Goal: Task Accomplishment & Management: Contribute content

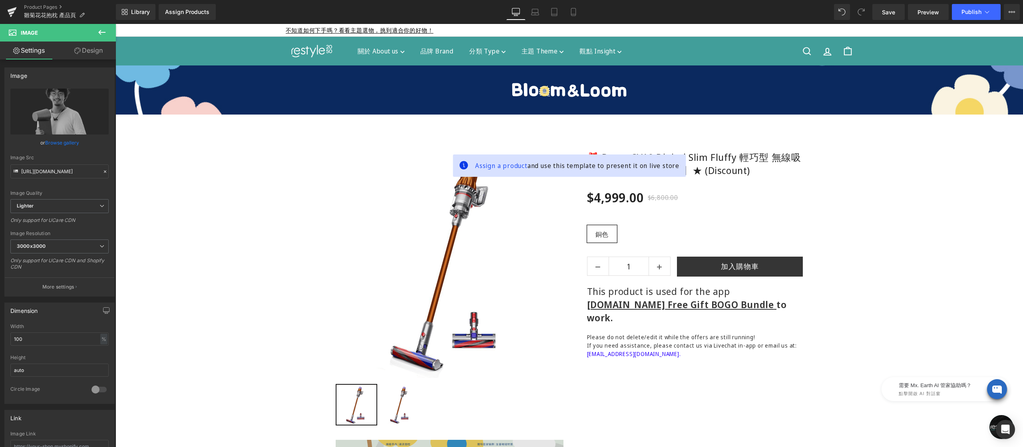
scroll to position [241, 0]
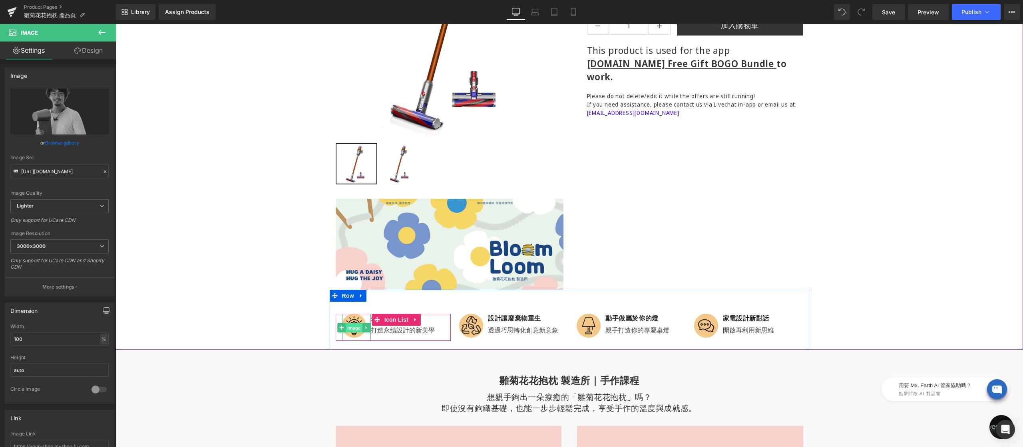
click at [350, 326] on span "Image" at bounding box center [354, 328] width 17 height 10
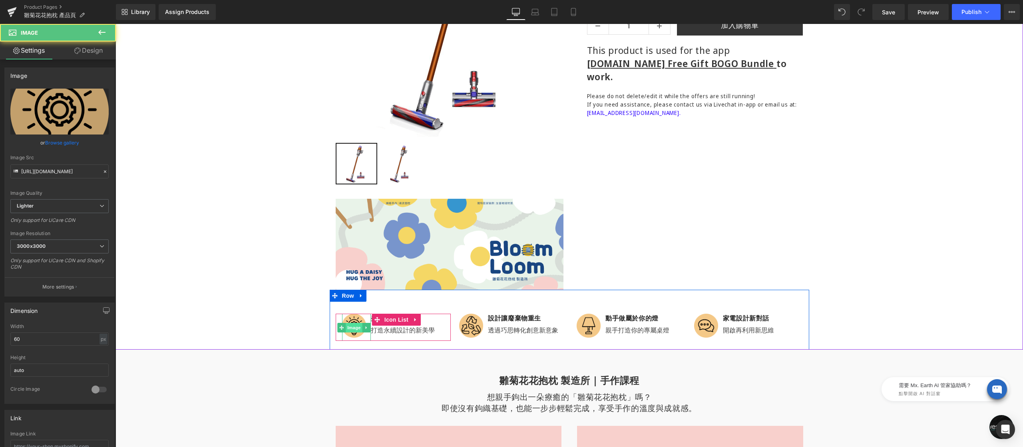
click at [348, 328] on div "Image" at bounding box center [356, 328] width 29 height 28
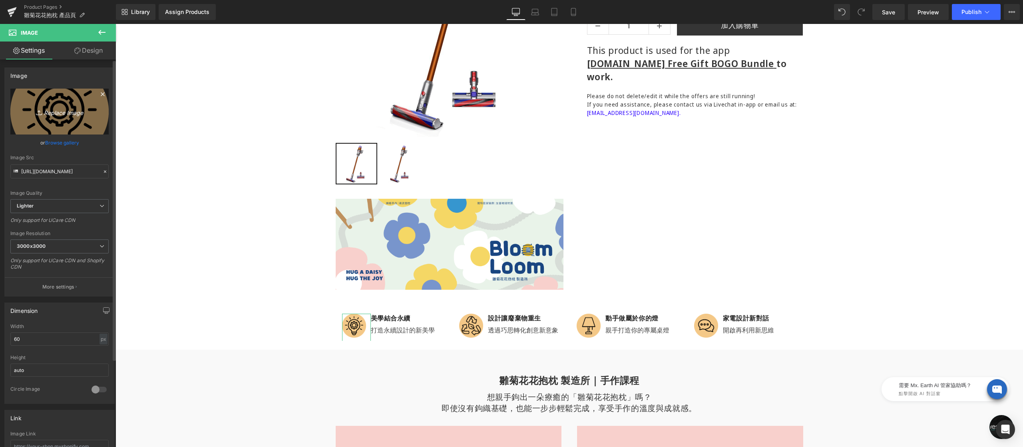
click at [60, 112] on icon "Replace Image" at bounding box center [60, 112] width 64 height 10
type input "C:\fakepath\icon-01.png"
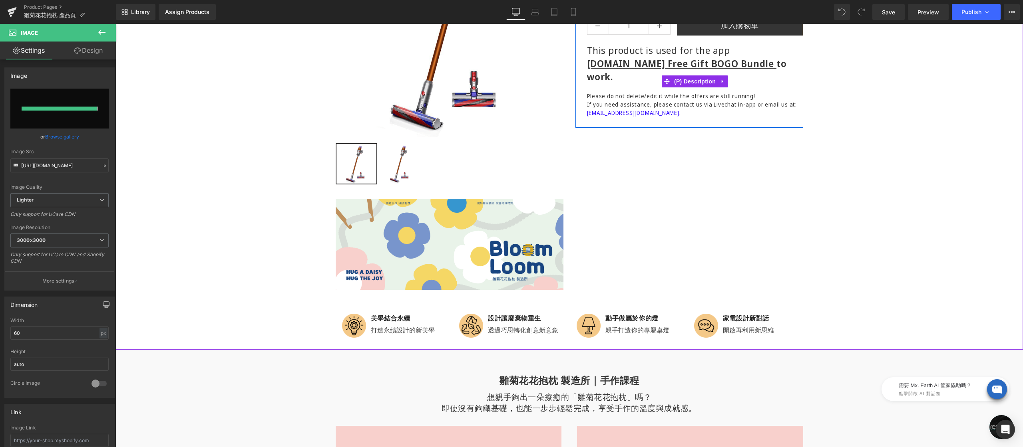
type input "[URL][DOMAIN_NAME]"
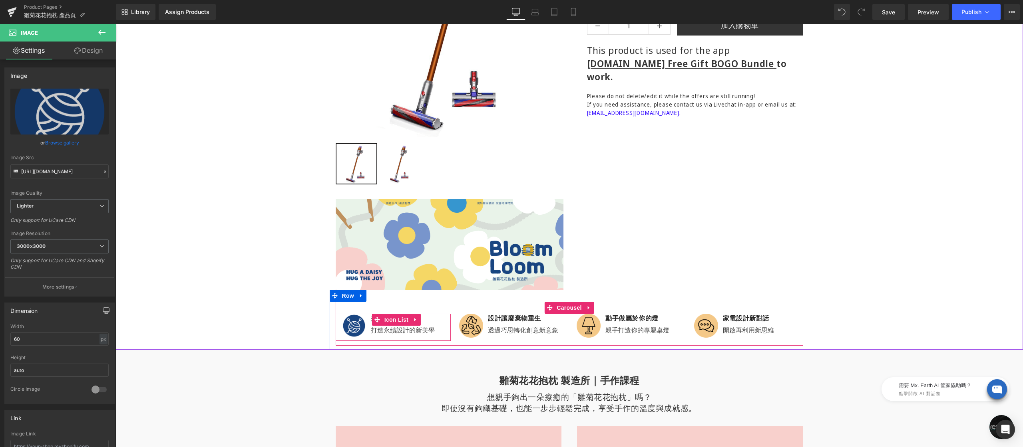
click at [115, 24] on div at bounding box center [115, 24] width 0 height 0
click at [427, 318] on p "美學結合永續" at bounding box center [403, 318] width 64 height 9
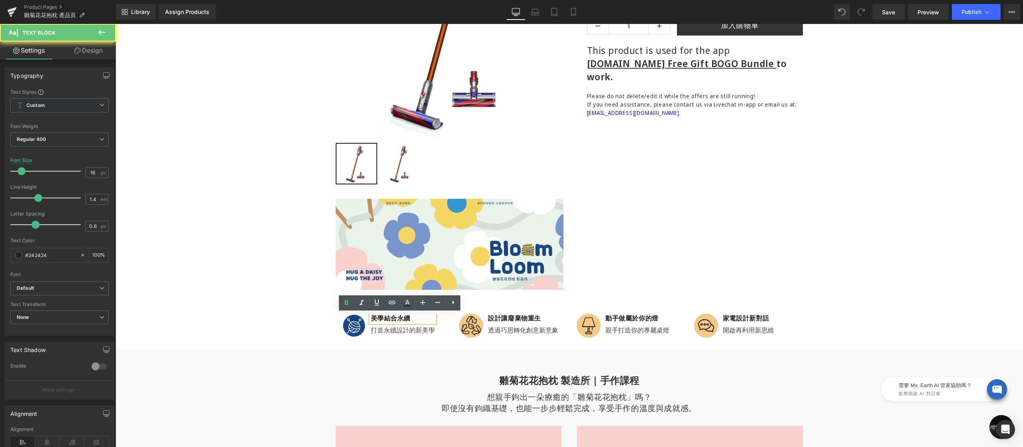
click at [428, 318] on p "美學結合永續" at bounding box center [403, 318] width 64 height 9
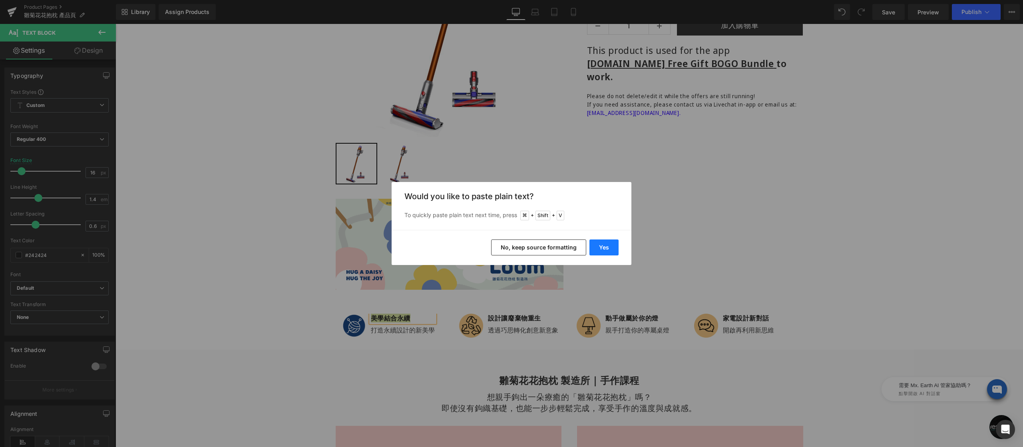
click at [603, 247] on button "Yes" at bounding box center [603, 248] width 29 height 16
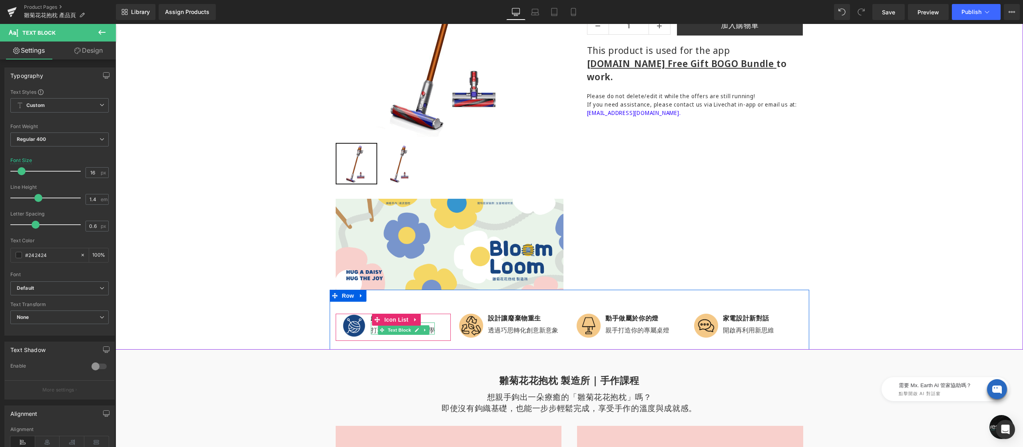
click at [371, 330] on p "打造永續設計的新美學" at bounding box center [403, 330] width 64 height 9
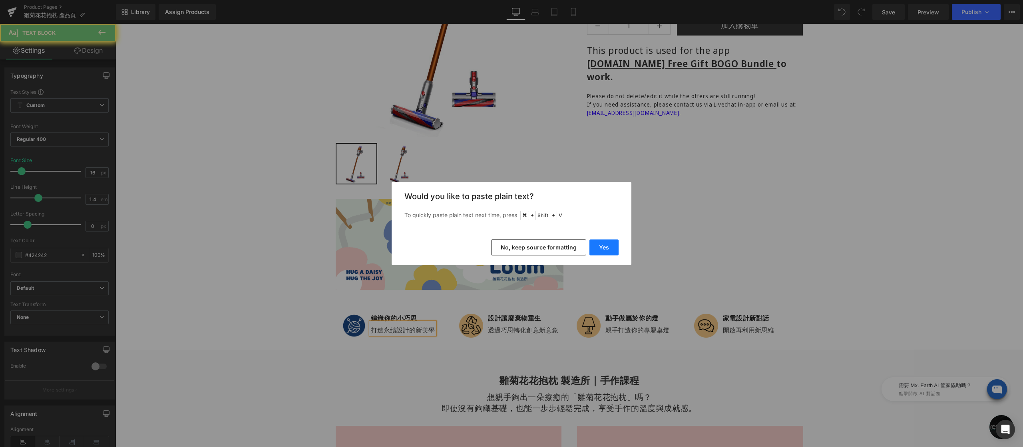
click at [597, 247] on button "Yes" at bounding box center [603, 248] width 29 height 16
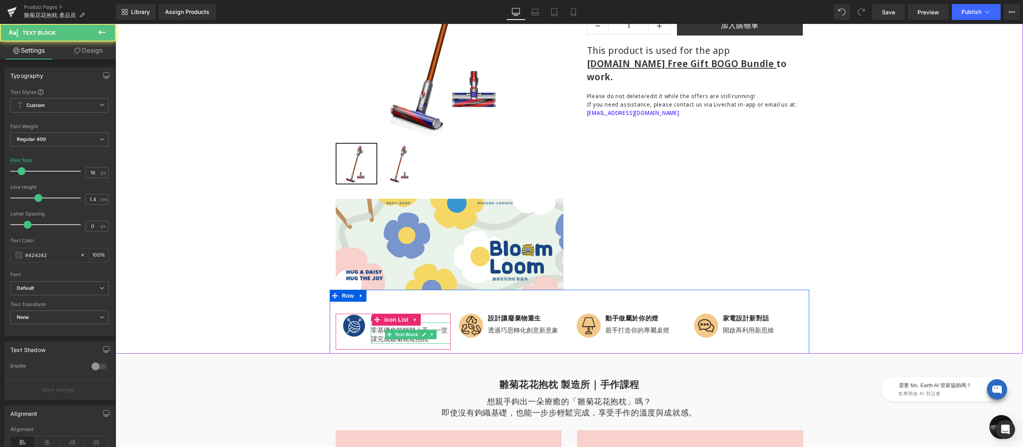
click at [373, 336] on p "零基礎也能輕鬆上手，一堂課完成雛菊花花抱枕" at bounding box center [411, 335] width 80 height 18
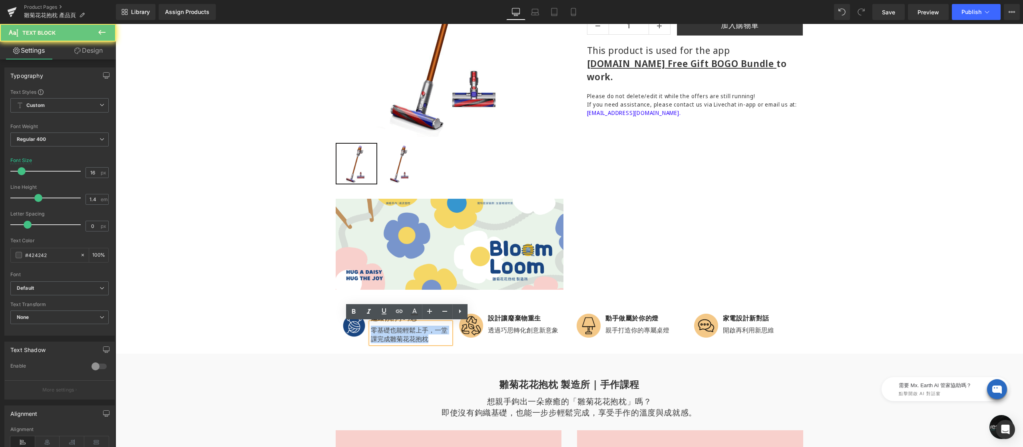
click at [373, 336] on p "零基礎也能輕鬆上手，一堂課完成雛菊花花抱枕" at bounding box center [411, 335] width 80 height 18
copy p "零基礎也能輕鬆上手，一堂課完成雛菊花花抱枕"
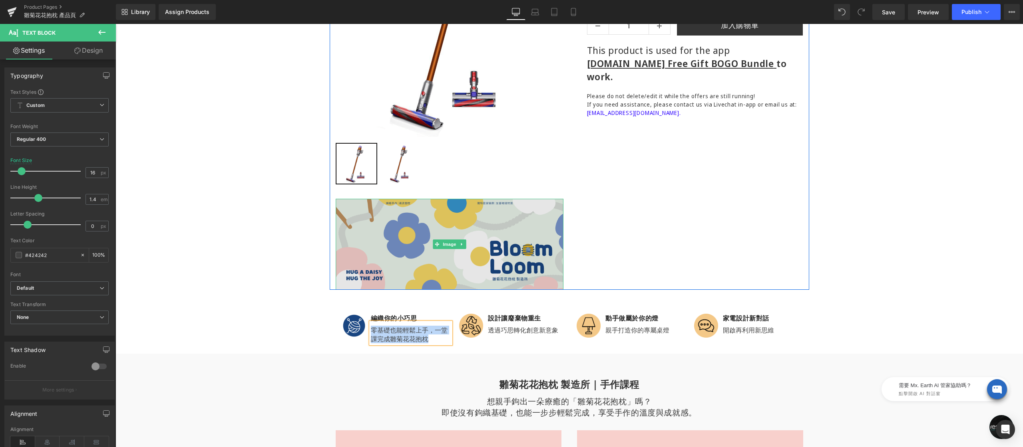
scroll to position [303, 0]
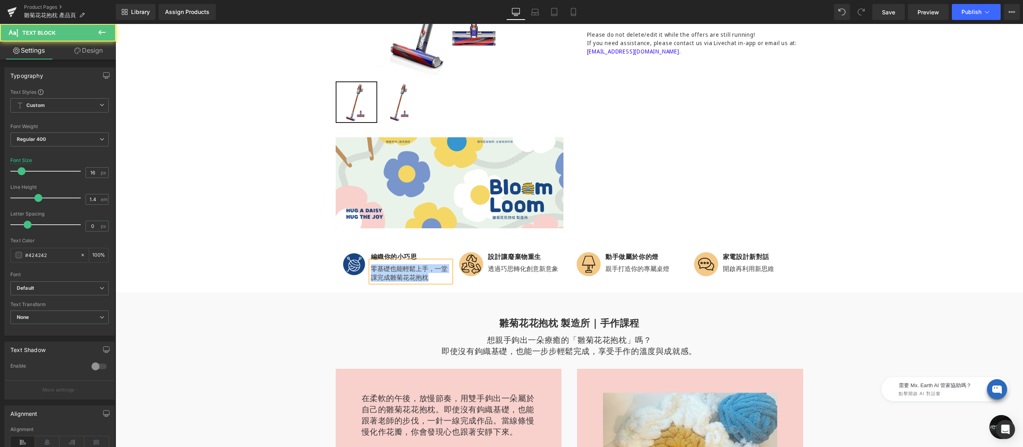
click at [379, 272] on p "零基礎也能輕鬆上手，一堂課完成雛菊花花抱枕" at bounding box center [411, 273] width 80 height 18
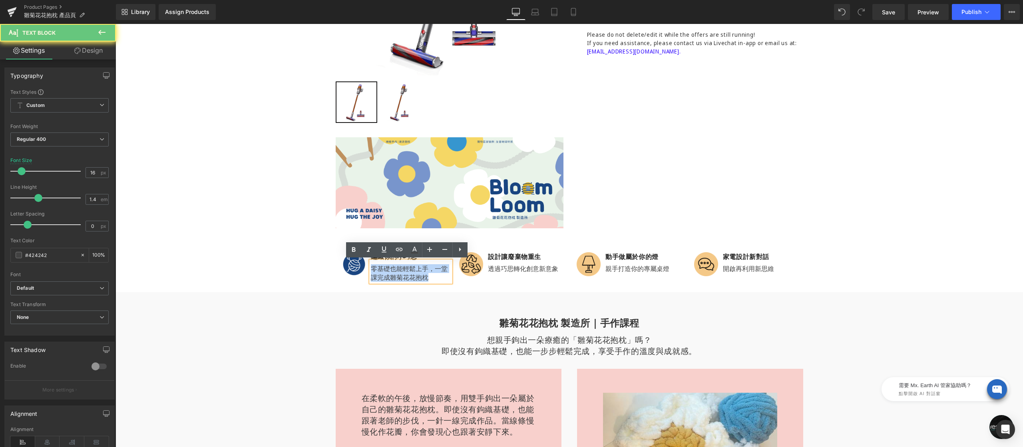
click at [379, 272] on p "零基礎也能輕鬆上手，一堂課完成雛菊花花抱枕" at bounding box center [411, 273] width 80 height 18
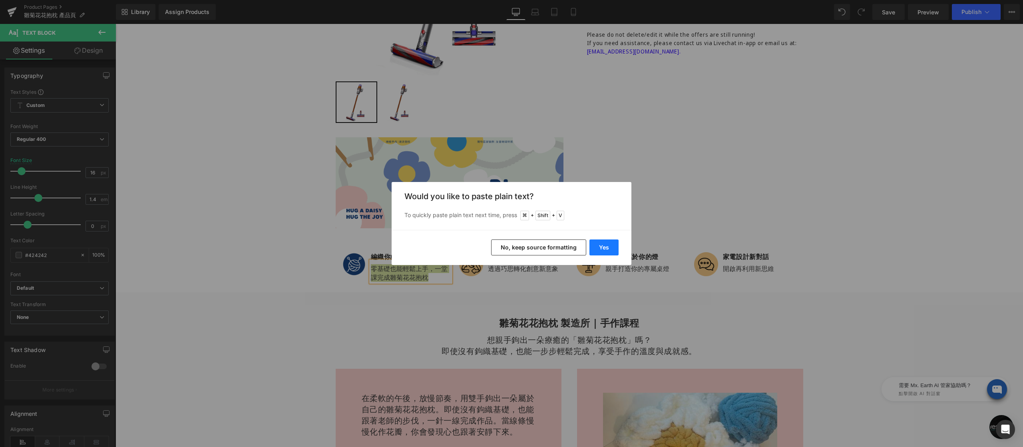
click at [598, 246] on button "Yes" at bounding box center [603, 248] width 29 height 16
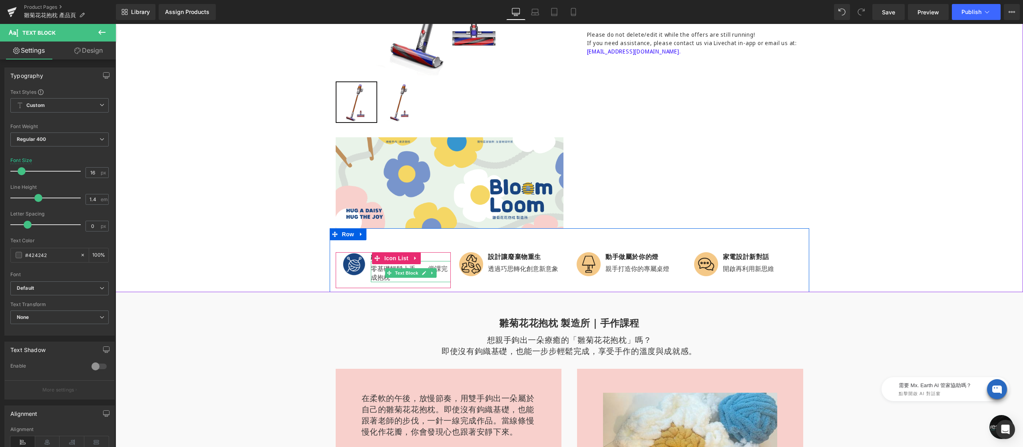
click at [376, 277] on p "零基礎輕鬆上手，一堂課完成抱枕" at bounding box center [411, 273] width 80 height 18
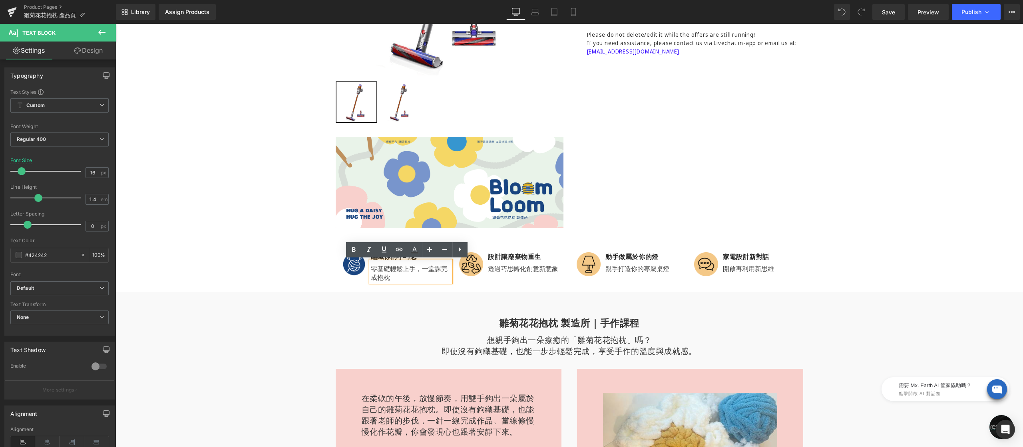
click at [234, 271] on div "Sale Off (P) Image Row" at bounding box center [568, 64] width 907 height 457
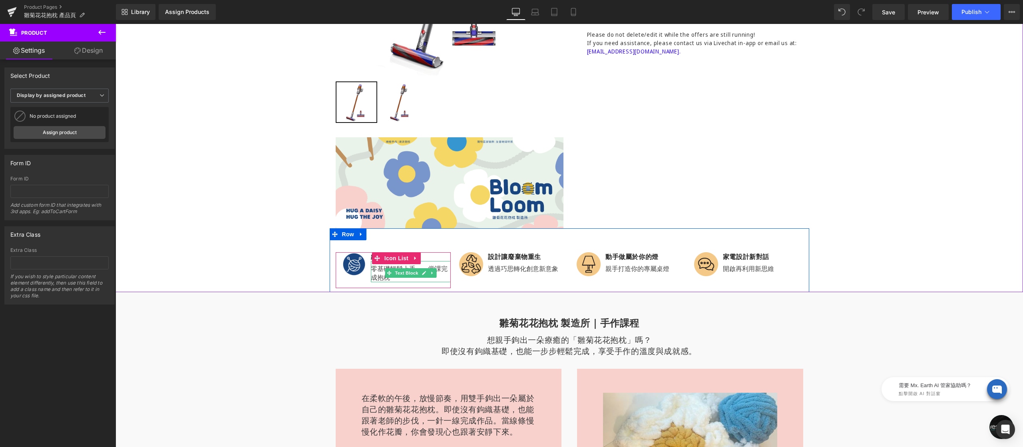
click at [373, 276] on p "零基礎輕鬆上手，一堂課完成抱枕" at bounding box center [411, 273] width 80 height 18
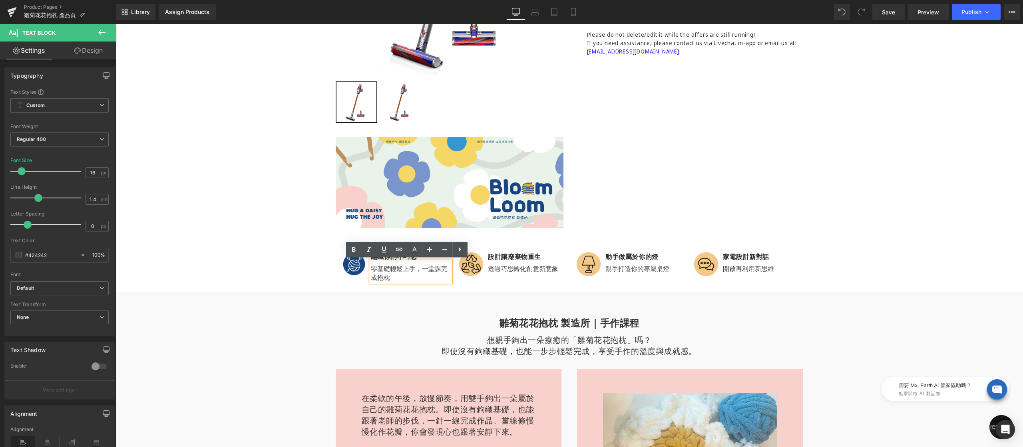
click at [418, 267] on p "零基礎輕鬆上手，一堂課完成抱枕" at bounding box center [411, 273] width 80 height 18
click at [383, 270] on p "零基礎輕鬆上手，一堂課完成抱枕" at bounding box center [411, 273] width 80 height 18
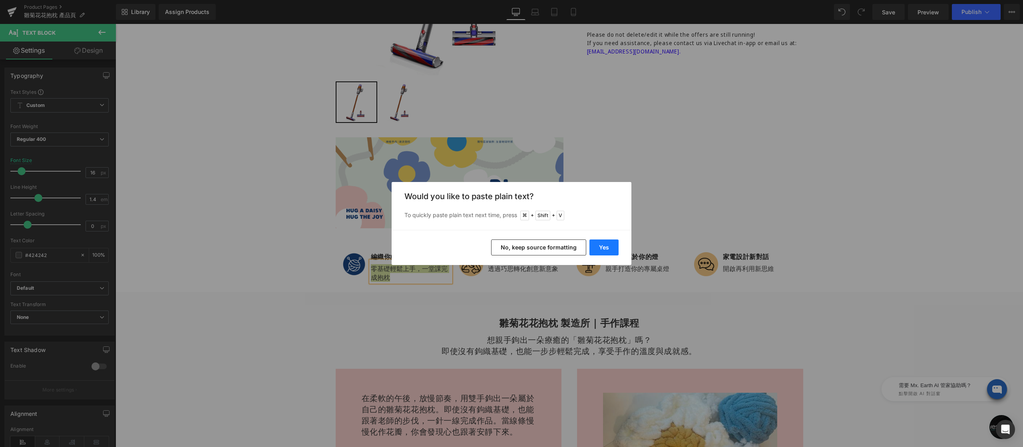
click at [607, 248] on button "Yes" at bounding box center [603, 248] width 29 height 16
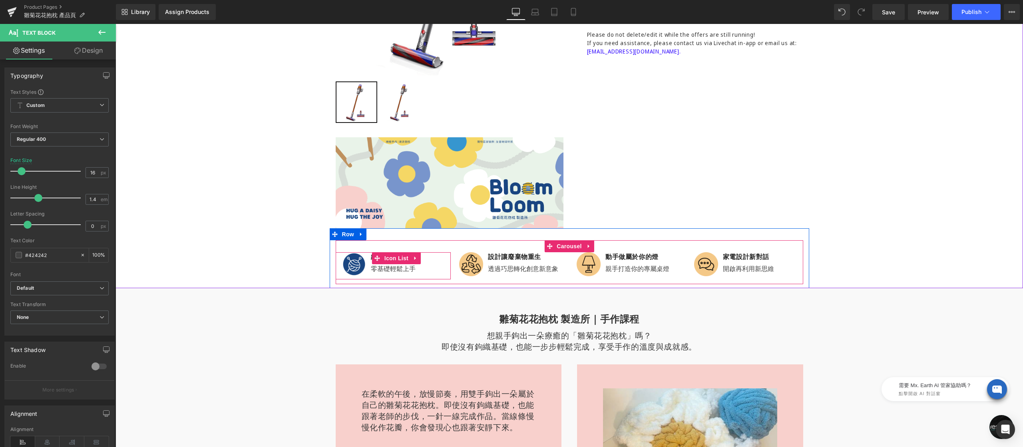
click at [377, 270] on div "零基礎輕鬆上手 Text Block" at bounding box center [394, 267] width 46 height 12
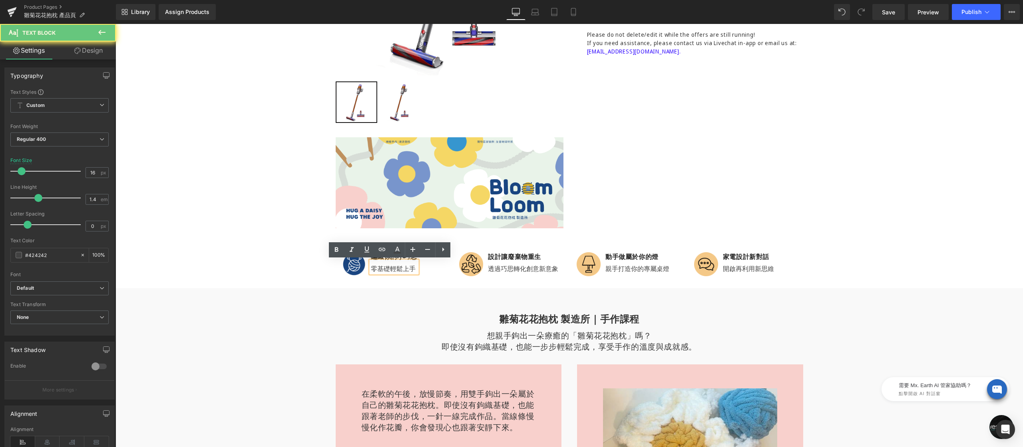
click at [385, 270] on p "零基礎輕鬆上手" at bounding box center [394, 268] width 46 height 9
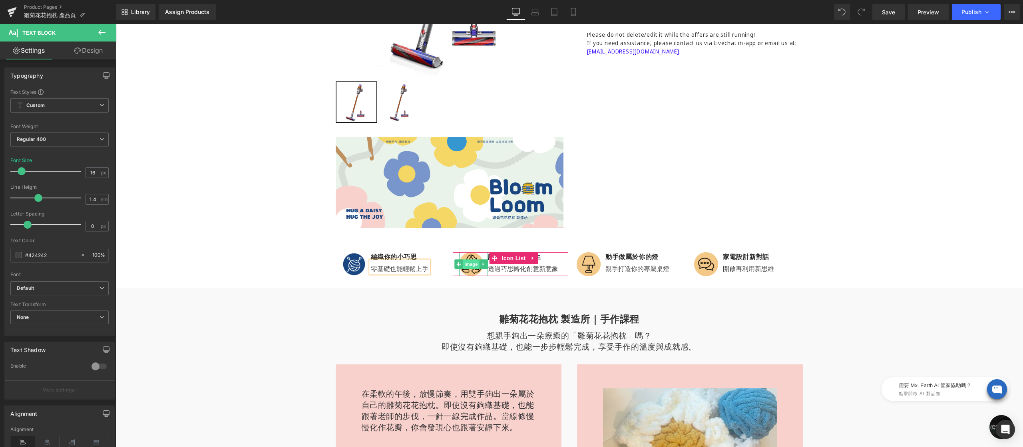
click at [468, 260] on div "Image" at bounding box center [473, 264] width 29 height 24
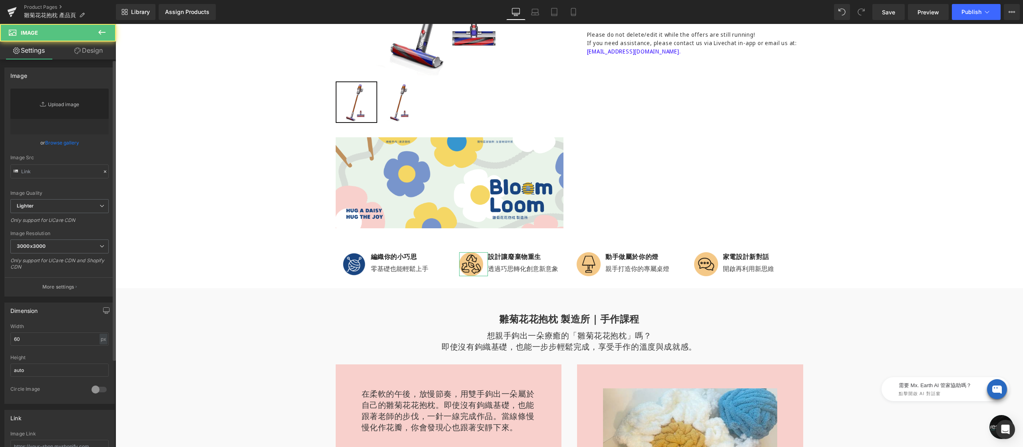
type input "[URL][DOMAIN_NAME]"
click at [60, 114] on icon "Replace Image" at bounding box center [60, 112] width 64 height 10
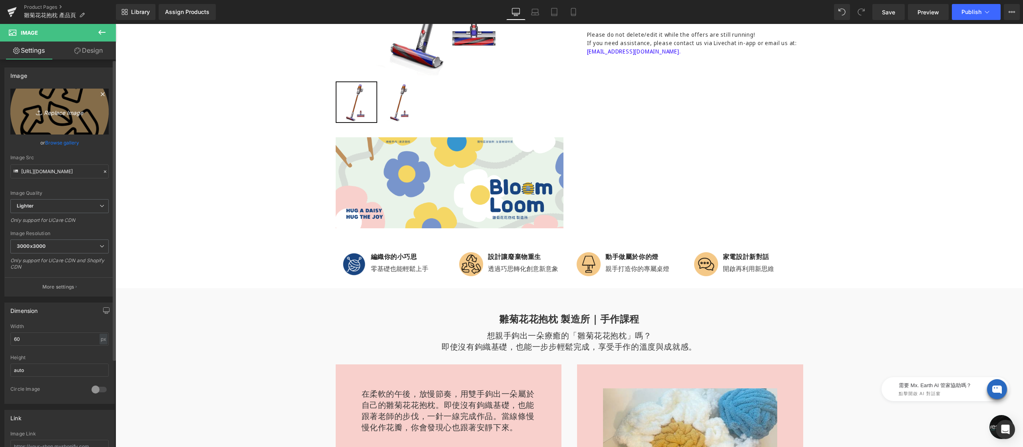
type input "C:\fakepath\icon-02.png"
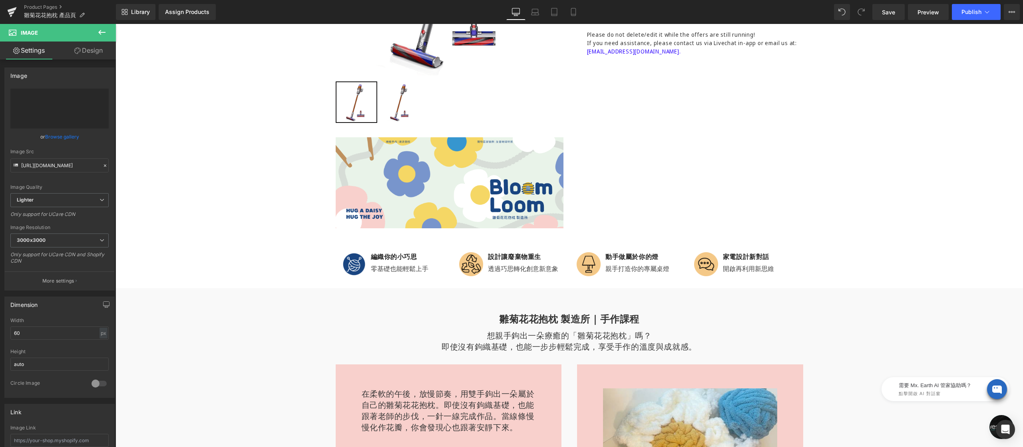
type input "[URL][DOMAIN_NAME]"
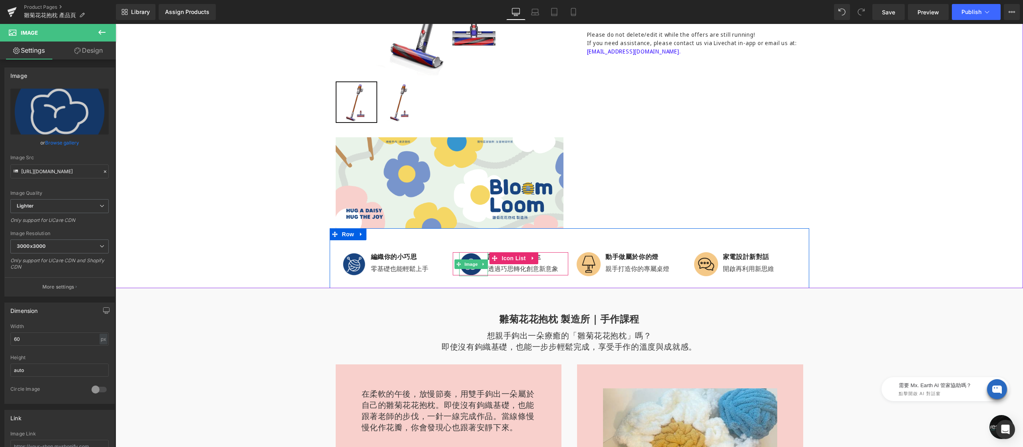
click at [468, 258] on img at bounding box center [471, 264] width 24 height 24
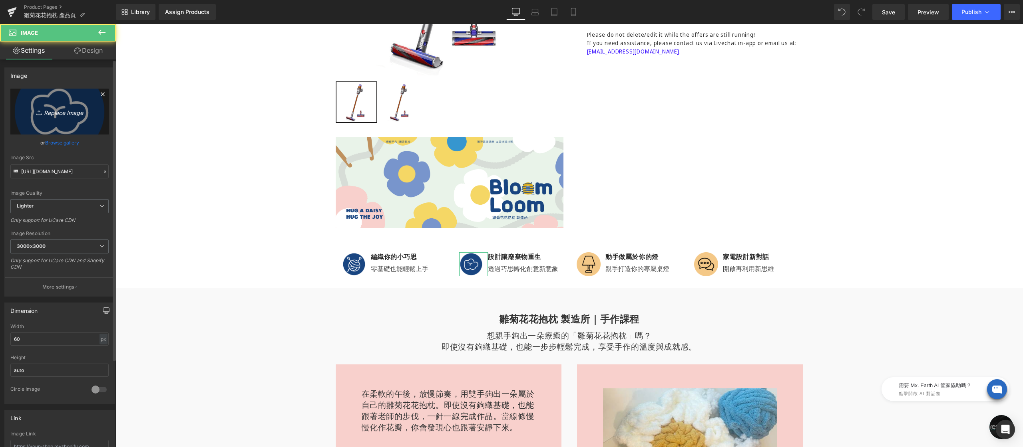
click at [77, 129] on link "Replace Image" at bounding box center [59, 112] width 98 height 46
type input "C:\fakepath\icon-04.png"
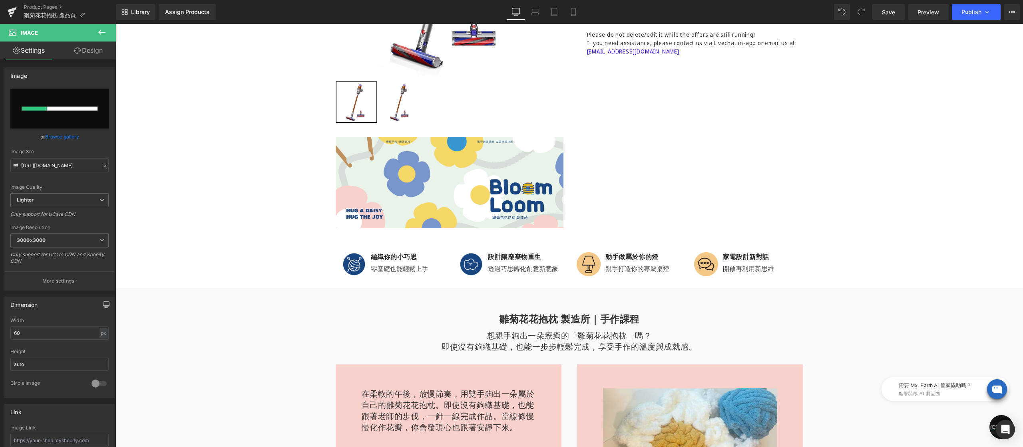
type input "[URL][DOMAIN_NAME]"
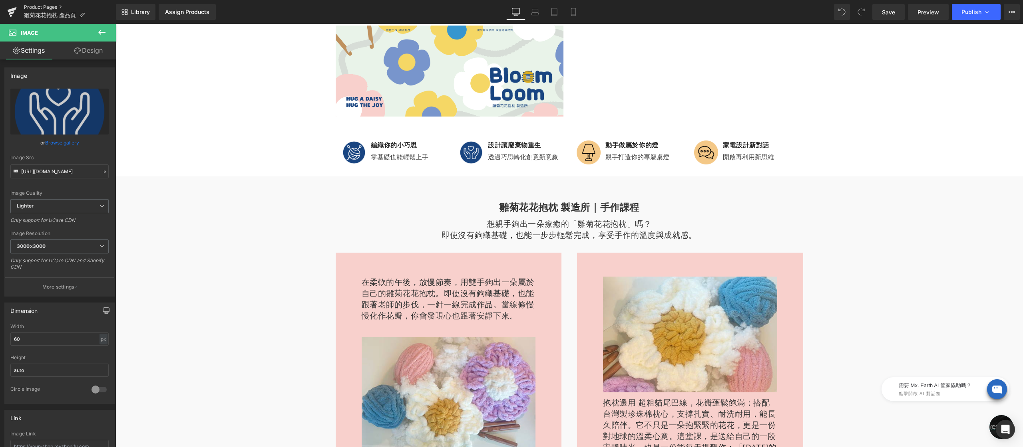
scroll to position [347, 0]
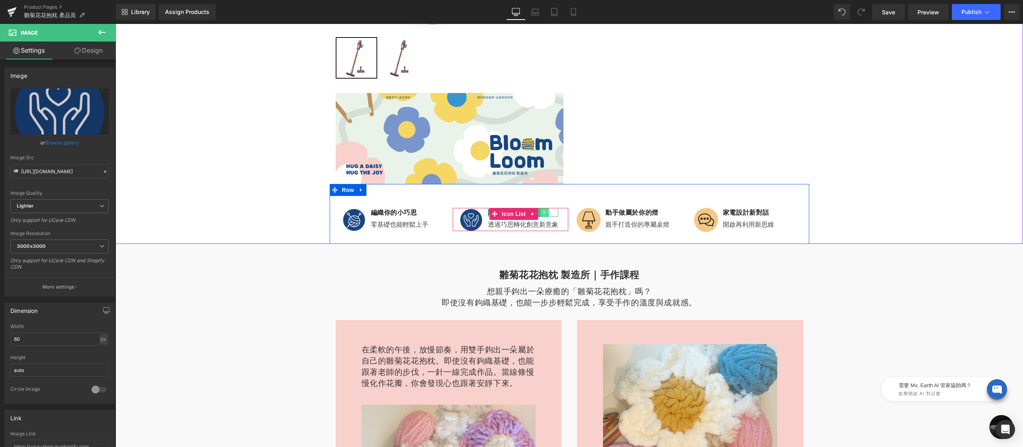
click at [544, 212] on icon at bounding box center [544, 212] width 1 height 3
click at [488, 213] on div "設計讓廢棄物重生 Text Block" at bounding box center [523, 212] width 70 height 9
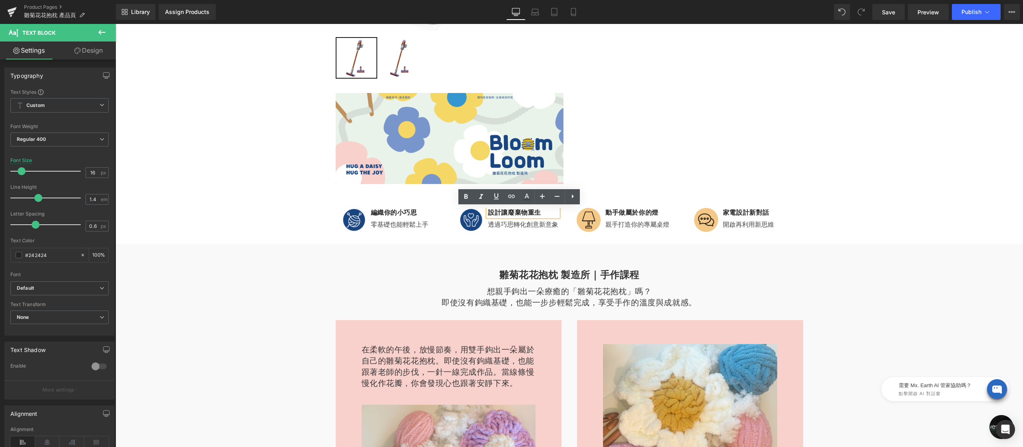
click at [552, 213] on p "設計讓廢棄物重生" at bounding box center [523, 212] width 70 height 9
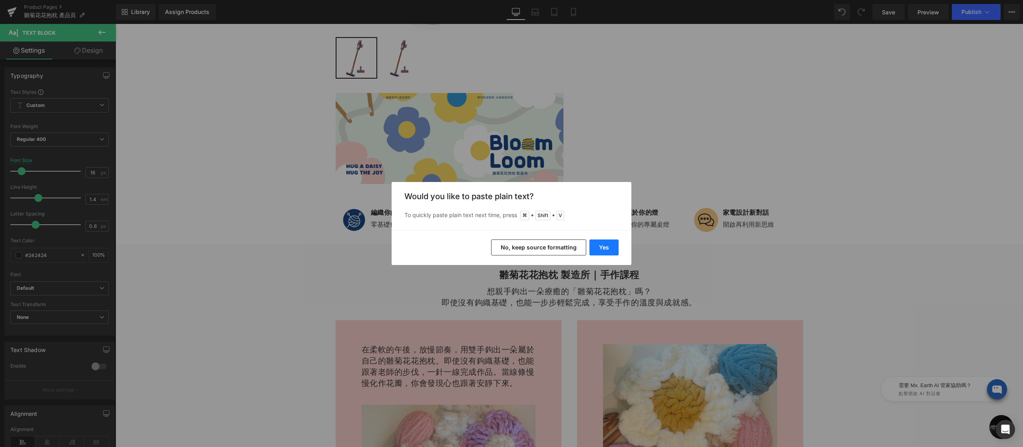
click at [595, 244] on button "Yes" at bounding box center [603, 248] width 29 height 16
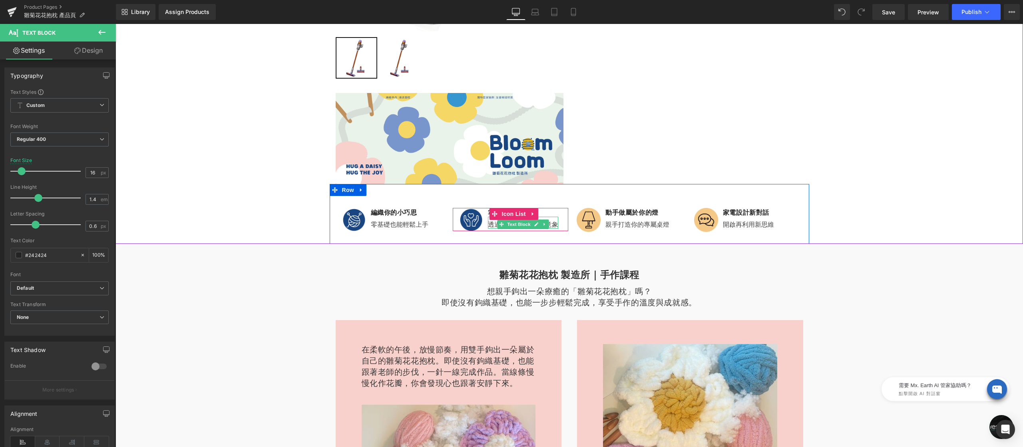
click at [556, 225] on div at bounding box center [557, 223] width 2 height 12
click at [552, 225] on span "轉化創意新意象" at bounding box center [535, 224] width 45 height 9
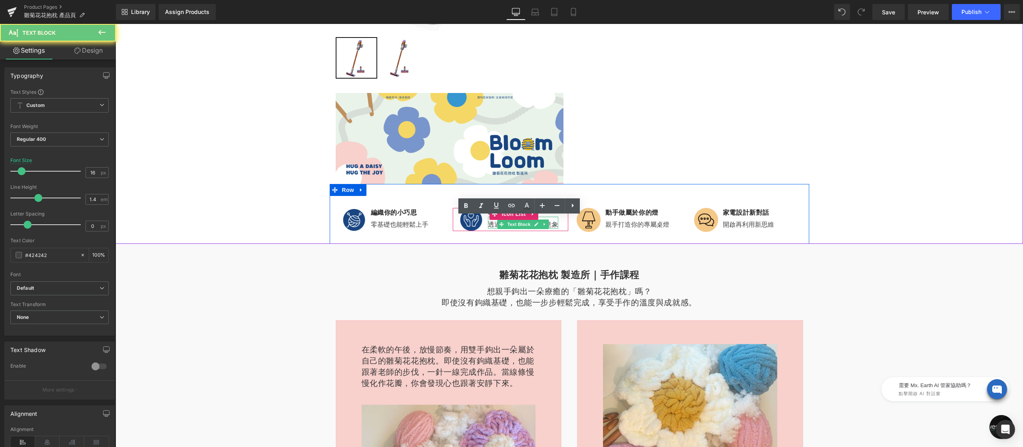
click at [550, 222] on span "轉化創意新意象" at bounding box center [535, 224] width 45 height 9
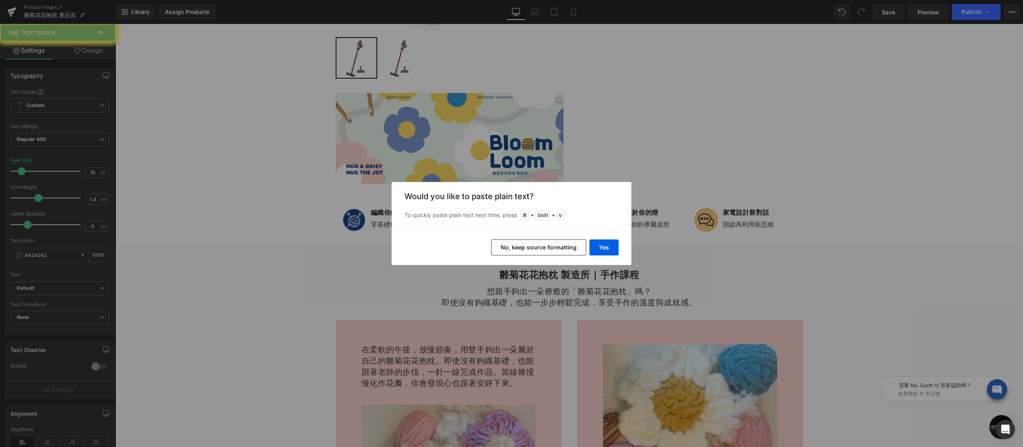
click at [605, 248] on button "Yes" at bounding box center [603, 248] width 29 height 16
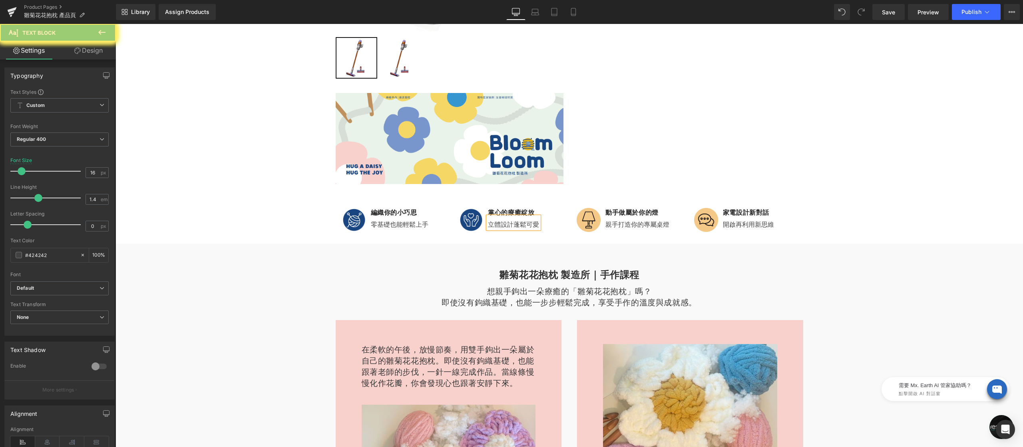
click at [511, 225] on p "立體設計蓬鬆可愛" at bounding box center [513, 224] width 51 height 9
click at [490, 227] on p "立體設計蓬鬆可愛" at bounding box center [513, 224] width 51 height 9
click at [488, 225] on p "立體設計蓬鬆可愛" at bounding box center [513, 224] width 51 height 9
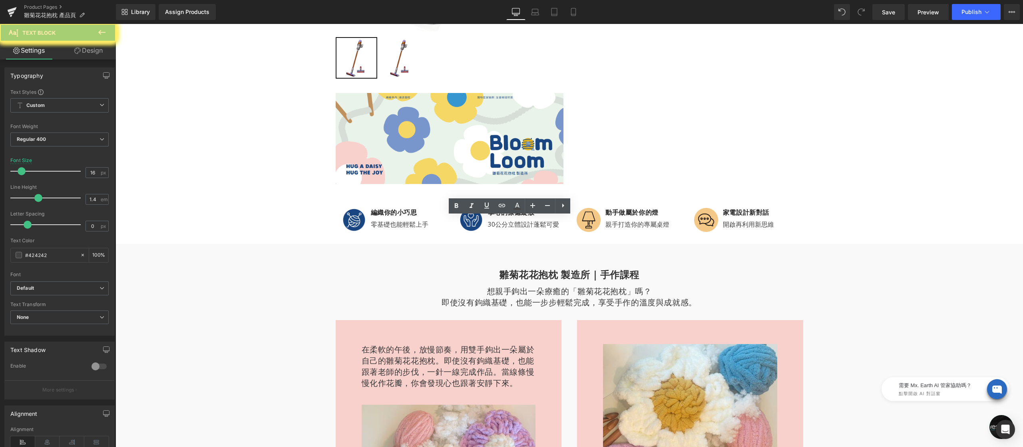
scroll to position [320, 0]
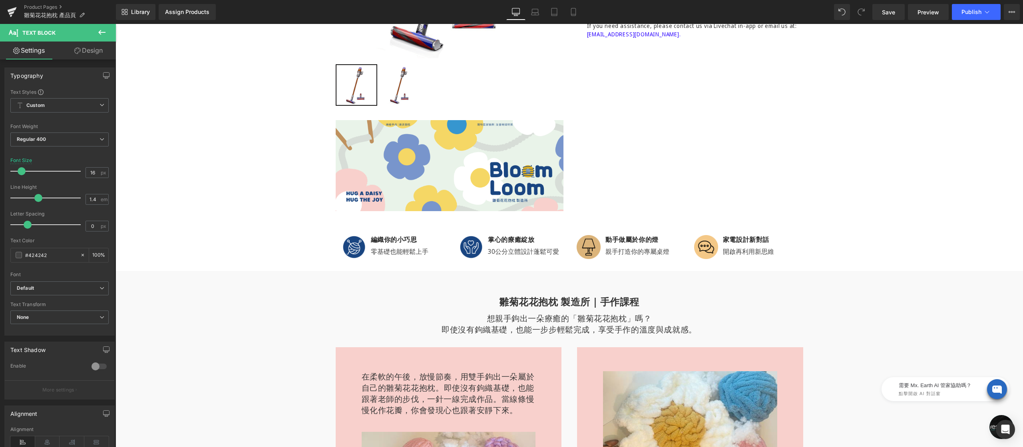
click at [581, 246] on div "Image" at bounding box center [590, 247] width 29 height 24
click at [585, 243] on div "Image" at bounding box center [590, 247] width 29 height 24
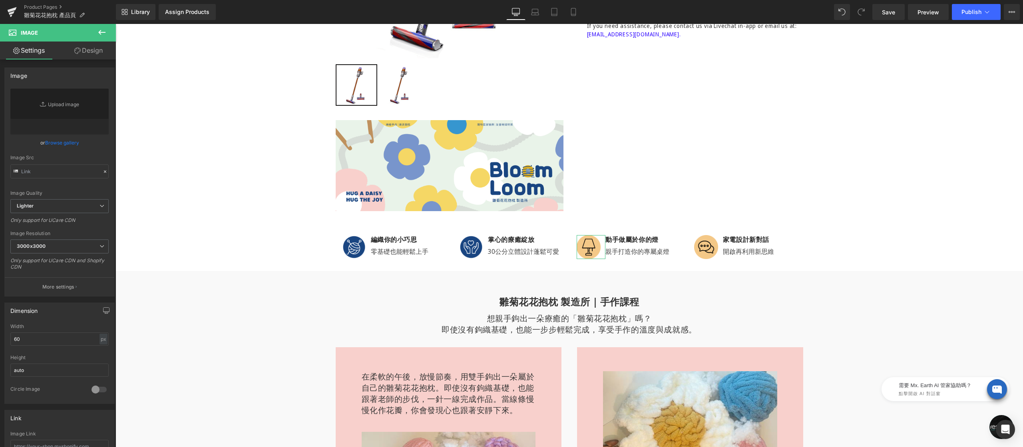
click at [65, 116] on link "Replace Image" at bounding box center [59, 112] width 98 height 46
type input "[URL][DOMAIN_NAME]"
type input "C:\fakepath\icon-03.png"
type input "[URL][DOMAIN_NAME]"
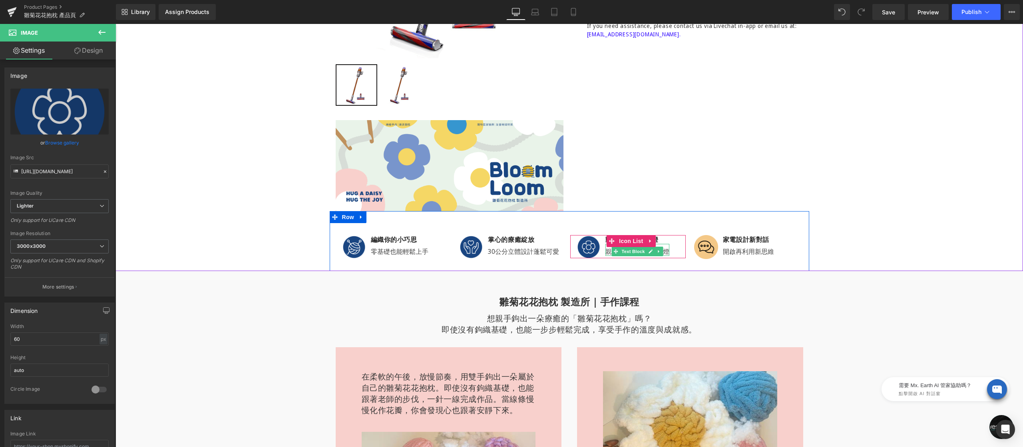
click at [605, 251] on p "親手打造你的專屬桌燈" at bounding box center [637, 251] width 64 height 9
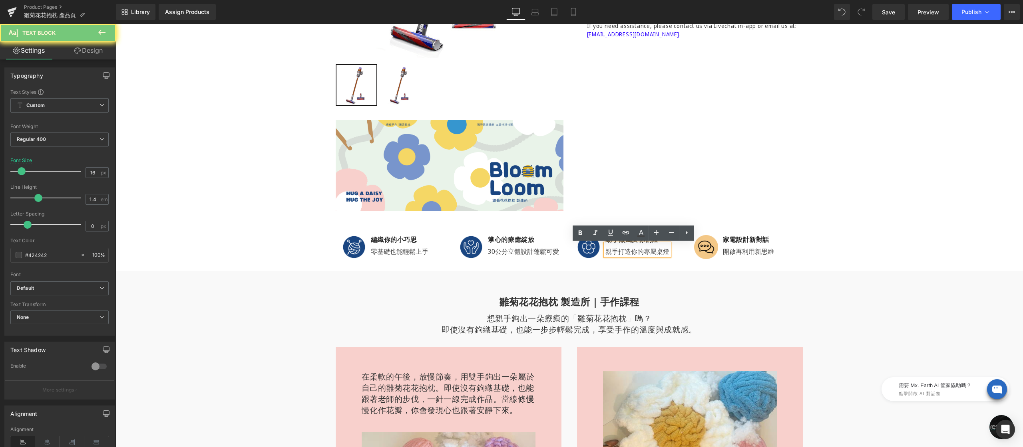
click at [626, 254] on p "親手打造你的專屬桌燈" at bounding box center [637, 251] width 64 height 9
click at [626, 253] on p "親手打造你的專屬桌燈" at bounding box center [637, 251] width 64 height 9
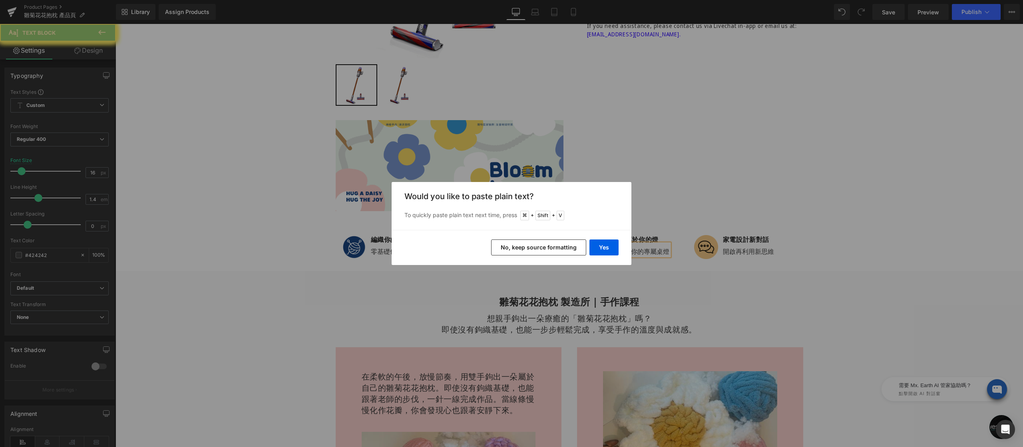
click at [610, 244] on button "Yes" at bounding box center [603, 248] width 29 height 16
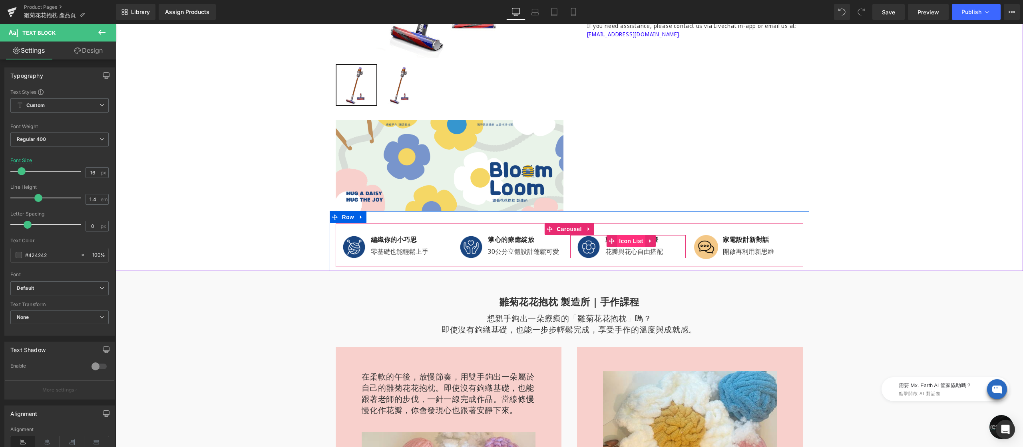
click at [115, 24] on div at bounding box center [115, 24] width 0 height 0
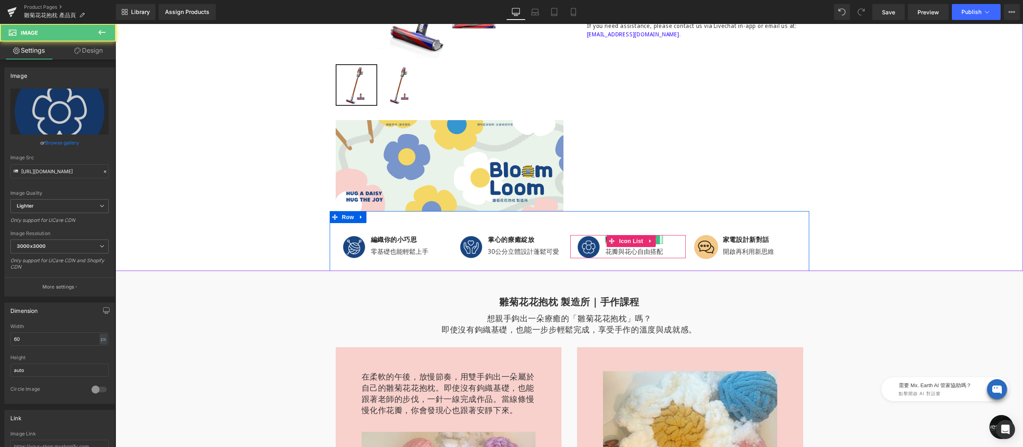
click at [661, 241] on div at bounding box center [662, 239] width 2 height 9
click at [657, 241] on p "動手做屬於你的燈" at bounding box center [634, 239] width 58 height 9
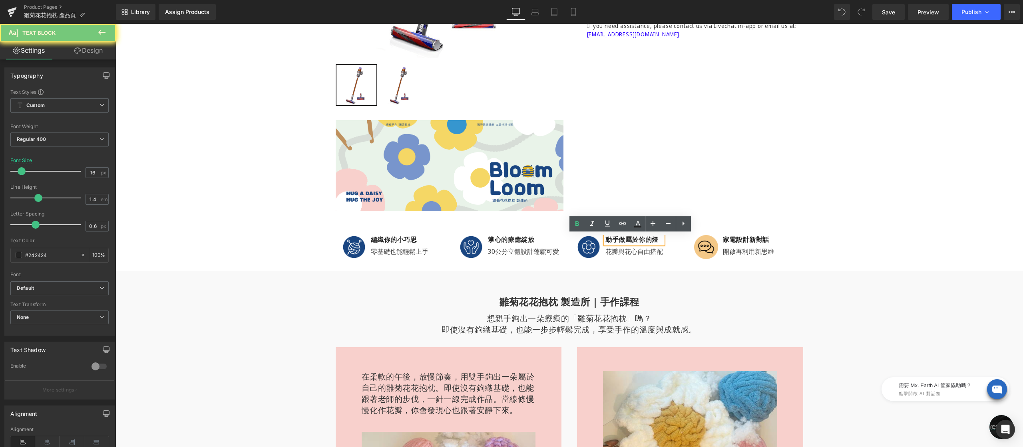
click at [659, 240] on div "動手做屬於你的燈" at bounding box center [634, 239] width 58 height 9
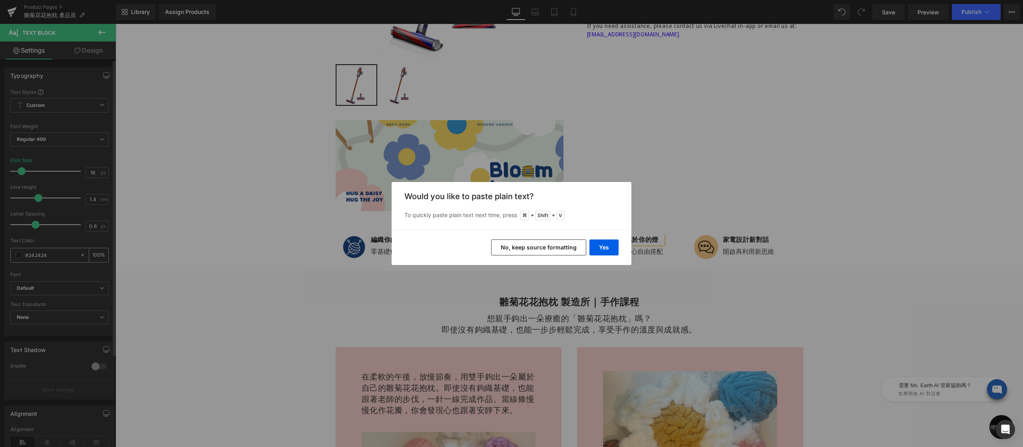
click at [598, 249] on button "Yes" at bounding box center [603, 248] width 29 height 16
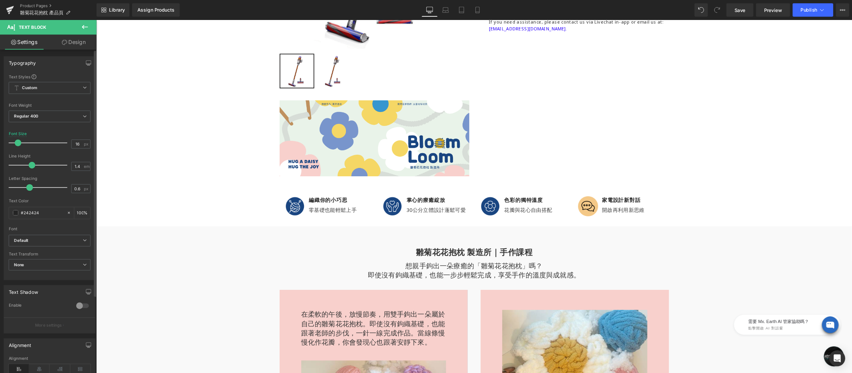
scroll to position [326, 0]
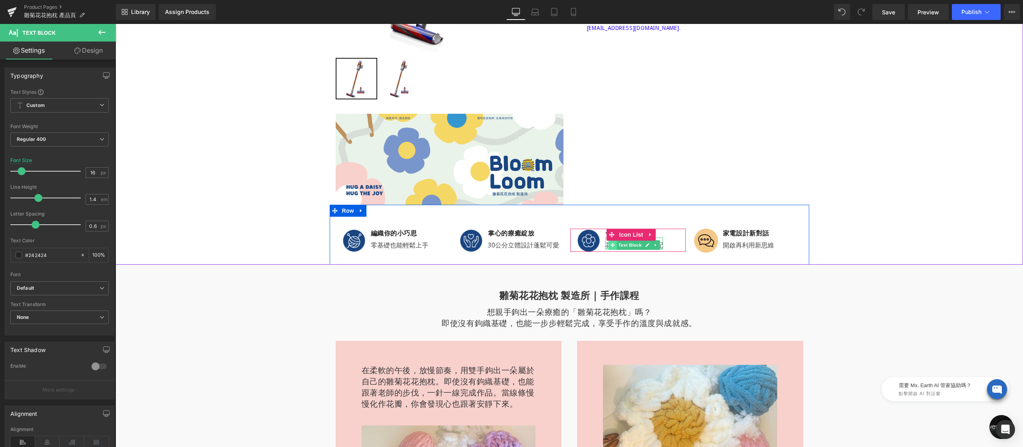
click at [608, 247] on span at bounding box center [612, 245] width 8 height 10
click at [605, 244] on div at bounding box center [606, 244] width 2 height 12
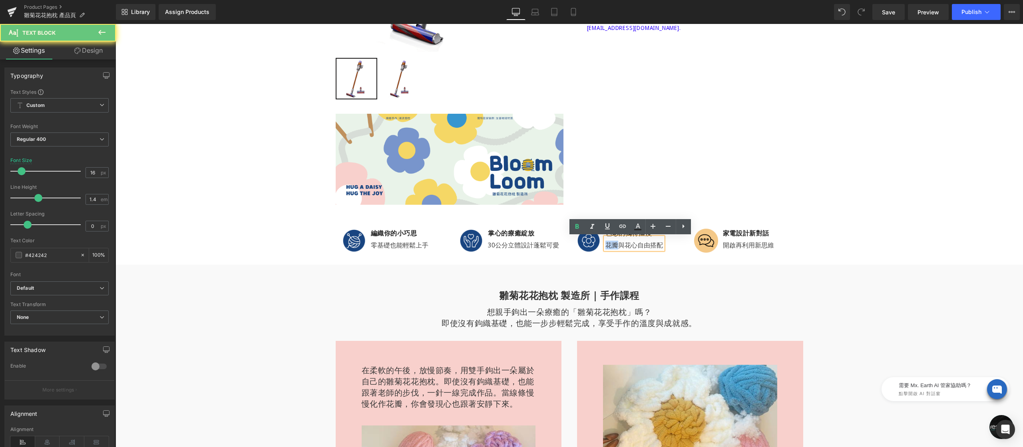
click at [605, 244] on p "花瓣與花心自由搭配" at bounding box center [634, 245] width 58 height 9
click at [606, 244] on p "花瓣與花心自由搭配" at bounding box center [634, 245] width 58 height 9
click at [605, 244] on p "花瓣與花心自由搭配" at bounding box center [634, 245] width 58 height 9
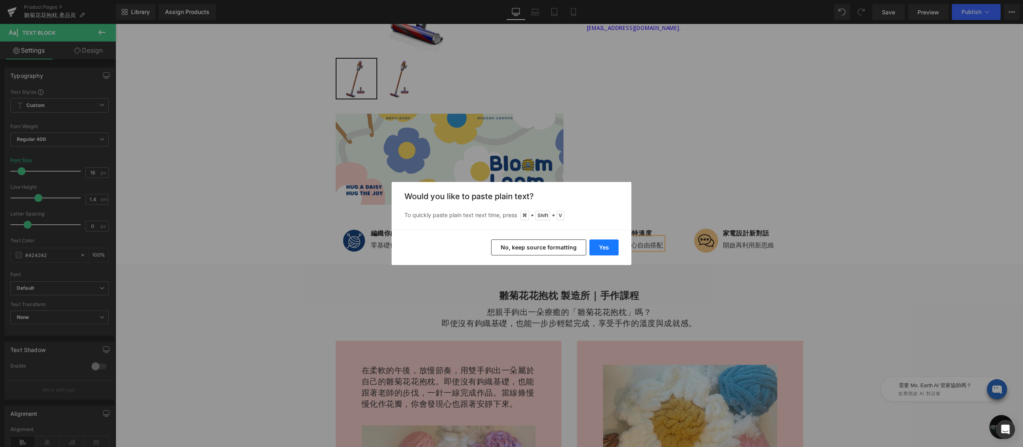
click at [612, 245] on button "Yes" at bounding box center [603, 248] width 29 height 16
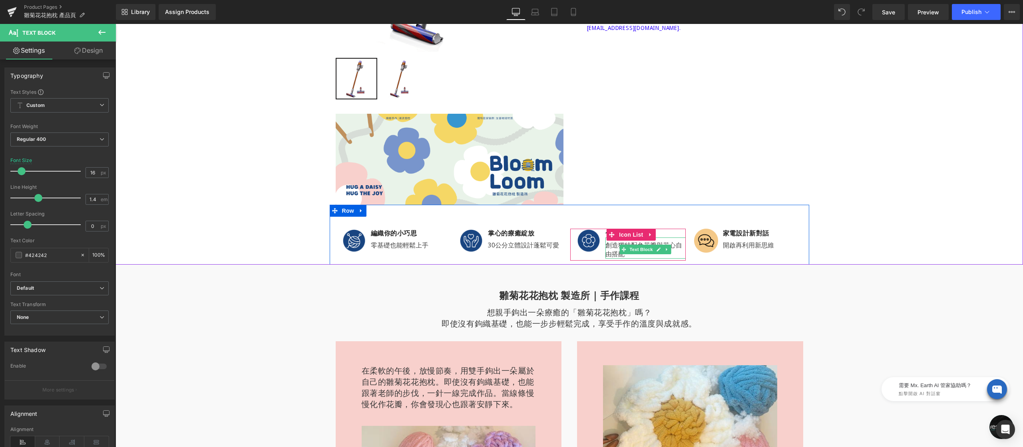
click at [607, 245] on p "創造獨特配色花瓣與花心自由搭配" at bounding box center [645, 250] width 80 height 18
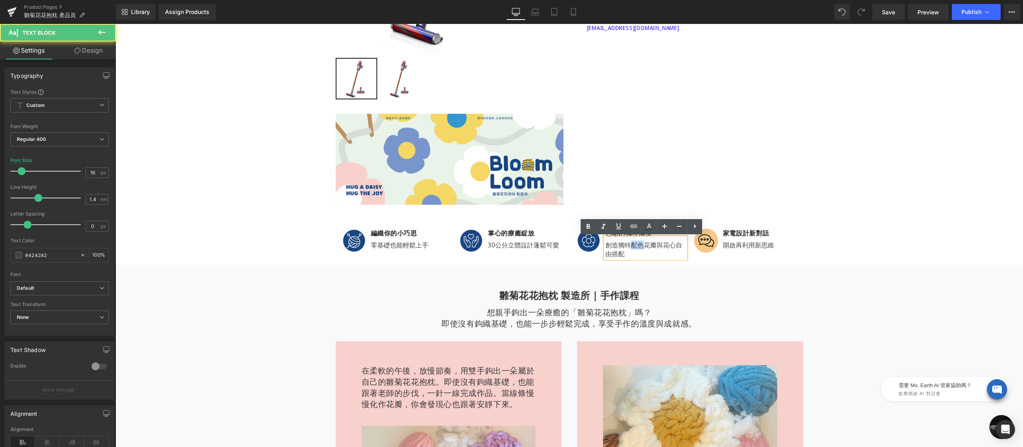
drag, startPoint x: 626, startPoint y: 246, endPoint x: 640, endPoint y: 245, distance: 14.0
click at [640, 245] on p "創造獨特配色花瓣與花心自由搭配" at bounding box center [645, 250] width 80 height 18
drag, startPoint x: 662, startPoint y: 245, endPoint x: 672, endPoint y: 246, distance: 10.1
click at [672, 246] on p "創造獨特花瓣與花心自由搭配" at bounding box center [645, 250] width 80 height 18
click at [620, 246] on p "創造獨特花瓣與花心自由搭配" at bounding box center [645, 250] width 80 height 18
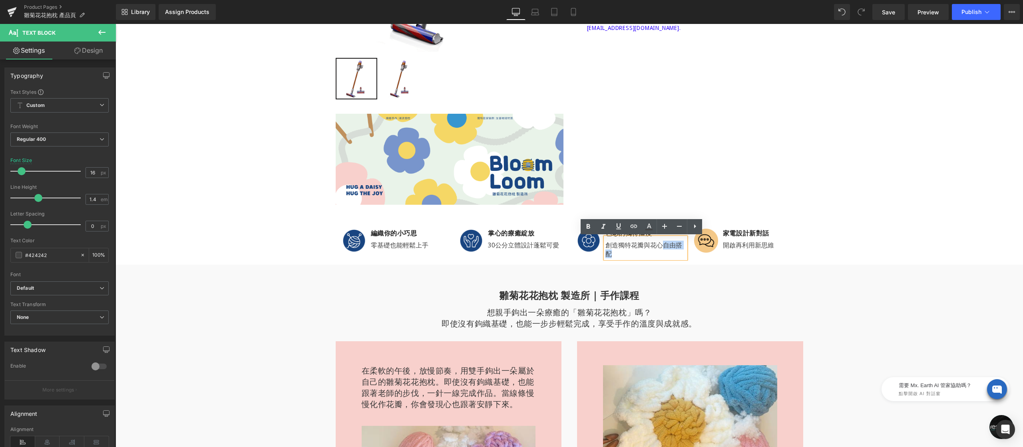
drag, startPoint x: 665, startPoint y: 243, endPoint x: 674, endPoint y: 252, distance: 12.4
click at [674, 252] on p "創造獨特花瓣與花心自由搭配" at bounding box center [645, 250] width 80 height 18
copy p "自由搭配"
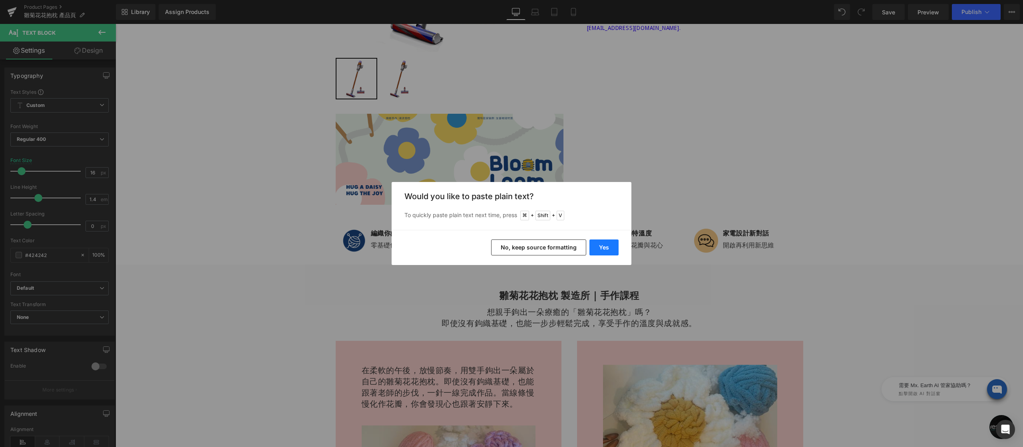
click at [601, 245] on button "Yes" at bounding box center [603, 248] width 29 height 16
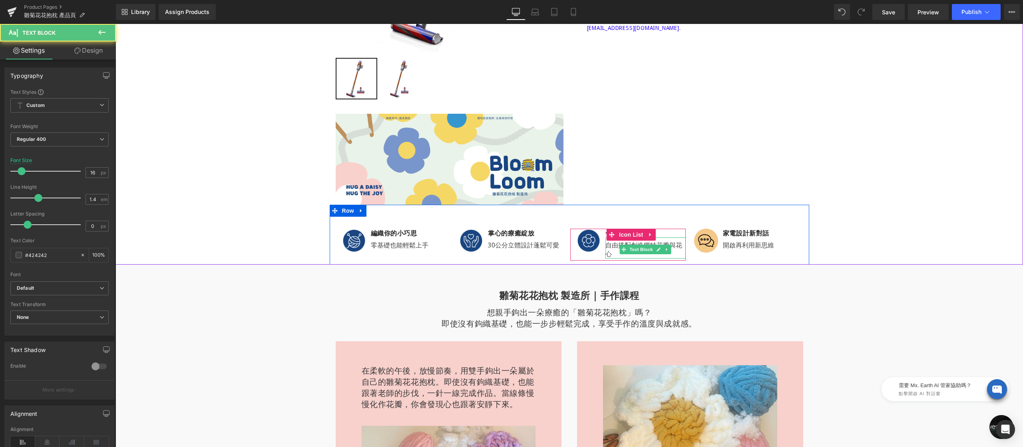
click at [608, 245] on p "自由搭配創造獨特花瓣與花心" at bounding box center [645, 250] width 80 height 18
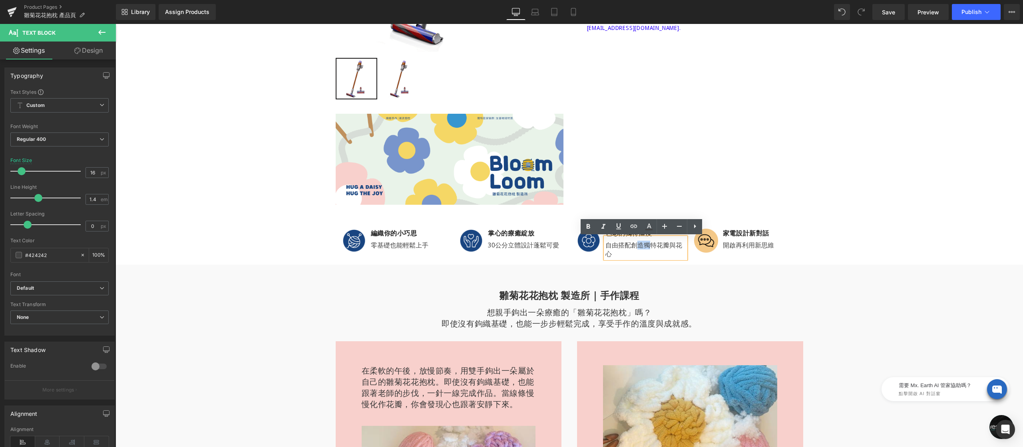
drag, startPoint x: 636, startPoint y: 246, endPoint x: 648, endPoint y: 246, distance: 12.0
click at [648, 246] on p "自由搭配創造獨特花瓣與花心" at bounding box center [645, 250] width 80 height 18
click at [647, 244] on p "自由搭配創造獨特花瓣與花心" at bounding box center [645, 250] width 80 height 18
drag, startPoint x: 640, startPoint y: 245, endPoint x: 652, endPoint y: 246, distance: 12.1
click at [652, 246] on p "自由搭配創造獨特花瓣與花心" at bounding box center [645, 250] width 80 height 18
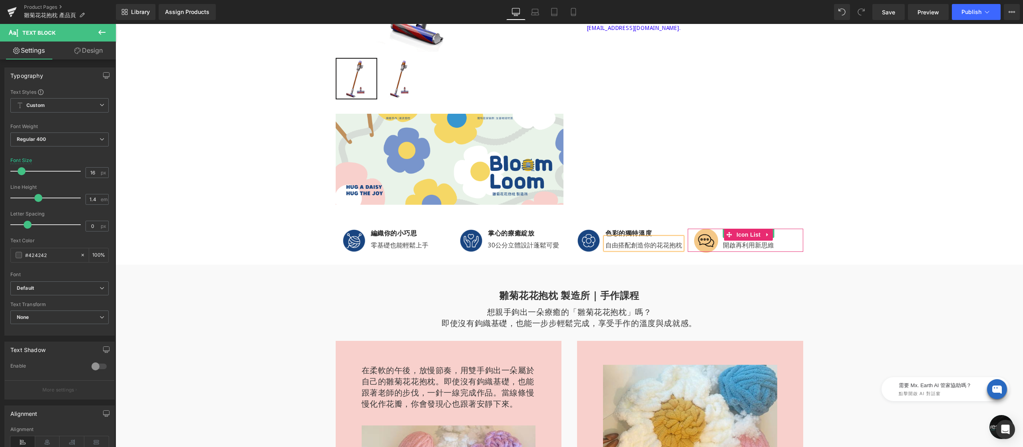
click at [722, 233] on span at bounding box center [726, 233] width 8 height 10
click at [772, 232] on div "Image 家電設計新對話 Text Block 開啟再利用新思維 Text Block" at bounding box center [748, 240] width 109 height 23
click at [779, 231] on div "Image 家電設計新對話 Text Block 開啟再利用新思維 Text Block" at bounding box center [748, 240] width 109 height 23
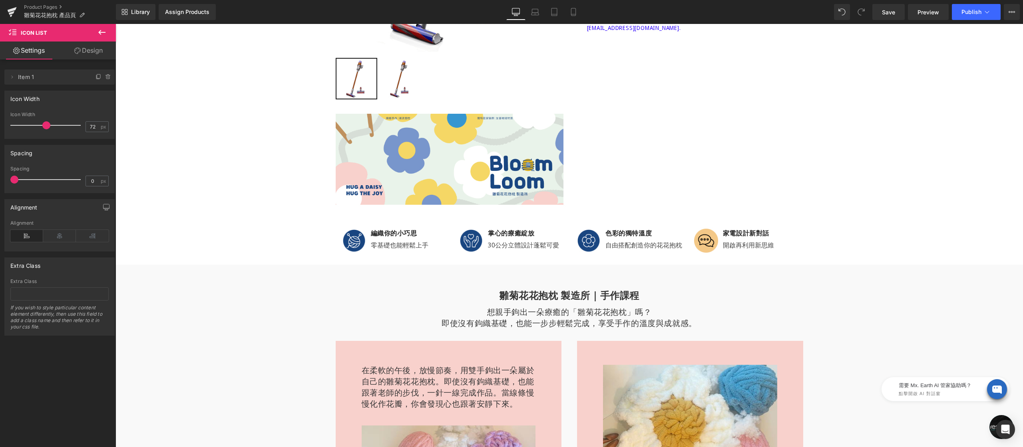
click at [771, 192] on div "Sale Off (P) Image (P) Image List Row Image 🎁 Dyson SV18 Digital Slim Fluffy 輕巧…" at bounding box center [569, 8] width 479 height 393
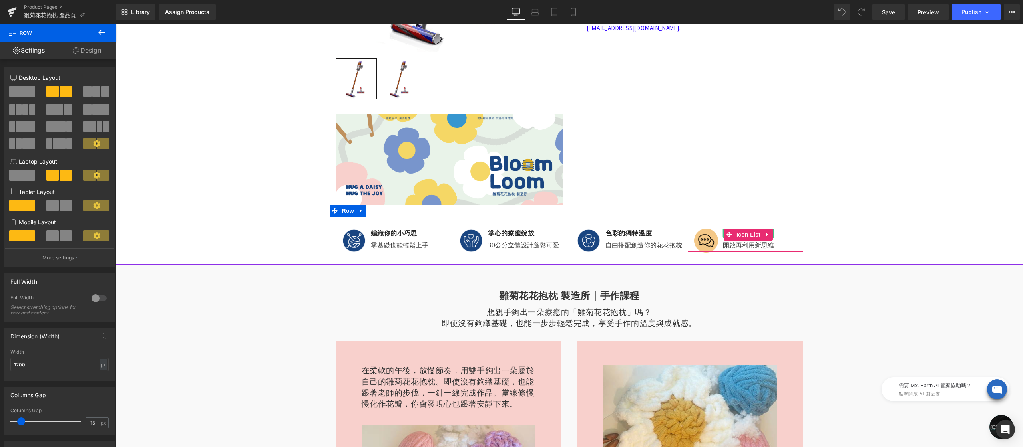
click at [722, 232] on span at bounding box center [726, 233] width 8 height 10
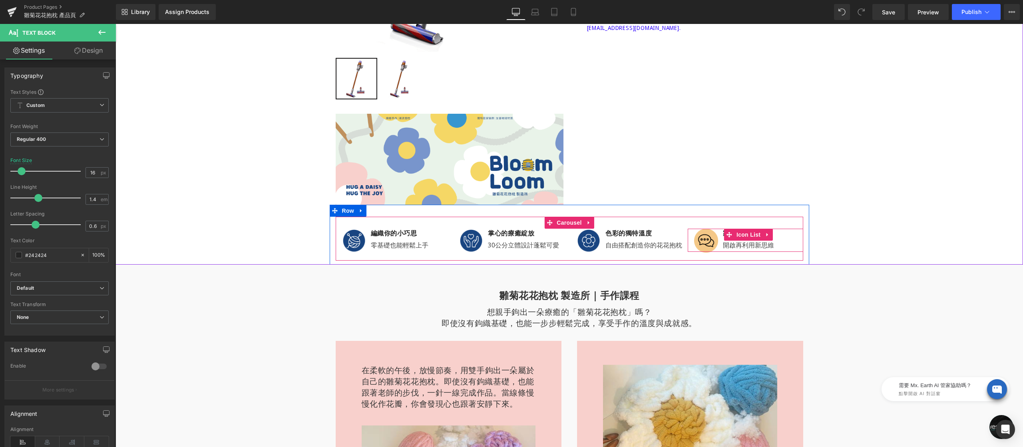
click at [773, 233] on div "Image 家電設計新對話 Text Block 開啟再利用新思維 Text Block" at bounding box center [748, 240] width 109 height 23
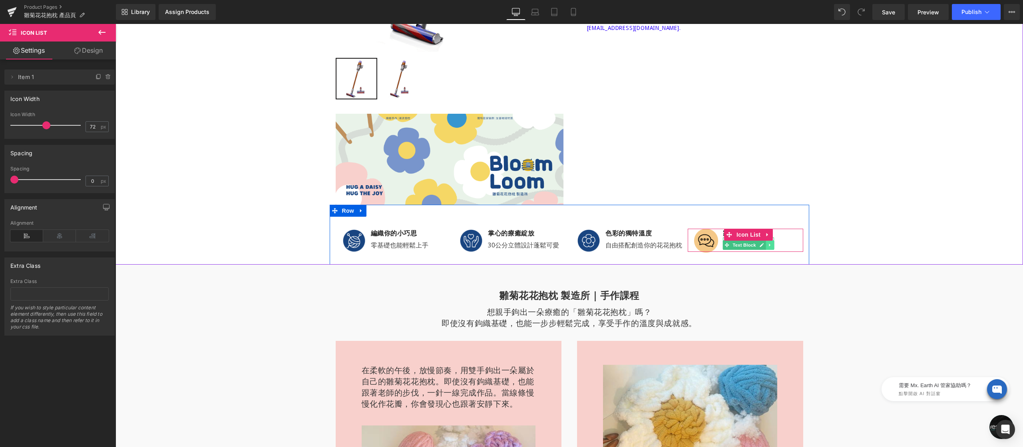
click at [769, 245] on icon at bounding box center [769, 245] width 1 height 3
click at [773, 234] on div "Image 家電設計新對話 Text Block 開啟再利用新思維 Text Block" at bounding box center [748, 240] width 109 height 23
click at [721, 234] on div at bounding box center [722, 241] width 2 height 24
click at [891, 239] on div "Sale Off (P) Image Row" at bounding box center [568, 38] width 907 height 453
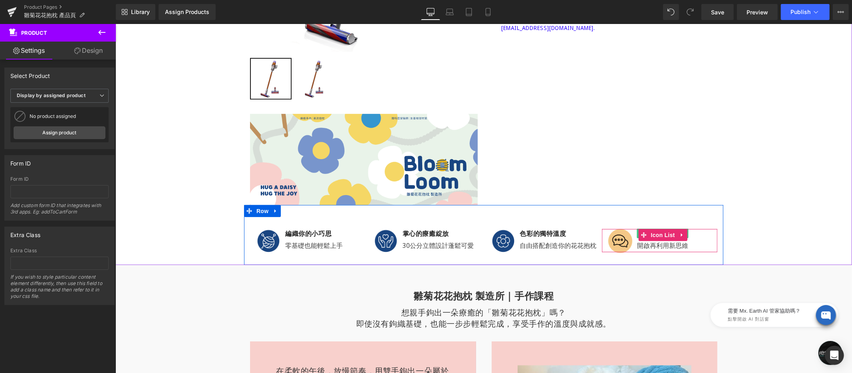
click at [684, 231] on link at bounding box center [684, 233] width 8 height 10
click at [115, 24] on icon at bounding box center [115, 24] width 0 height 0
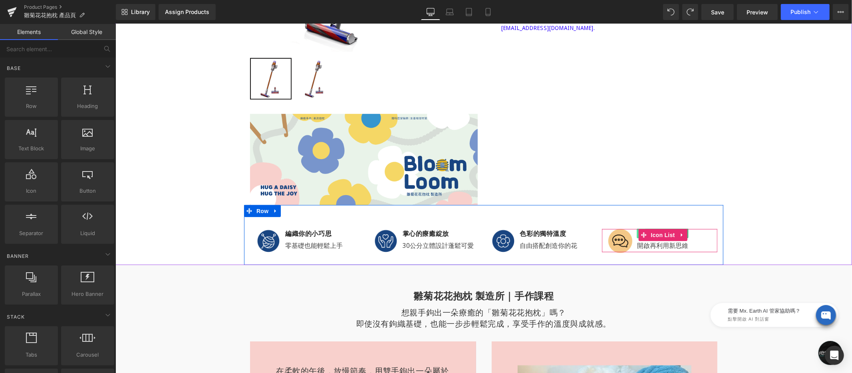
click at [637, 232] on span at bounding box center [641, 233] width 8 height 10
click at [625, 0] on div "Text Block You are previewing how the will restyle your page. You can not edit …" at bounding box center [426, 0] width 852 height 0
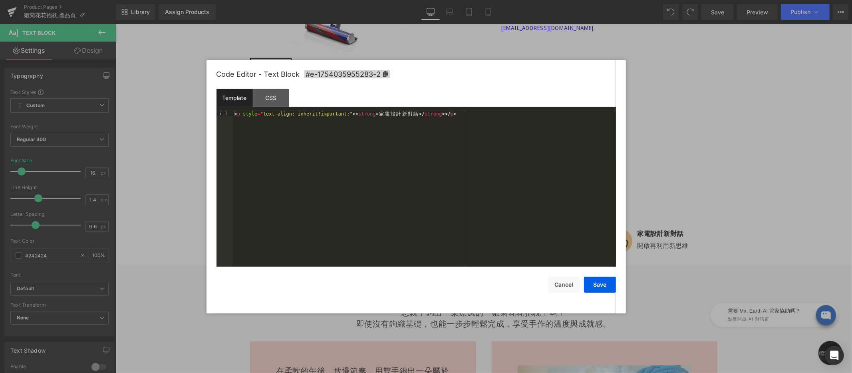
click at [380, 119] on div "< p style = "text-align: inherit!important;" > < strong > 家 電 設 計 新 對 話 </ stro…" at bounding box center [424, 194] width 383 height 167
drag, startPoint x: 387, startPoint y: 114, endPoint x: 417, endPoint y: 114, distance: 29.6
click at [417, 114] on div "< p style = "text-align: inherit!important;" > < strong > 家 電 設 計 新 對 話 </ stro…" at bounding box center [424, 194] width 383 height 167
drag, startPoint x: 418, startPoint y: 115, endPoint x: 380, endPoint y: 116, distance: 38.0
click at [380, 116] on div "< p style = "text-align: inherit!important;" > < strong > 家 電 設 計 新 對 話 </ stro…" at bounding box center [424, 194] width 383 height 167
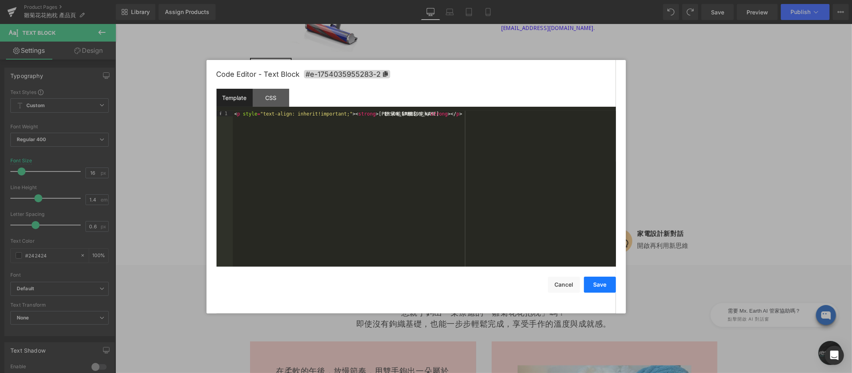
click at [601, 286] on button "Save" at bounding box center [600, 284] width 32 height 16
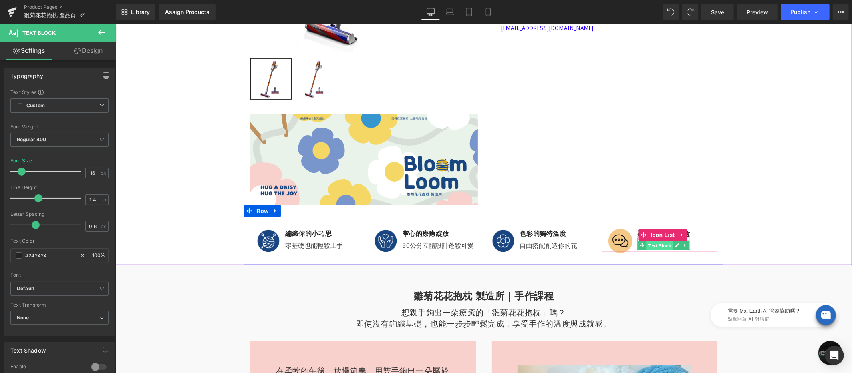
click at [637, 244] on div "開啟再利用新思維 Text Block" at bounding box center [663, 243] width 53 height 12
click at [637, 244] on p "開啟再利用新思維" at bounding box center [663, 244] width 53 height 9
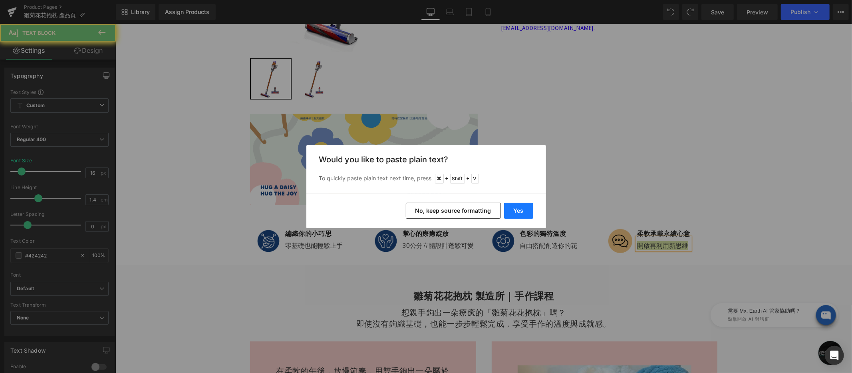
click at [526, 211] on button "Yes" at bounding box center [518, 211] width 29 height 16
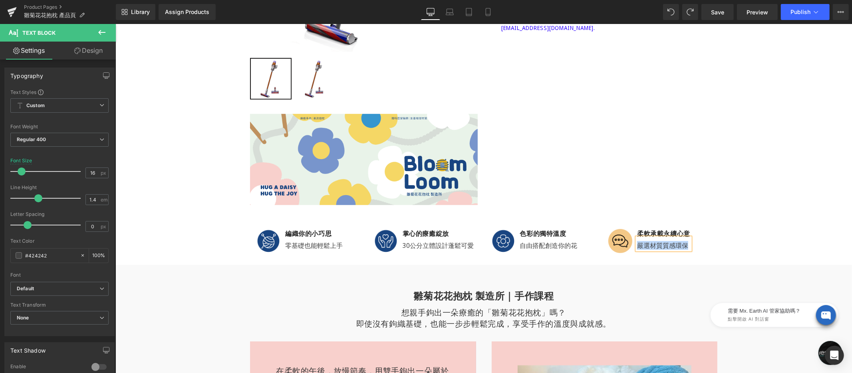
click at [642, 246] on div "嚴選材質質感環保 Text Block" at bounding box center [663, 243] width 53 height 12
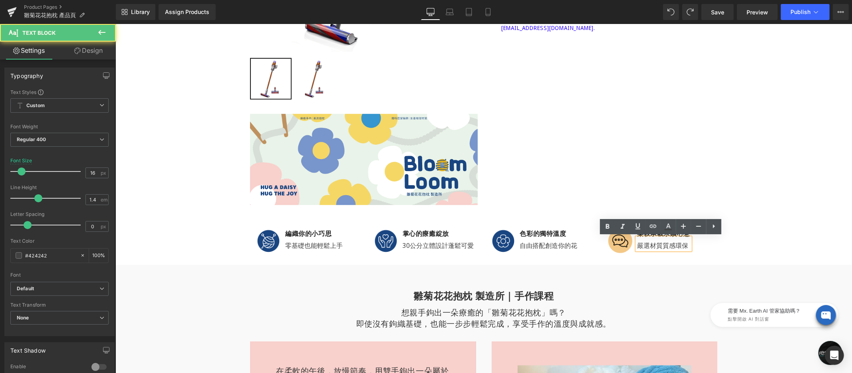
click at [652, 245] on p "嚴選材質質感環保" at bounding box center [663, 244] width 53 height 9
click at [658, 245] on p "嚴選材質質感環保" at bounding box center [663, 244] width 53 height 9
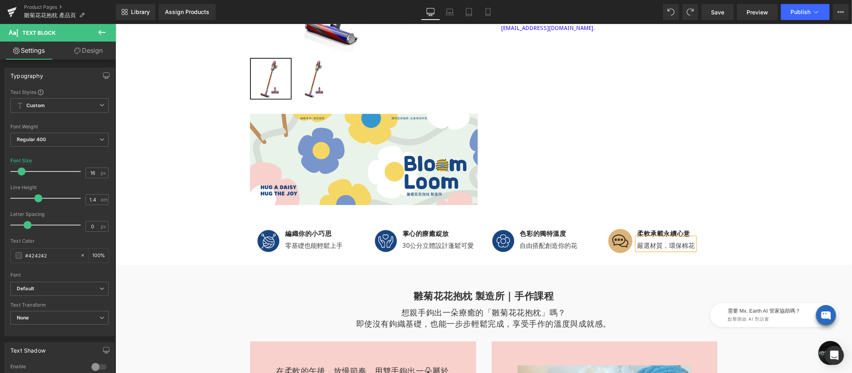
click at [614, 241] on div "Image" at bounding box center [622, 240] width 29 height 24
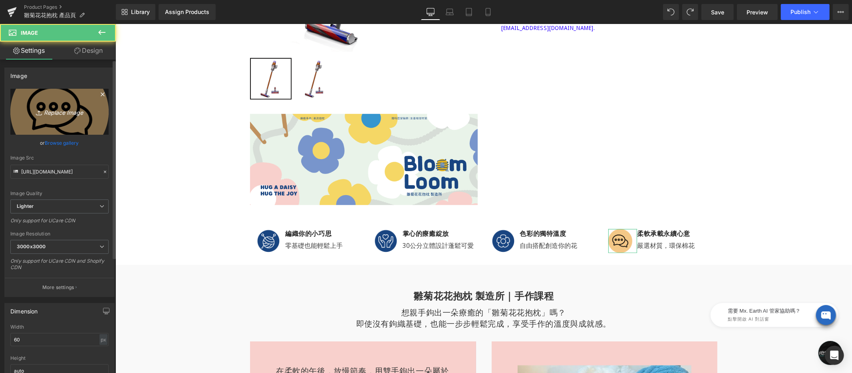
click at [49, 114] on icon "Replace Image" at bounding box center [60, 112] width 64 height 10
type input "C:\fakepath\icon-02.png"
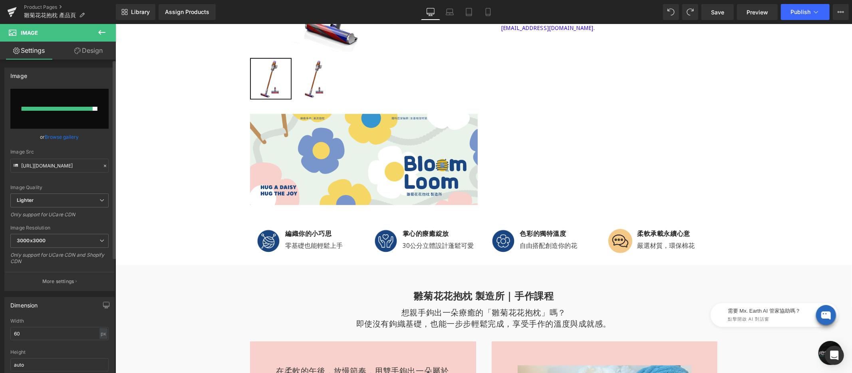
type input "[URL][DOMAIN_NAME]"
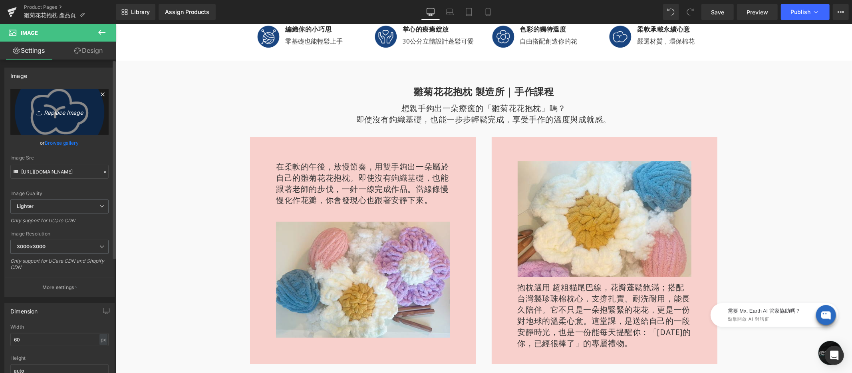
scroll to position [378, 0]
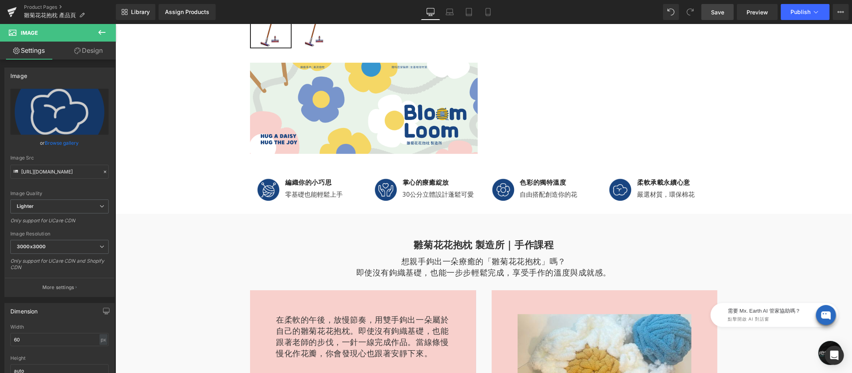
drag, startPoint x: 716, startPoint y: 11, endPoint x: 499, endPoint y: 144, distance: 254.7
click at [716, 11] on span "Save" at bounding box center [717, 12] width 13 height 8
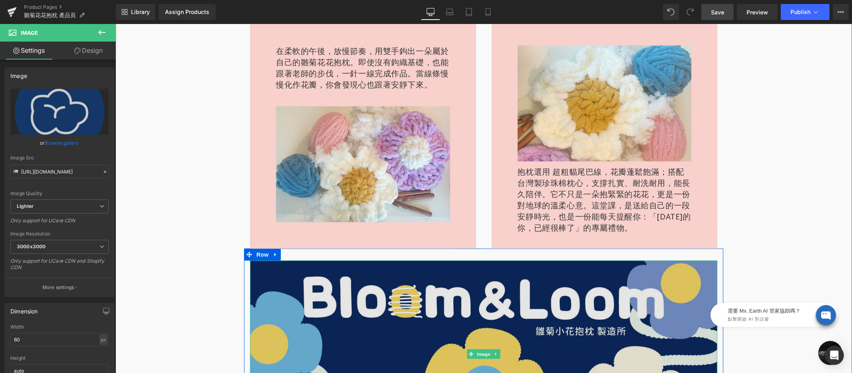
scroll to position [598, 0]
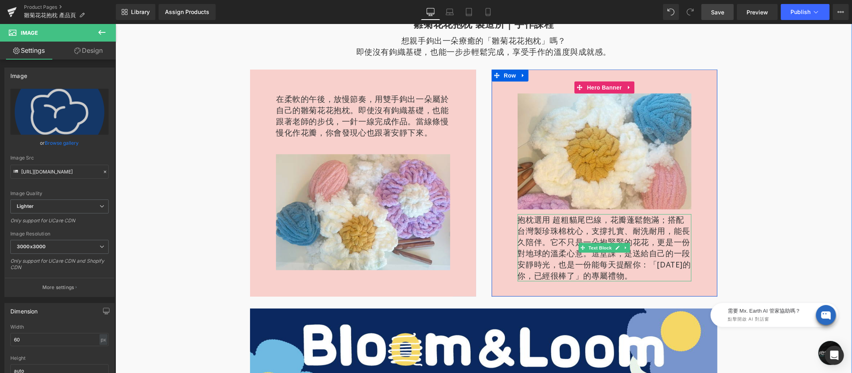
click at [556, 226] on span "搭配 台灣製珍珠棉枕心，支撐扎實、耐洗耐用，能長久陪伴。" at bounding box center [603, 230] width 173 height 33
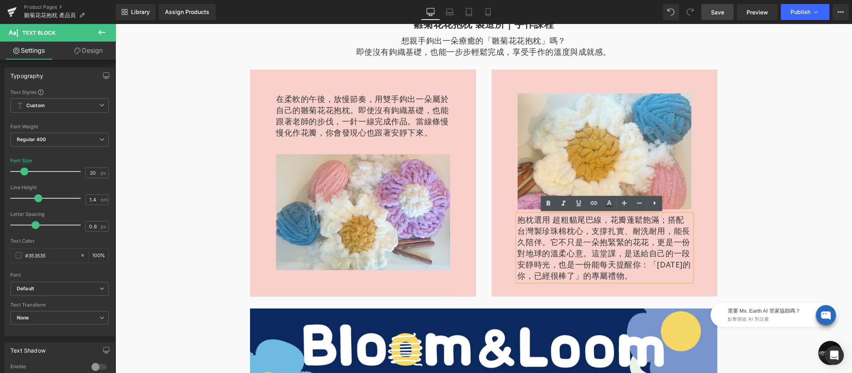
click at [554, 221] on p "抱枕選用 超粗貓尾巴線，花瓣蓬鬆飽滿； 搭配 台灣製珍珠棉枕心，支撐扎實、耐洗耐用，能長久陪伴。 它不只是一朵抱緊緊的花花，更是一份對地球的溫柔心意。 這堂課…" at bounding box center [604, 247] width 174 height 67
click at [550, 219] on p "抱枕選用 超粗貓尾巴線，花瓣蓬鬆飽滿； 搭配 台灣製珍珠棉枕心，支撐扎實、耐洗耐用，能長久陪伴。 它不只是一朵抱緊緊的花花，更是一份對地球的溫柔心意。 這堂課…" at bounding box center [604, 247] width 174 height 67
click at [568, 269] on span "也是一份能每天提醒你：「[DATE]的你，已經很棒了」的專屬禮物。" at bounding box center [603, 269] width 173 height 22
click at [758, 262] on div "雛菊花花抱枕 製造所｜手作課程 Heading 想親手鉤出一朵療癒的「雛菊花花抱枕」嗎？ 即使沒有鉤織基礎，也能一步步輕鬆完成，享受手作的溫度與成就感。 Te…" at bounding box center [483, 256] width 737 height 479
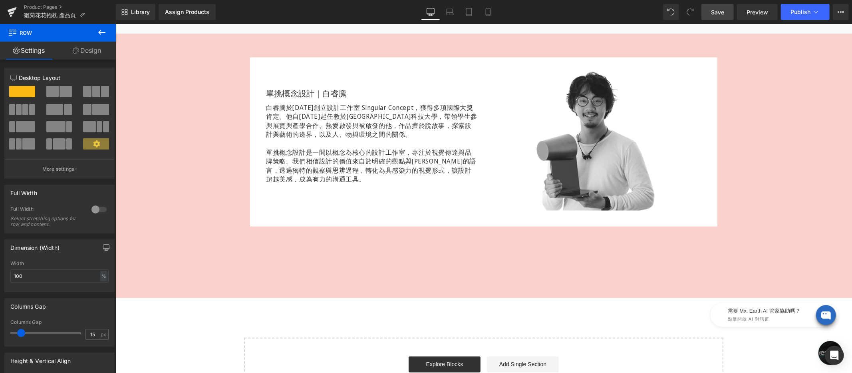
scroll to position [1061, 0]
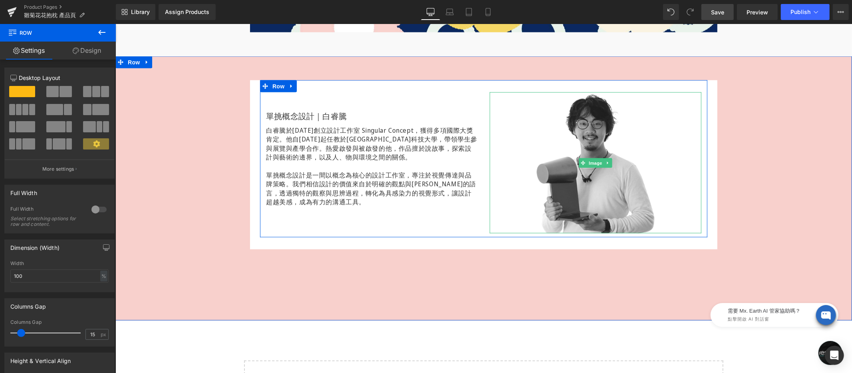
click at [580, 125] on img at bounding box center [595, 162] width 212 height 141
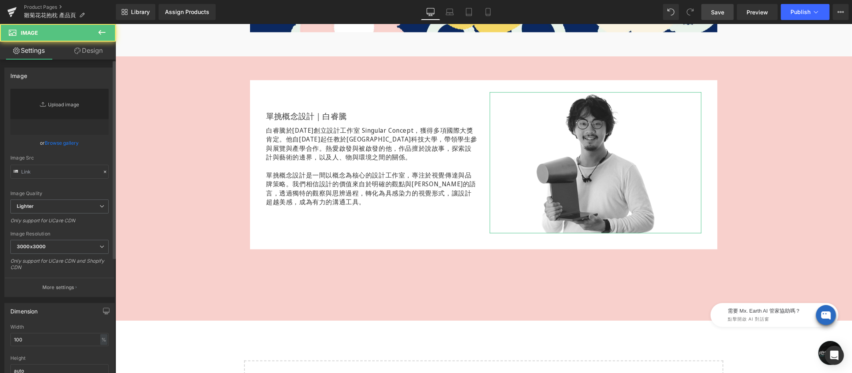
type input "[URL][DOMAIN_NAME]"
click at [43, 99] on link "Replace Image" at bounding box center [59, 112] width 98 height 46
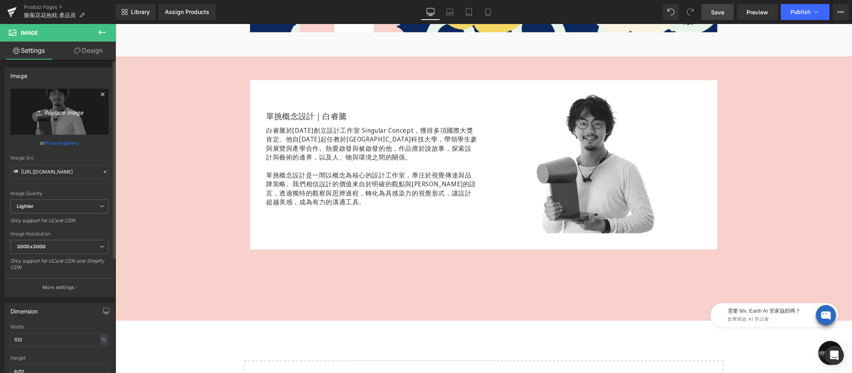
type input "C:\fakepath\老師照片-1200x1200.png"
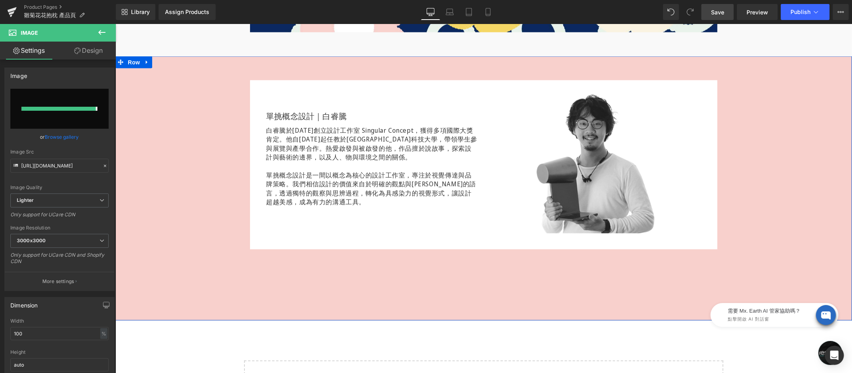
type input "[URL][DOMAIN_NAME]"
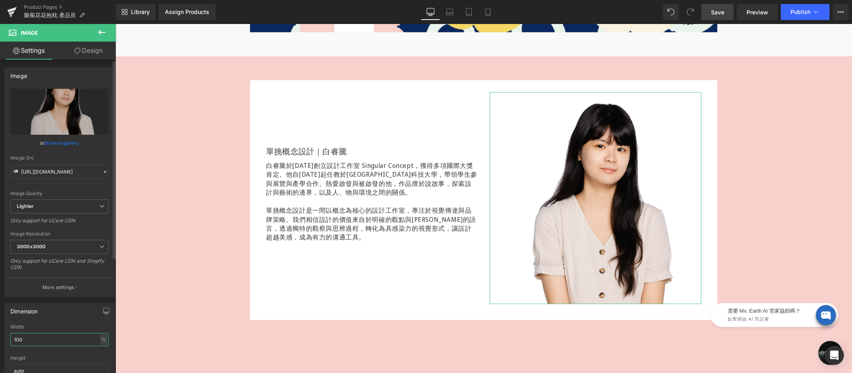
click at [34, 339] on input "100" at bounding box center [59, 339] width 98 height 13
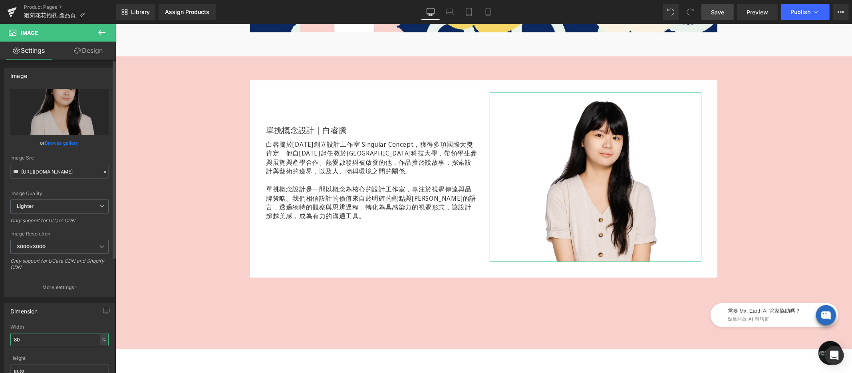
type input "8"
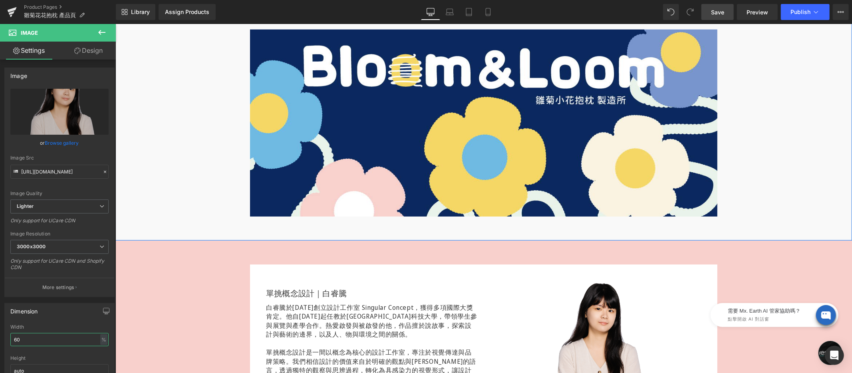
scroll to position [1029, 0]
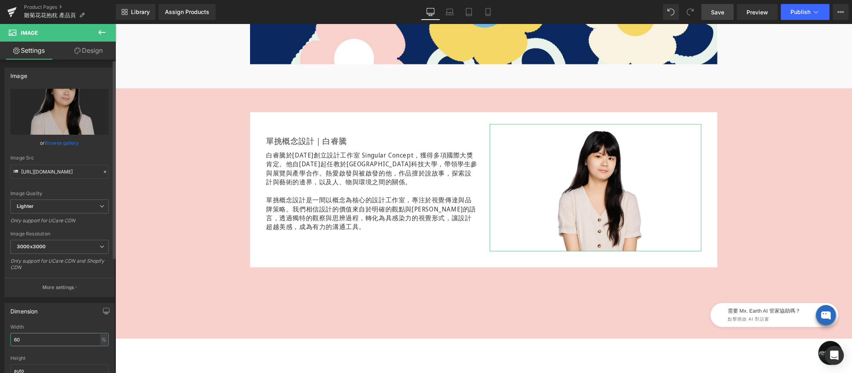
click at [36, 336] on input "60" at bounding box center [59, 339] width 98 height 13
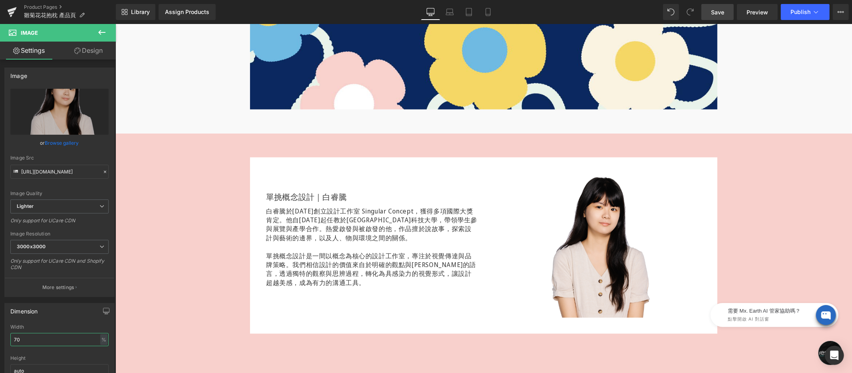
scroll to position [989, 0]
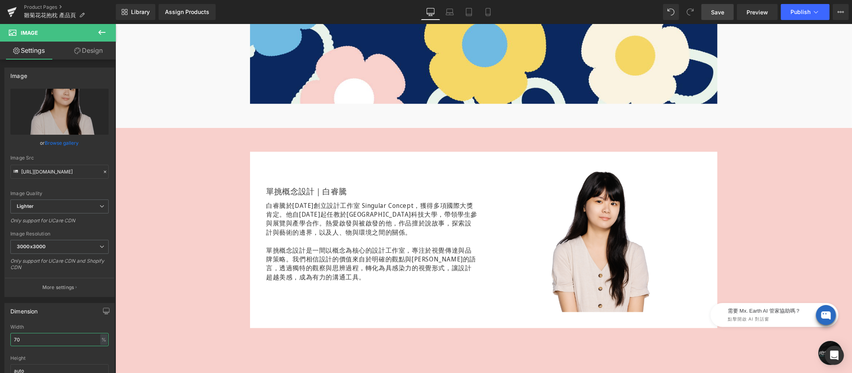
type input "70"
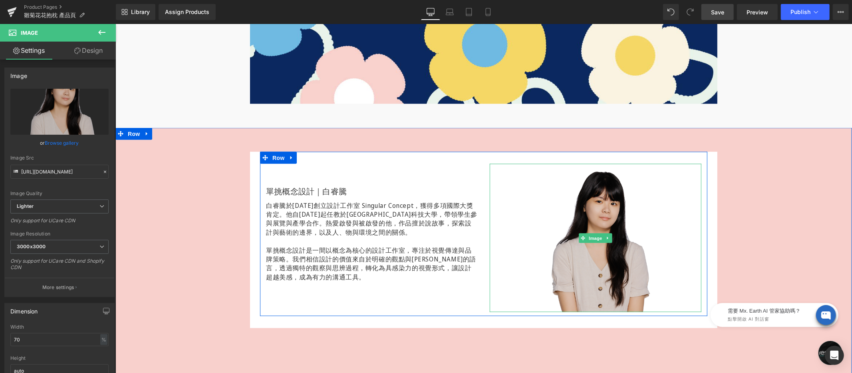
click at [596, 188] on img at bounding box center [595, 237] width 148 height 148
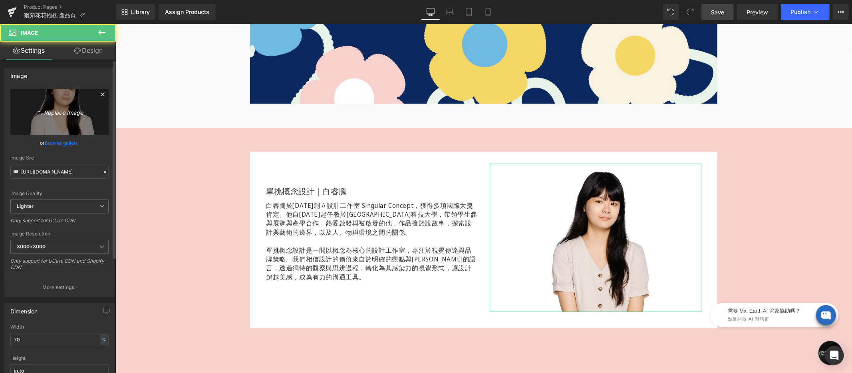
click at [60, 103] on link "Replace Image" at bounding box center [59, 112] width 98 height 46
type input "C:\fakepath\老師照片-600x600.png"
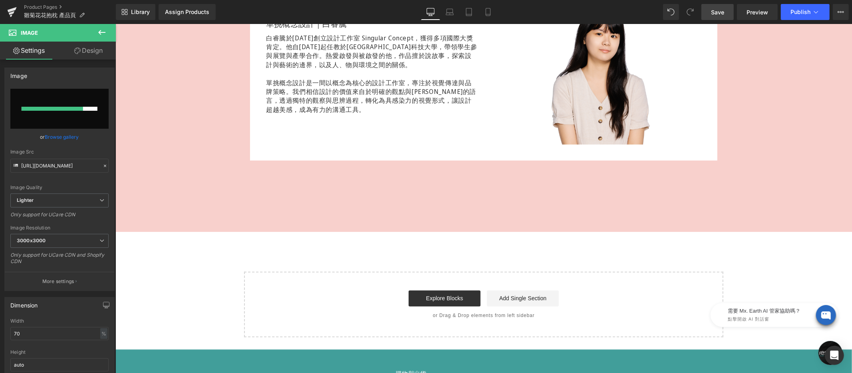
scroll to position [1111, 0]
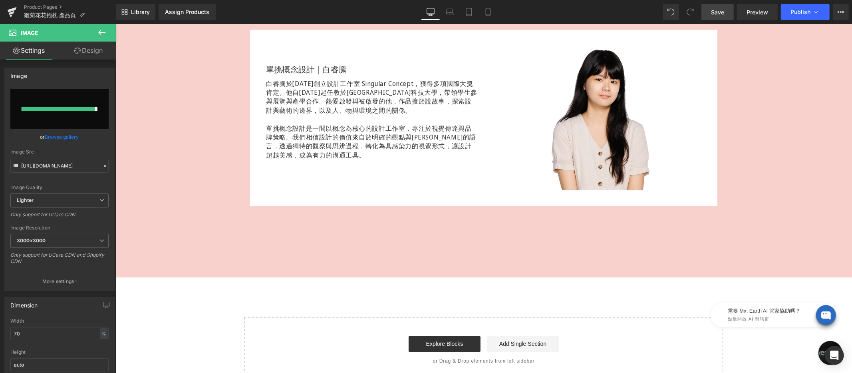
type input "[URL][DOMAIN_NAME]"
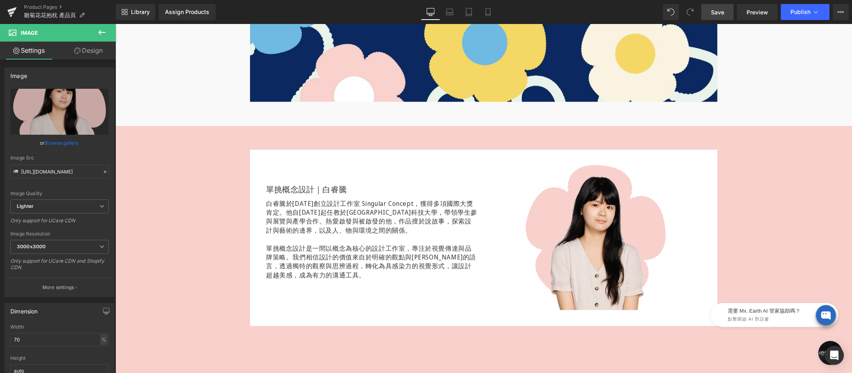
scroll to position [997, 0]
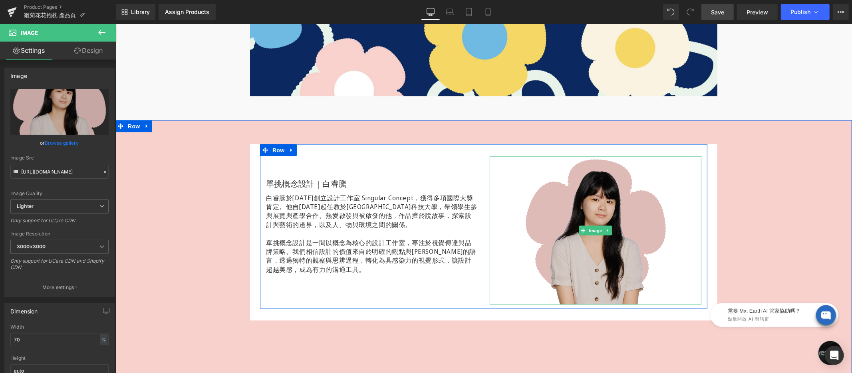
click at [574, 195] on img at bounding box center [595, 230] width 148 height 148
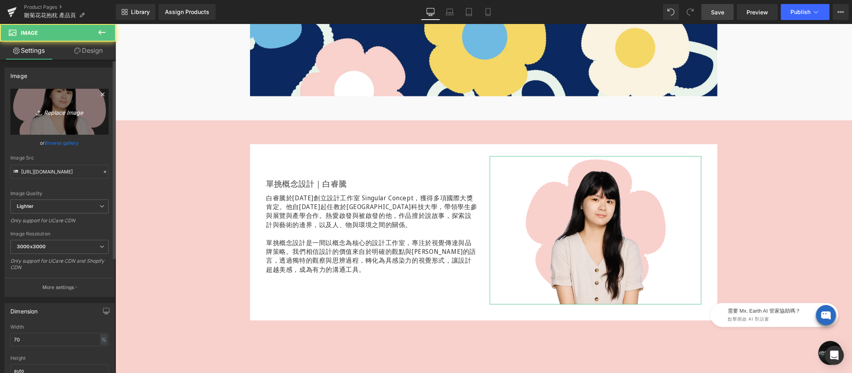
click at [71, 99] on link "Replace Image" at bounding box center [59, 112] width 98 height 46
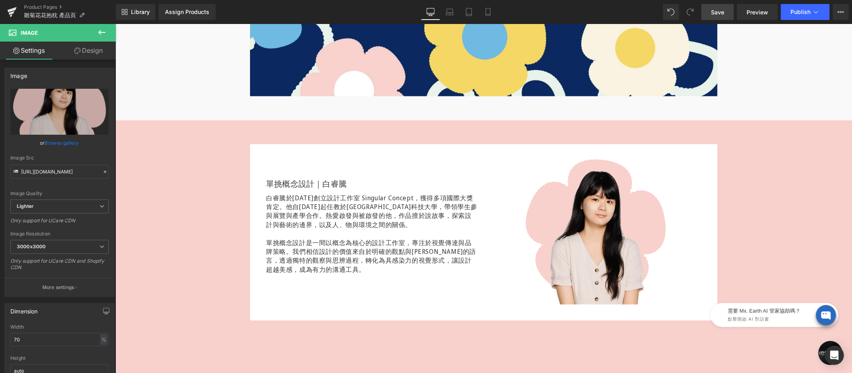
click at [299, 183] on h1 "單挑概念設計｜白睿騰" at bounding box center [372, 183] width 212 height 11
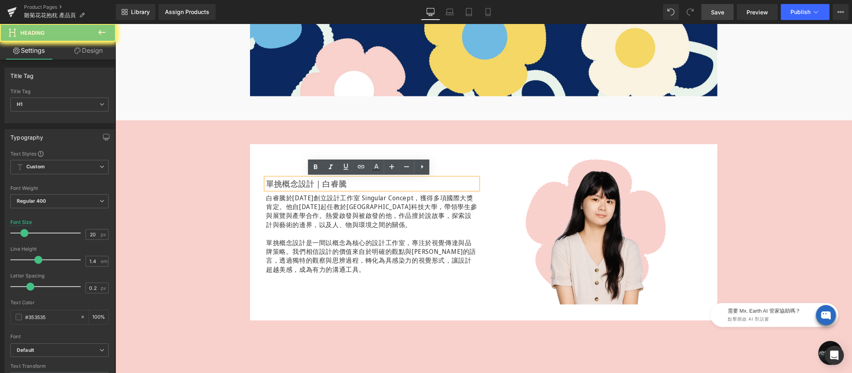
click at [282, 183] on h1 "單挑概念設計｜白睿騰" at bounding box center [372, 183] width 212 height 11
drag, startPoint x: 309, startPoint y: 182, endPoint x: 263, endPoint y: 183, distance: 46.4
click at [266, 183] on h1 "單挑概念設計｜白睿騰" at bounding box center [372, 183] width 212 height 11
paste div
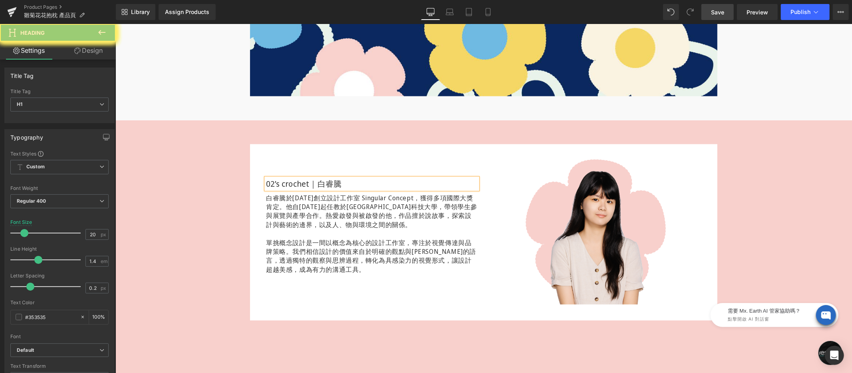
drag, startPoint x: 320, startPoint y: 183, endPoint x: 364, endPoint y: 184, distance: 44.0
click at [364, 184] on h1 "02’s crochet｜白睿騰" at bounding box center [372, 183] width 212 height 11
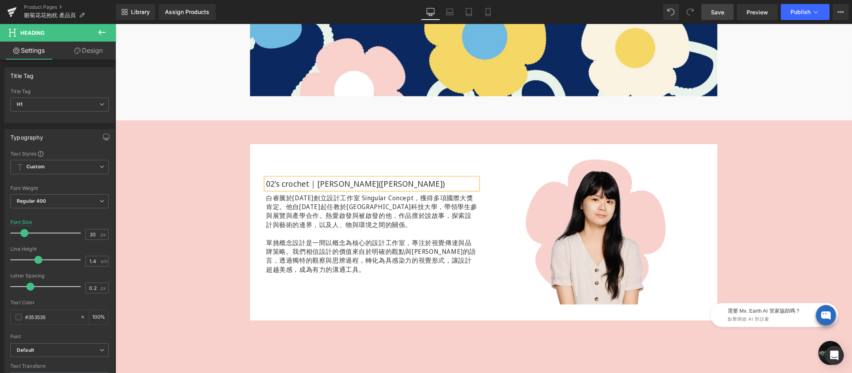
click at [285, 229] on p "白睿騰於[DATE]創立設計工作室 Singular Concept，獲得多項國際大獎肯定。他自[DATE]起任教於[GEOGRAPHIC_DATA]科技大學…" at bounding box center [372, 233] width 212 height 81
click at [295, 210] on p "白睿騰於[DATE]創立設計工作室 Singular Concept，獲得多項國際大獎肯定。他自[DATE]起任教於[GEOGRAPHIC_DATA]科技大學…" at bounding box center [372, 233] width 212 height 81
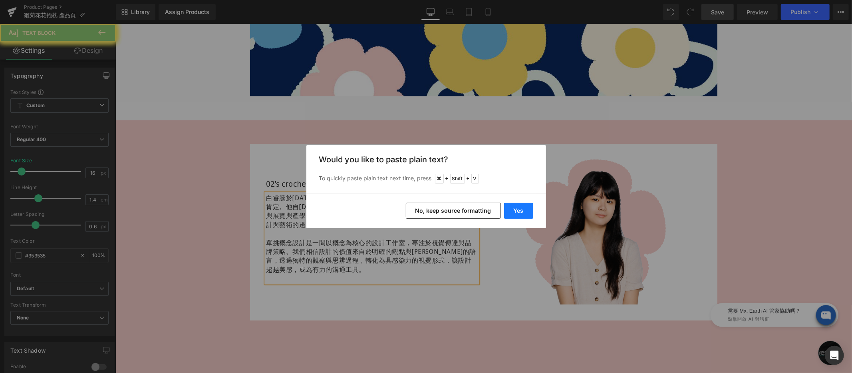
click at [527, 212] on button "Yes" at bounding box center [518, 211] width 29 height 16
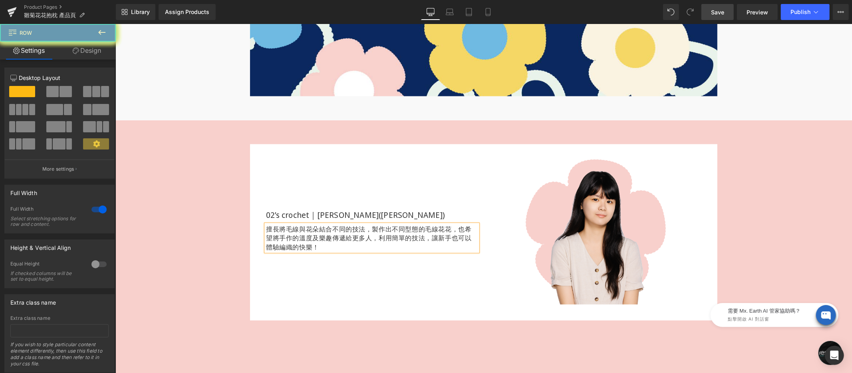
click at [215, 225] on div "02’s crochet｜[PERSON_NAME]([PERSON_NAME]) Heading 擅長將毛線與花朵結合不同的技法，製作出不同型態的毛線花花，…" at bounding box center [483, 234] width 737 height 180
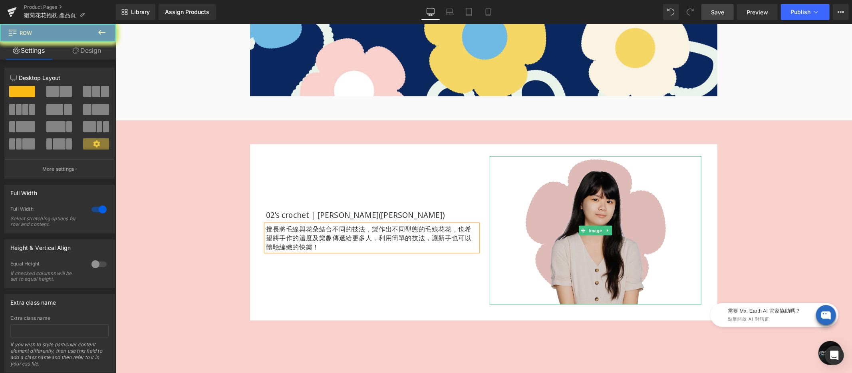
click at [621, 197] on img at bounding box center [595, 230] width 148 height 148
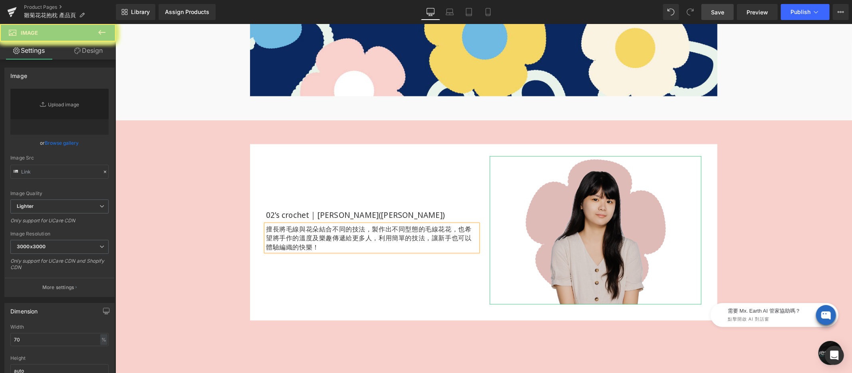
click at [62, 107] on link "Replace Image" at bounding box center [59, 112] width 98 height 46
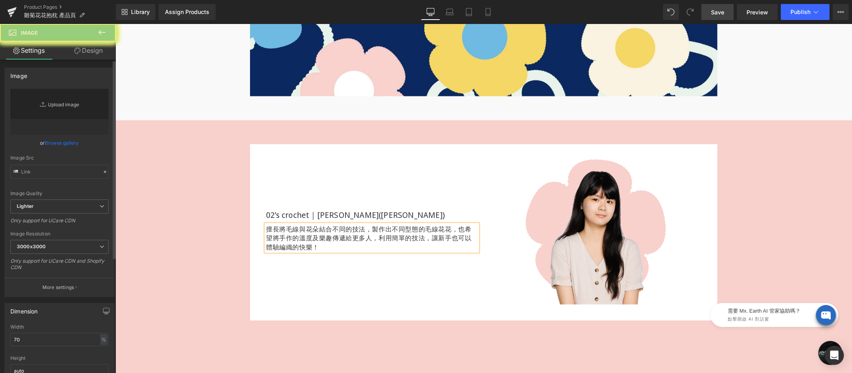
click at [65, 105] on link "Replace Image" at bounding box center [59, 112] width 98 height 46
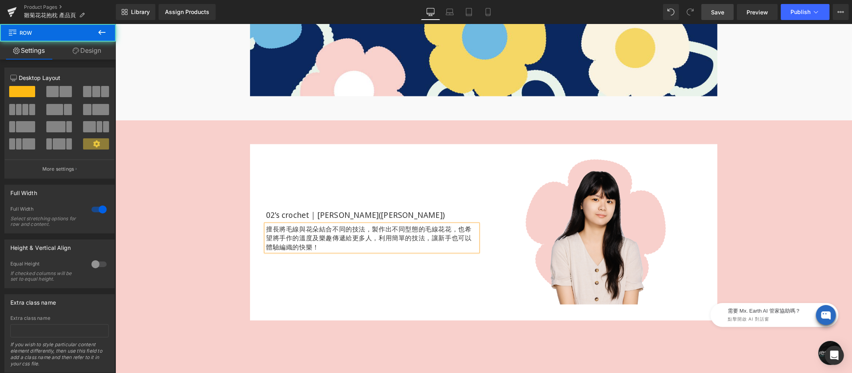
drag, startPoint x: 772, startPoint y: 146, endPoint x: 120, endPoint y: 98, distance: 654.1
click at [772, 146] on div "02’s crochet｜[PERSON_NAME]([PERSON_NAME]) Heading 擅長將毛線與花朵結合不同的技法，製作出不同型態的毛線花花，…" at bounding box center [483, 234] width 737 height 180
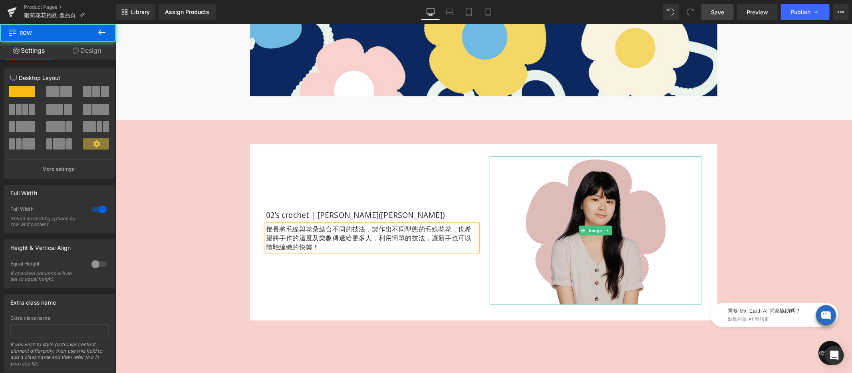
click at [572, 156] on img at bounding box center [595, 230] width 148 height 148
click at [595, 169] on img at bounding box center [595, 230] width 148 height 148
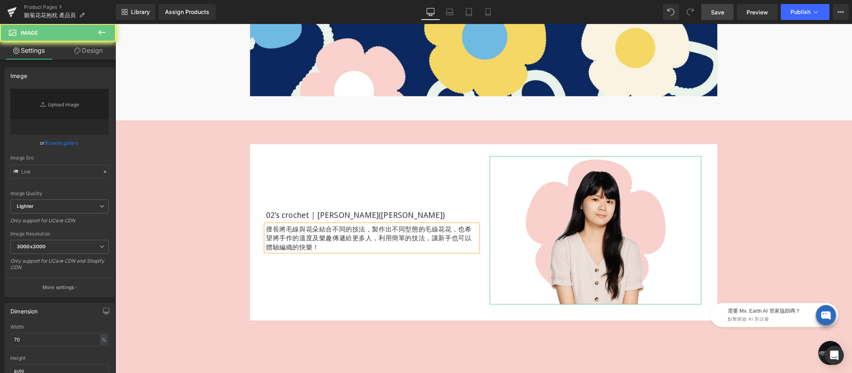
click at [52, 104] on link "Replace Image" at bounding box center [59, 112] width 98 height 46
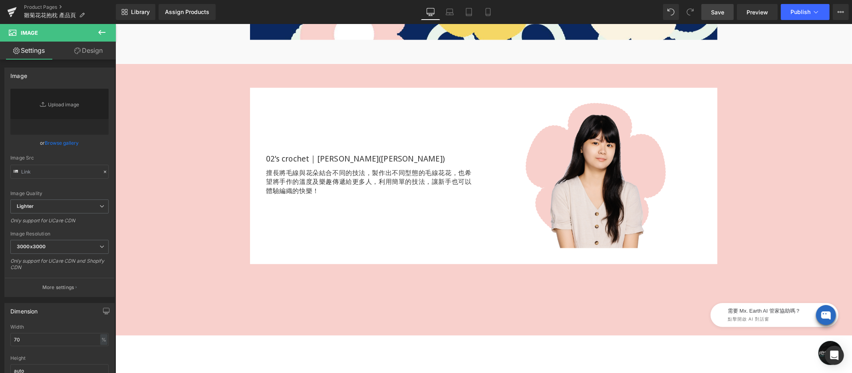
click at [734, 7] on link "Save" at bounding box center [717, 12] width 32 height 16
type input "[URL][DOMAIN_NAME]"
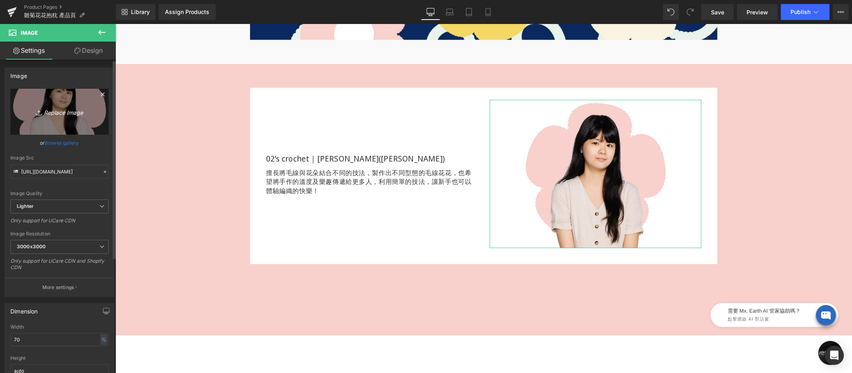
click at [67, 116] on icon "Replace Image" at bounding box center [60, 112] width 64 height 10
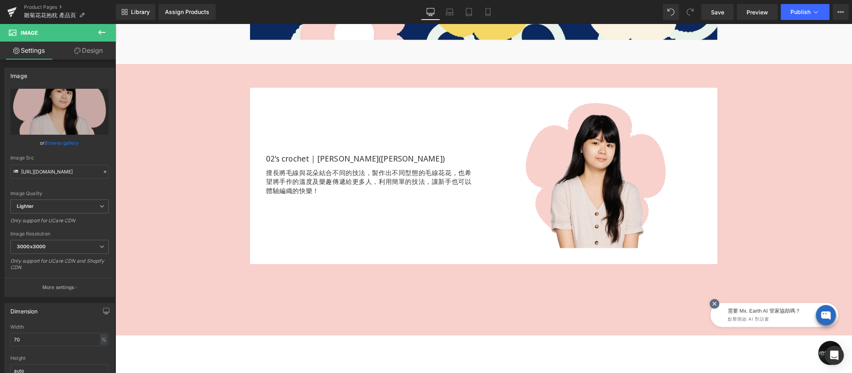
type input "C:\fakepath\老師照片-600x600.png"
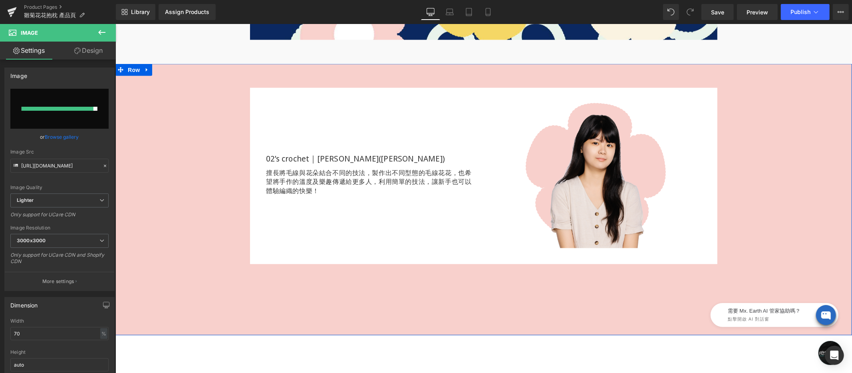
type input "[URL][DOMAIN_NAME]"
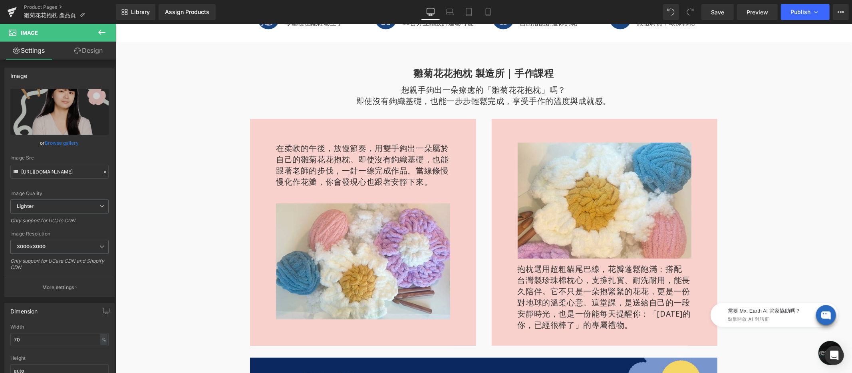
scroll to position [0, 0]
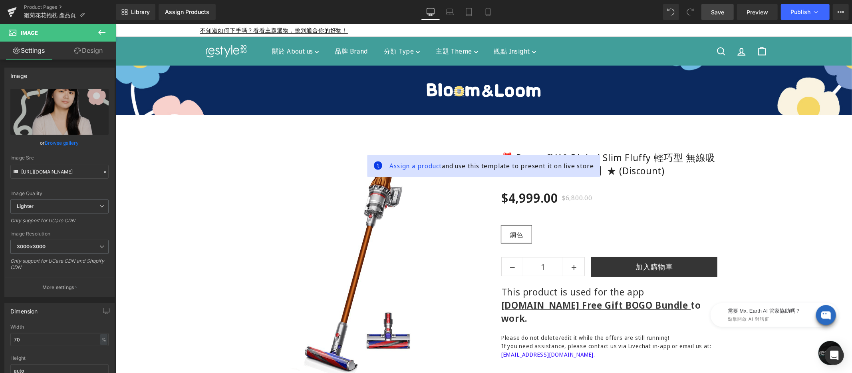
drag, startPoint x: 717, startPoint y: 15, endPoint x: 582, endPoint y: 79, distance: 149.4
click at [717, 15] on span "Save" at bounding box center [717, 12] width 13 height 8
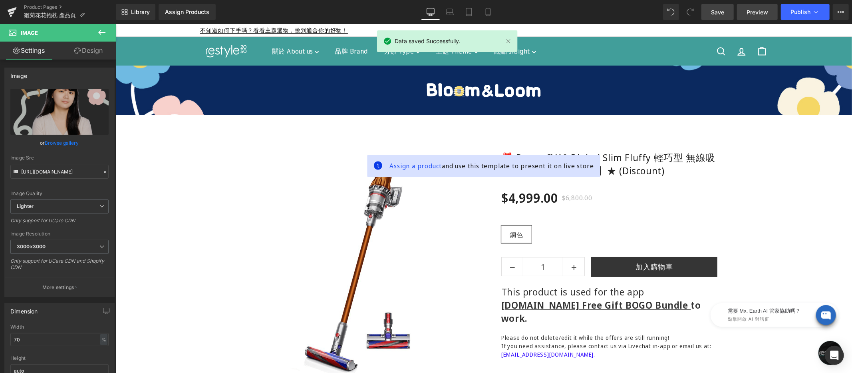
click at [757, 13] on span "Preview" at bounding box center [758, 12] width 22 height 8
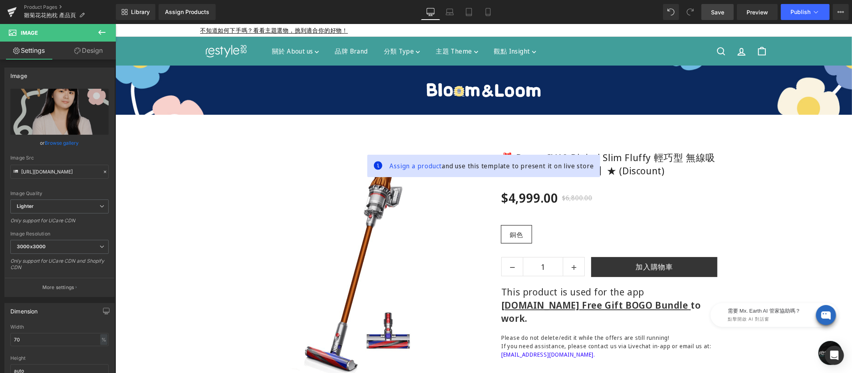
click at [717, 16] on span "Save" at bounding box center [717, 12] width 13 height 8
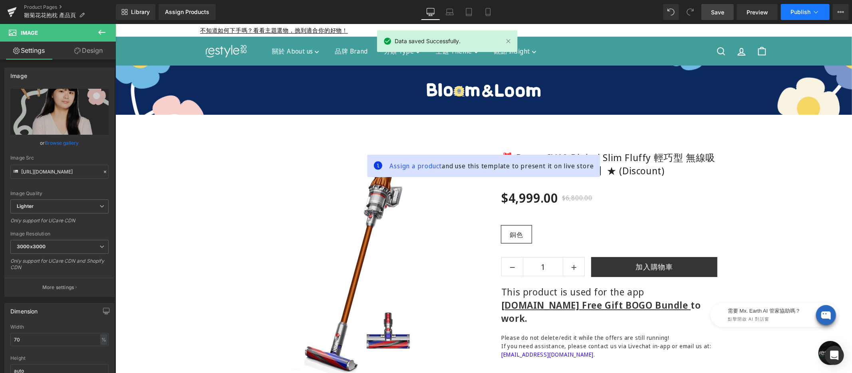
click at [797, 13] on span "Publish" at bounding box center [801, 12] width 20 height 6
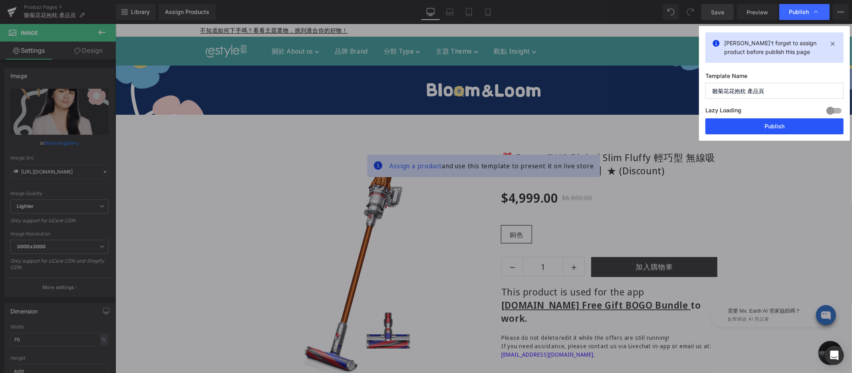
click at [759, 125] on button "Publish" at bounding box center [774, 126] width 138 height 16
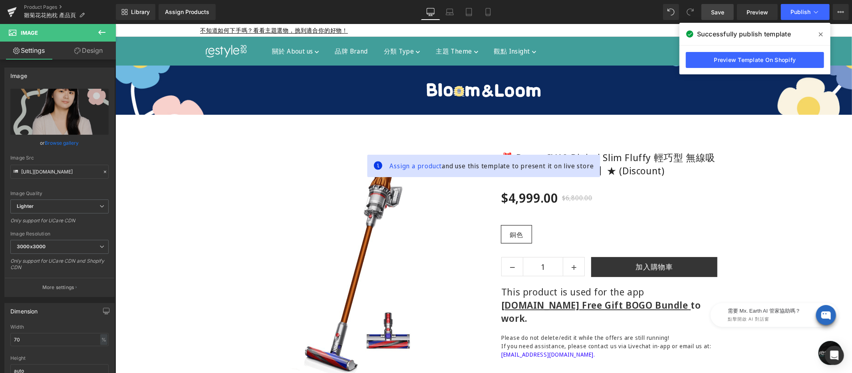
click at [821, 36] on icon at bounding box center [821, 34] width 4 height 6
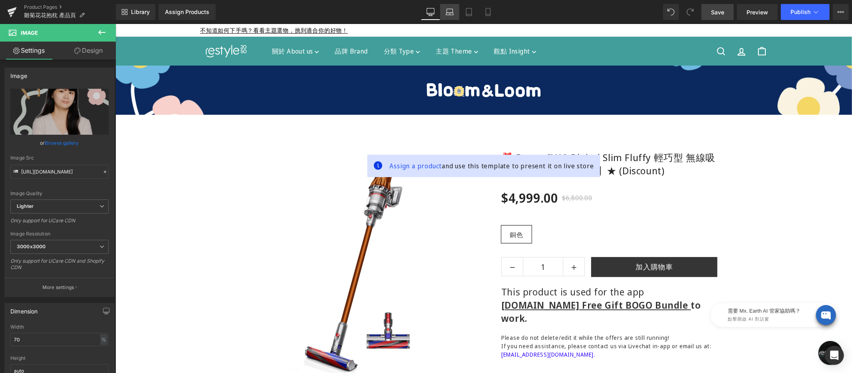
click at [449, 12] on icon at bounding box center [450, 12] width 8 height 8
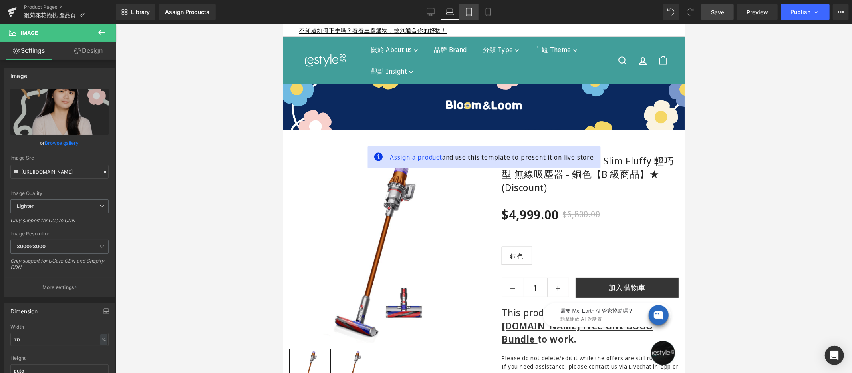
click at [469, 8] on link "Tablet" at bounding box center [468, 12] width 19 height 16
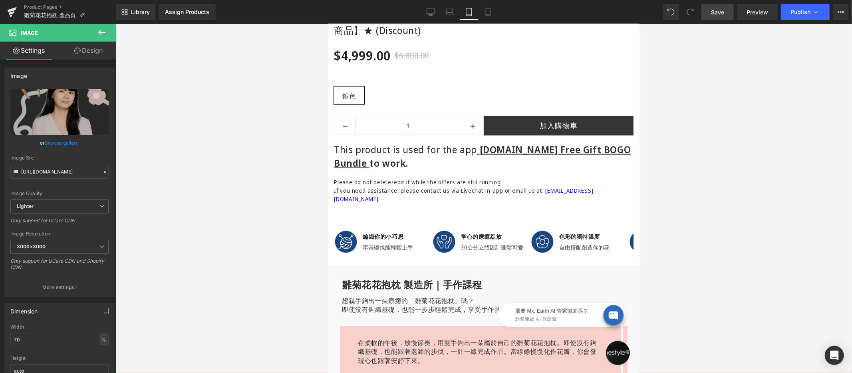
scroll to position [809, 0]
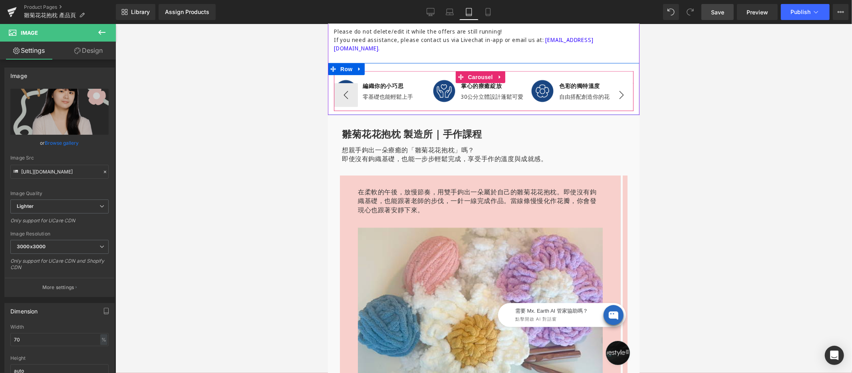
click at [618, 84] on button "›" at bounding box center [621, 95] width 24 height 24
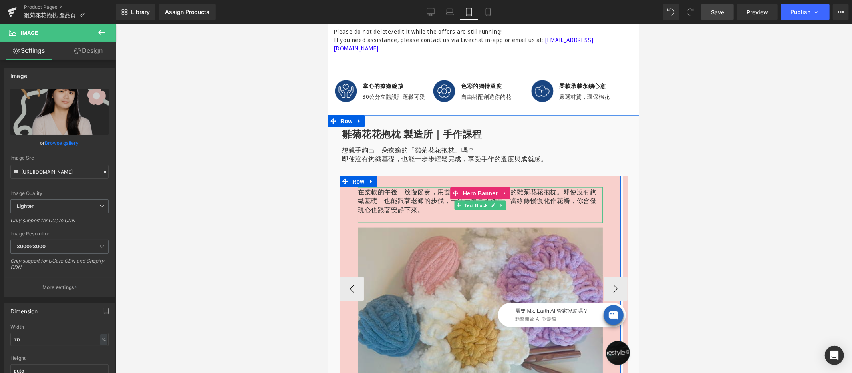
scroll to position [1003, 0]
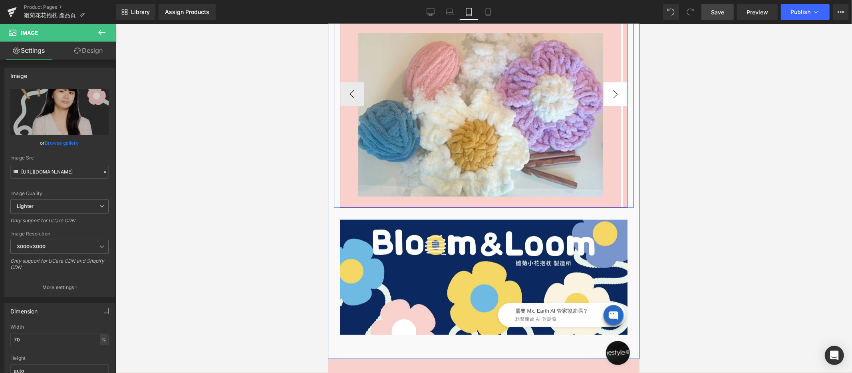
click at [606, 85] on button "›" at bounding box center [615, 94] width 24 height 24
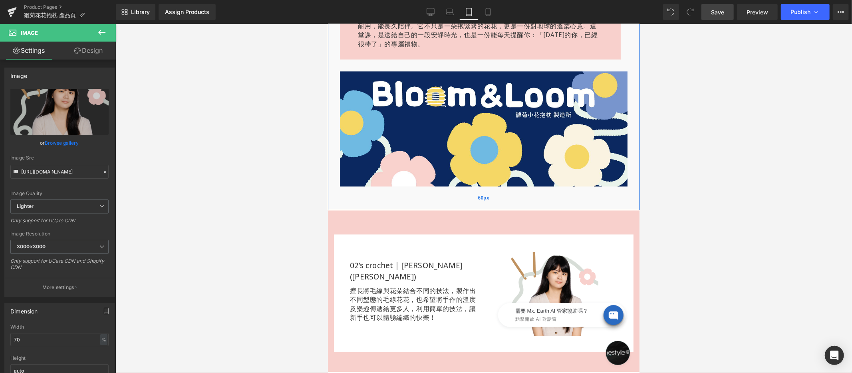
scroll to position [1264, 0]
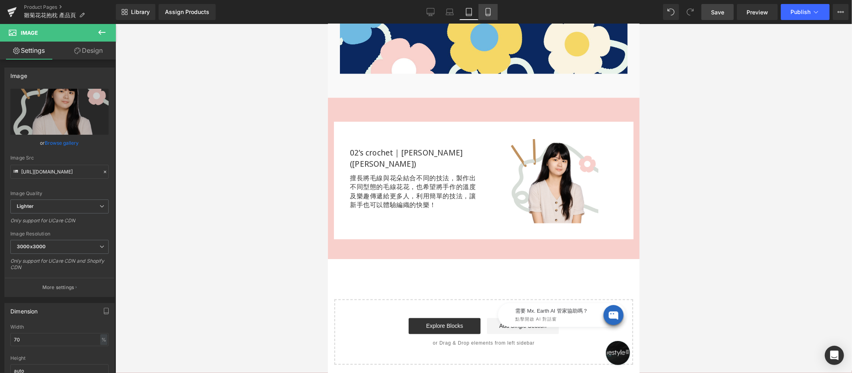
click at [484, 13] on icon at bounding box center [488, 12] width 8 height 8
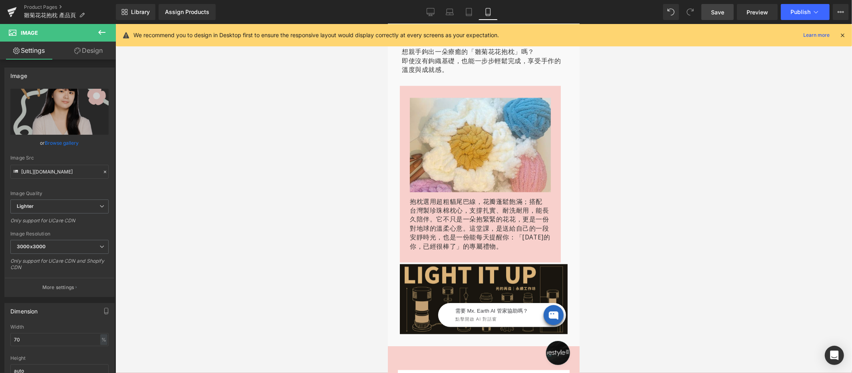
scroll to position [698, 0]
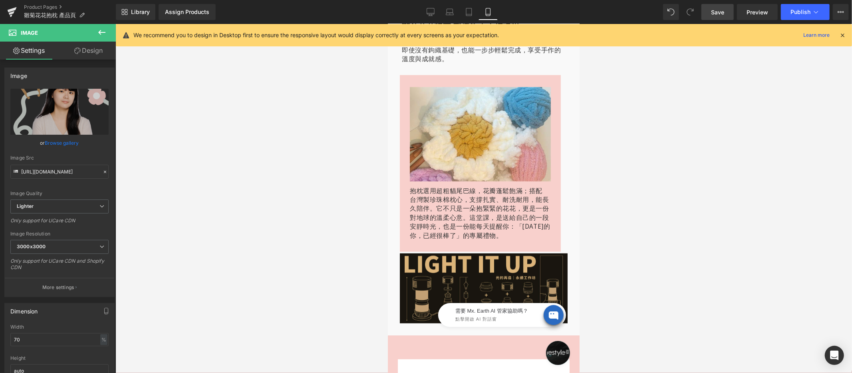
click at [464, 270] on img at bounding box center [483, 288] width 168 height 70
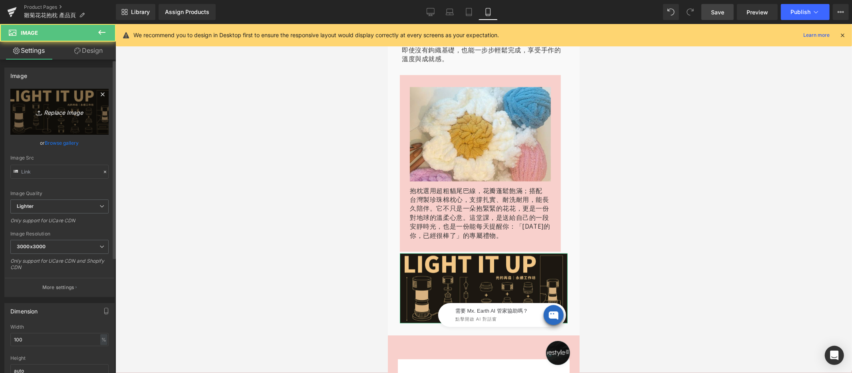
type input "[URL][DOMAIN_NAME]"
click at [64, 104] on link "Replace Image" at bounding box center [59, 112] width 98 height 46
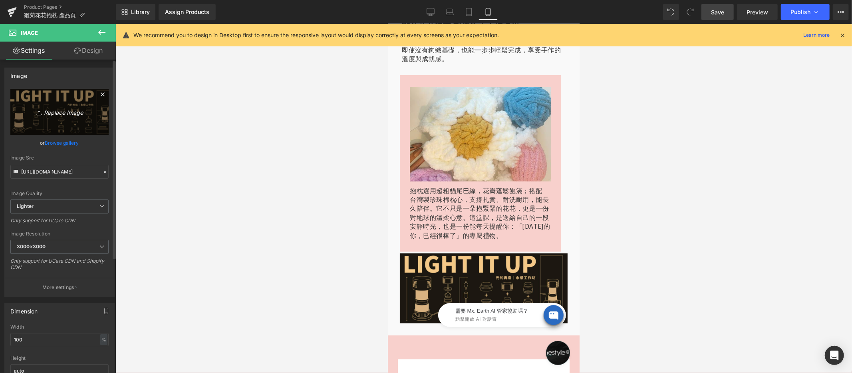
type input "C:\fakepath\bloom-loom-1280x512.jpg"
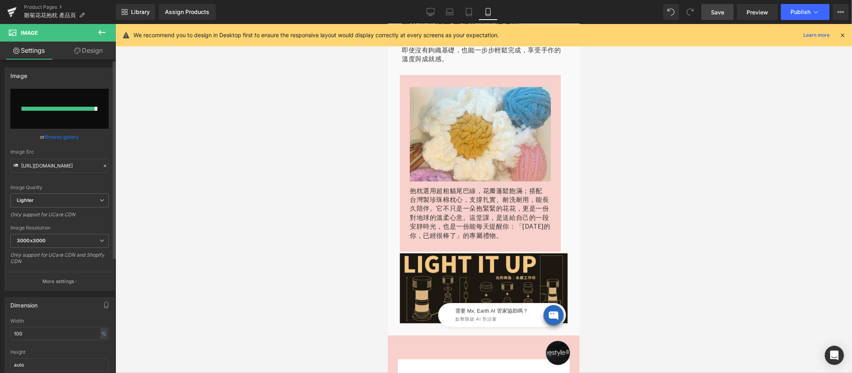
type input "[URL][DOMAIN_NAME]"
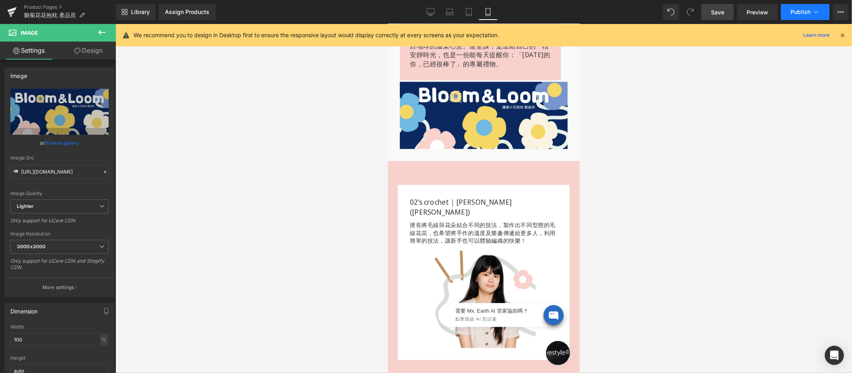
scroll to position [829, 0]
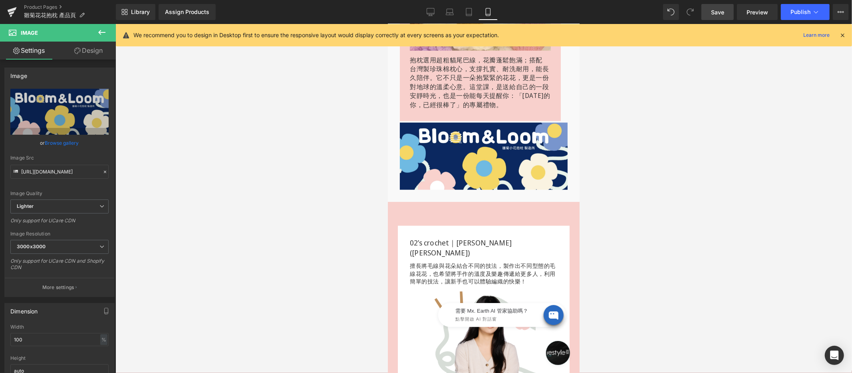
click at [717, 12] on span "Save" at bounding box center [717, 12] width 13 height 8
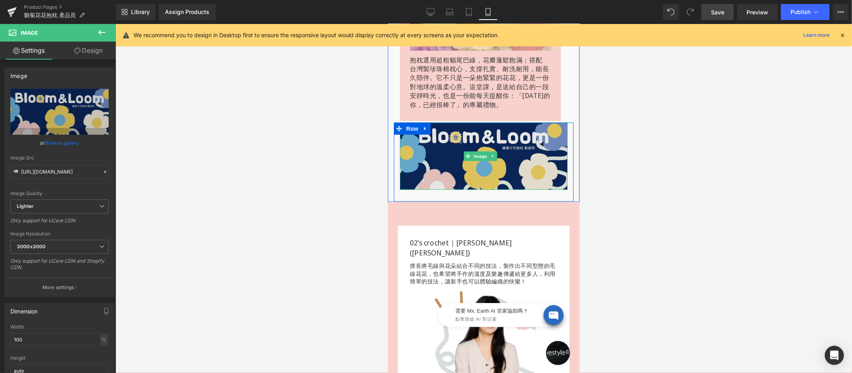
click at [476, 153] on div "Image" at bounding box center [483, 155] width 168 height 67
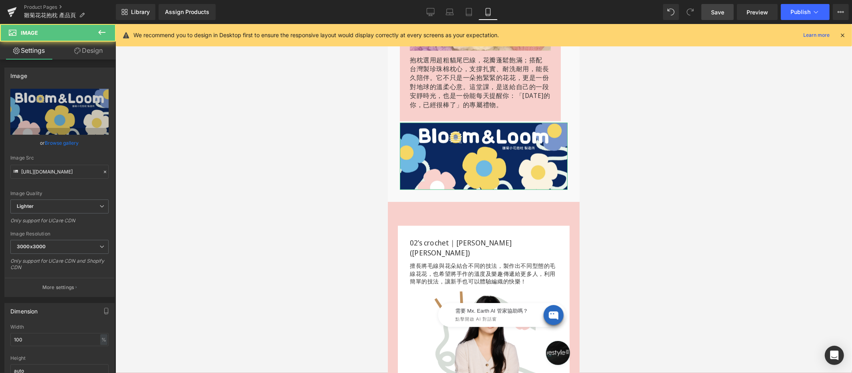
click at [100, 54] on link "Design" at bounding box center [89, 51] width 58 height 18
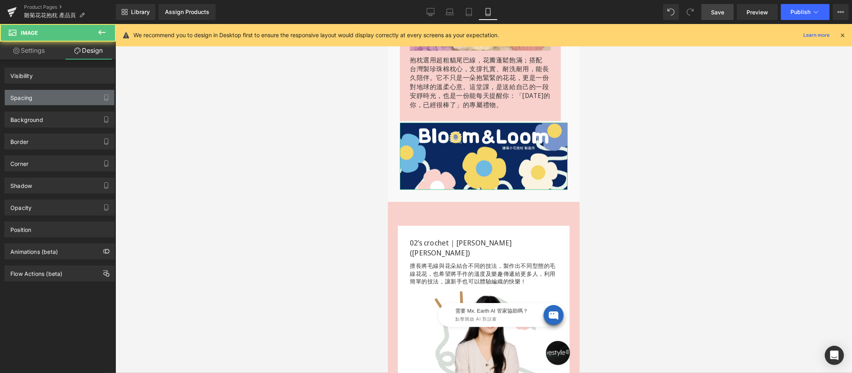
click at [38, 101] on div "Spacing" at bounding box center [59, 97] width 109 height 15
click at [56, 98] on div "Spacing" at bounding box center [59, 97] width 109 height 15
type input "0"
type input "30"
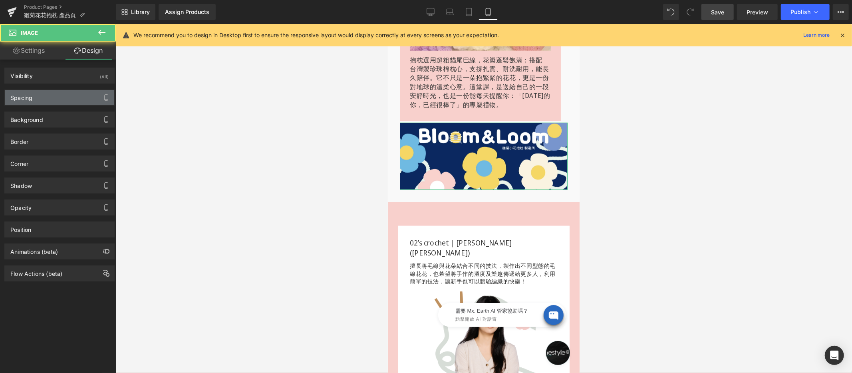
type input "0"
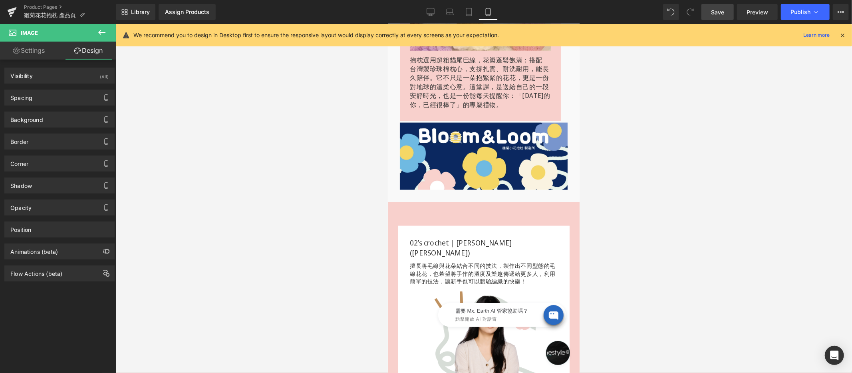
click at [839, 38] on icon at bounding box center [842, 35] width 7 height 7
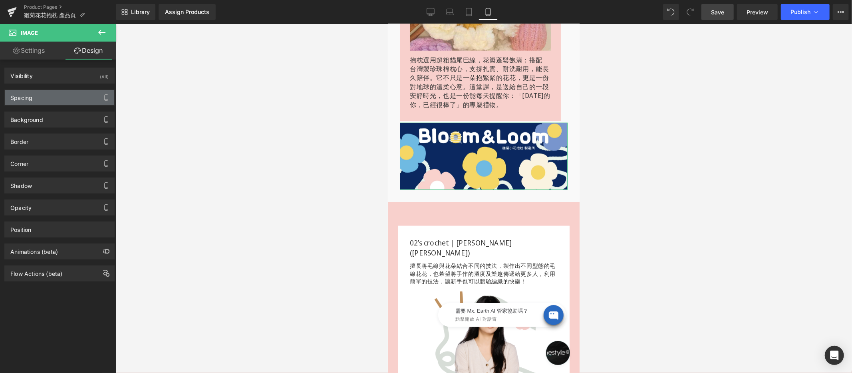
click at [53, 96] on div "Spacing" at bounding box center [59, 97] width 109 height 15
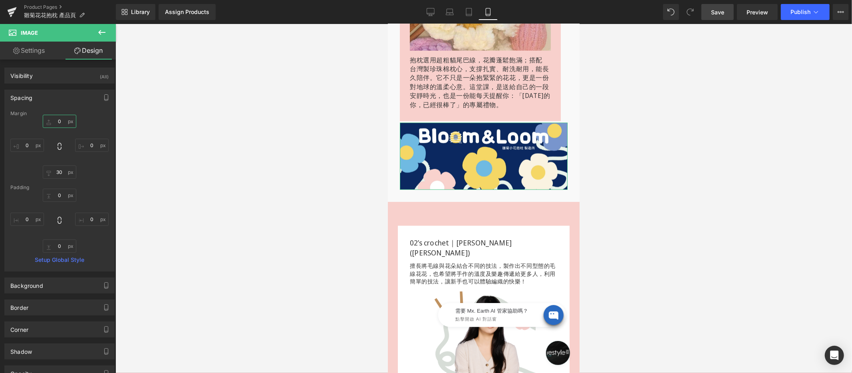
click at [61, 121] on input "0" at bounding box center [60, 121] width 34 height 13
type input "３０"
type input "30"
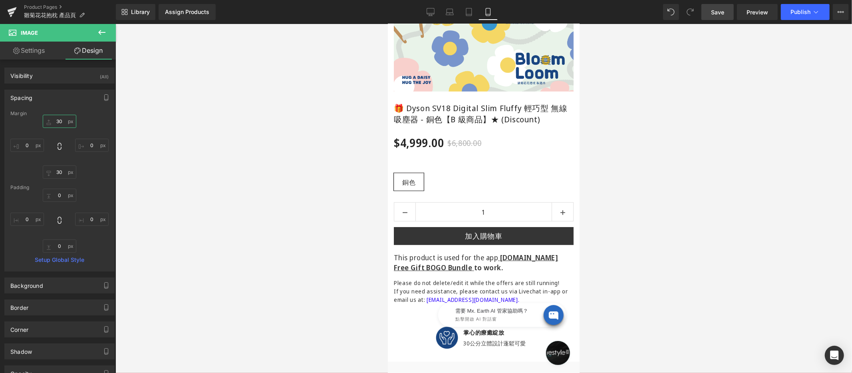
scroll to position [0, 0]
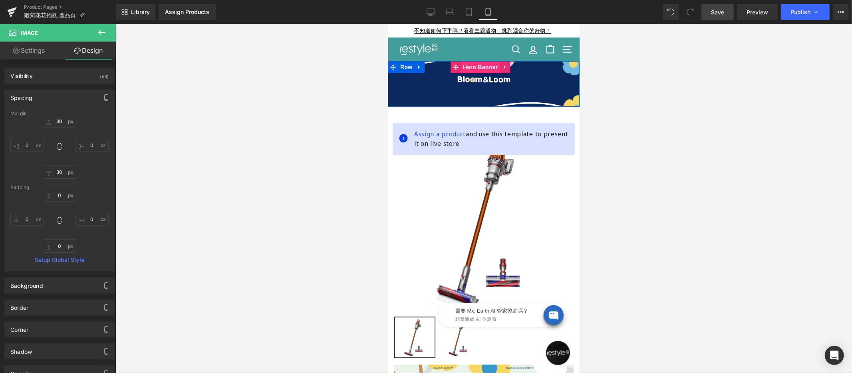
click at [477, 68] on div "Image Row Hero Banner" at bounding box center [483, 84] width 192 height 46
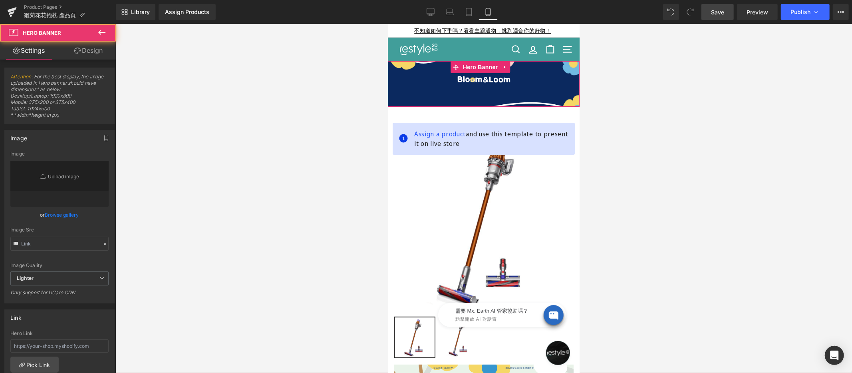
type input "[URL][DOMAIN_NAME]"
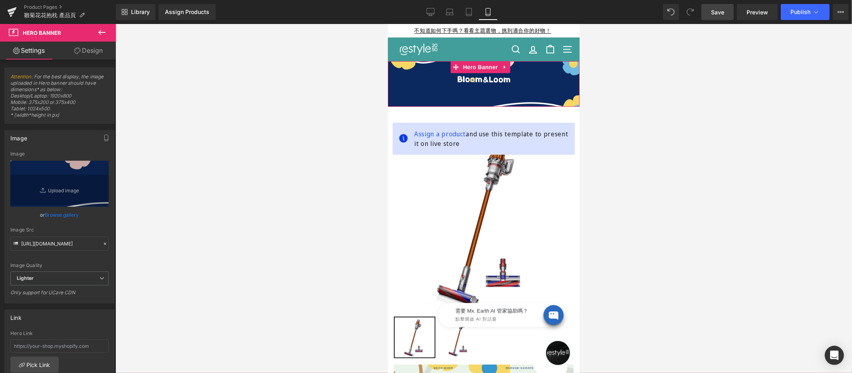
click at [89, 50] on link "Design" at bounding box center [89, 51] width 58 height 18
click at [0, 0] on div "Spacing" at bounding box center [0, 0] width 0 height 0
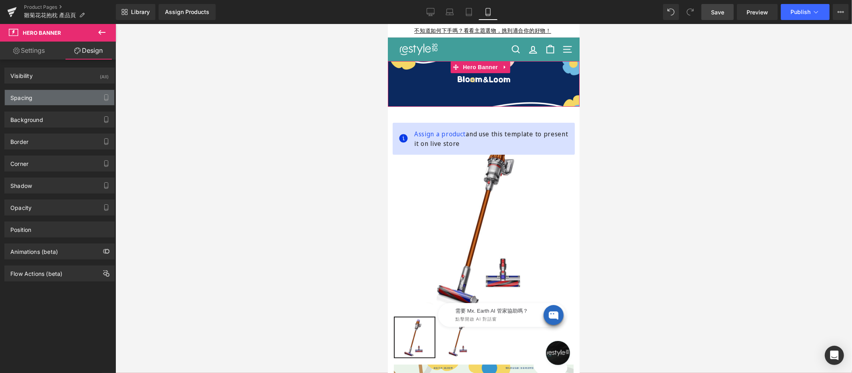
type input "0"
type input "32"
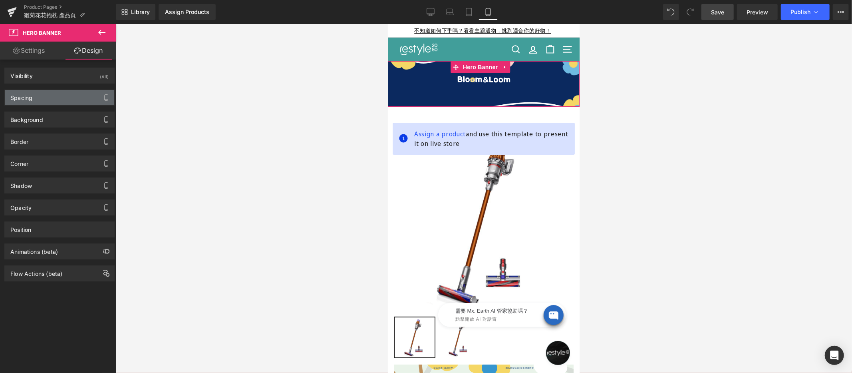
type input "0"
type input "32"
type input "0"
click at [55, 103] on div "Spacing" at bounding box center [59, 97] width 109 height 15
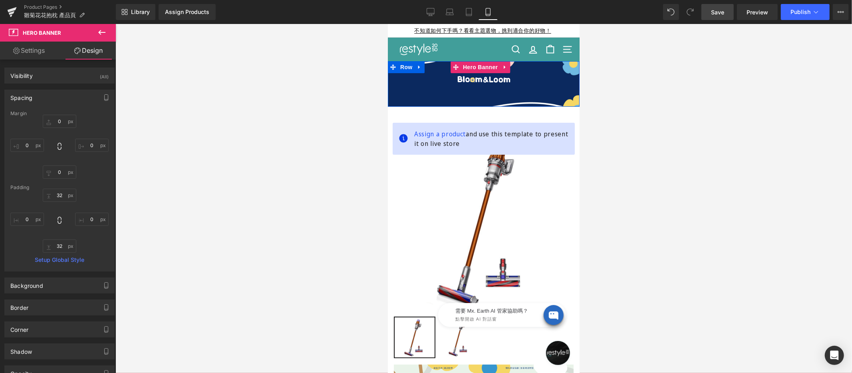
click at [478, 68] on div "Image Row Hero Banner" at bounding box center [483, 84] width 192 height 46
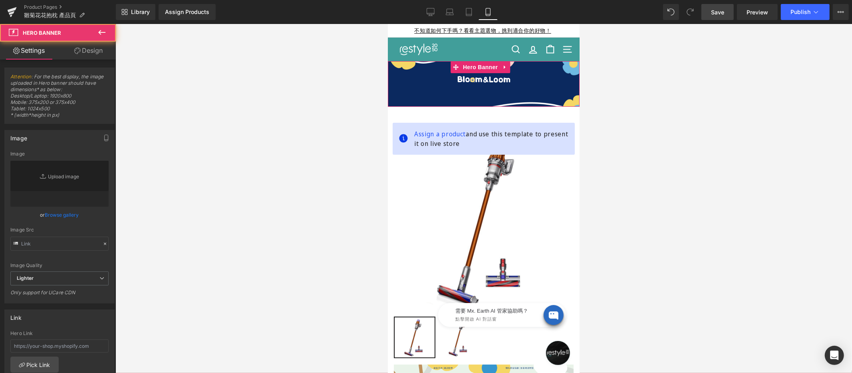
type input "[URL][DOMAIN_NAME]"
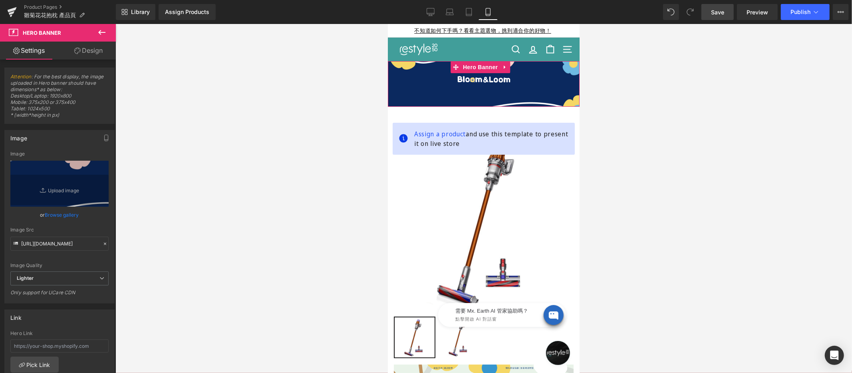
click at [91, 54] on link "Design" at bounding box center [89, 51] width 58 height 18
click at [0, 0] on div "Spacing" at bounding box center [0, 0] width 0 height 0
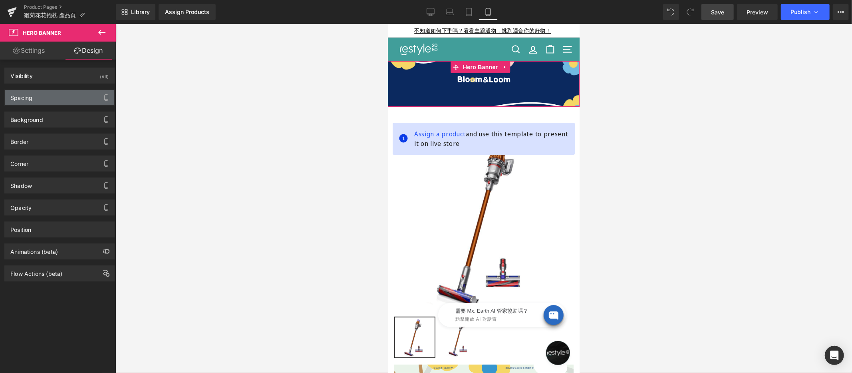
click at [55, 96] on div "Spacing" at bounding box center [59, 97] width 109 height 15
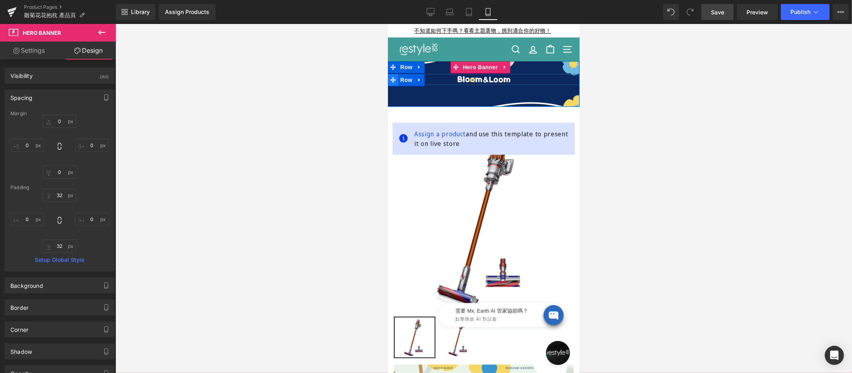
click at [397, 80] on span at bounding box center [392, 80] width 10 height 12
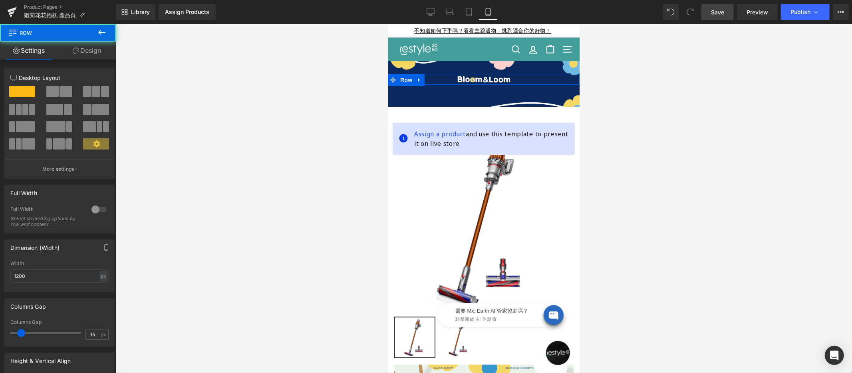
click at [93, 48] on link "Design" at bounding box center [87, 51] width 58 height 18
click at [0, 0] on div "Spacing" at bounding box center [0, 0] width 0 height 0
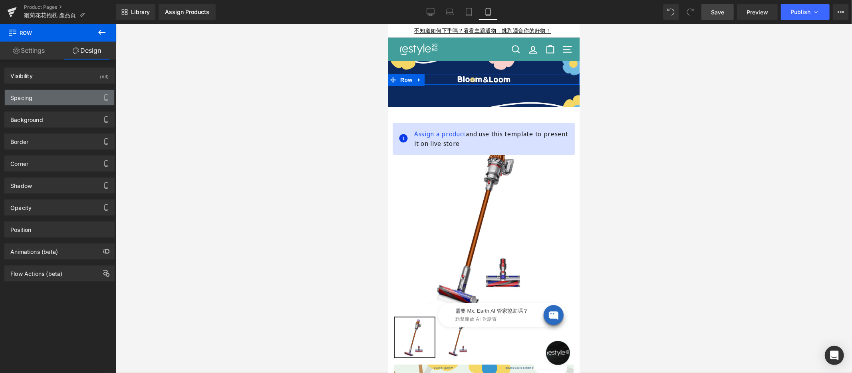
type input "0"
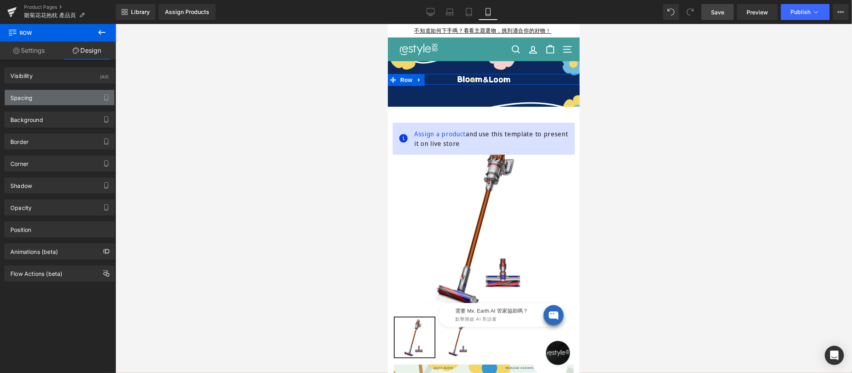
type input "0"
click at [52, 99] on div "Spacing" at bounding box center [59, 97] width 109 height 15
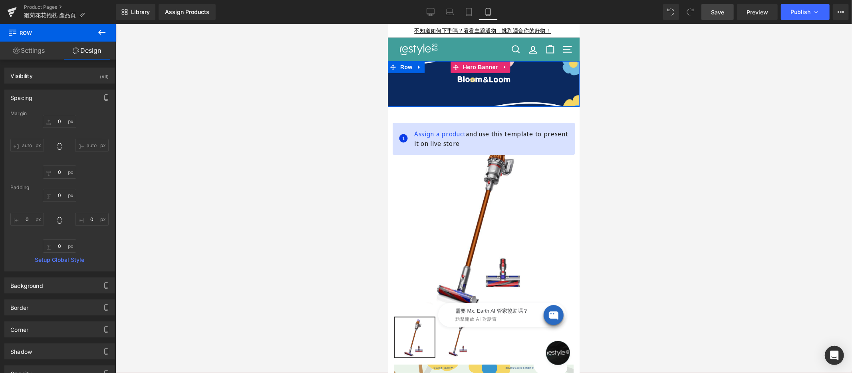
click at [496, 96] on div at bounding box center [483, 84] width 192 height 46
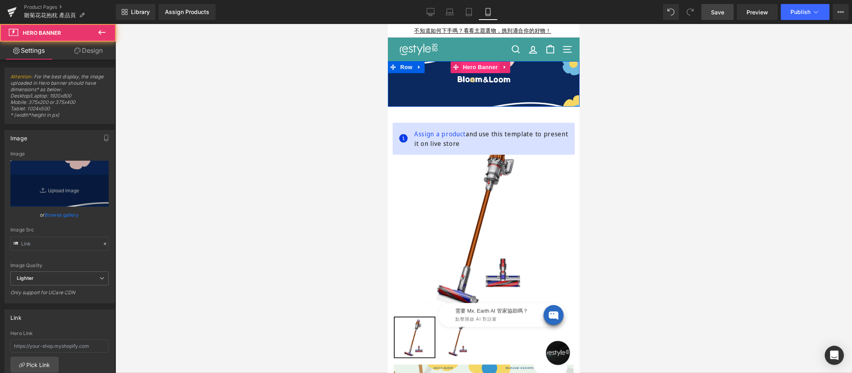
type input "[URL][DOMAIN_NAME]"
click at [486, 69] on span "Hero Banner" at bounding box center [480, 67] width 39 height 12
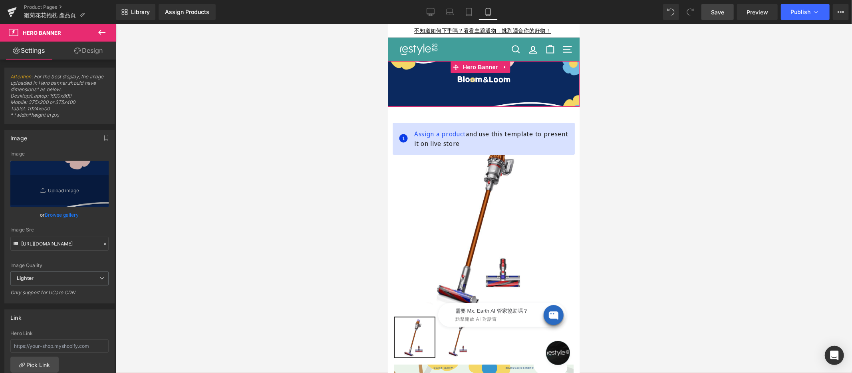
click at [93, 52] on link "Design" at bounding box center [89, 51] width 58 height 18
click at [0, 0] on div "Spacing" at bounding box center [0, 0] width 0 height 0
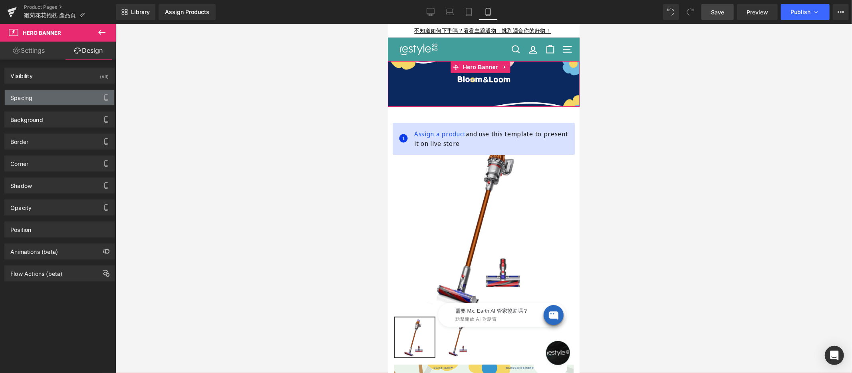
type input "0"
type input "32"
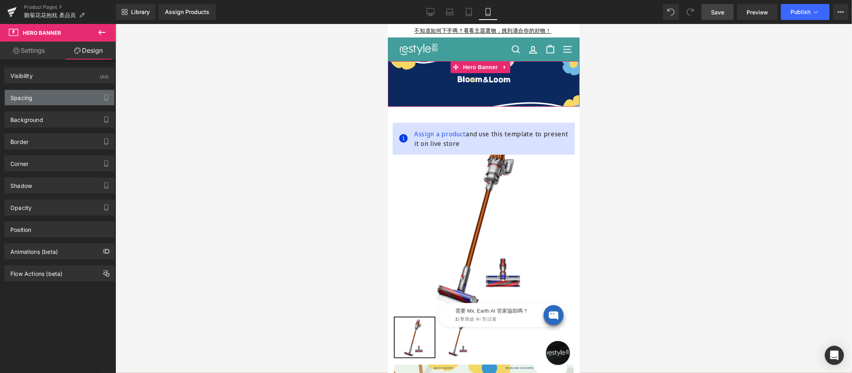
type input "0"
type input "32"
type input "0"
click at [71, 98] on div "Spacing" at bounding box center [59, 97] width 109 height 15
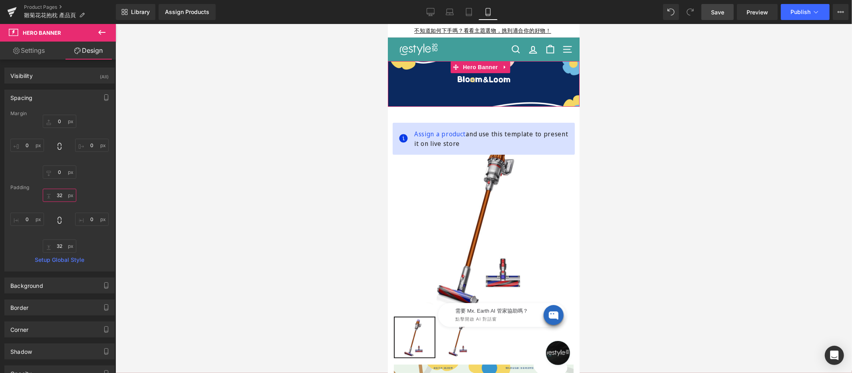
click at [62, 195] on input "32" at bounding box center [60, 195] width 34 height 13
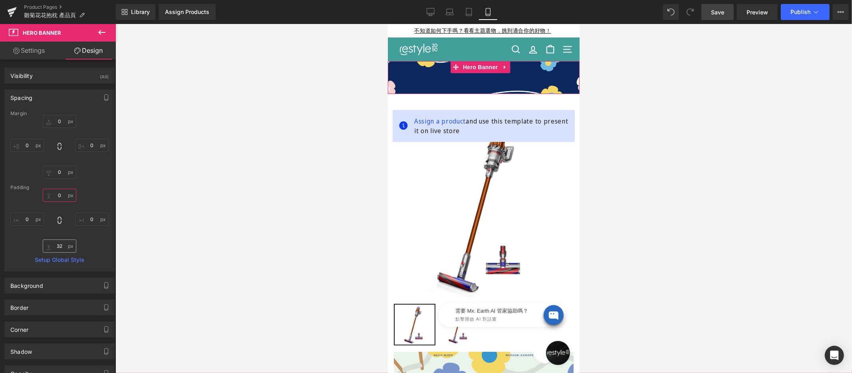
type input "0"
click at [62, 248] on input "32" at bounding box center [60, 245] width 34 height 13
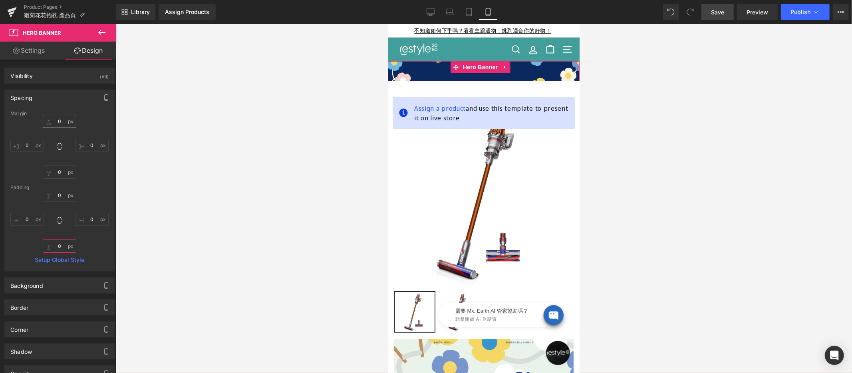
type input "0"
click at [65, 123] on input "0" at bounding box center [60, 121] width 34 height 13
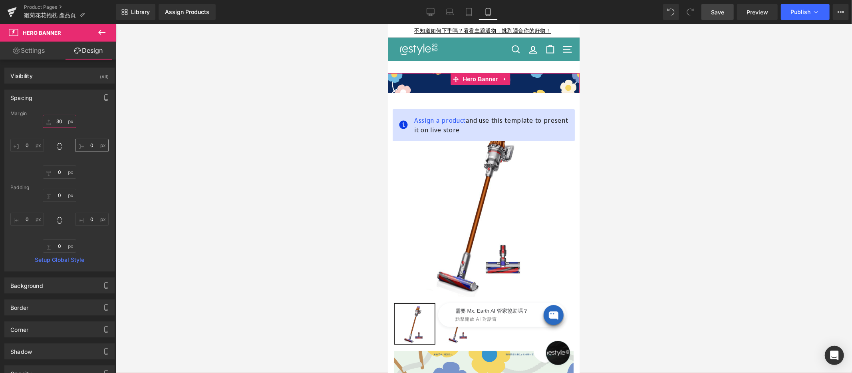
type input "3"
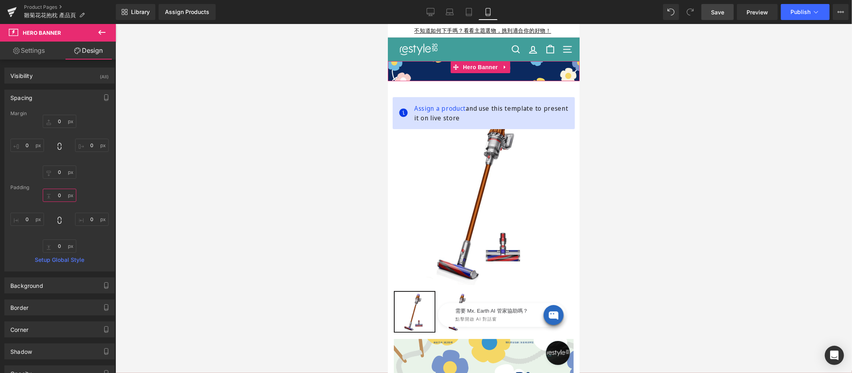
click at [63, 193] on input "0" at bounding box center [60, 195] width 34 height 13
type input "30"
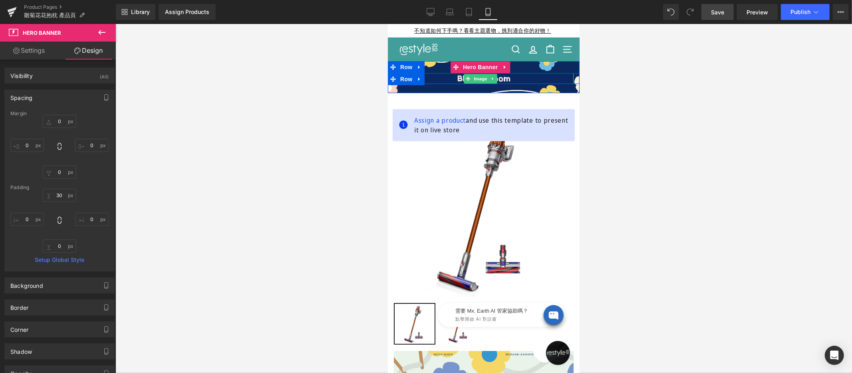
click at [481, 79] on div "Image" at bounding box center [483, 78] width 180 height 11
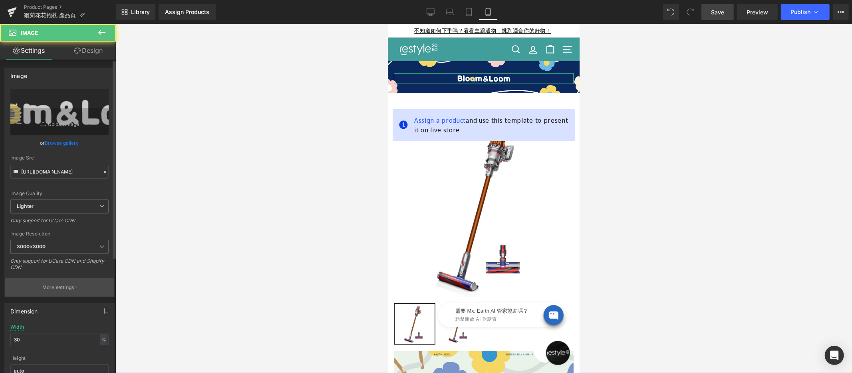
scroll to position [18, 0]
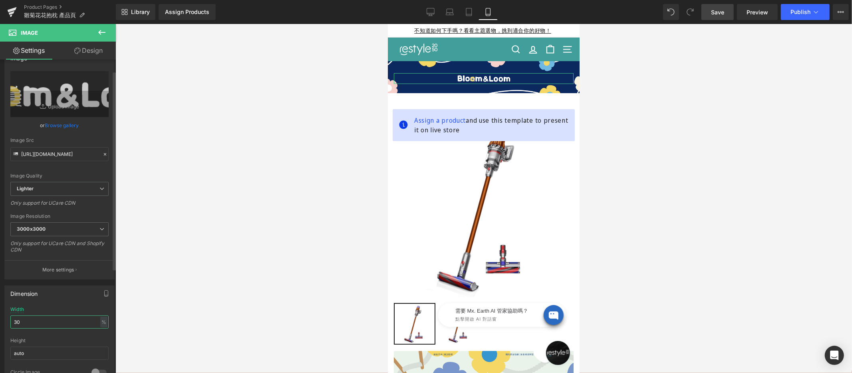
click at [29, 320] on input "30" at bounding box center [59, 321] width 98 height 13
type input "5"
type input "2"
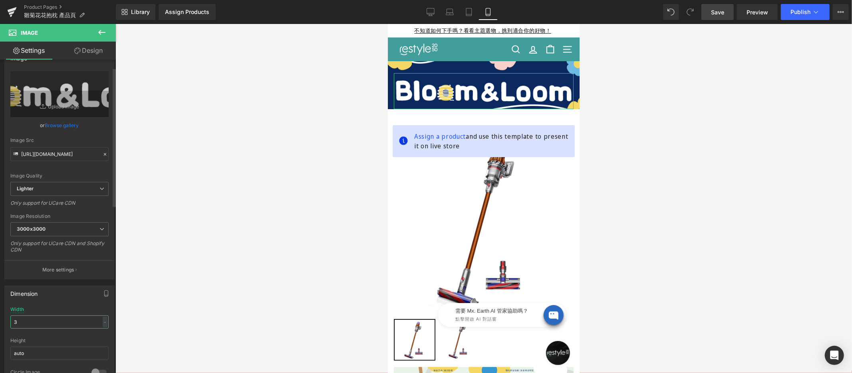
type input "30"
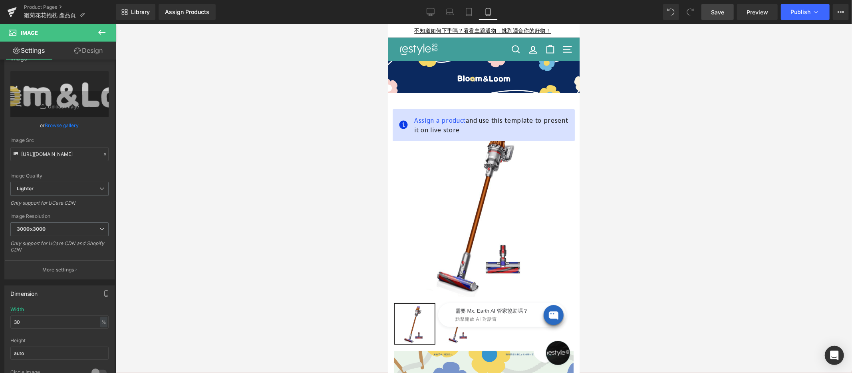
click at [723, 13] on span "Save" at bounding box center [717, 12] width 13 height 8
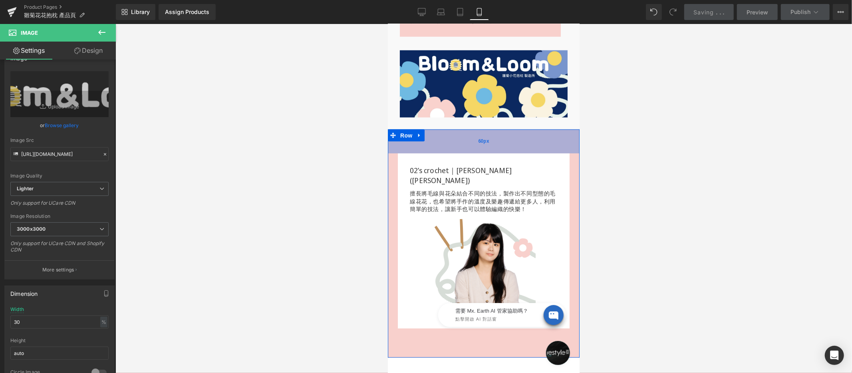
scroll to position [849, 0]
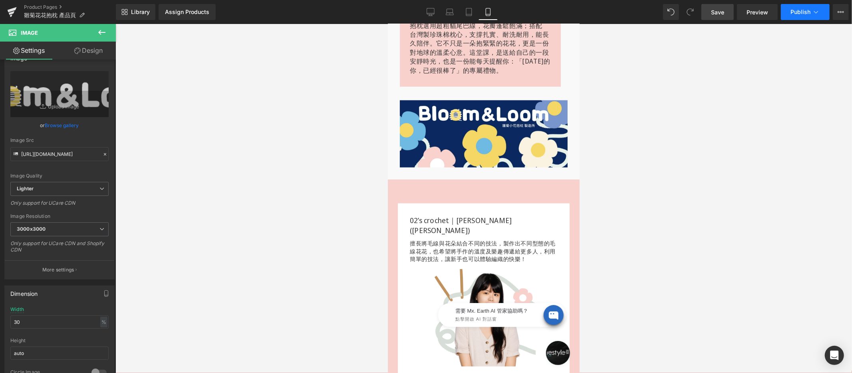
click at [811, 13] on button "Publish" at bounding box center [805, 12] width 49 height 16
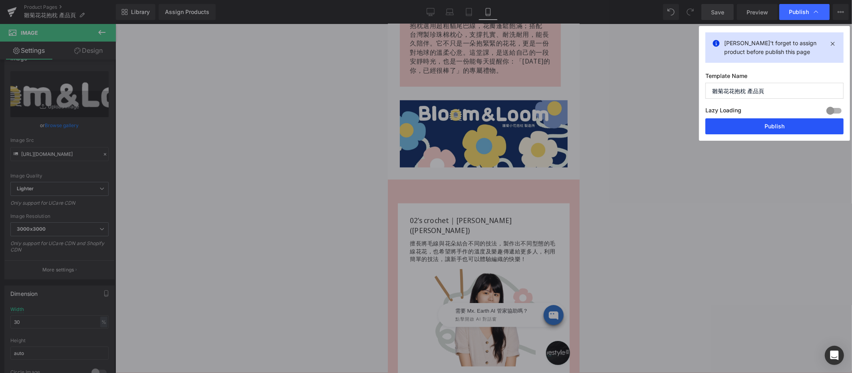
click at [771, 126] on button "Publish" at bounding box center [774, 126] width 138 height 16
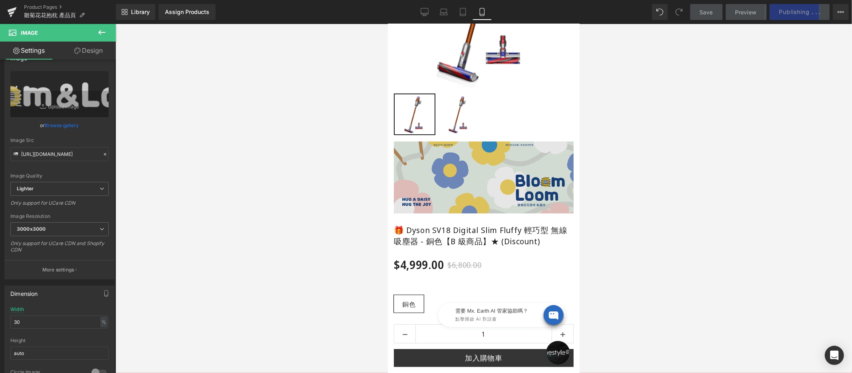
scroll to position [0, 0]
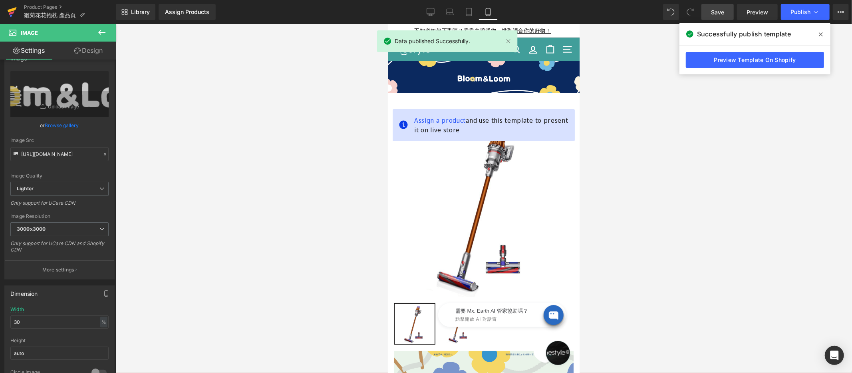
click at [13, 12] on icon at bounding box center [12, 13] width 6 height 4
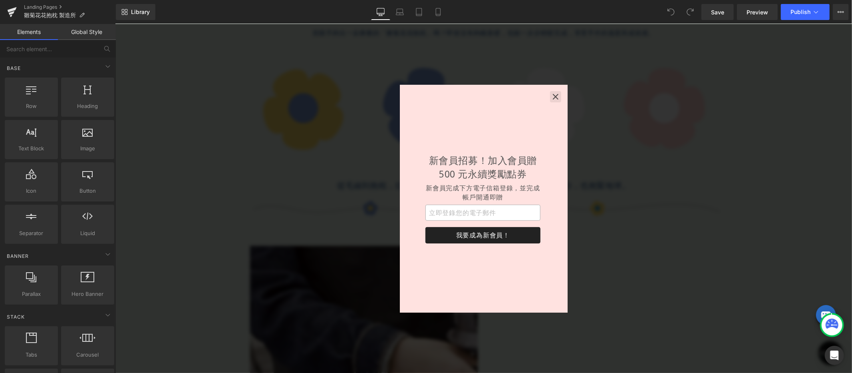
click at [556, 97] on icon "button" at bounding box center [555, 96] width 8 height 8
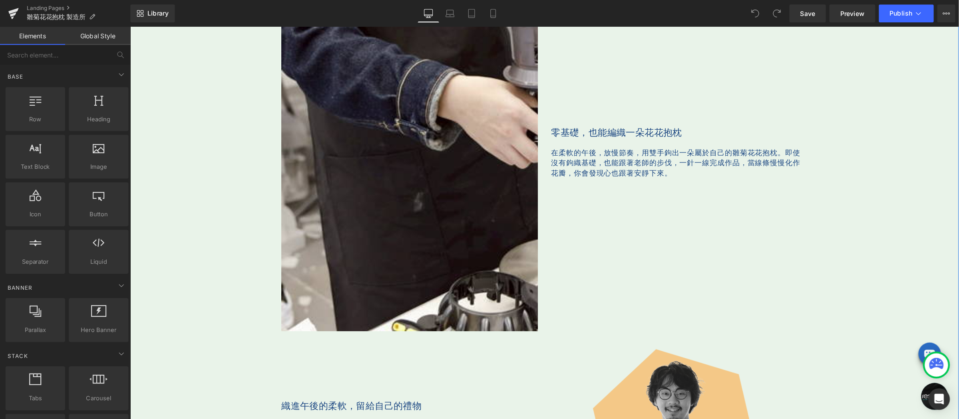
scroll to position [580, 0]
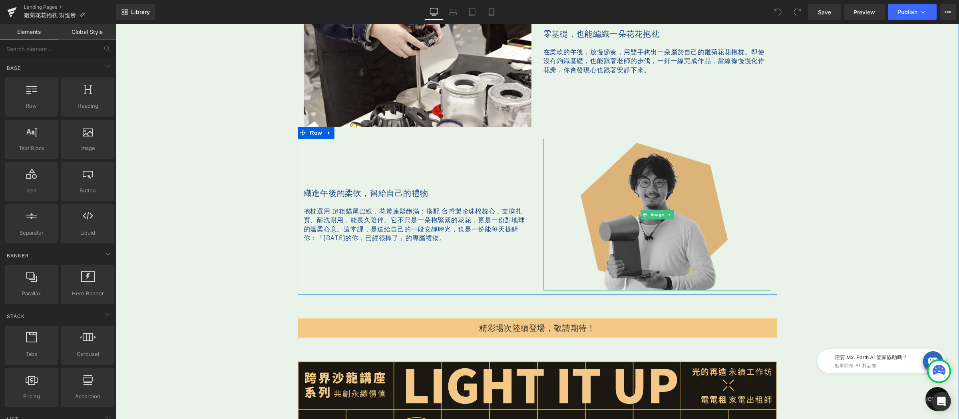
click at [651, 196] on img at bounding box center [657, 215] width 228 height 152
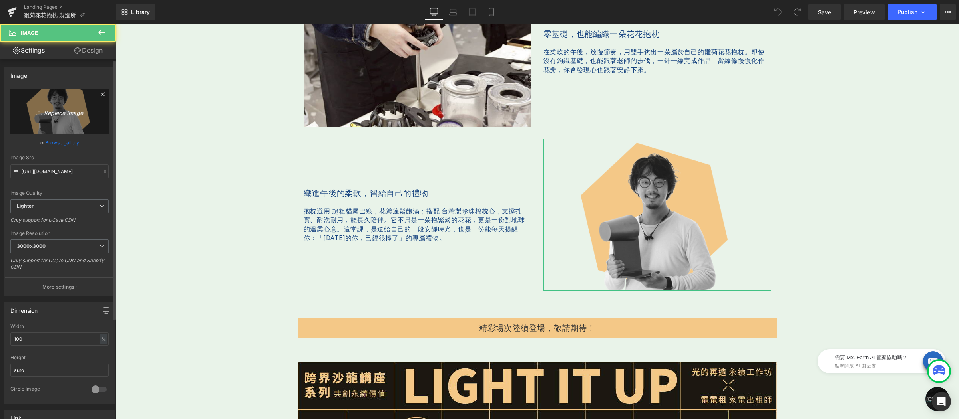
click at [61, 115] on icon "Replace Image" at bounding box center [60, 112] width 64 height 10
type input "C:\fakepath\老師照片-600x600.png"
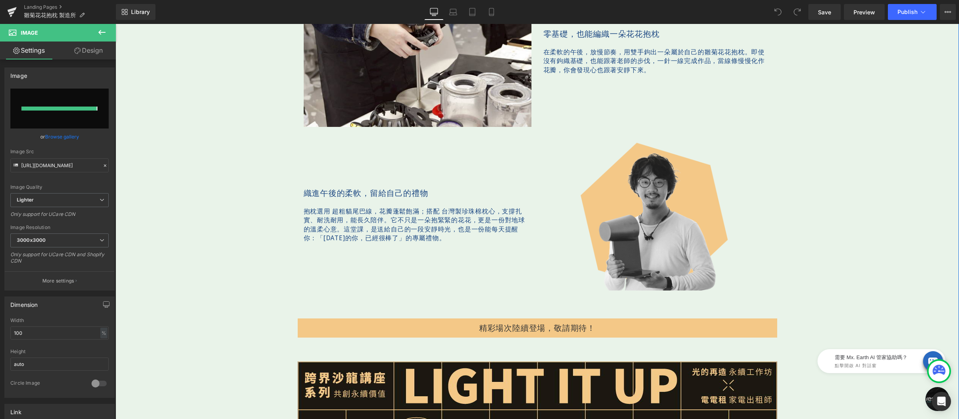
type input "https://ucarecdn.com/cae384b8-cb85-4f94-8531-ce185630dff2/-/format/auto/-/previ…"
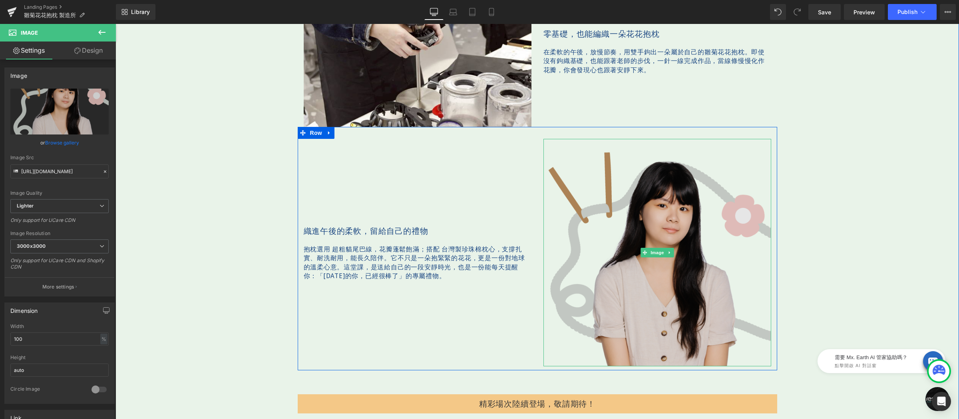
click at [678, 226] on img at bounding box center [657, 253] width 228 height 228
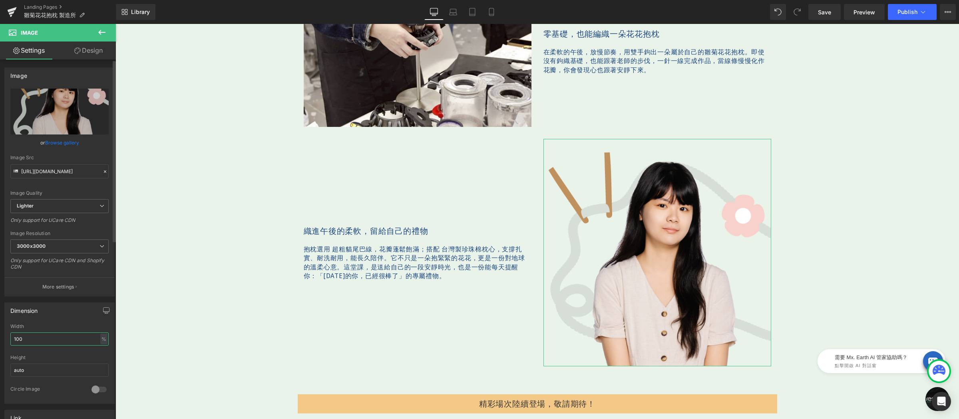
click at [64, 334] on input "100" at bounding box center [59, 339] width 98 height 13
click at [59, 338] on input "100" at bounding box center [59, 339] width 98 height 13
type input "８"
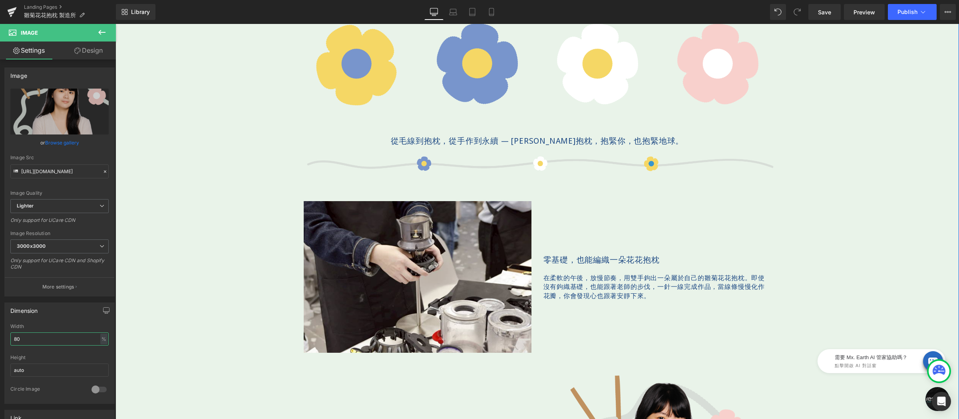
scroll to position [469, 0]
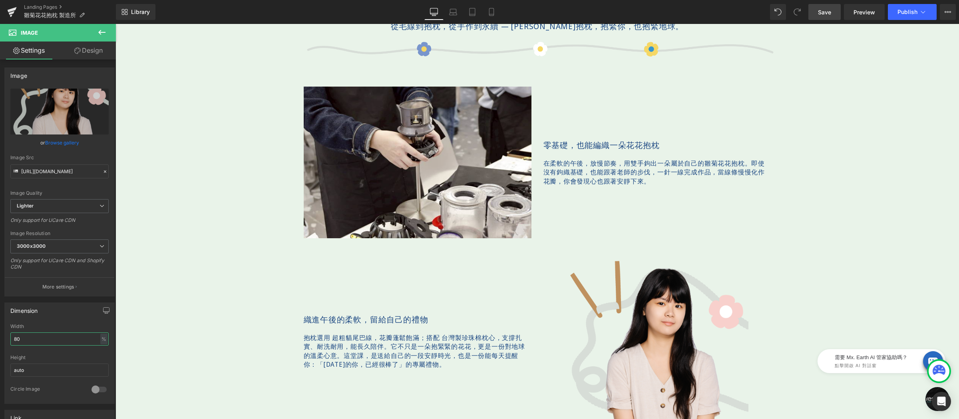
type input "80"
click at [819, 16] on span "Save" at bounding box center [824, 12] width 13 height 8
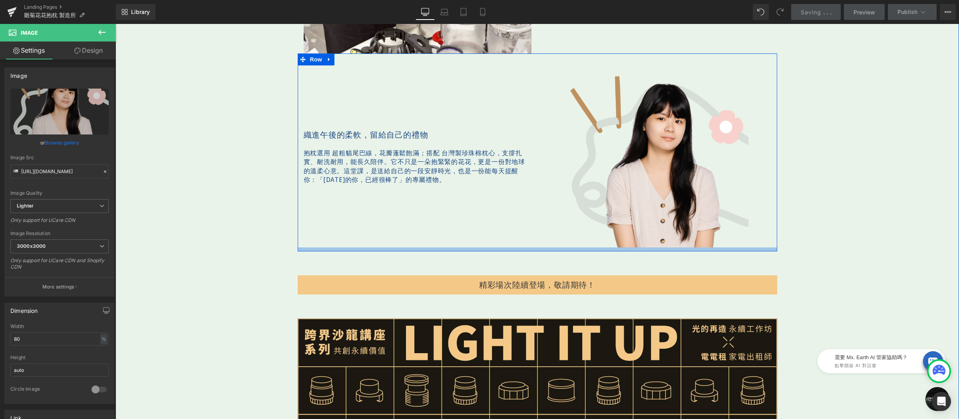
scroll to position [821, 0]
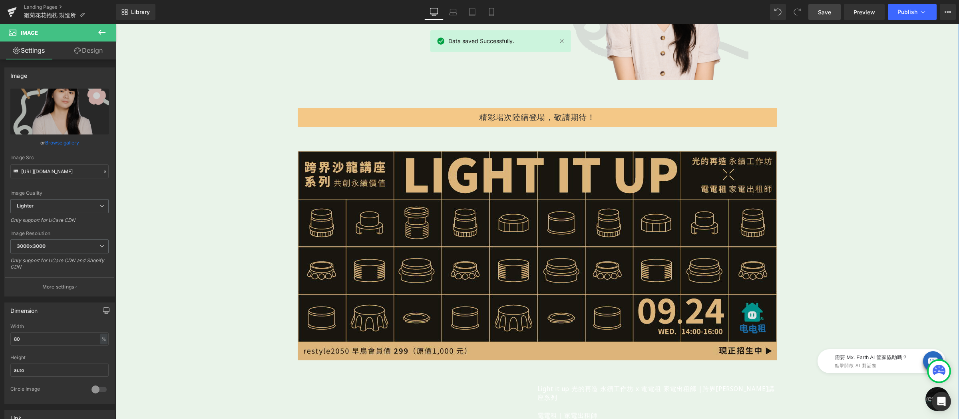
click at [331, 191] on img at bounding box center [537, 256] width 479 height 210
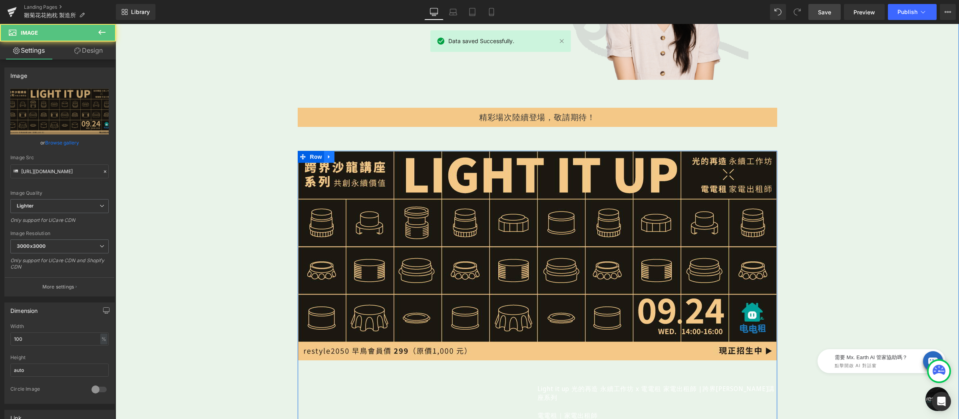
click at [326, 158] on icon at bounding box center [329, 157] width 6 height 6
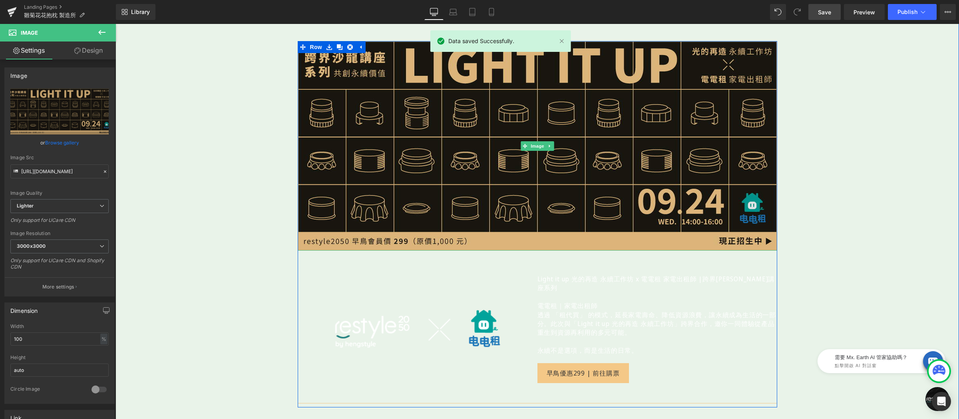
scroll to position [823, 0]
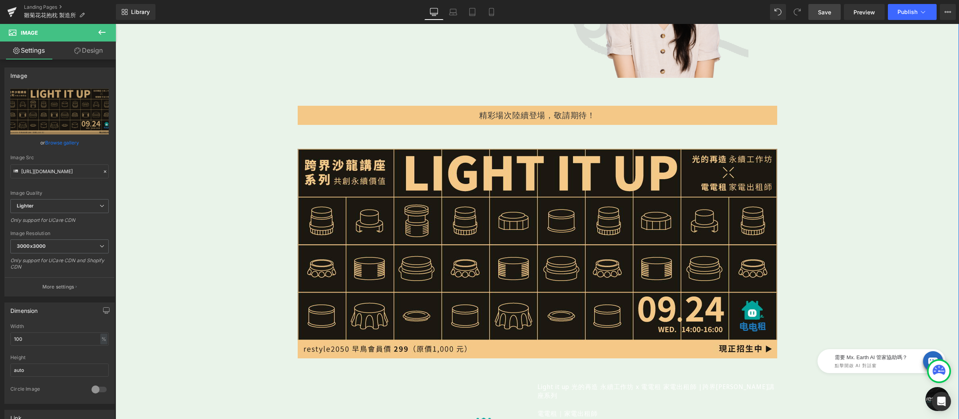
click at [835, 182] on div "Image Row Image 雛菊花花抱枕製造所 Text Block 想親手鉤出一朵療癒的「雛菊花花抱枕」嗎？ 即使沒有鉤織基礎，也能一步步輕鬆完成，享受…" at bounding box center [536, 169] width 843 height 1854
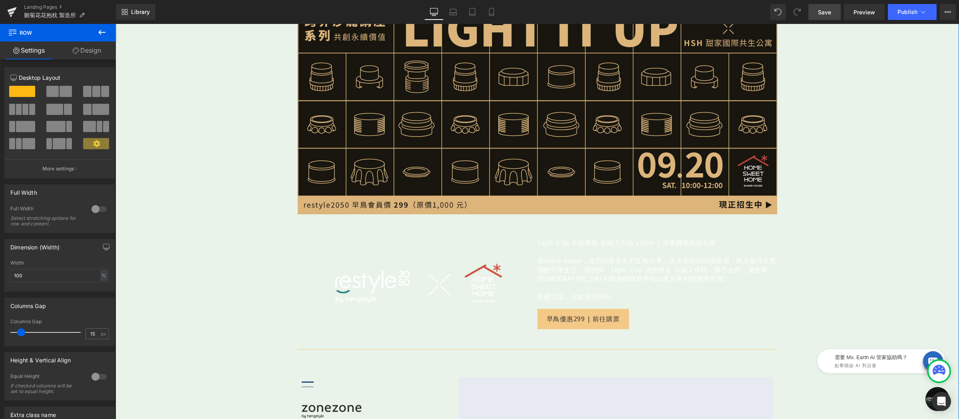
scroll to position [1238, 0]
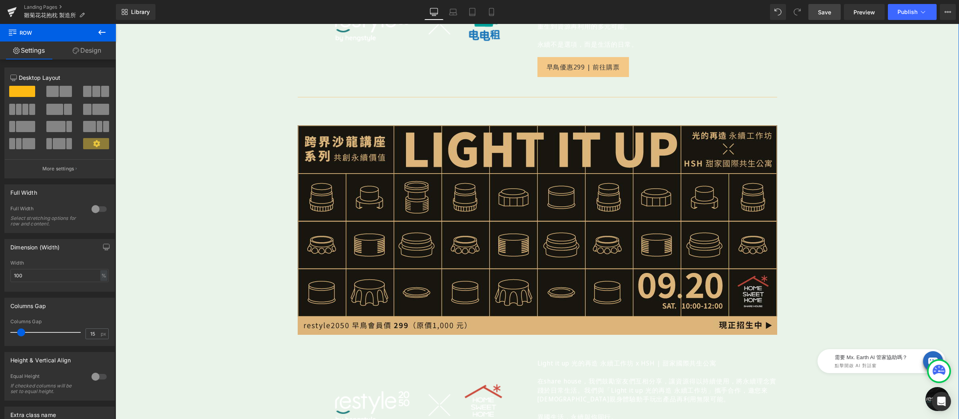
click at [350, 178] on img at bounding box center [537, 230] width 479 height 210
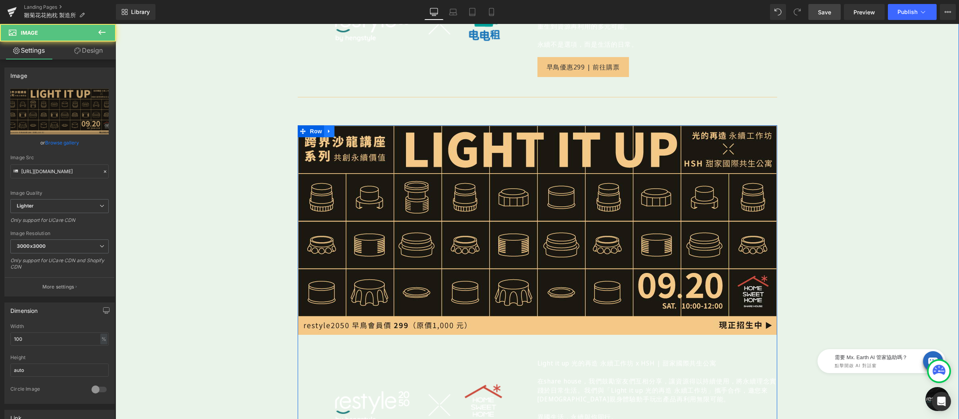
click at [326, 129] on icon at bounding box center [329, 132] width 6 height 6
click at [347, 129] on icon at bounding box center [350, 132] width 6 height 6
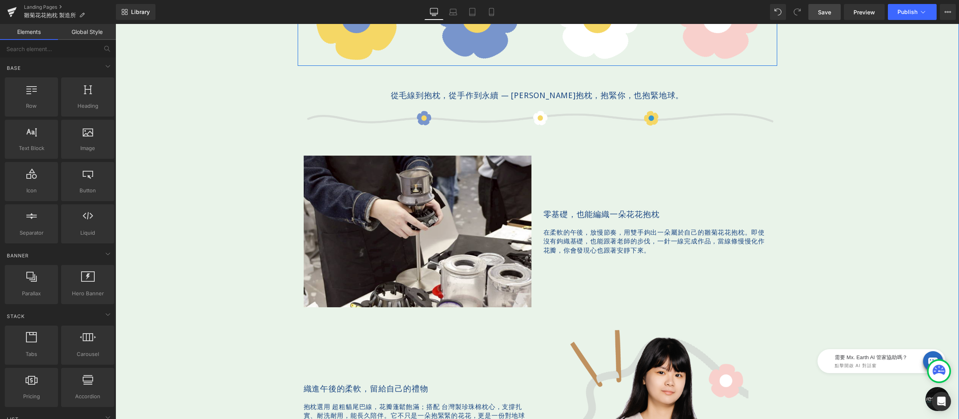
scroll to position [435, 0]
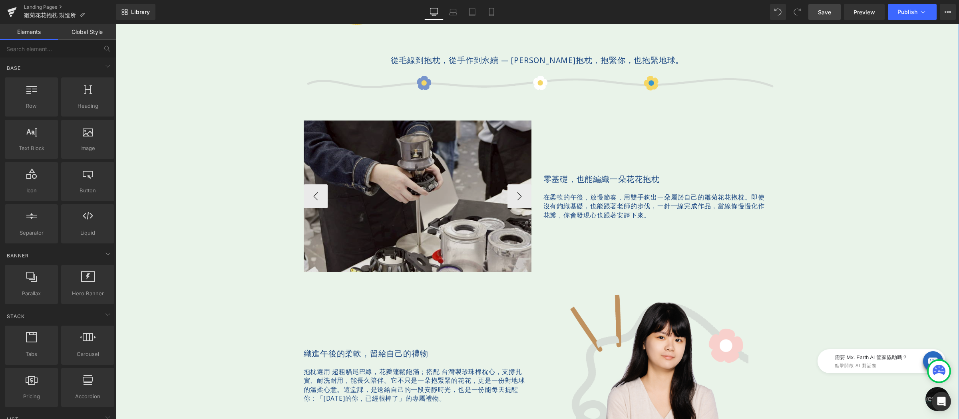
click at [451, 190] on img at bounding box center [418, 197] width 228 height 152
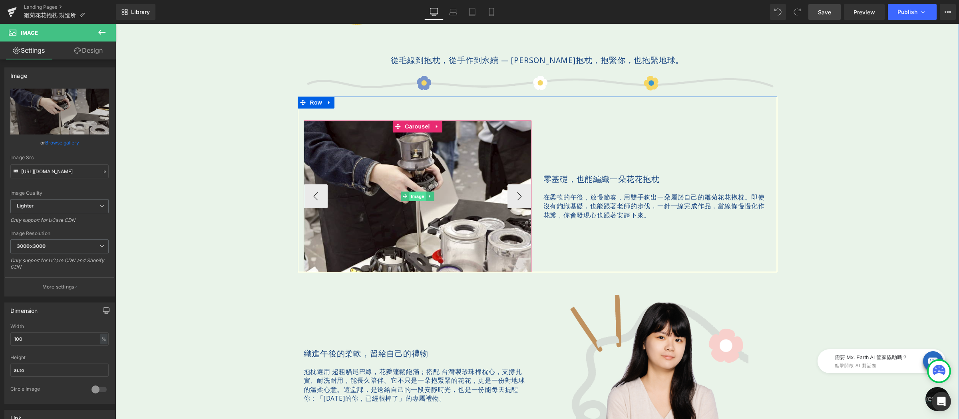
click at [412, 197] on div "Image" at bounding box center [418, 197] width 228 height 152
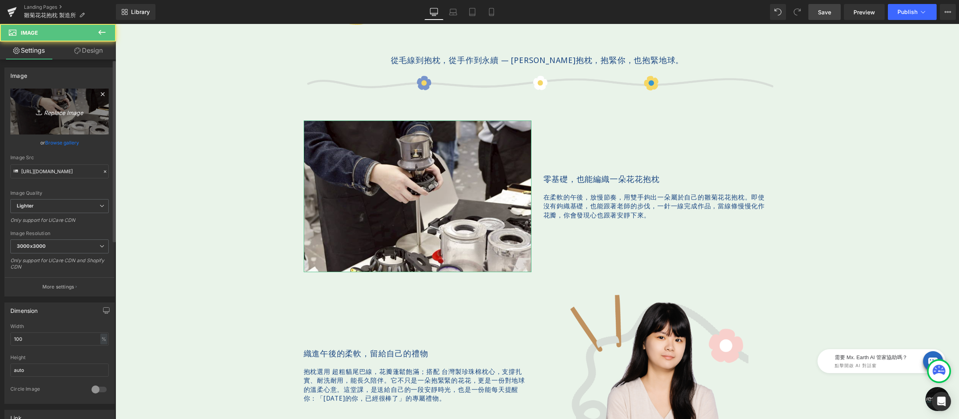
click at [53, 107] on icon "Replace Image" at bounding box center [60, 112] width 64 height 10
type input "C:\fakepath\bloom-loom-600x400-01.jpg"
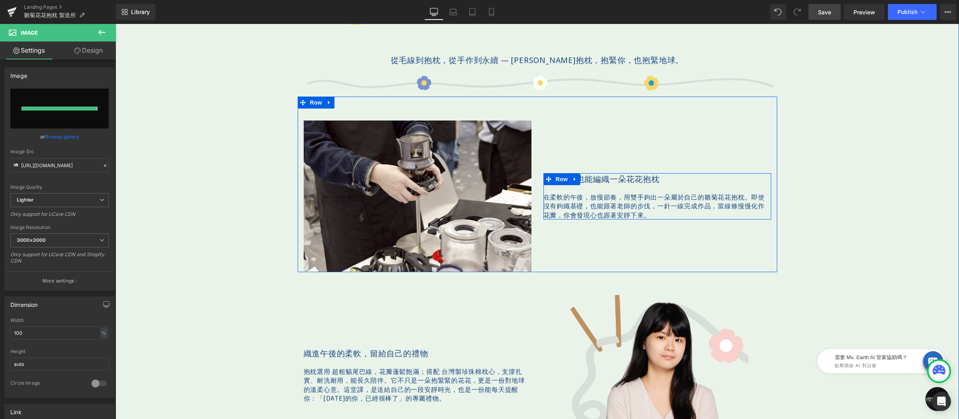
type input "https://ucarecdn.com/42a29536-b022-4c7d-9956-a257f22cf6fb/-/format/auto/-/previ…"
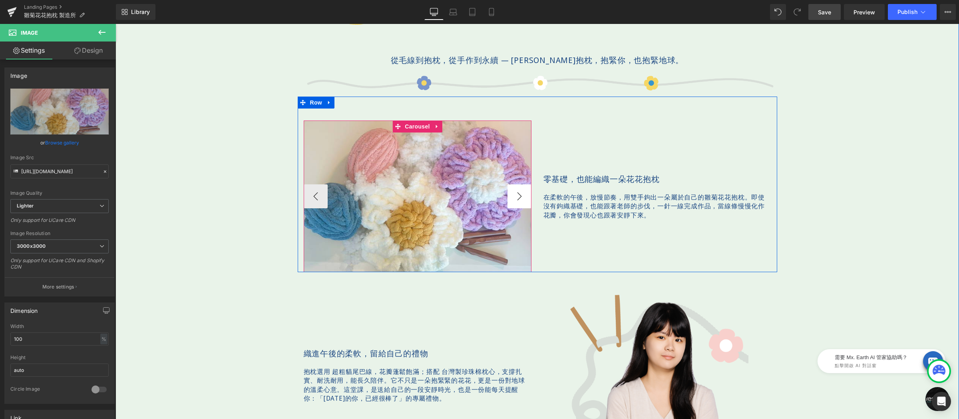
click at [510, 192] on button "›" at bounding box center [519, 197] width 24 height 24
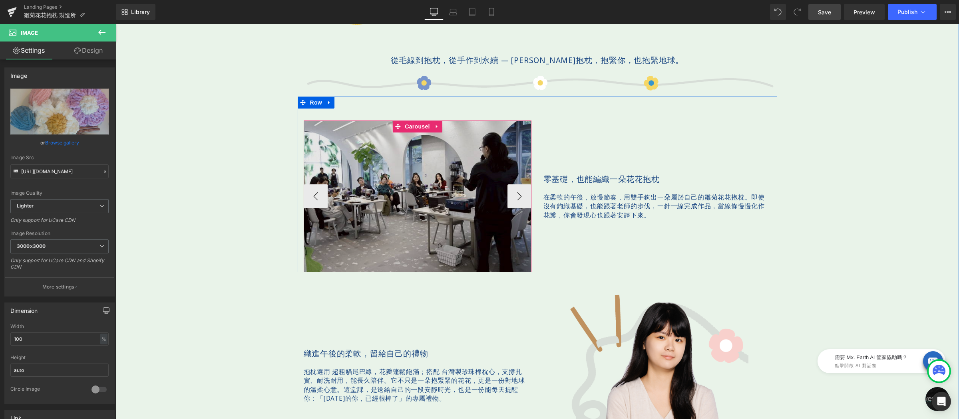
click at [421, 156] on img at bounding box center [418, 197] width 228 height 152
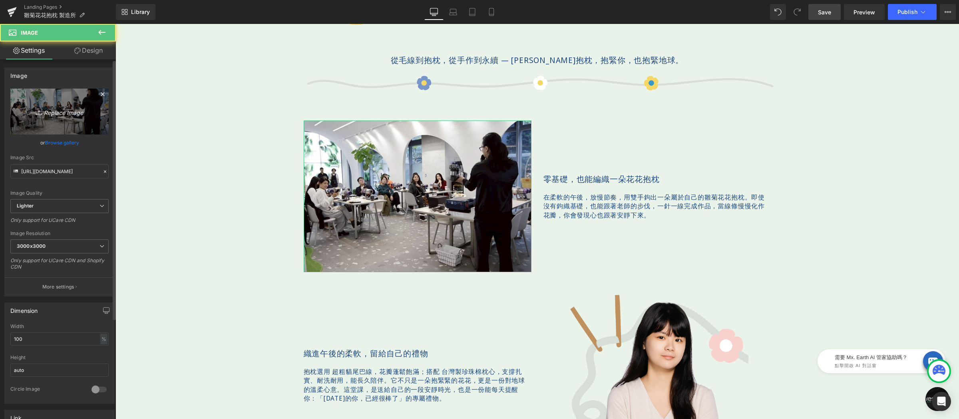
click at [97, 112] on link "Replace Image" at bounding box center [59, 112] width 98 height 46
type input "C:\fakepath\bloom-loom-600x400-02.jpg"
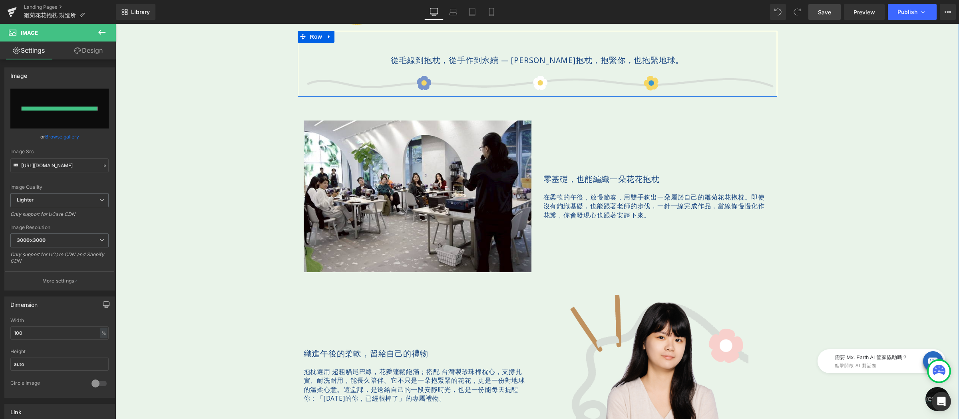
type input "https://ucarecdn.com/da65518e-0b42-4b50-acb3-0505568ed1d6/-/format/auto/-/previ…"
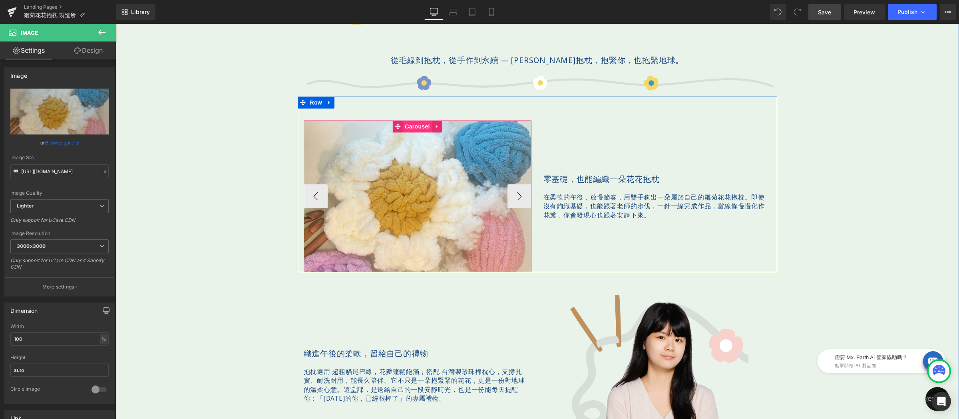
click at [419, 127] on link "Carousel" at bounding box center [411, 127] width 39 height 12
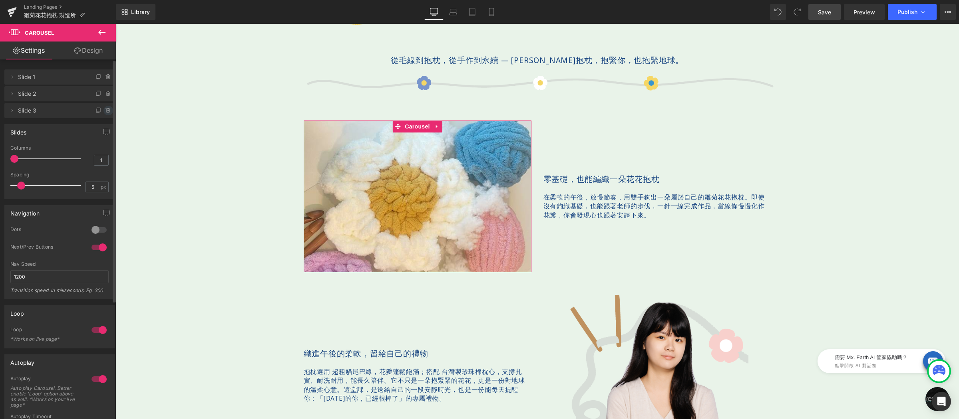
click at [107, 110] on icon at bounding box center [108, 110] width 6 height 6
click at [105, 110] on button "Delete" at bounding box center [99, 111] width 25 height 10
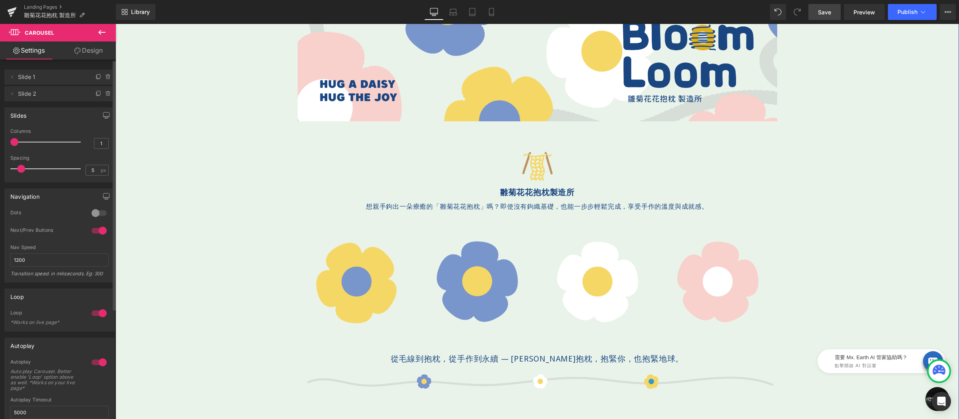
scroll to position [0, 0]
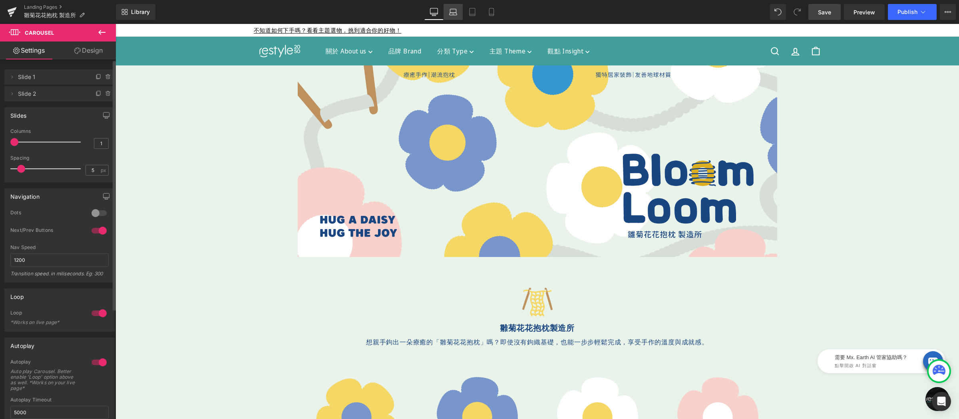
click at [453, 13] on icon at bounding box center [453, 12] width 8 height 8
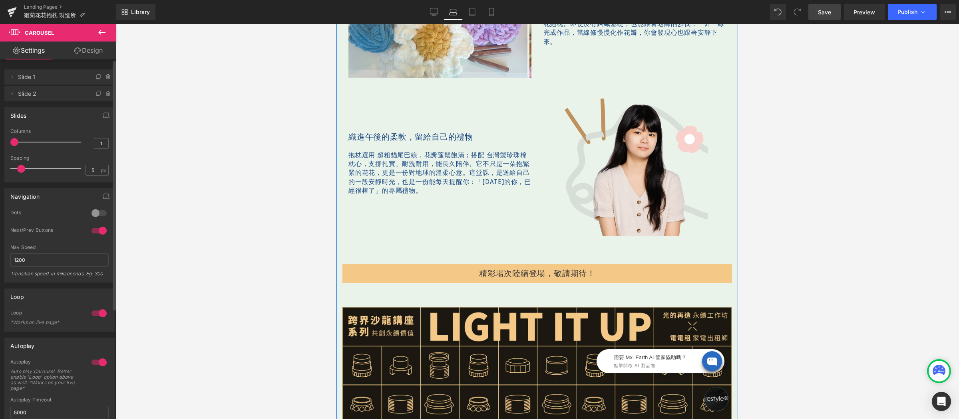
scroll to position [729, 0]
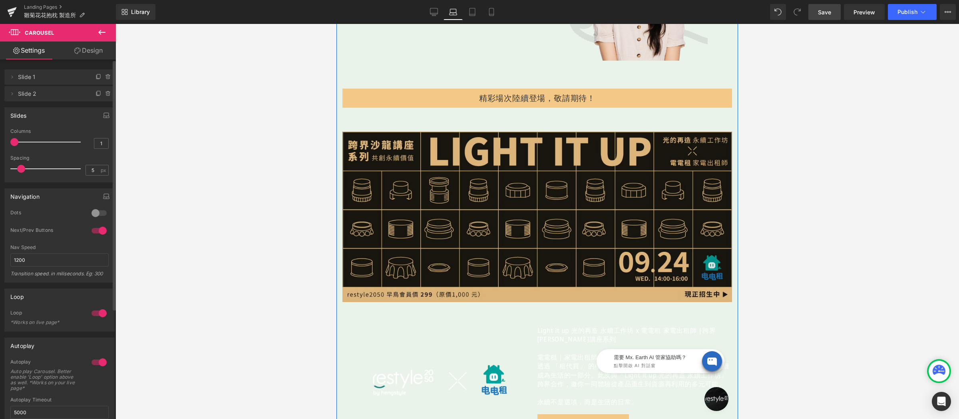
click at [556, 178] on img at bounding box center [536, 217] width 389 height 171
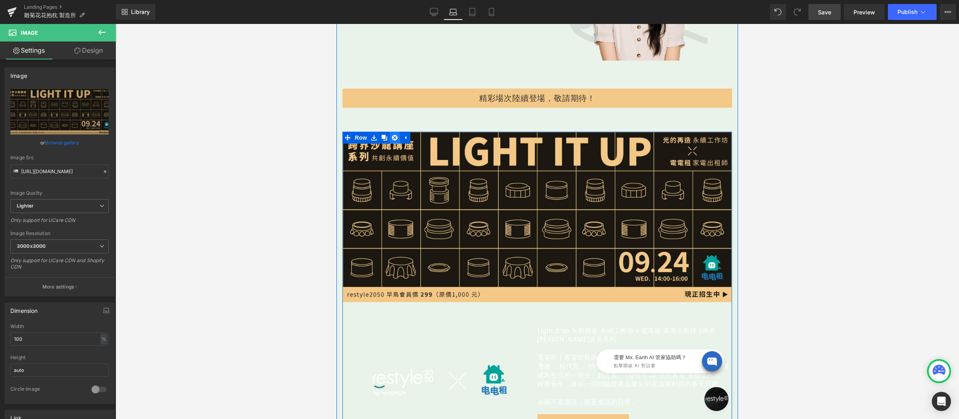
click at [397, 135] on icon at bounding box center [395, 138] width 6 height 6
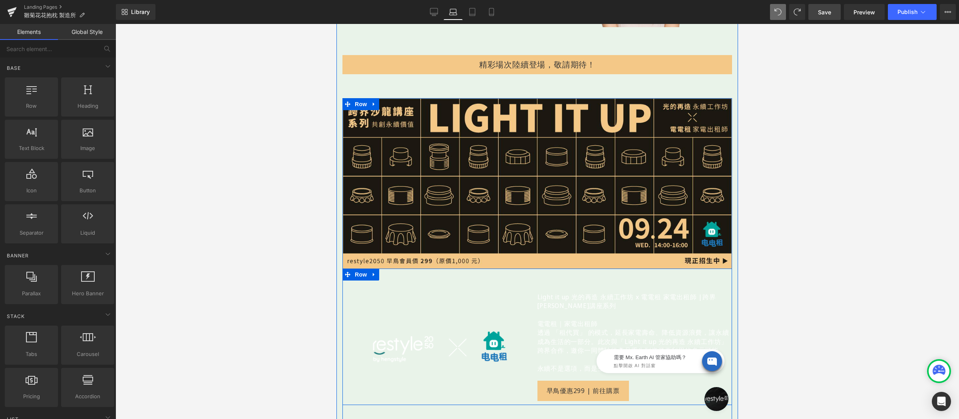
scroll to position [776, 0]
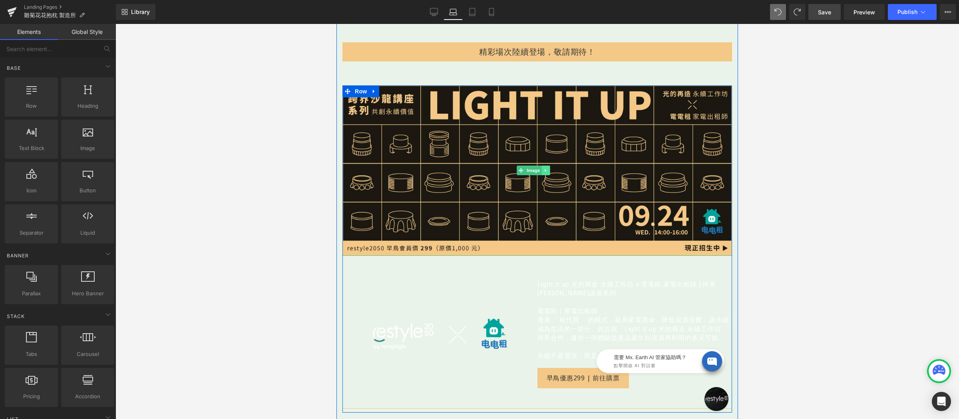
click at [544, 168] on icon at bounding box center [546, 170] width 4 height 5
click at [548, 169] on icon at bounding box center [550, 171] width 4 height 4
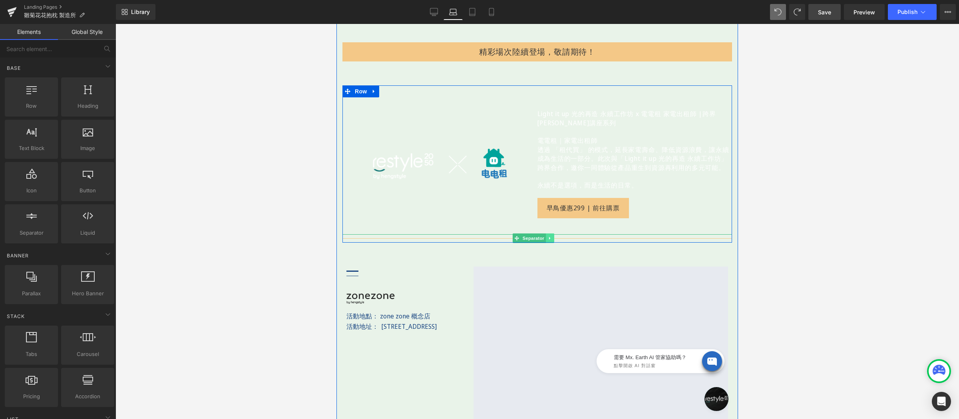
click at [548, 240] on icon at bounding box center [550, 238] width 4 height 5
click at [552, 240] on icon at bounding box center [554, 238] width 4 height 4
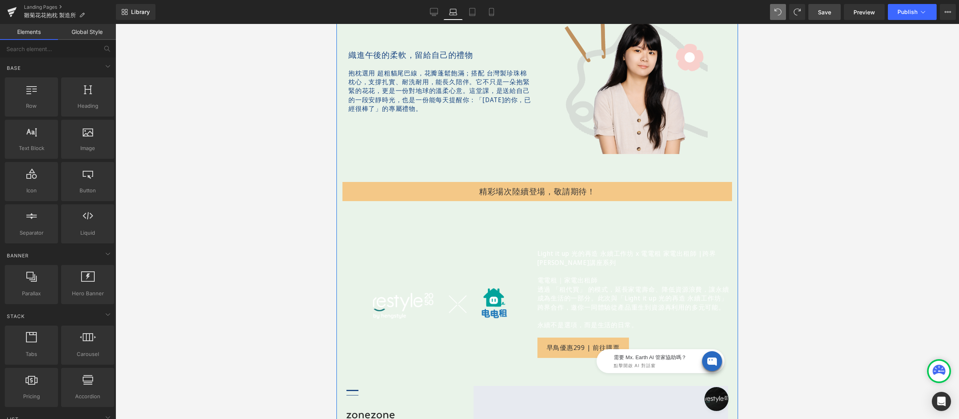
scroll to position [740, 0]
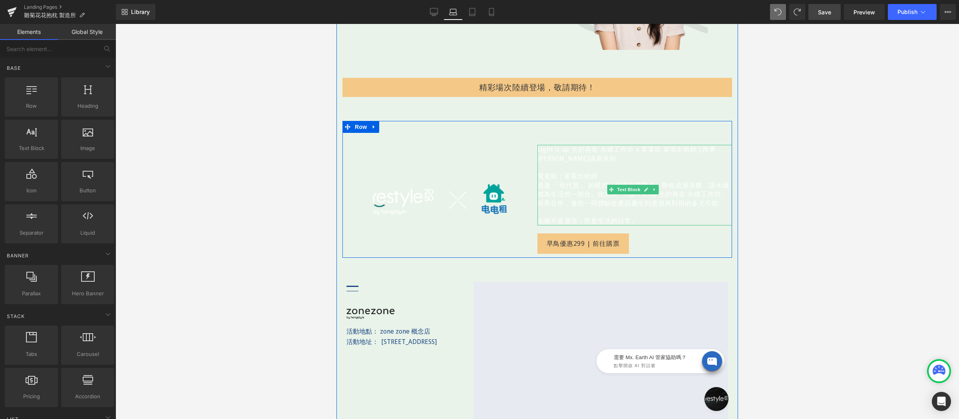
click at [552, 155] on span "跨界沙龍講座系列" at bounding box center [626, 154] width 179 height 18
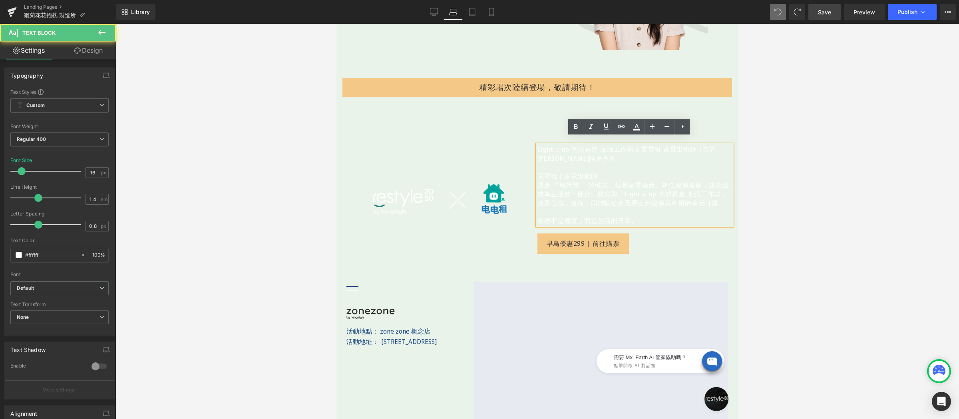
click at [566, 163] on p at bounding box center [634, 167] width 195 height 9
click at [570, 154] on p "Light it up 光的再造 永續工作坊 x 電電租 家電出租師 | 跨界沙龍講座系列" at bounding box center [634, 154] width 195 height 18
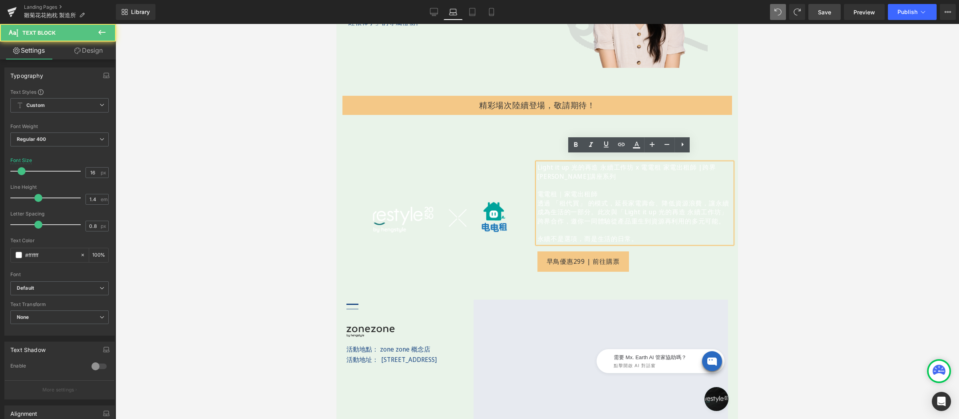
click at [565, 171] on span "跨界沙龍講座系列" at bounding box center [626, 172] width 179 height 18
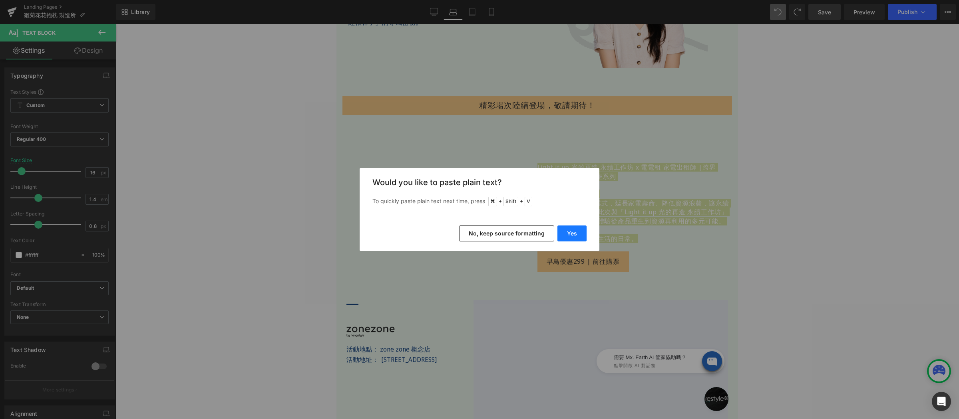
click at [572, 236] on button "Yes" at bounding box center [571, 234] width 29 height 16
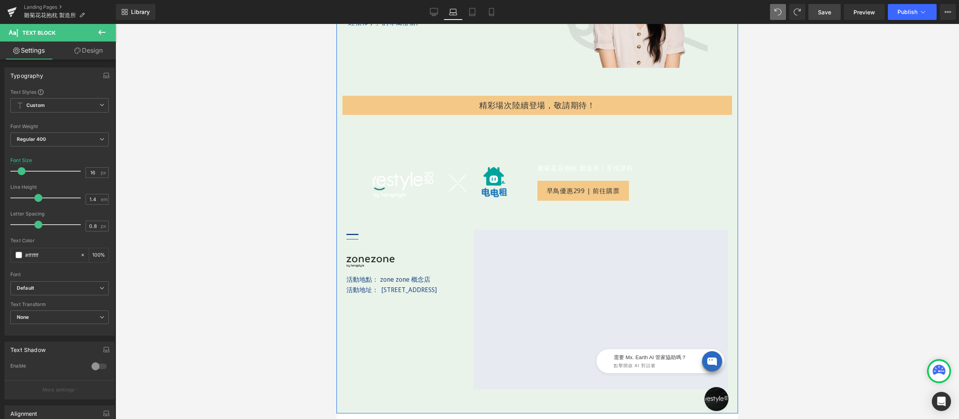
click at [621, 164] on div "雛菊花花抱枕 製造所｜手作課程 Text Block" at bounding box center [634, 168] width 195 height 9
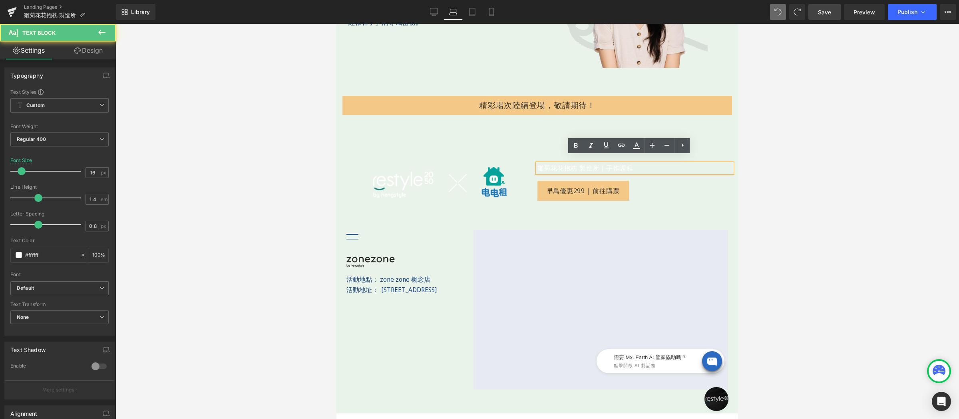
click at [652, 164] on p "雛菊花花抱枕 製造所｜手作課程" at bounding box center [634, 168] width 195 height 9
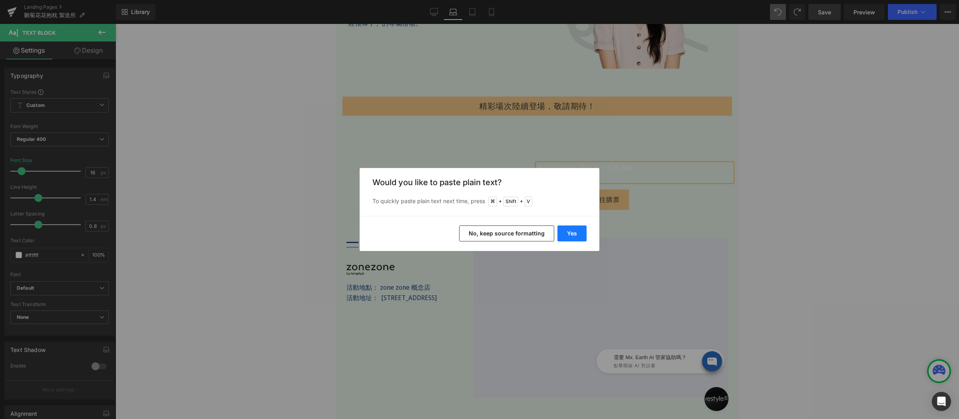
click at [575, 236] on button "Yes" at bounding box center [571, 234] width 29 height 16
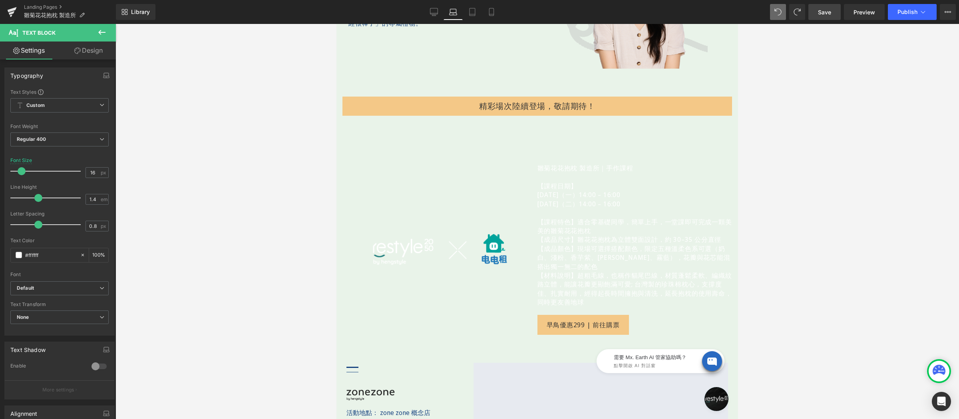
click at [627, 200] on p "2025/9/23（二）14:00 – 16:00" at bounding box center [634, 204] width 195 height 9
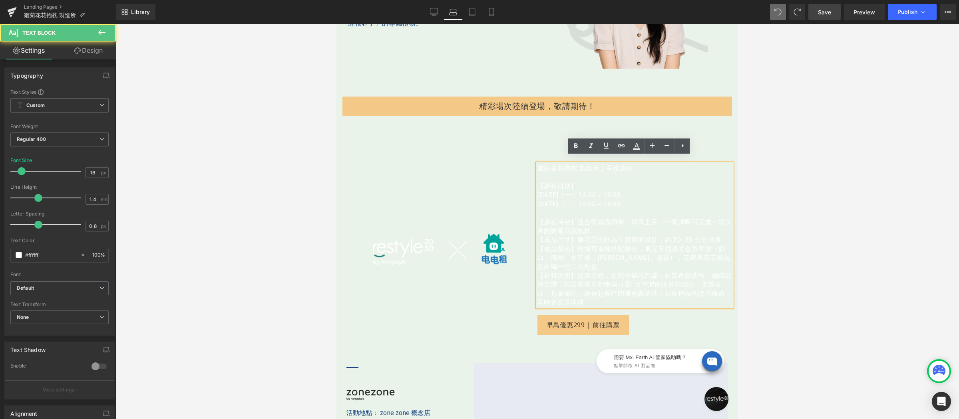
scroll to position [548, 0]
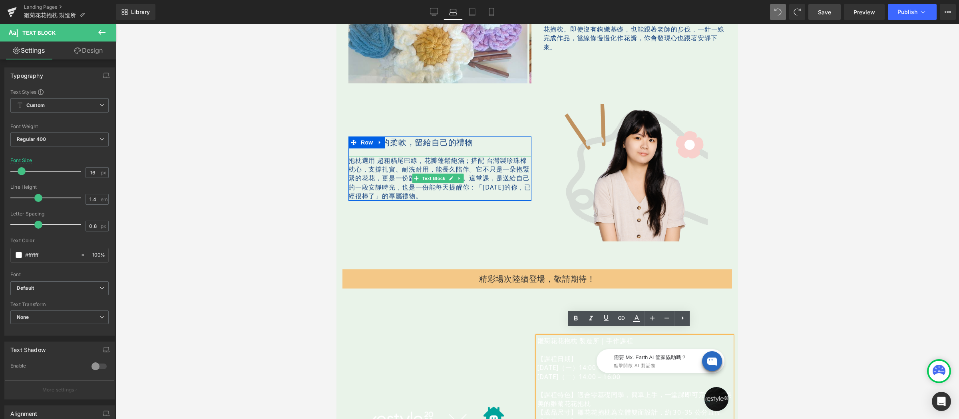
click at [417, 174] on span at bounding box center [416, 179] width 8 height 10
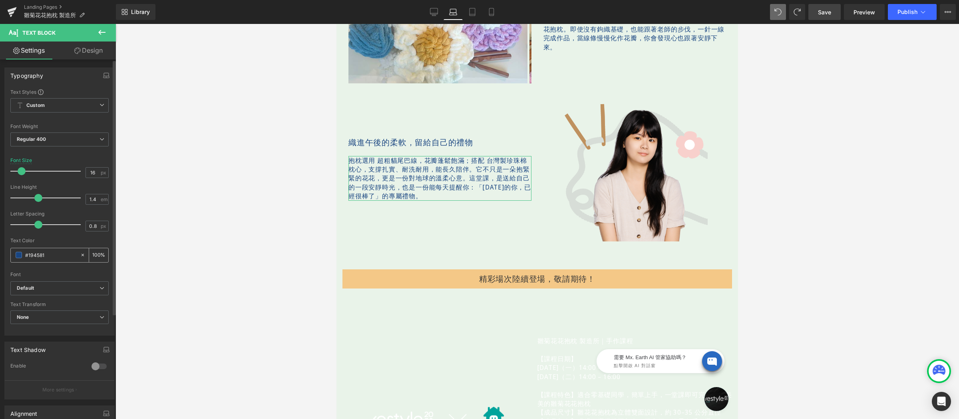
click at [46, 256] on input "#194581" at bounding box center [50, 255] width 51 height 9
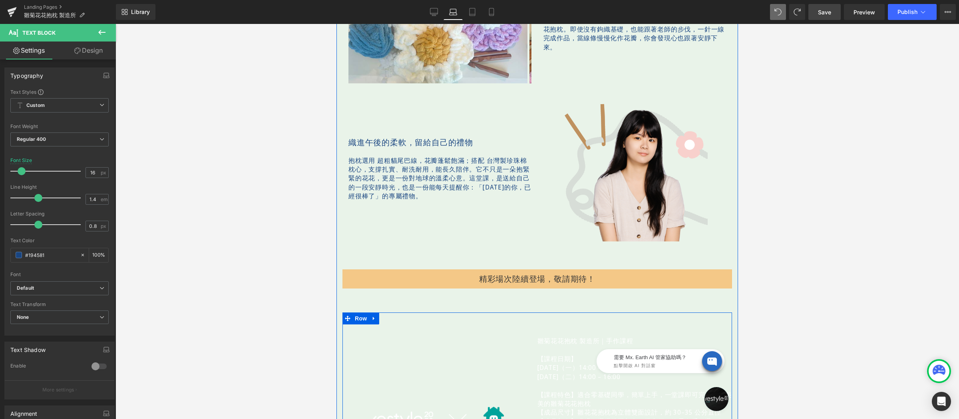
scroll to position [691, 0]
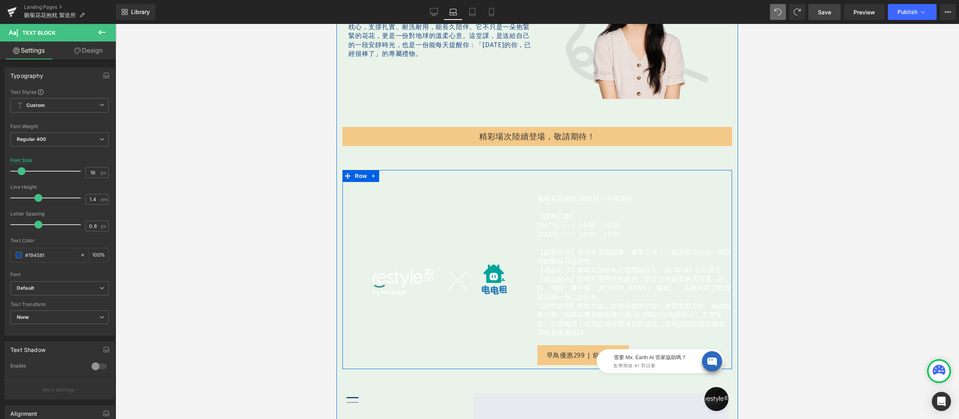
click at [578, 280] on p "【成品顏色】現場可選擇搭配顏色，限定五種溫柔色系可選（奶白、淺粉、香芋紫、薑黃、霧藍），花瓣與花芯能混搭出獨一無二的配色" at bounding box center [634, 288] width 195 height 27
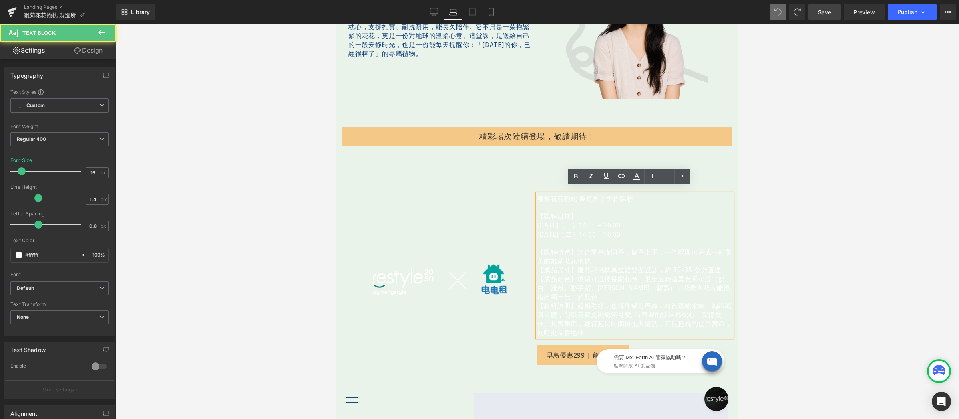
click at [575, 255] on p "【課程特色】適合零基礎同學，簡單上手，一堂課即可完成一顆美美的雛菊花花抱枕" at bounding box center [634, 257] width 195 height 18
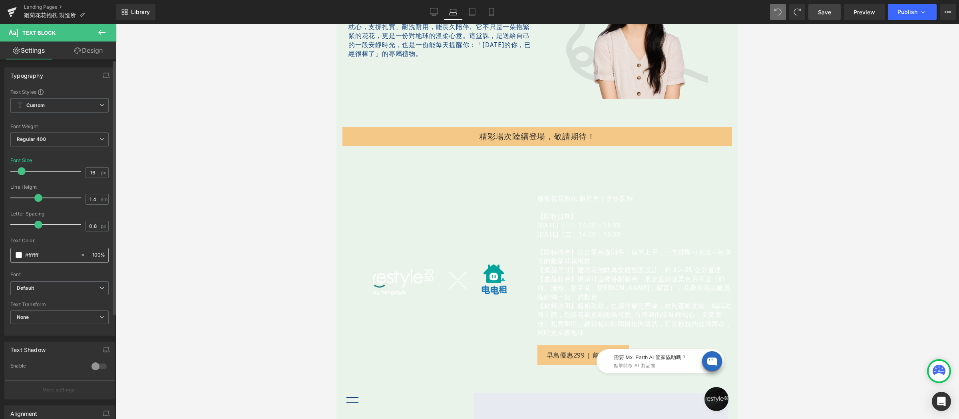
click at [52, 252] on input "#ffffff" at bounding box center [50, 255] width 51 height 9
click at [51, 252] on input "#ffffff" at bounding box center [50, 255] width 51 height 9
type input "#194581"
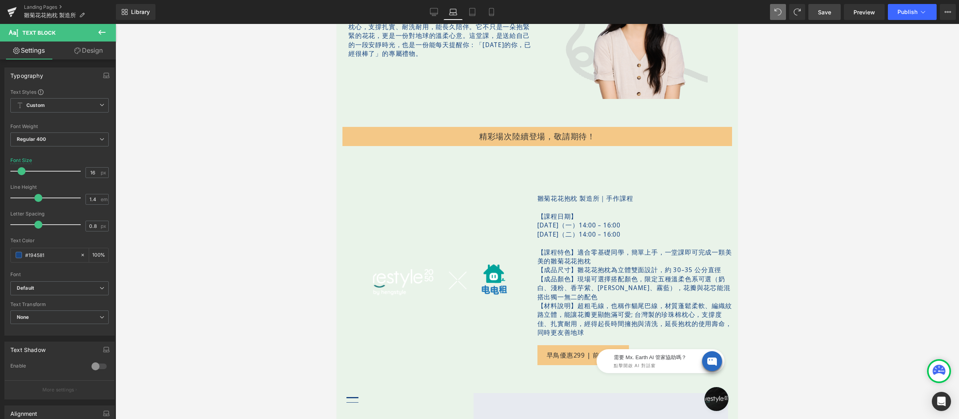
click at [201, 233] on div at bounding box center [536, 221] width 843 height 395
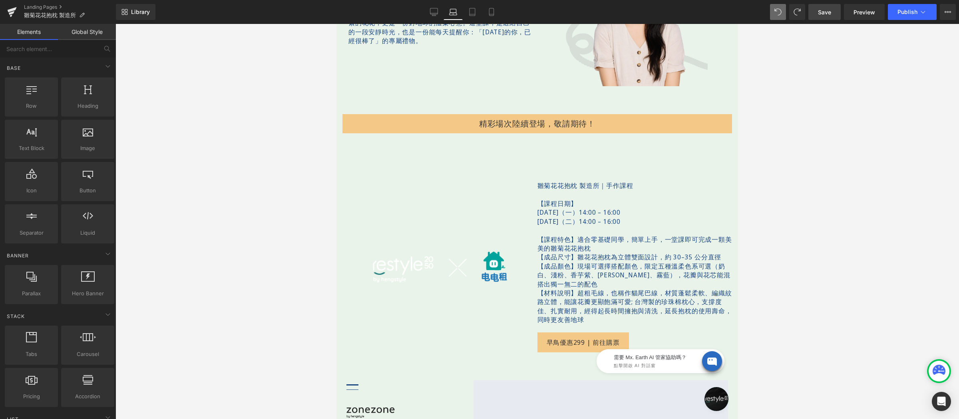
scroll to position [710, 0]
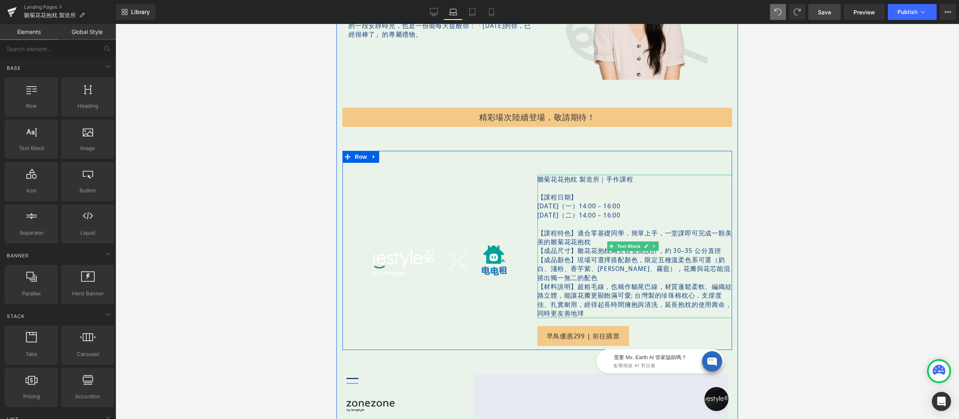
click at [592, 232] on p "【課程特色】適合零基礎同學，簡單上手，一堂課即可完成一顆美美的雛菊花花抱枕" at bounding box center [634, 238] width 195 height 18
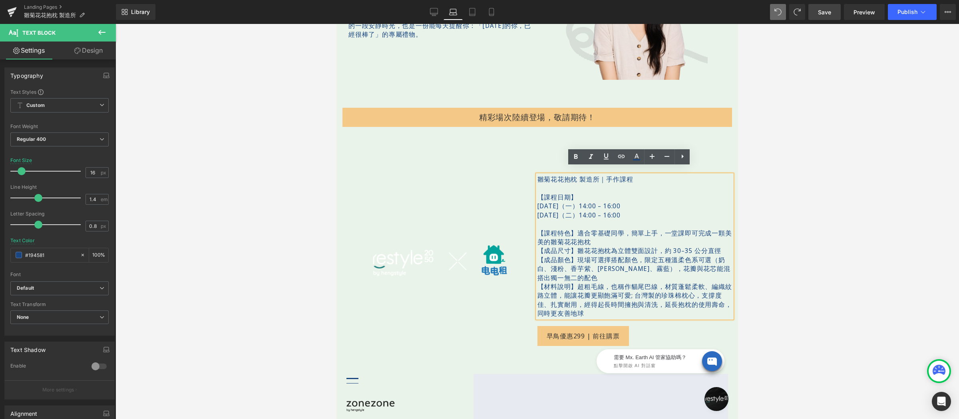
click at [606, 235] on p "【課程特色】適合零基礎同學，簡單上手，一堂課即可完成一顆美美的雛菊花花抱枕" at bounding box center [634, 238] width 195 height 18
click at [804, 218] on div at bounding box center [536, 221] width 843 height 395
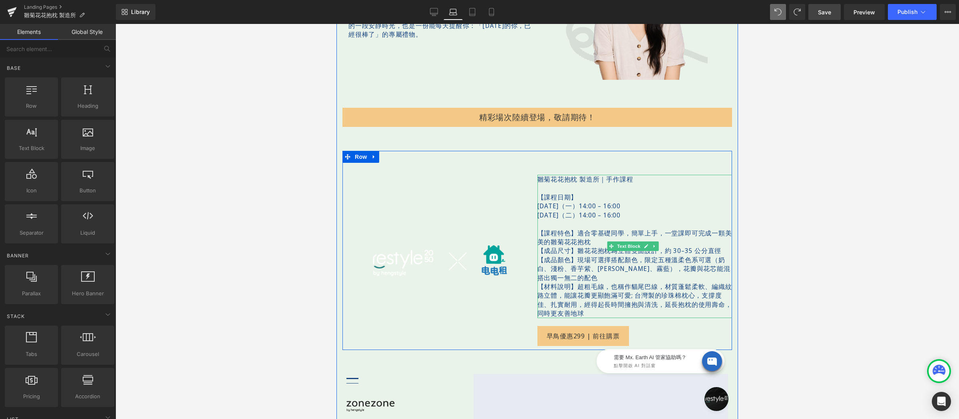
click at [619, 256] on p "【成品顏色】現場可選擇搭配顏色，限定五種溫柔色系可選（奶白、淺粉、香芋紫、薑黃、霧藍），花瓣與花芯能混搭出獨一無二的配色" at bounding box center [634, 269] width 195 height 27
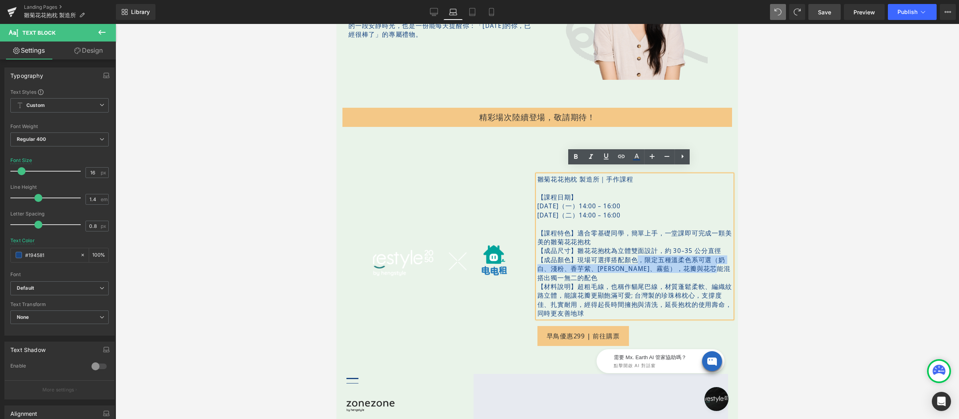
drag, startPoint x: 634, startPoint y: 254, endPoint x: 637, endPoint y: 268, distance: 14.6
click at [637, 268] on p "【成品顏色】現場可選擇搭配顏色，限定五種溫柔色系可選（奶白、淺粉、香芋紫、薑黃、霧藍），花瓣與花芯能混搭出獨一無二的配色" at bounding box center [634, 269] width 195 height 27
click at [576, 265] on p "【成品顏色】現場可選擇搭配顏色，限定五種溫柔色系可選（奶白、淺粉、香芋紫、薑黃、霧藍），花瓣與花芯能混搭出獨一無二的配色" at bounding box center [634, 269] width 195 height 27
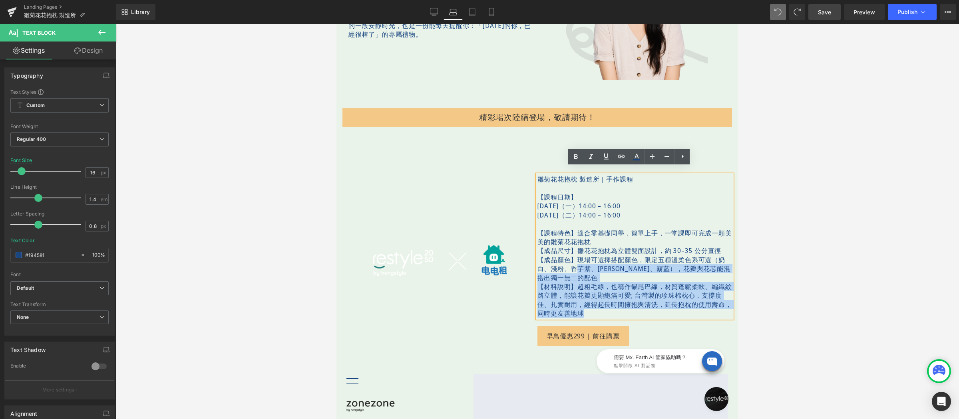
drag, startPoint x: 573, startPoint y: 266, endPoint x: 533, endPoint y: 251, distance: 42.6
click at [537, 256] on p "【成品顏色】現場可選擇搭配顏色，限定五種溫柔色系可選（奶白、淺粉、香芋紫、薑黃、霧藍），花瓣與花芯能混搭出獨一無二的配色" at bounding box center [634, 269] width 195 height 27
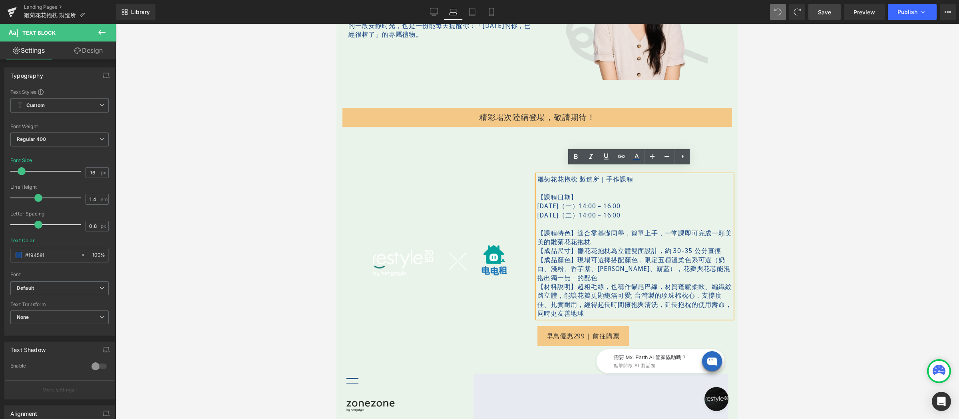
click at [540, 256] on p "【成品顏色】現場可選擇搭配顏色，限定五種溫柔色系可選（奶白、淺粉、香芋紫、薑黃、霧藍），花瓣與花芯能混搭出獨一無二的配色" at bounding box center [634, 269] width 195 height 27
drag, startPoint x: 565, startPoint y: 266, endPoint x: 534, endPoint y: 253, distance: 33.6
click at [537, 256] on p "【成品顏色】現場可選擇搭配顏色，限定五種溫柔色系可選（奶白、淺粉、香芋紫、薑黃、霧藍），花瓣與花芯能混搭出獨一無二的配色" at bounding box center [634, 269] width 195 height 27
drag, startPoint x: 536, startPoint y: 252, endPoint x: 570, endPoint y: 269, distance: 38.1
click at [570, 269] on p "【成品顏色】現場可選擇搭配顏色，限定五種溫柔色系可選（奶白、淺粉、香芋紫、薑黃、霧藍），花瓣與花芯能混搭出獨一無二的配色" at bounding box center [634, 269] width 195 height 27
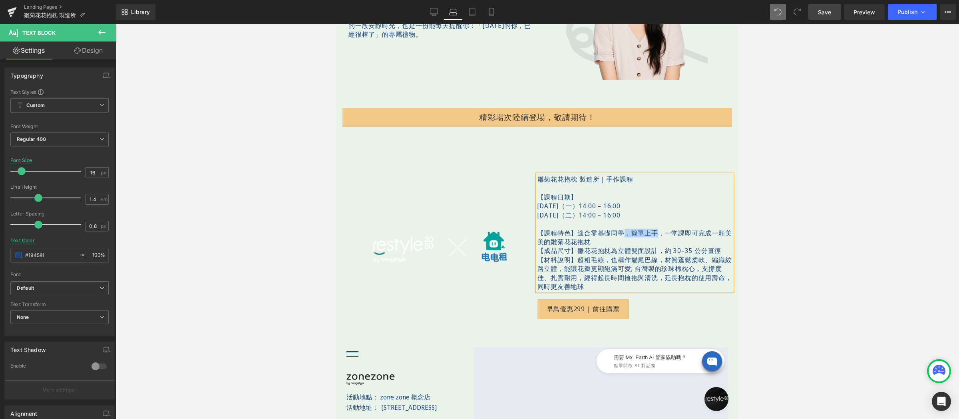
drag, startPoint x: 622, startPoint y: 225, endPoint x: 656, endPoint y: 225, distance: 33.2
click at [656, 229] on p "【課程特色】適合零基礎同學，簡單上手，一堂課即可完成一顆美美的雛菊花花抱枕" at bounding box center [634, 238] width 195 height 18
drag, startPoint x: 689, startPoint y: 225, endPoint x: 706, endPoint y: 227, distance: 16.9
click at [706, 229] on p "【課程特色】適合零基礎同學，一堂課即可完成一顆美美的雛菊花花抱枕" at bounding box center [634, 238] width 195 height 18
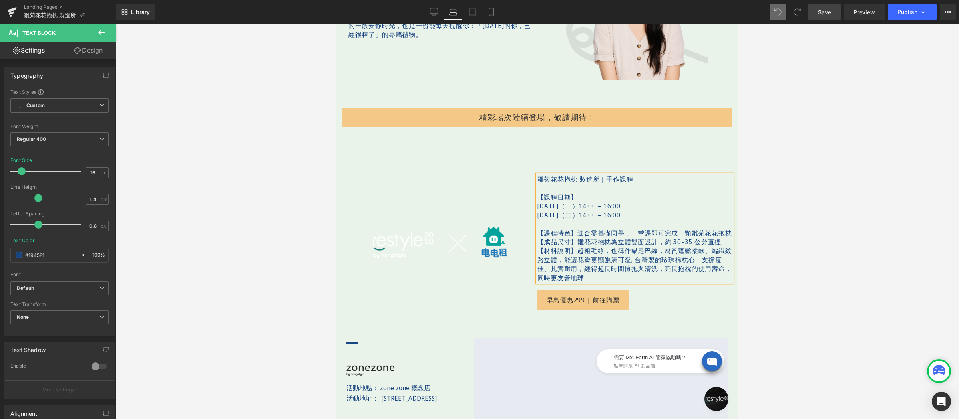
click at [656, 229] on p "【課程特色】適合零基礎同學，一堂課即可完成一顆雛菊花花抱枕" at bounding box center [634, 233] width 195 height 9
click at [779, 236] on div at bounding box center [536, 221] width 843 height 395
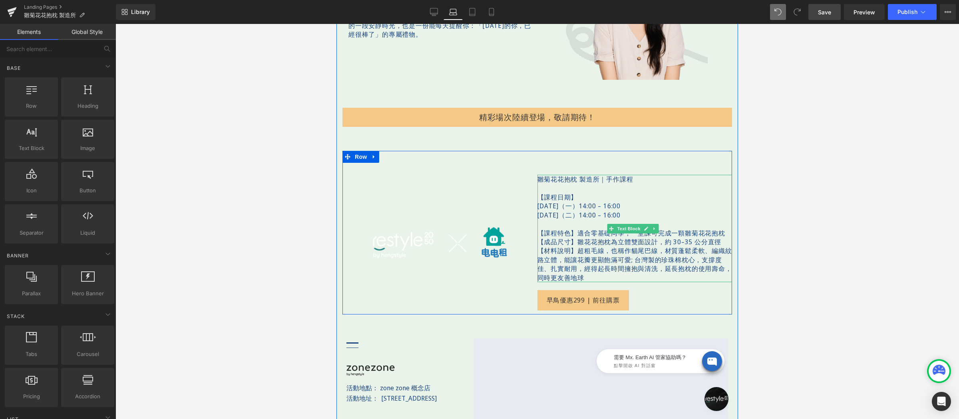
click at [550, 220] on p at bounding box center [634, 224] width 195 height 9
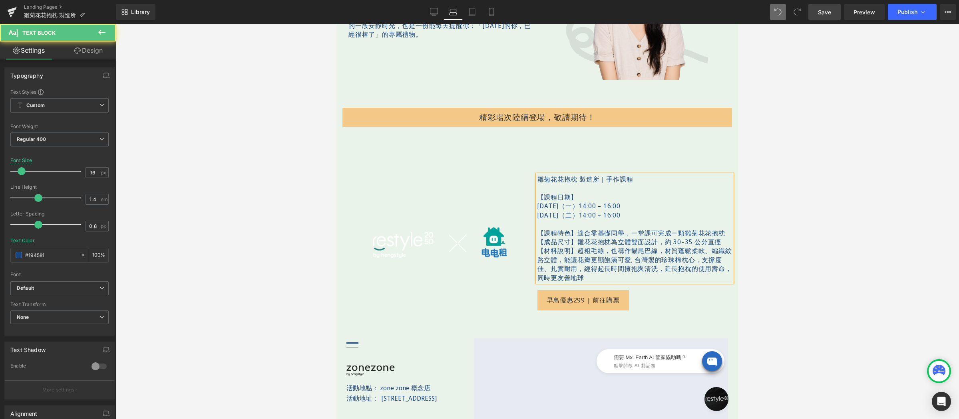
click at [537, 184] on div "雛菊花花抱枕 製造所｜手作課程 【課程日期】 2025/9/22（一）14:00 – 16:00 2025/9/23（二）14:00 – 16:00 【課程特…" at bounding box center [634, 228] width 195 height 107
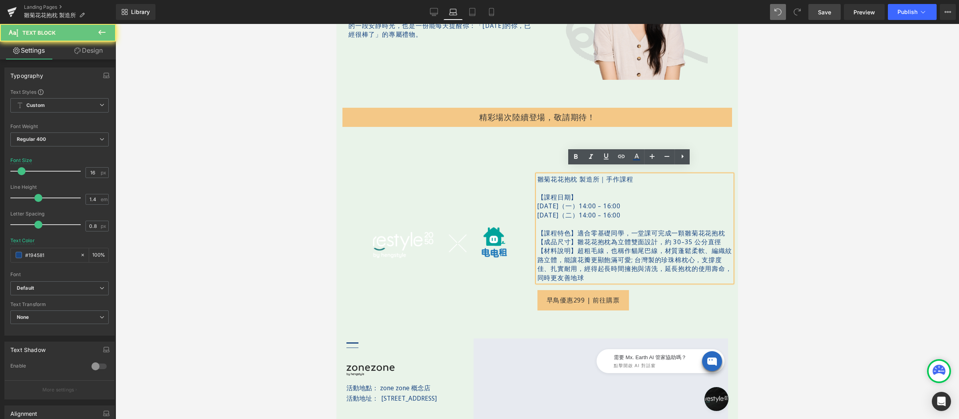
click at [537, 193] on p "【課程日期】" at bounding box center [634, 197] width 195 height 9
click at [544, 184] on p at bounding box center [634, 188] width 195 height 9
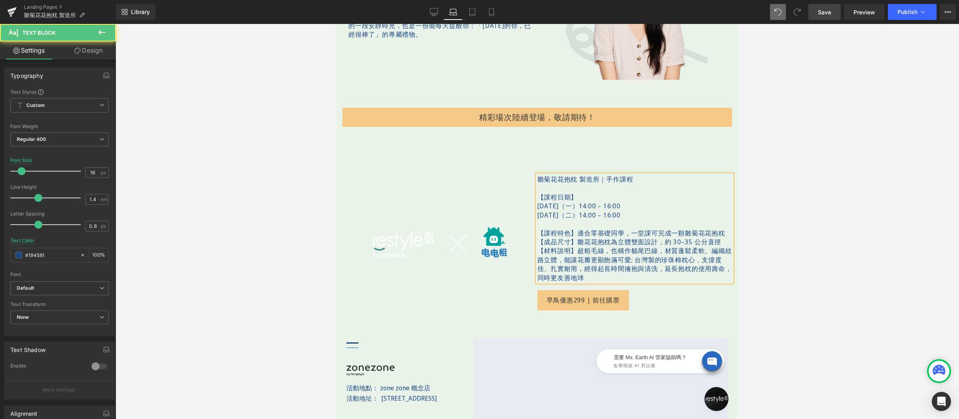
click at [596, 175] on p "雛菊花花抱枕 製造所｜手作課程" at bounding box center [634, 179] width 195 height 9
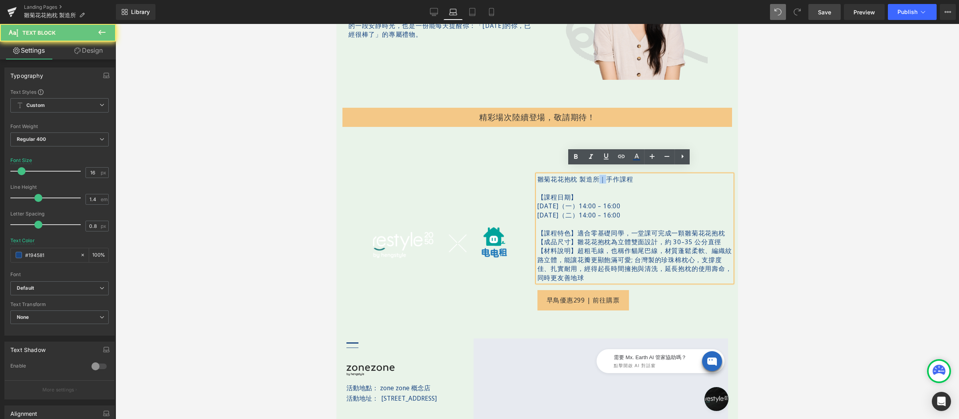
click at [596, 175] on p "雛菊花花抱枕 製造所｜手作課程" at bounding box center [634, 179] width 195 height 9
copy p "雛菊花花抱枕 製造所｜手作課程"
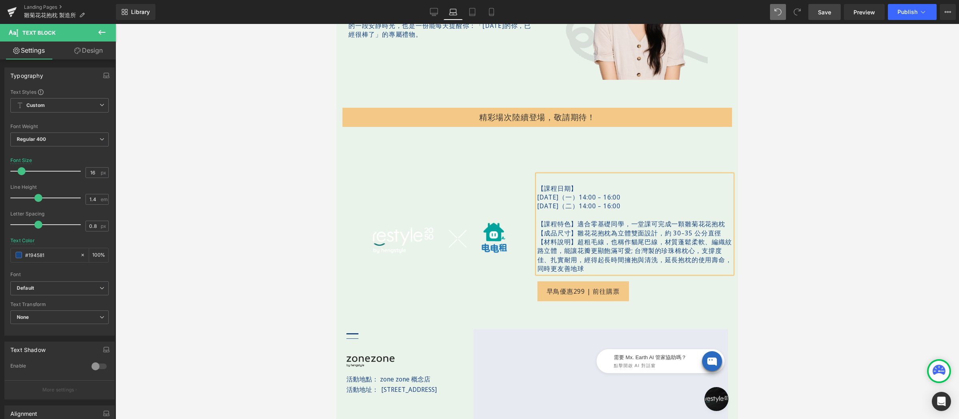
click at [537, 184] on p "【課程日期】" at bounding box center [634, 188] width 195 height 9
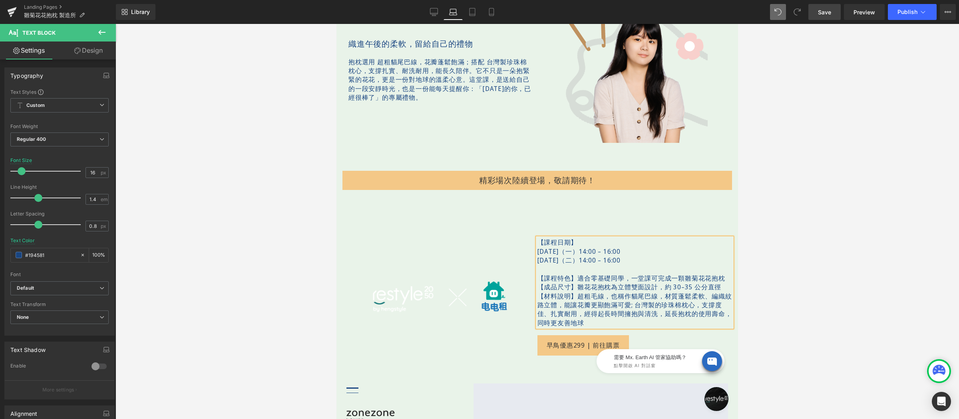
scroll to position [634, 0]
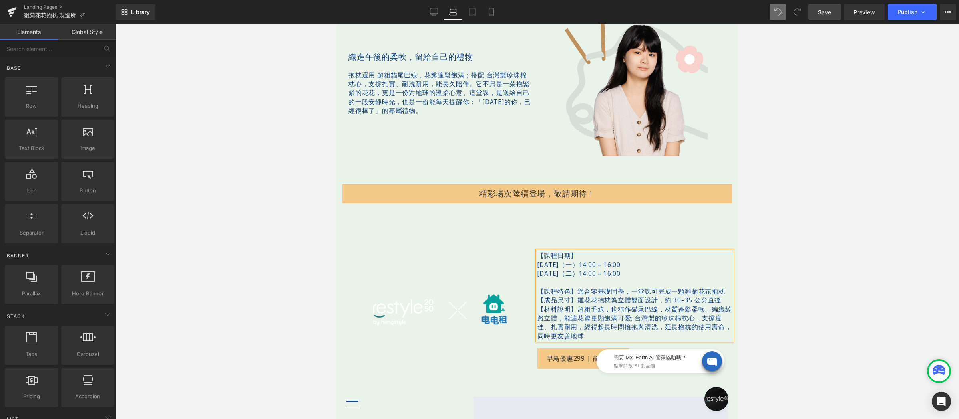
drag, startPoint x: 260, startPoint y: 58, endPoint x: 35, endPoint y: 24, distance: 227.6
click at [260, 58] on div at bounding box center [536, 221] width 843 height 395
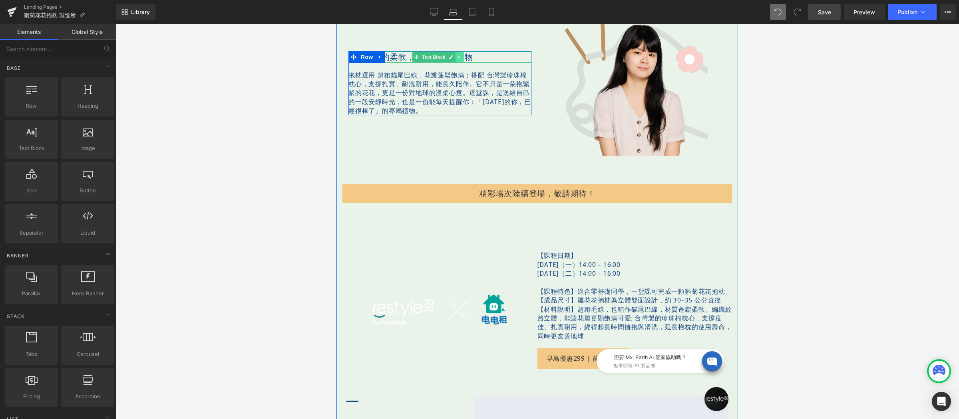
click at [458, 55] on icon at bounding box center [459, 57] width 4 height 5
click at [456, 55] on icon at bounding box center [455, 57] width 4 height 5
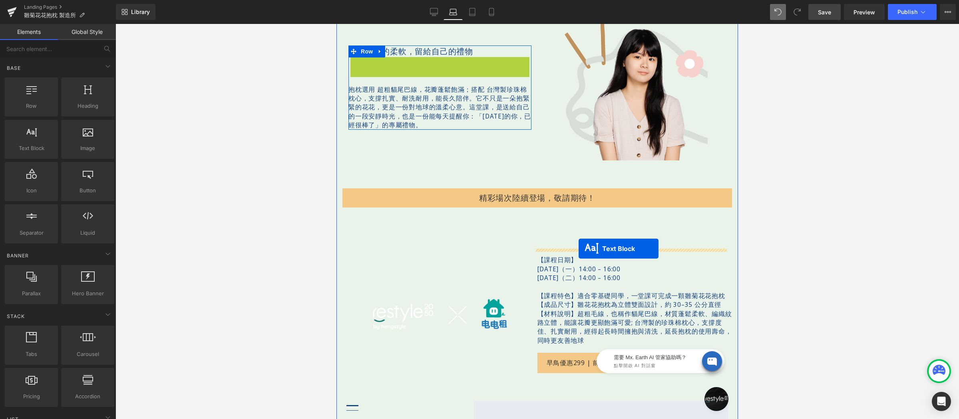
drag, startPoint x: 423, startPoint y: 60, endPoint x: 578, endPoint y: 248, distance: 244.6
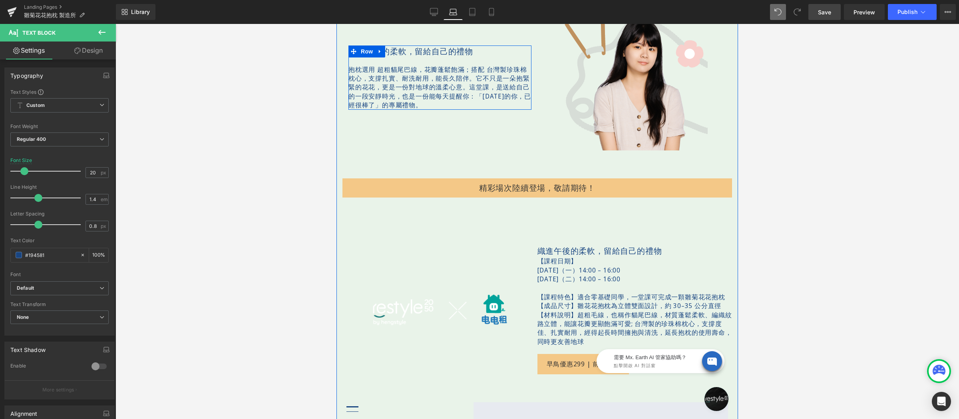
click at [551, 246] on p "織進午後的柔軟，留給自己的禮物" at bounding box center [634, 251] width 195 height 11
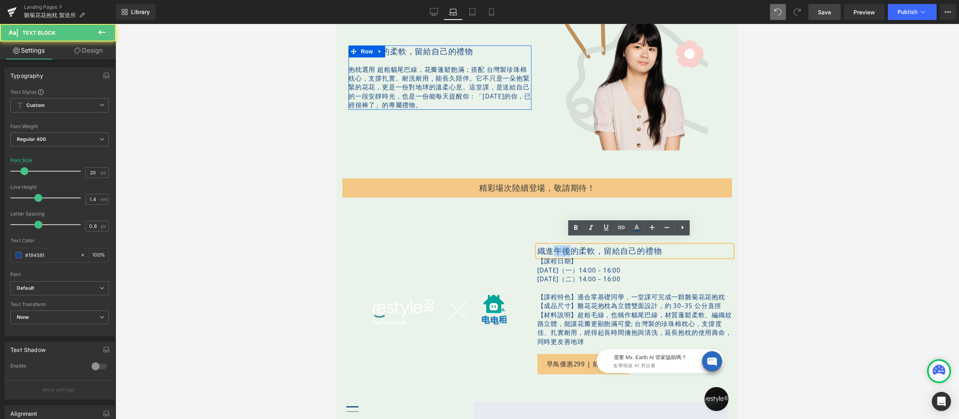
click at [551, 246] on p "織進午後的柔軟，留給自己的禮物" at bounding box center [634, 251] width 195 height 11
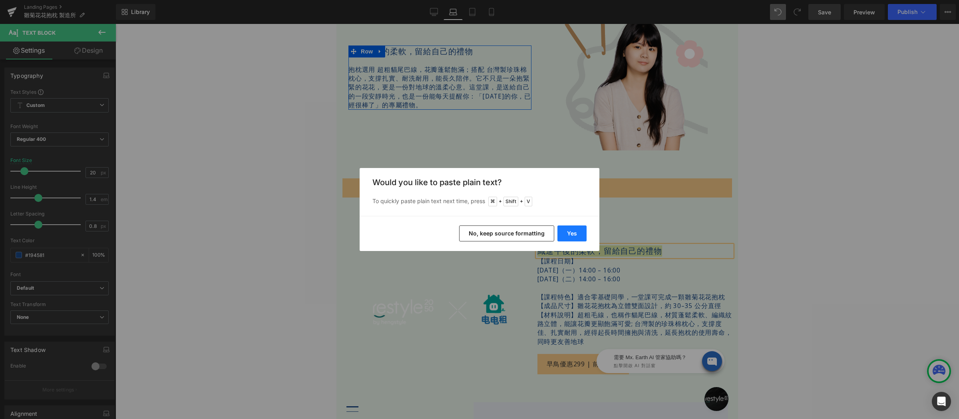
click at [567, 232] on button "Yes" at bounding box center [571, 234] width 29 height 16
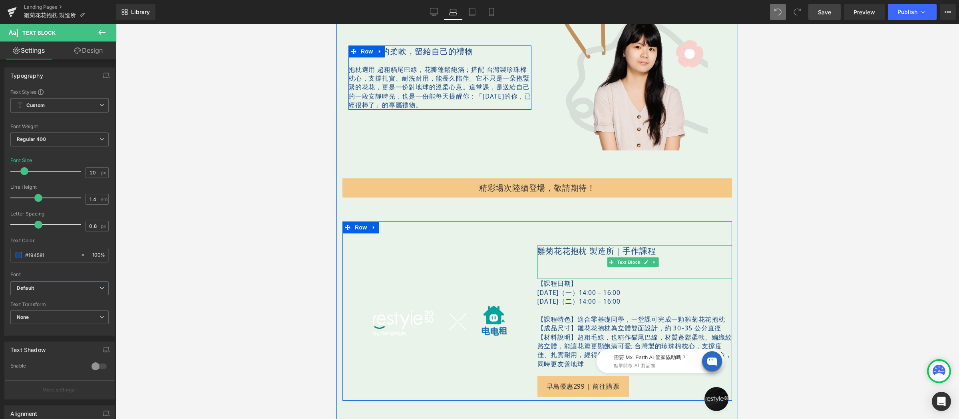
click at [564, 257] on p at bounding box center [634, 262] width 195 height 11
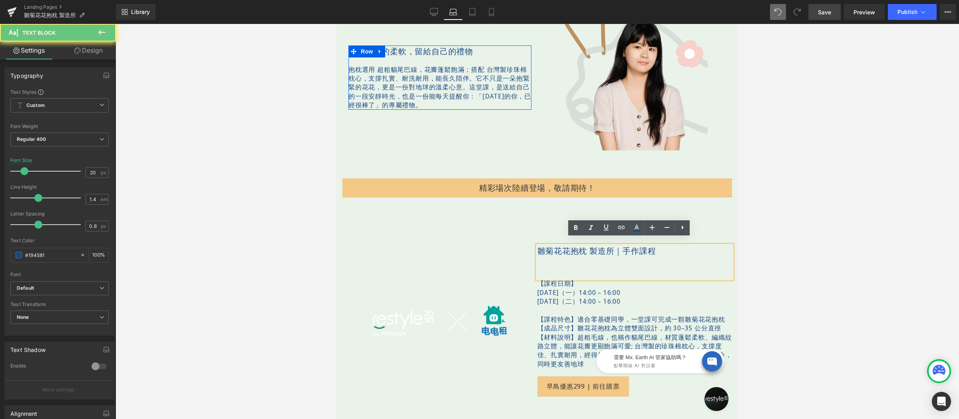
click at [545, 268] on p at bounding box center [634, 273] width 195 height 11
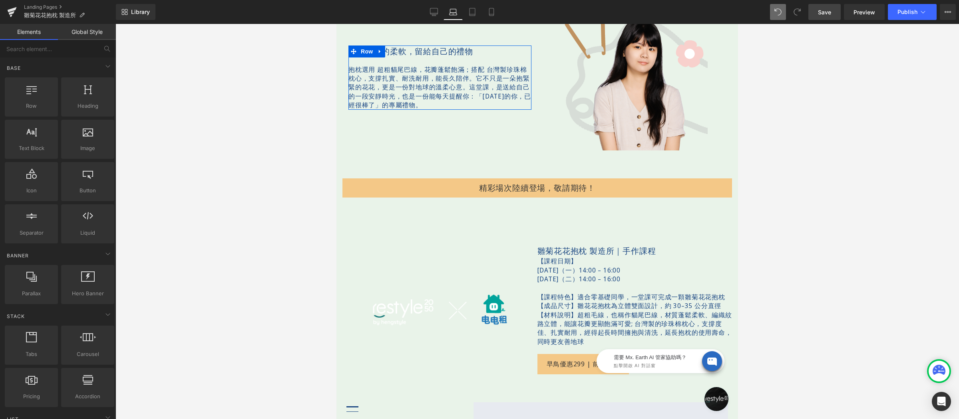
click at [852, 211] on div at bounding box center [536, 221] width 843 height 395
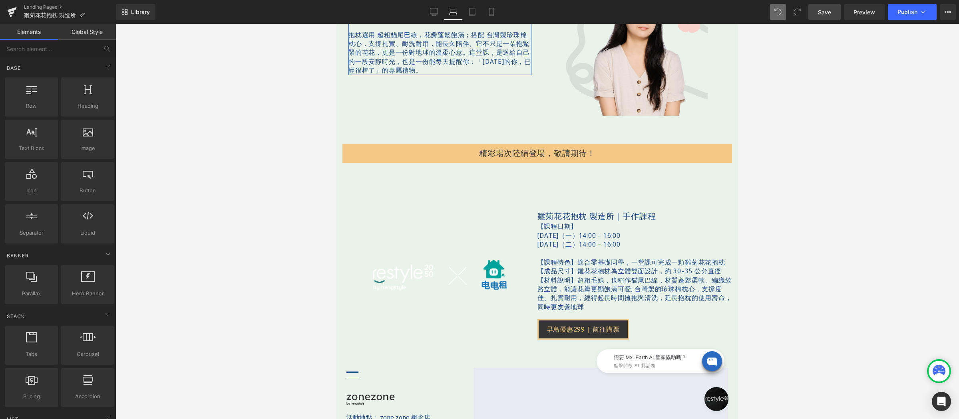
scroll to position [713, 0]
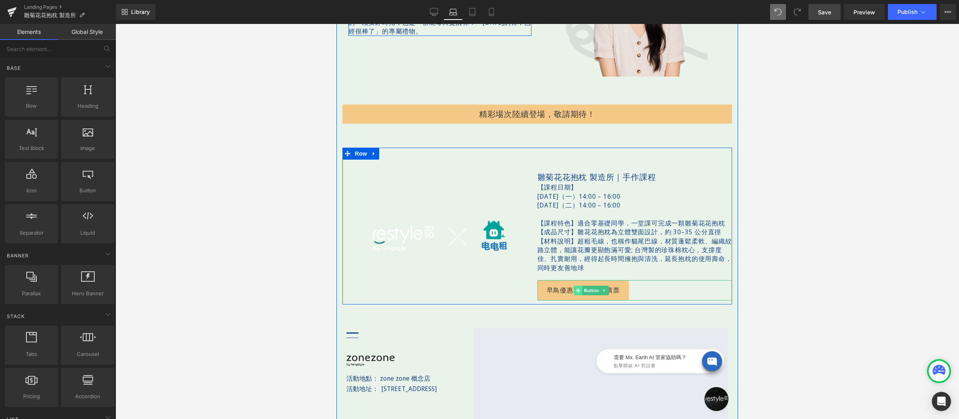
click at [575, 287] on span at bounding box center [578, 291] width 8 height 10
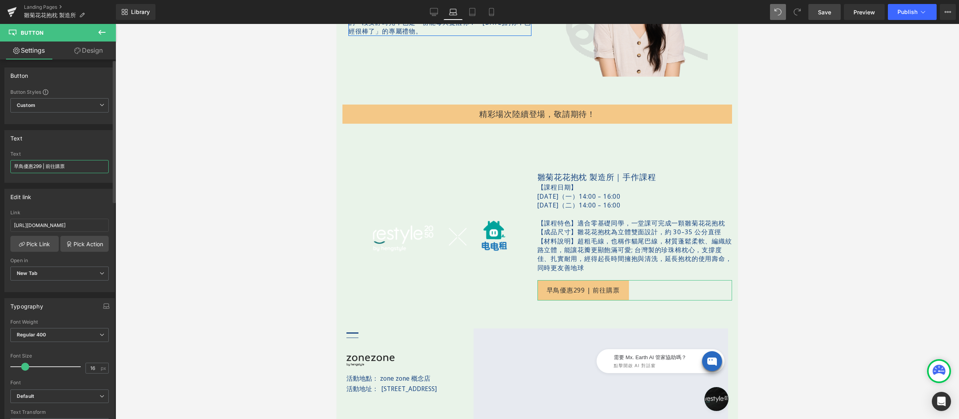
click at [38, 166] on input "早鳥優惠299 | 前往購票" at bounding box center [59, 166] width 98 height 13
drag, startPoint x: 42, startPoint y: 165, endPoint x: 10, endPoint y: 169, distance: 31.8
click at [10, 169] on input "早鳥優惠299 | 前往購票" at bounding box center [59, 166] width 98 height 13
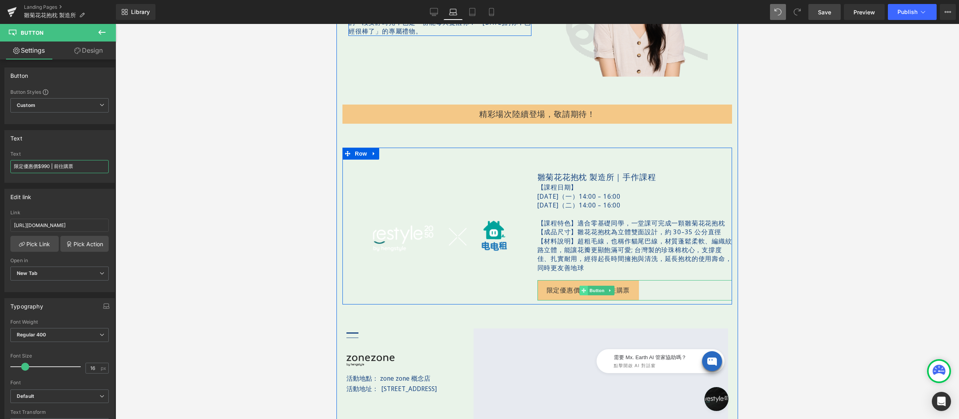
click at [579, 286] on span at bounding box center [583, 291] width 8 height 10
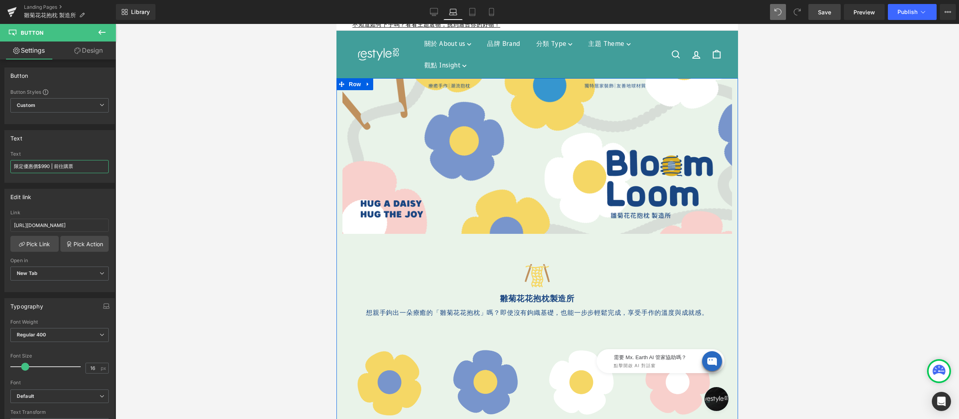
scroll to position [178, 0]
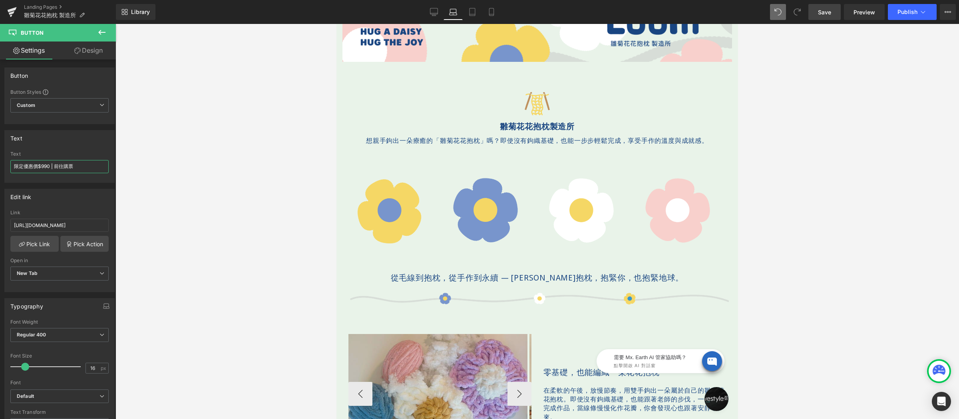
type input "限定優惠價$990 | 前往購票"
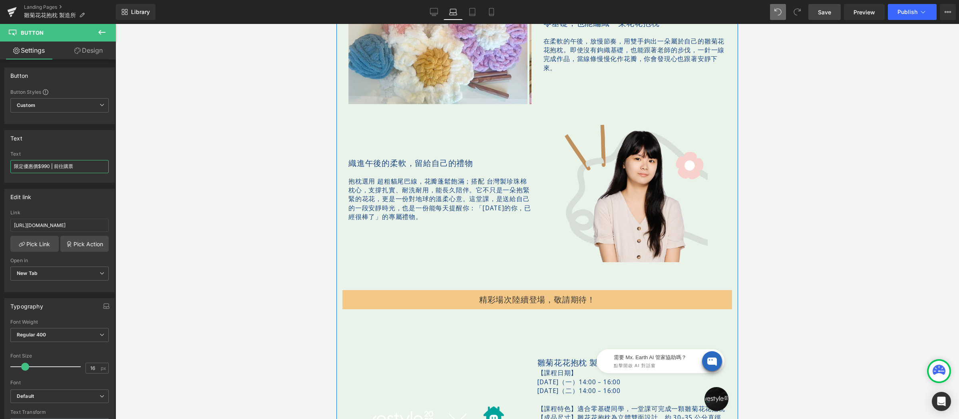
scroll to position [695, 0]
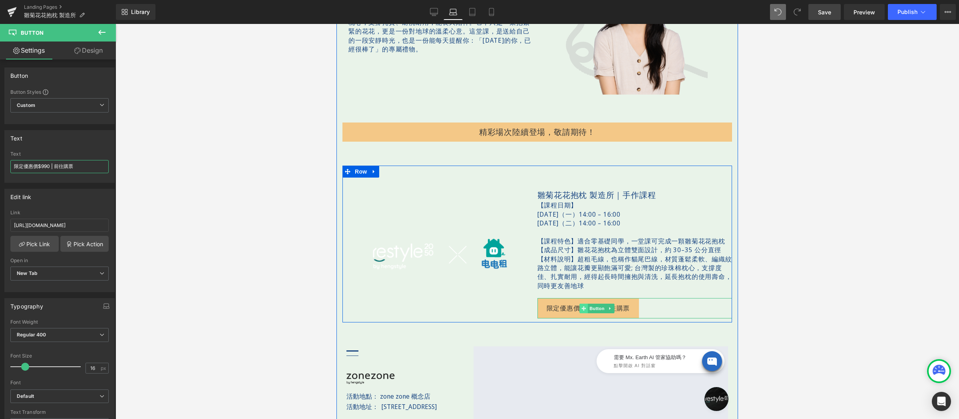
click at [582, 306] on icon at bounding box center [583, 308] width 4 height 4
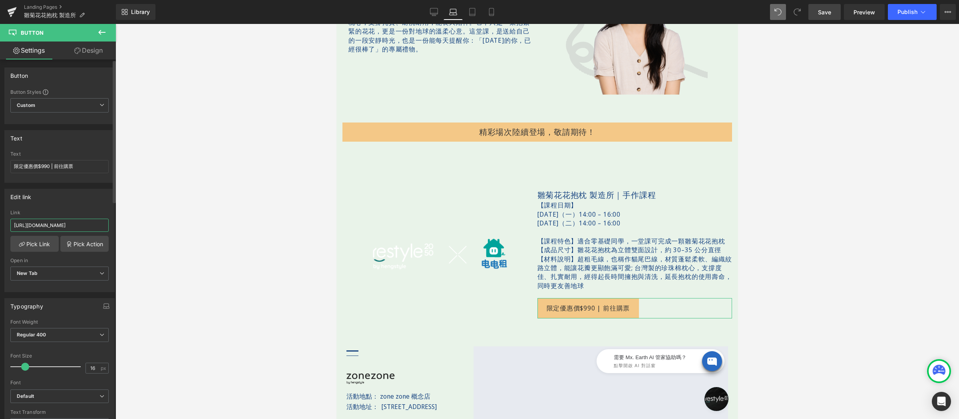
click at [74, 224] on input "https://www.restyle2050.com/products/lesson-light-it-up-250924" at bounding box center [59, 225] width 98 height 13
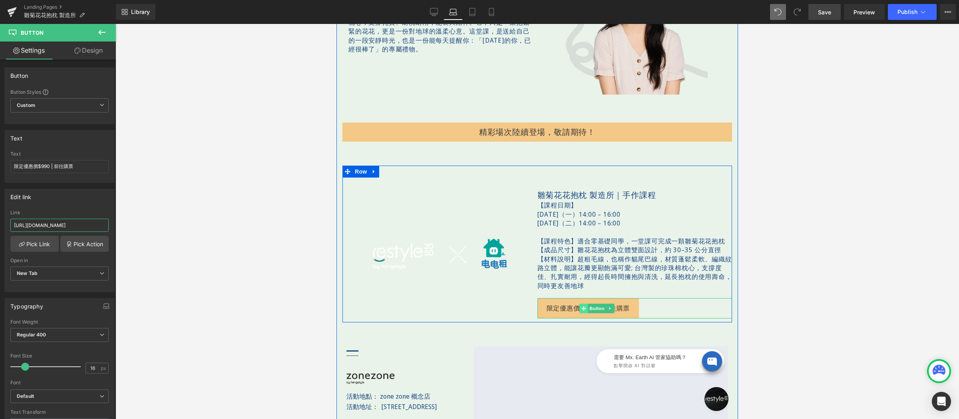
click at [581, 306] on icon at bounding box center [583, 308] width 4 height 5
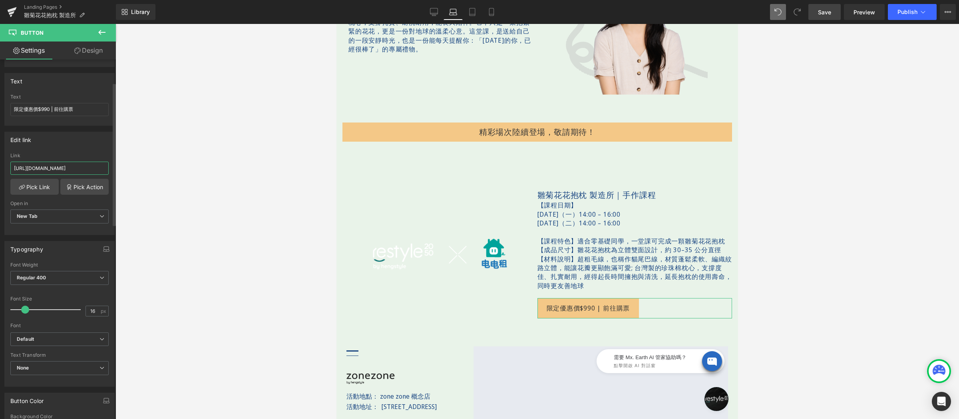
scroll to position [216, 0]
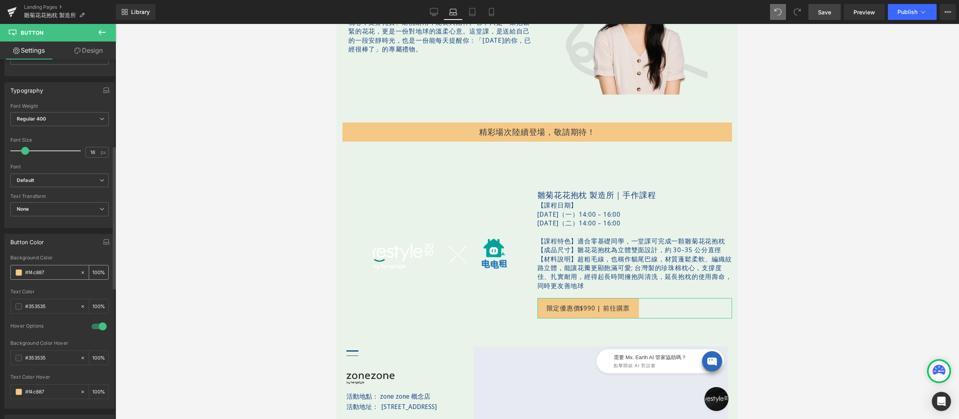
click at [61, 272] on input "#f4c887" at bounding box center [50, 272] width 51 height 9
paste input "0B295E"
type input "0B295E"
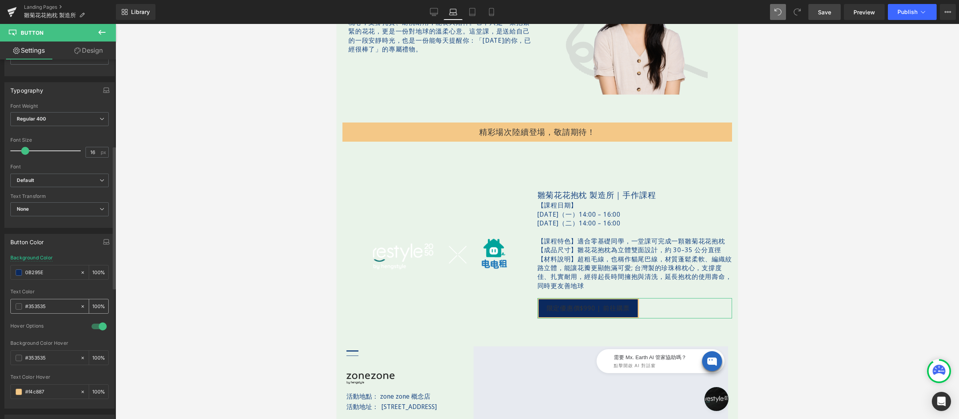
click at [20, 310] on span at bounding box center [19, 307] width 6 height 6
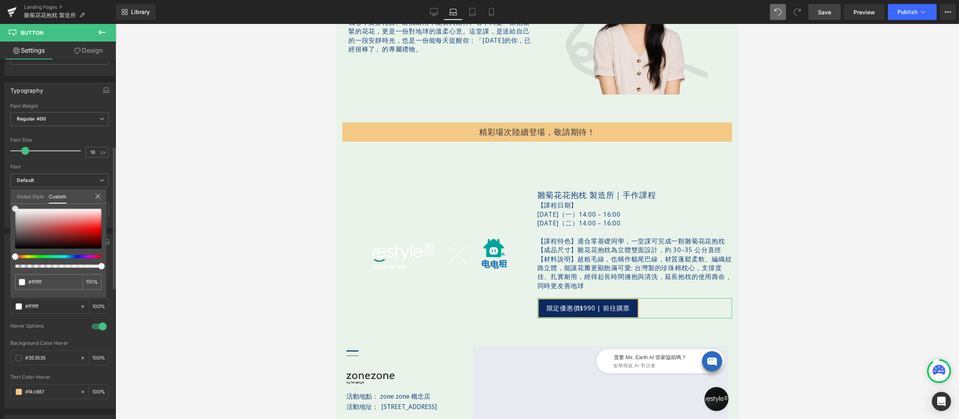
drag, startPoint x: 44, startPoint y: 231, endPoint x: 1, endPoint y: 195, distance: 56.1
click at [1, 228] on div "Button Color #f4c887 Background Color 0B295E 100 % rgba(53, 53, 53, 1) Text Col…" at bounding box center [59, 318] width 119 height 181
click at [88, 53] on link "Design" at bounding box center [89, 51] width 58 height 18
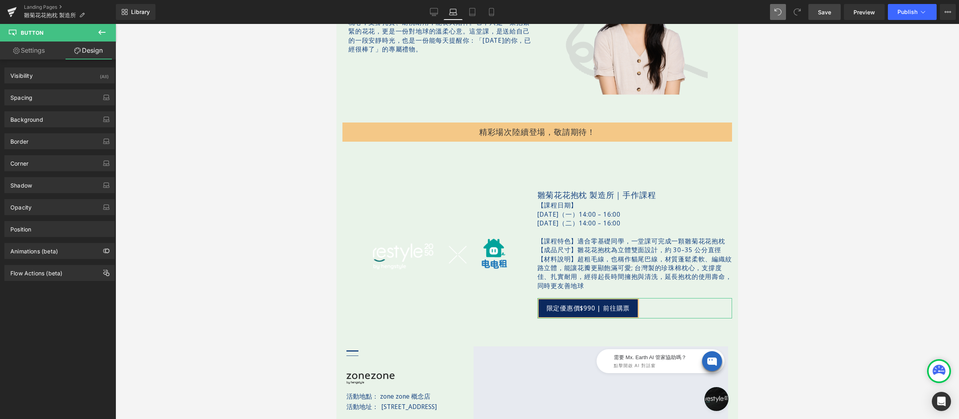
click at [90, 52] on link "Design" at bounding box center [89, 51] width 58 height 18
click at [43, 124] on div "Background" at bounding box center [59, 119] width 109 height 15
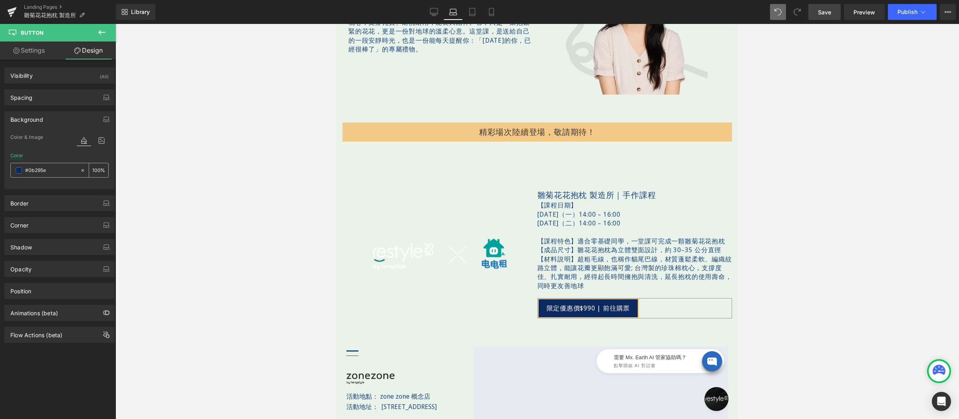
click at [54, 174] on input "#0b295e" at bounding box center [50, 170] width 51 height 9
click at [55, 173] on input "#0b295e" at bounding box center [50, 170] width 51 height 9
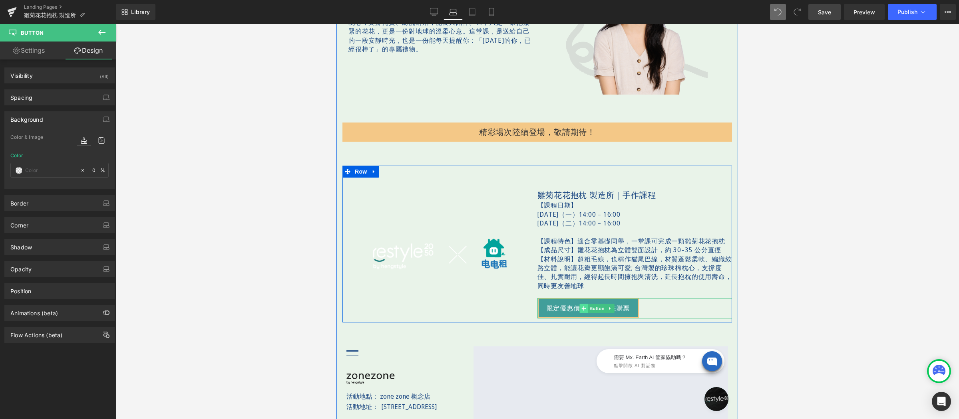
click at [581, 306] on icon at bounding box center [583, 308] width 4 height 4
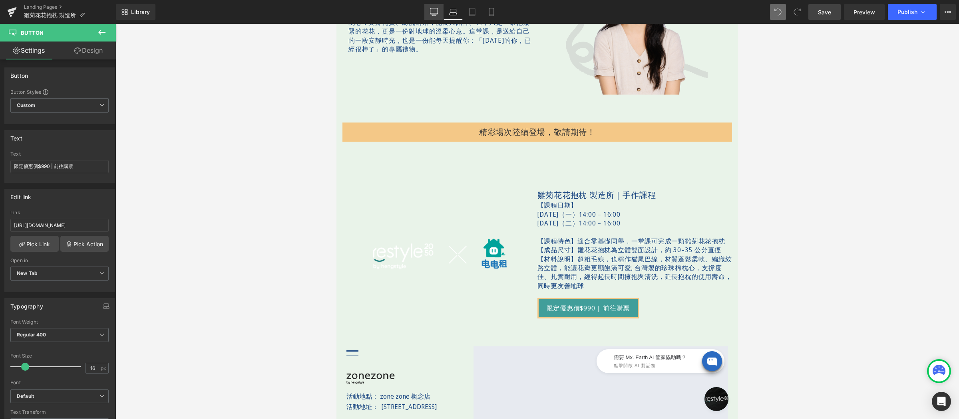
click at [431, 14] on icon at bounding box center [434, 12] width 8 height 8
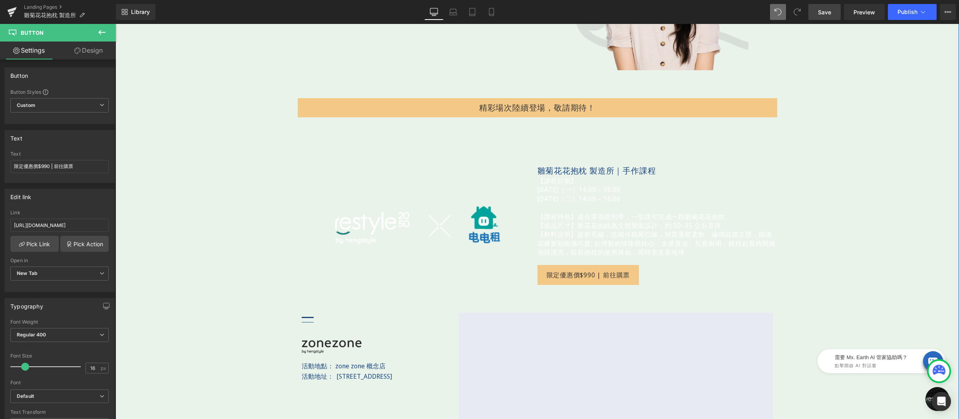
scroll to position [837, 0]
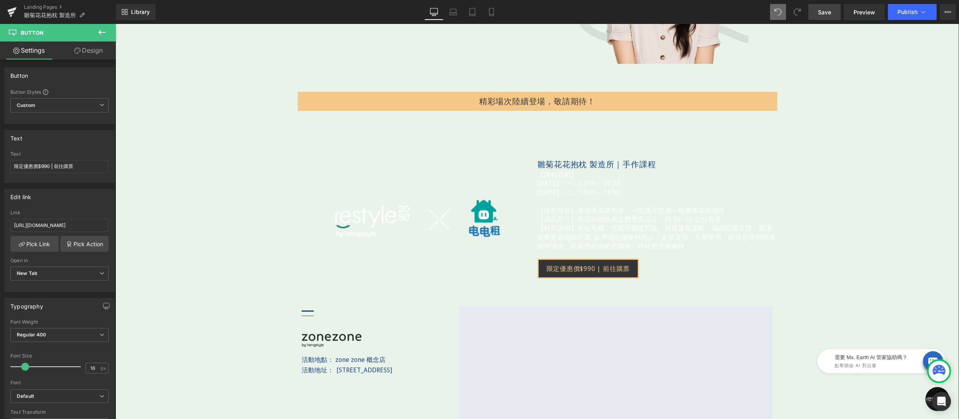
click at [566, 263] on link "限定優惠價$990 | 前往購票" at bounding box center [588, 269] width 102 height 20
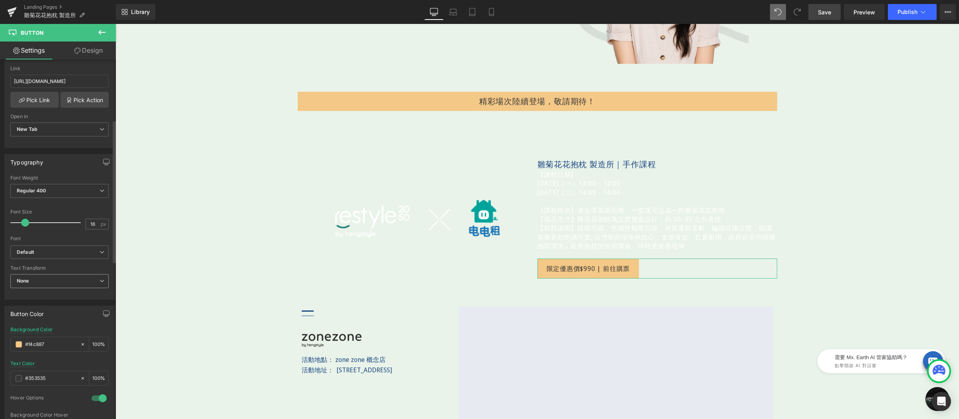
scroll to position [157, 0]
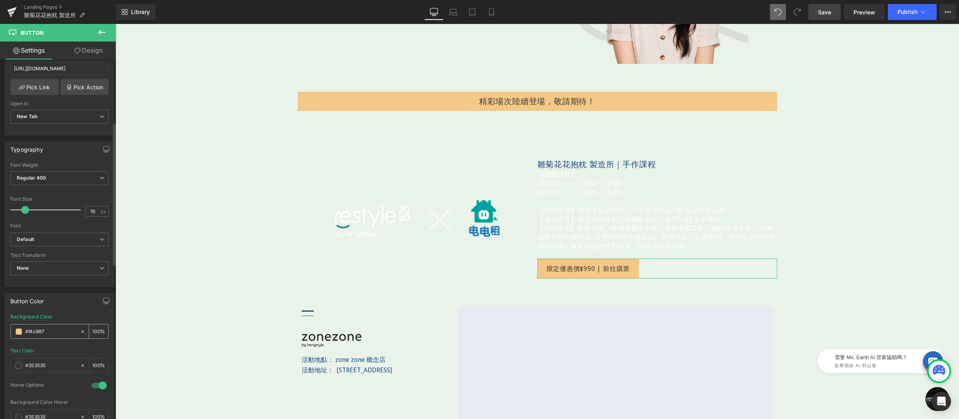
click at [56, 332] on input "text" at bounding box center [50, 332] width 51 height 9
paste input "0B295E"
type input "0B295E"
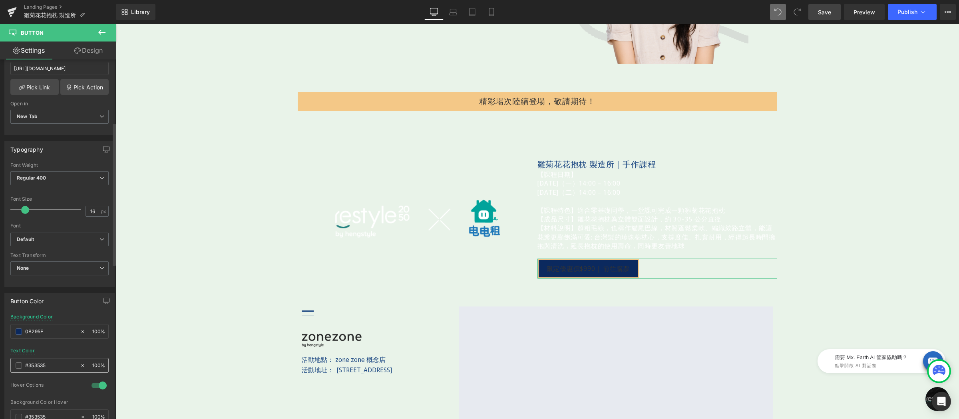
click at [54, 365] on input "#ffffff" at bounding box center [50, 366] width 51 height 9
click at [20, 366] on span at bounding box center [19, 366] width 6 height 6
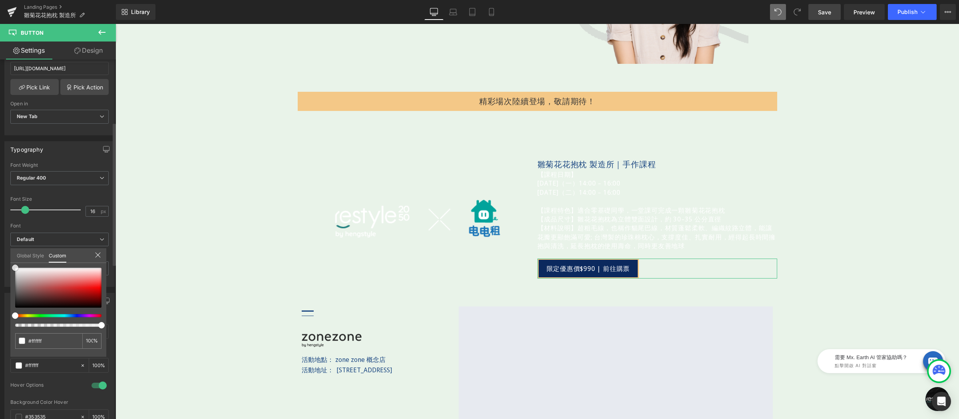
drag, startPoint x: 32, startPoint y: 282, endPoint x: 4, endPoint y: 253, distance: 40.4
click at [4, 287] on div "Button Color Background Color 0B295E % rgba(255, 255, 255, 1) Text Color #fffff…" at bounding box center [59, 377] width 119 height 181
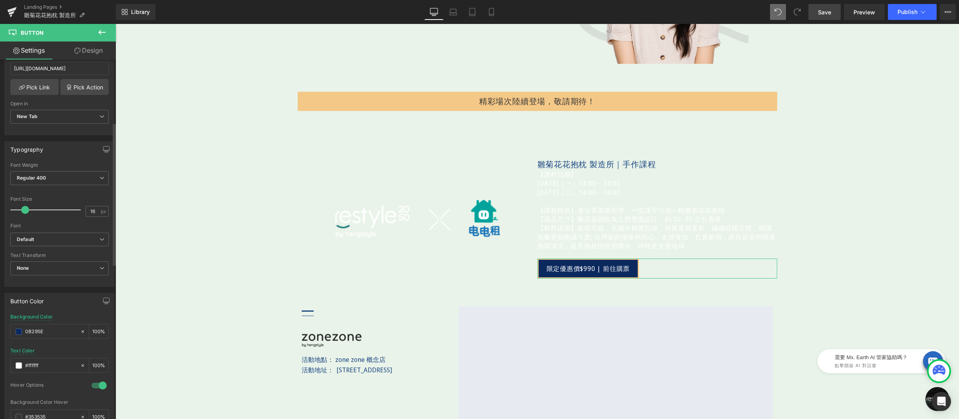
click at [91, 57] on link "Design" at bounding box center [89, 51] width 58 height 18
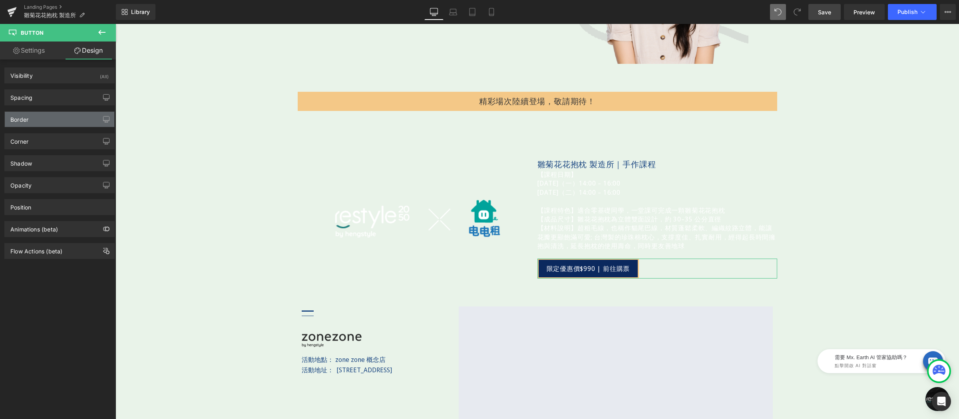
click at [56, 122] on div "Border" at bounding box center [59, 119] width 109 height 15
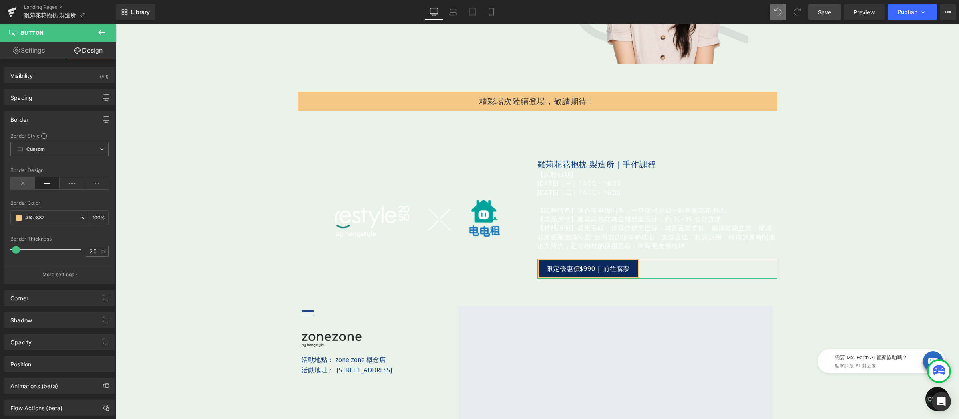
click at [18, 182] on icon at bounding box center [22, 183] width 25 height 12
click at [579, 268] on icon at bounding box center [581, 267] width 4 height 4
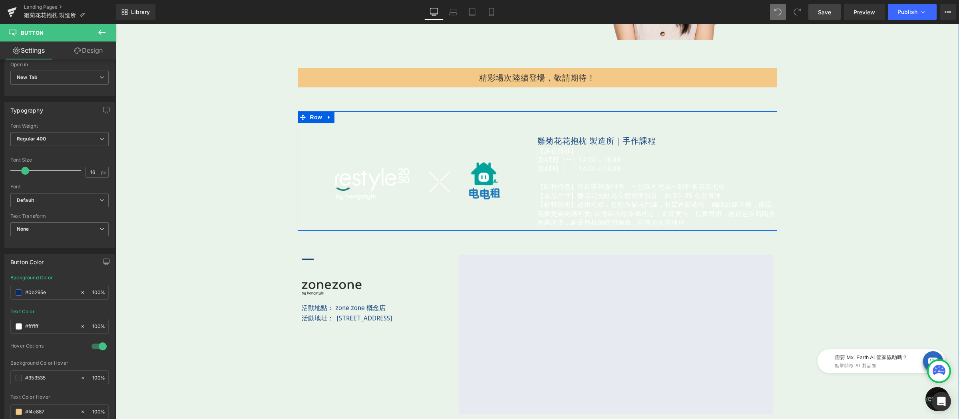
scroll to position [913, 0]
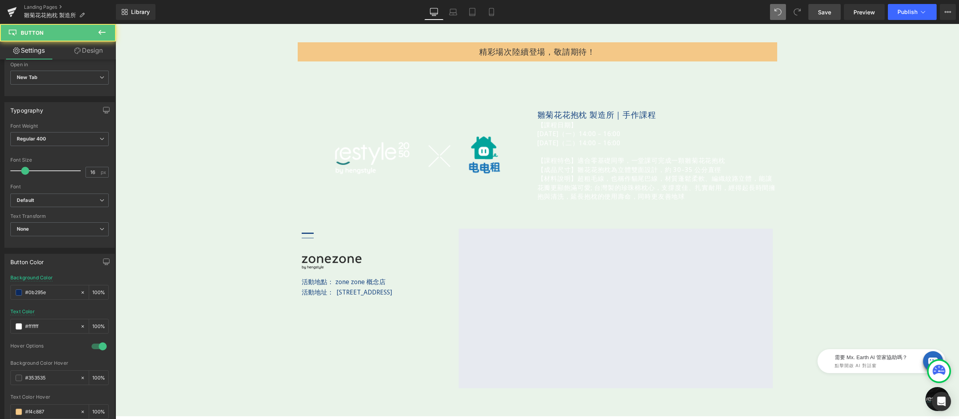
click at [87, 54] on link "Design" at bounding box center [89, 51] width 58 height 18
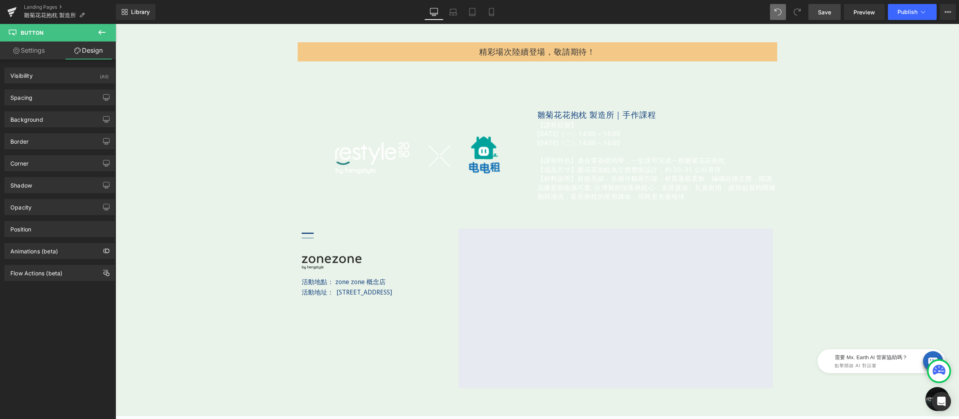
click at [41, 54] on link "Settings" at bounding box center [29, 51] width 58 height 18
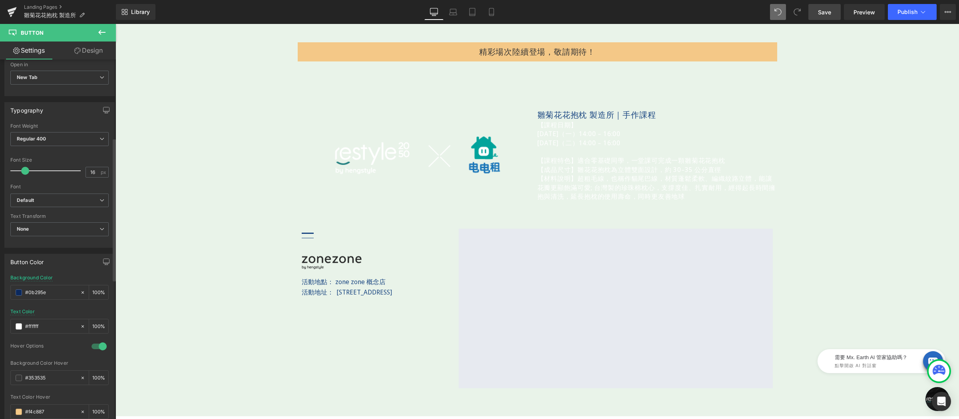
scroll to position [408, 0]
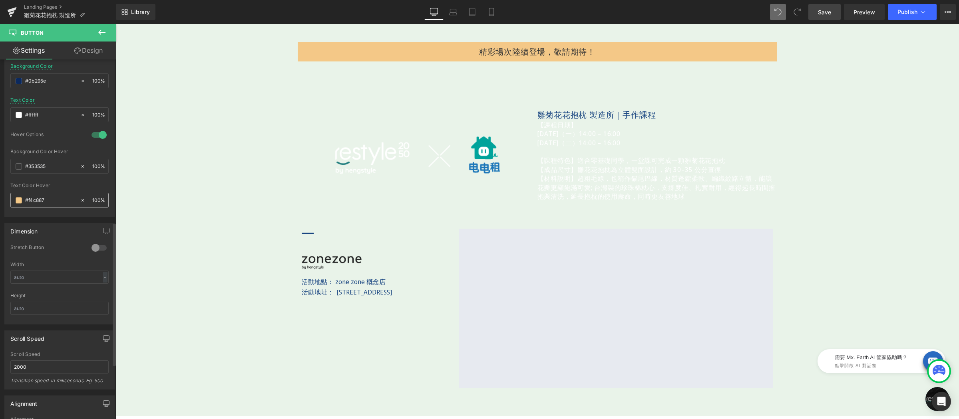
click at [16, 201] on span at bounding box center [19, 200] width 6 height 6
click at [18, 167] on span at bounding box center [19, 166] width 6 height 6
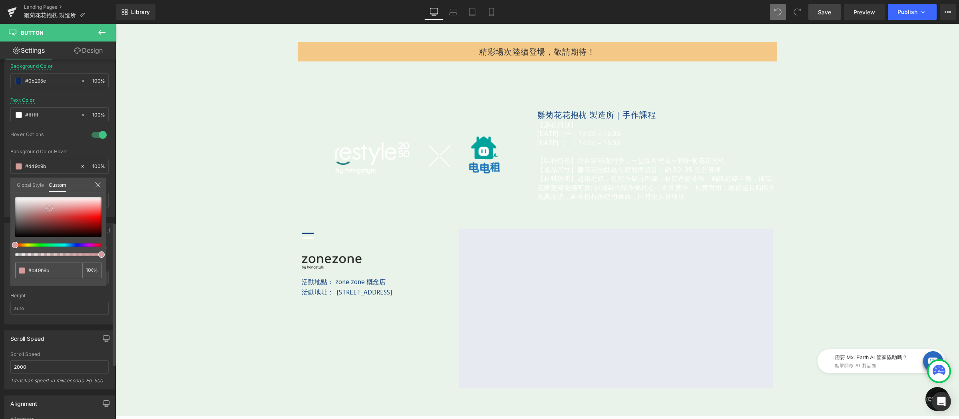
drag, startPoint x: 44, startPoint y: 201, endPoint x: 50, endPoint y: 209, distance: 9.2
click at [50, 209] on div at bounding box center [58, 217] width 86 height 40
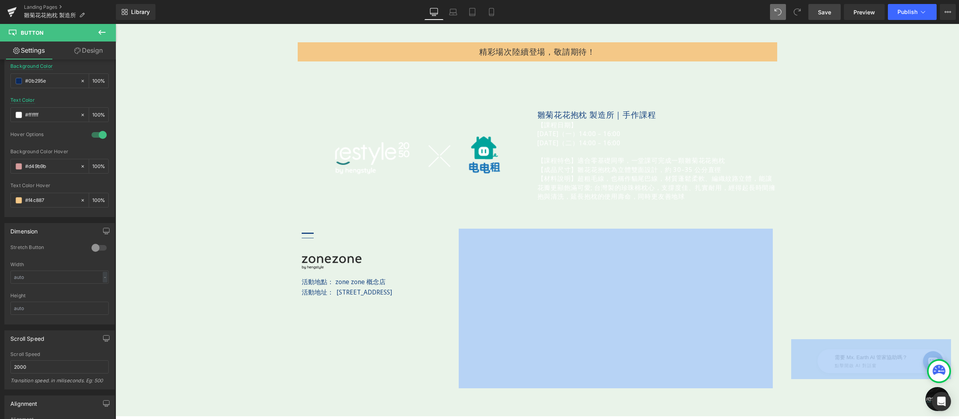
click at [635, 183] on p "【材料說明】超粗毛線，也稱作貓尾巴線，材質蓬鬆柔軟、編織紋路立體，能讓花瓣更顯飽滿可愛; 台灣製的珍珠棉枕心，支撐度佳、扎實耐用，經得起長時間擁抱與清洗，延長…" at bounding box center [657, 187] width 240 height 27
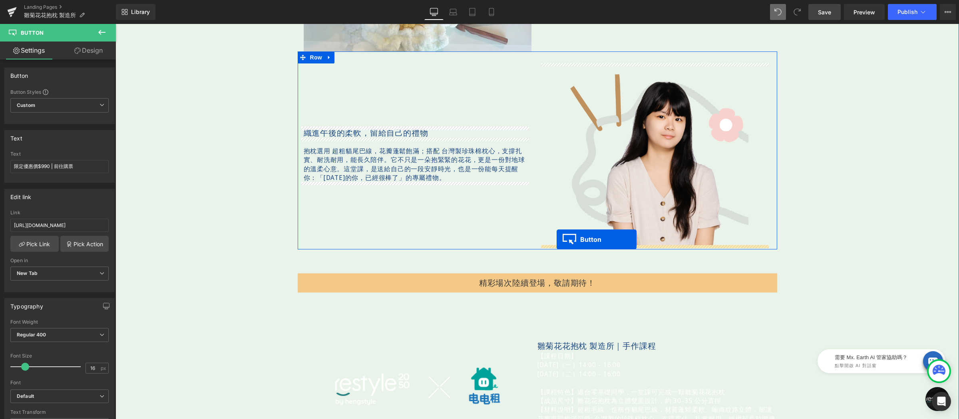
scroll to position [799, 0]
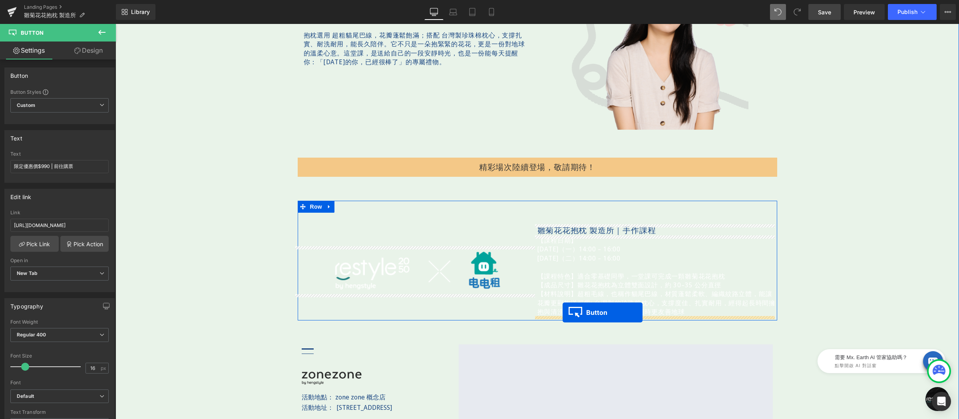
drag, startPoint x: 349, startPoint y: 106, endPoint x: 562, endPoint y: 312, distance: 296.9
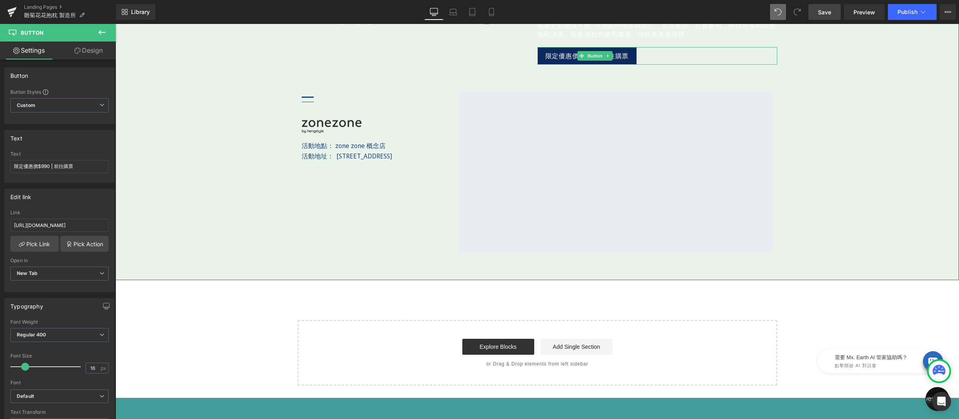
scroll to position [929, 0]
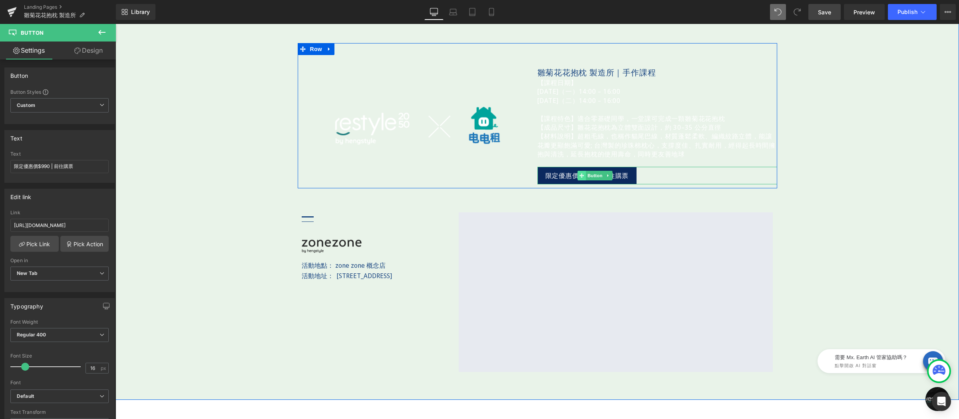
click at [579, 177] on icon at bounding box center [581, 175] width 4 height 4
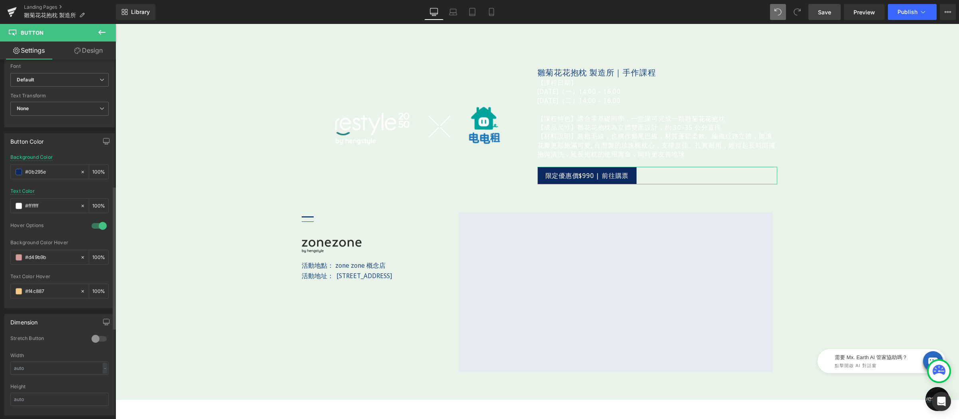
scroll to position [368, 0]
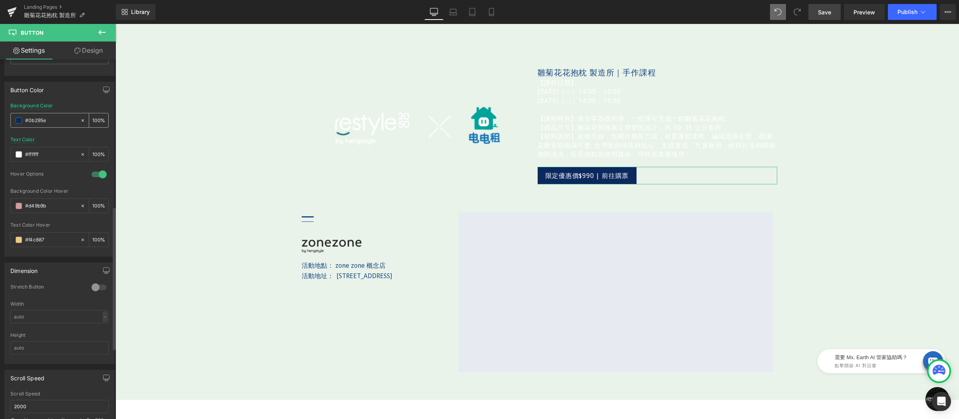
click at [61, 119] on input "#0b295e" at bounding box center [50, 120] width 51 height 9
click at [59, 241] on input "#f4c887" at bounding box center [50, 240] width 51 height 9
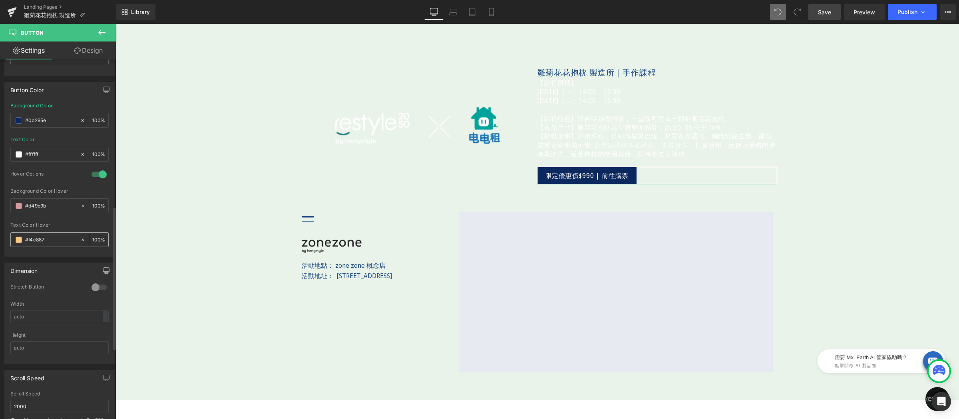
click at [59, 241] on input "#f4c887" at bounding box center [50, 240] width 51 height 9
paste input "0b295e"
type input "#0b295e"
click at [69, 227] on div "Text Color Hover" at bounding box center [59, 226] width 98 height 6
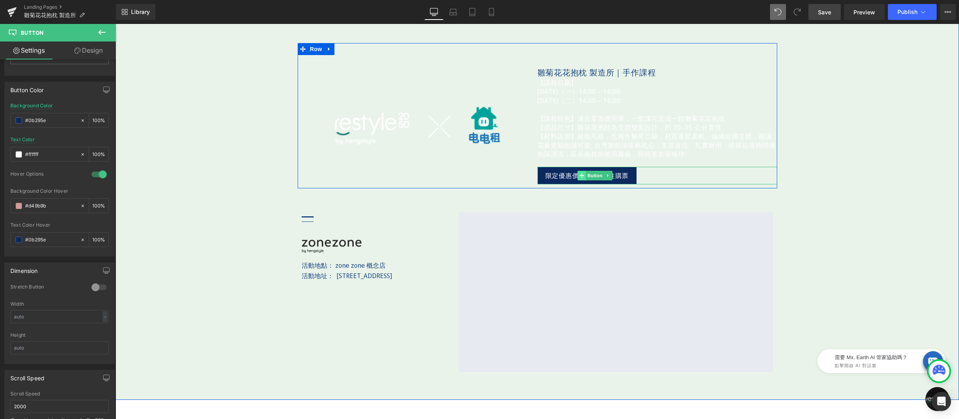
click at [579, 175] on icon at bounding box center [581, 175] width 4 height 4
click at [613, 145] on p "【材料說明】超粗毛線，也稱作貓尾巴線，材質蓬鬆柔軟、編織紋路立體，能讓花瓣更顯飽滿可愛; 台灣製的珍珠棉枕心，支撐度佳、扎實耐用，經得起長時間擁抱與清洗，延長…" at bounding box center [657, 145] width 240 height 27
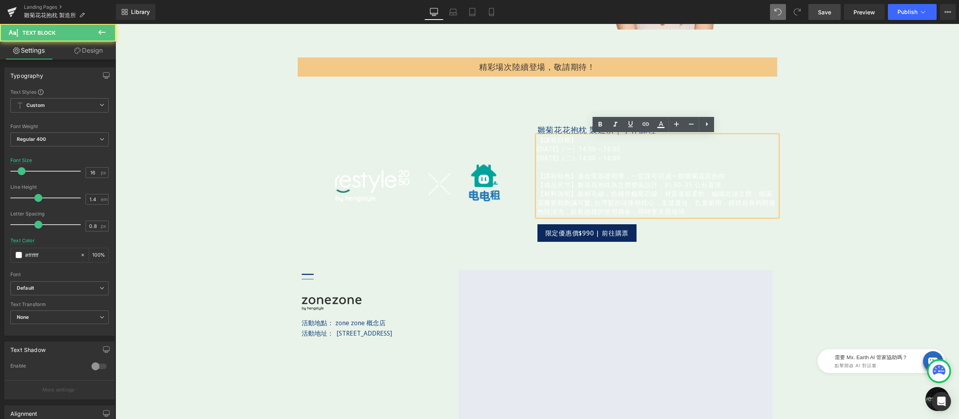
scroll to position [729, 0]
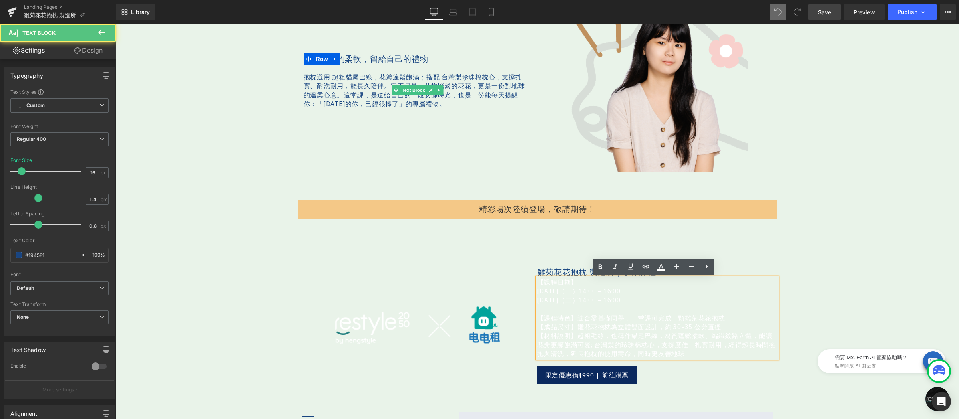
click at [368, 84] on span "搭配 台灣製珍珠棉枕心，支撐扎實、耐洗耐用，能長久陪伴。" at bounding box center [413, 82] width 219 height 18
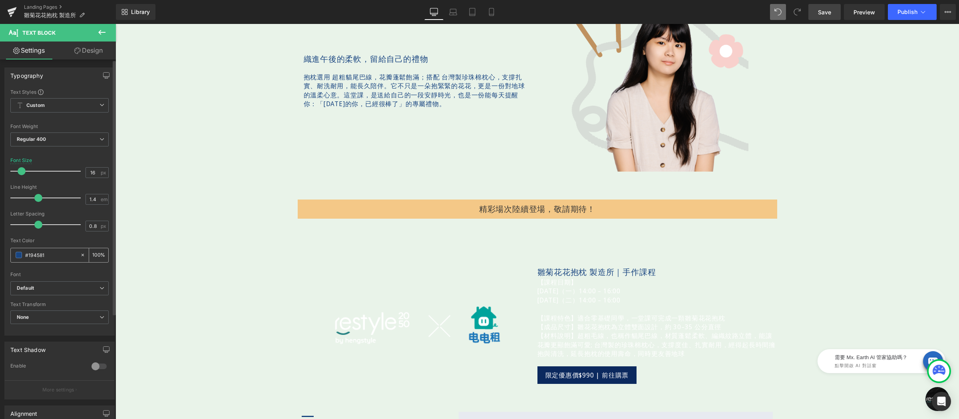
click at [55, 259] on input "#194581" at bounding box center [50, 255] width 51 height 9
drag, startPoint x: 556, startPoint y: 298, endPoint x: 554, endPoint y: 312, distance: 15.0
click at [556, 298] on p "2025/9/23（二）14:00 – 16:00" at bounding box center [657, 300] width 240 height 9
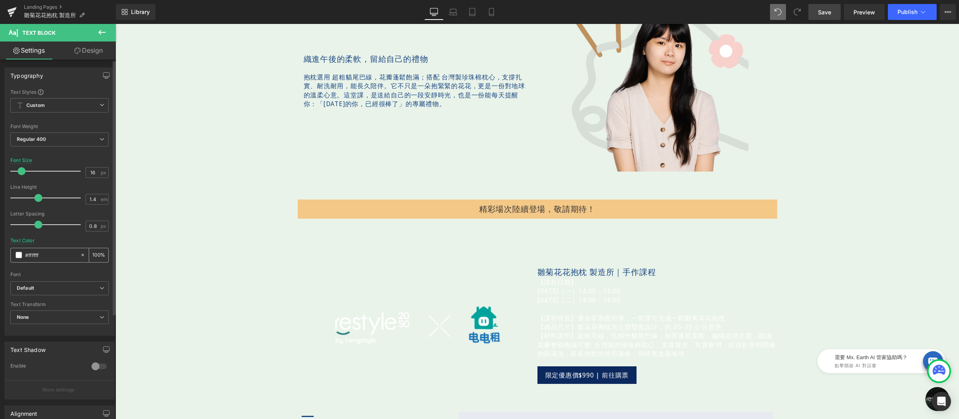
click at [40, 256] on input "#ffffff" at bounding box center [50, 255] width 51 height 9
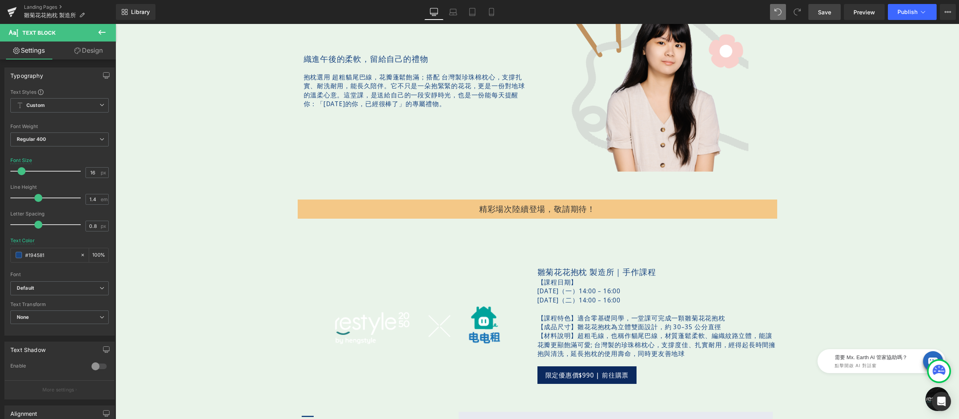
type input "#194581"
click at [836, 10] on link "Save" at bounding box center [824, 12] width 32 height 16
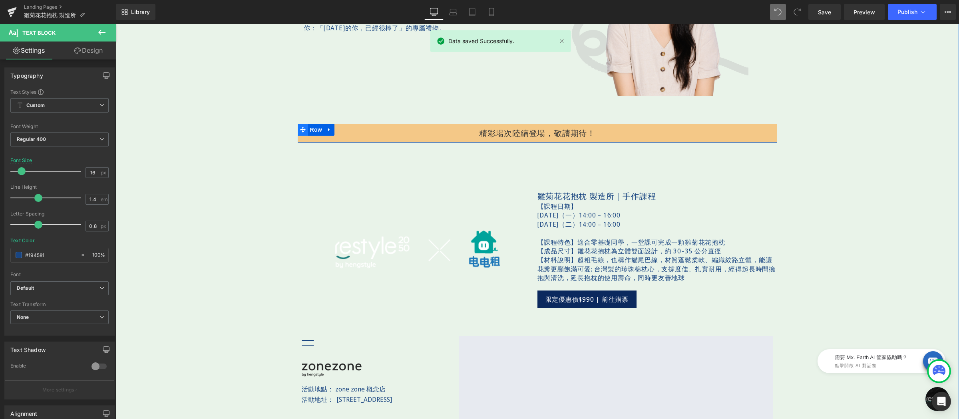
click at [300, 128] on icon at bounding box center [303, 130] width 6 height 6
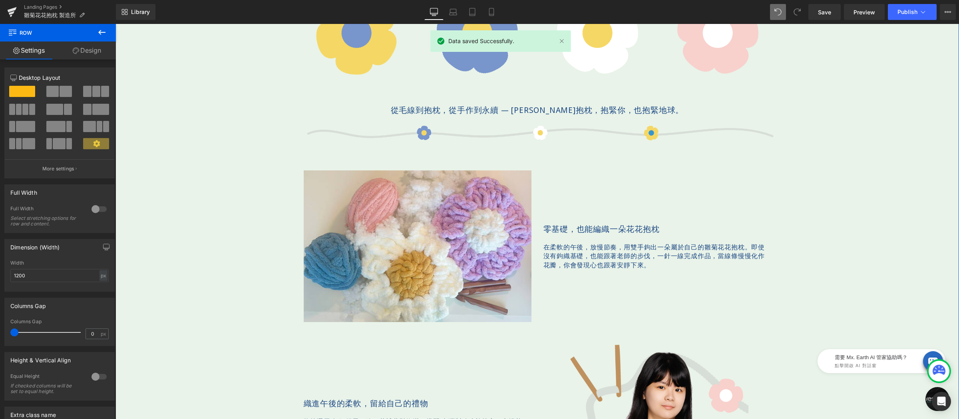
scroll to position [316, 0]
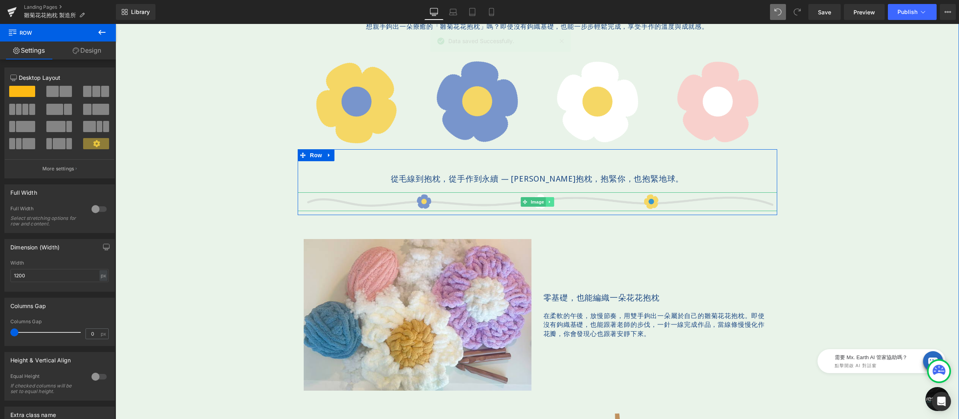
click at [547, 201] on icon at bounding box center [549, 202] width 4 height 5
click at [543, 201] on icon at bounding box center [545, 202] width 4 height 4
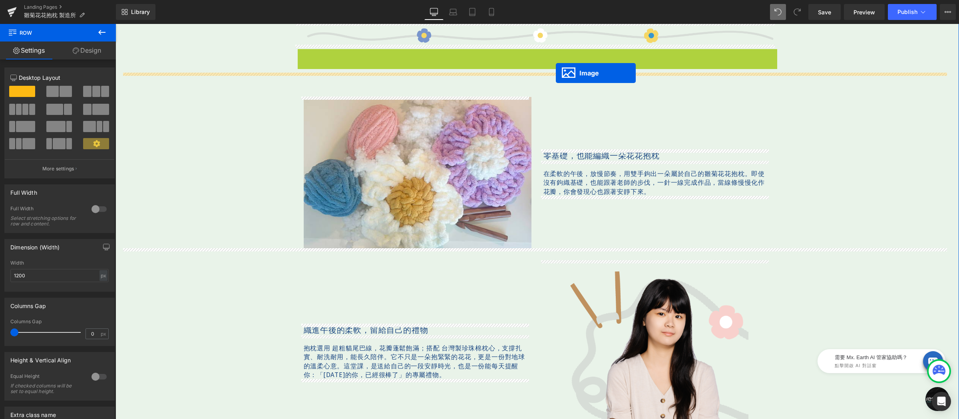
scroll to position [656, 0]
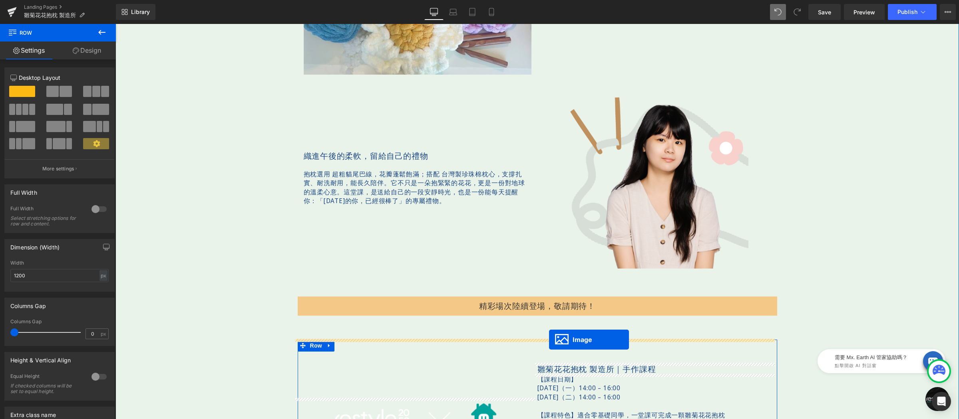
drag, startPoint x: 521, startPoint y: 225, endPoint x: 549, endPoint y: 340, distance: 118.9
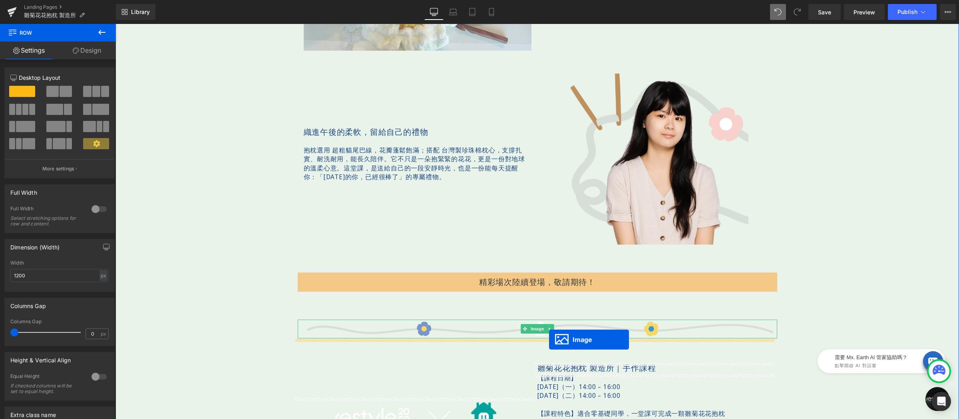
scroll to position [632, 0]
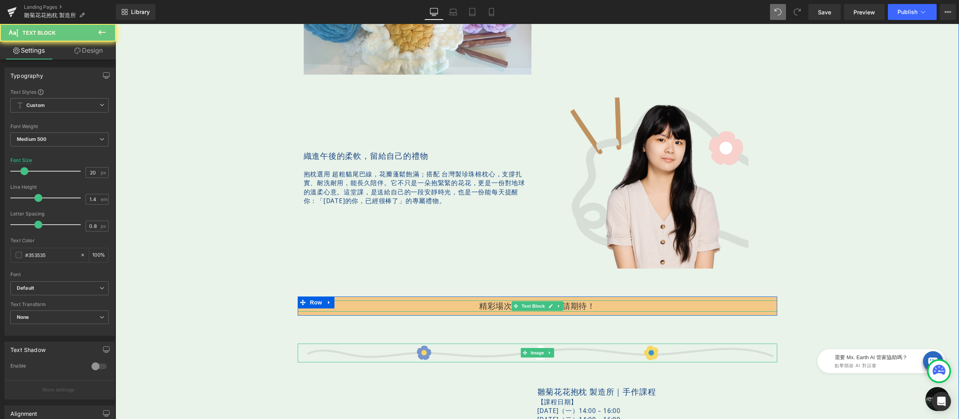
click at [582, 304] on p "精彩場次陸續登場，敬請期待！" at bounding box center [537, 306] width 479 height 11
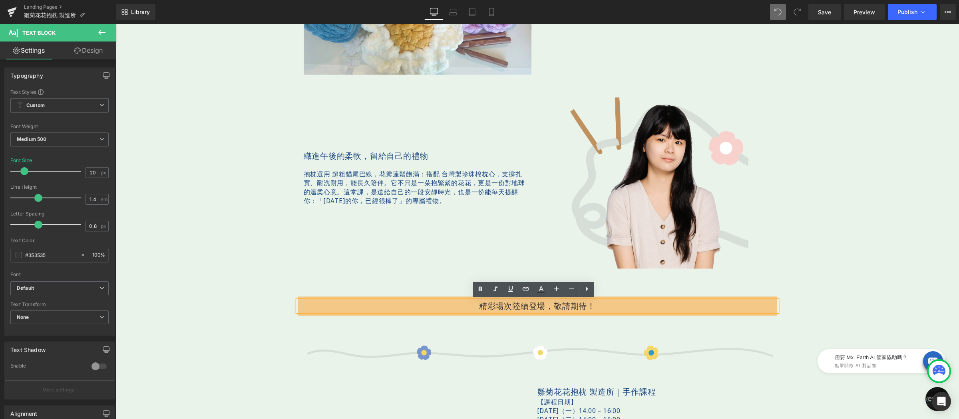
click at [252, 330] on div "Image Row Image 雛菊花花抱枕製造所 Text Block 想親手鉤出一朵療癒的「雛菊花花抱枕」嗎？ 即使沒有鉤織基礎，也能一步步輕鬆完成，享受…" at bounding box center [536, 74] width 843 height 1283
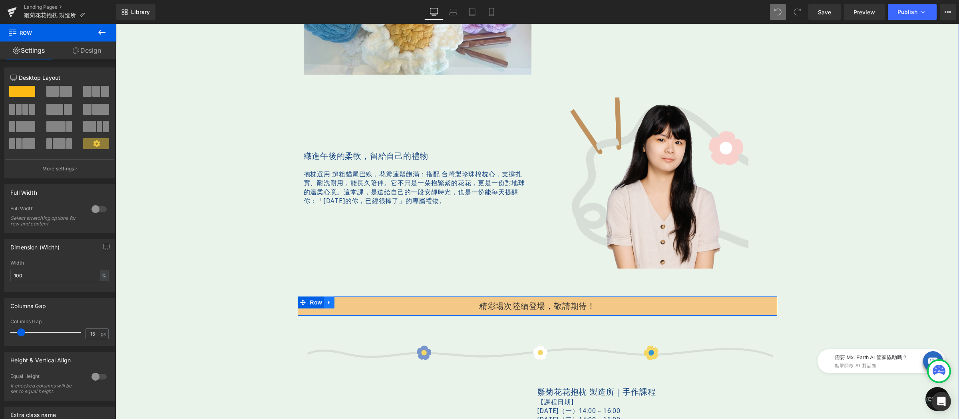
click at [328, 302] on icon at bounding box center [329, 303] width 2 height 4
click at [355, 303] on link at bounding box center [360, 303] width 10 height 12
click at [326, 301] on icon at bounding box center [329, 303] width 6 height 6
click at [348, 303] on icon at bounding box center [350, 303] width 6 height 6
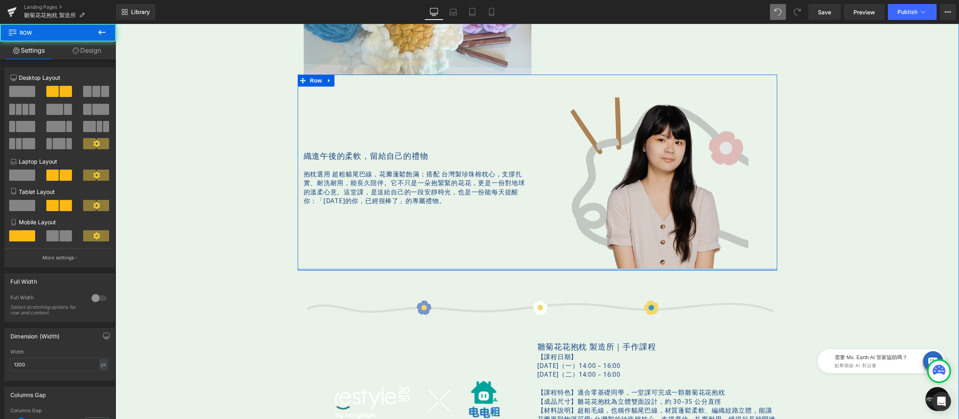
drag, startPoint x: 621, startPoint y: 272, endPoint x: 621, endPoint y: 265, distance: 6.8
click at [621, 265] on div "織進午後的柔軟，留給自己的禮物 Text Block 抱枕選用 超粗貓尾巴線，花瓣蓬鬆飽滿； 搭配 台灣製珍珠棉枕心，支撐扎實、耐洗耐用，能長久陪伴。 它不只…" at bounding box center [537, 173] width 479 height 196
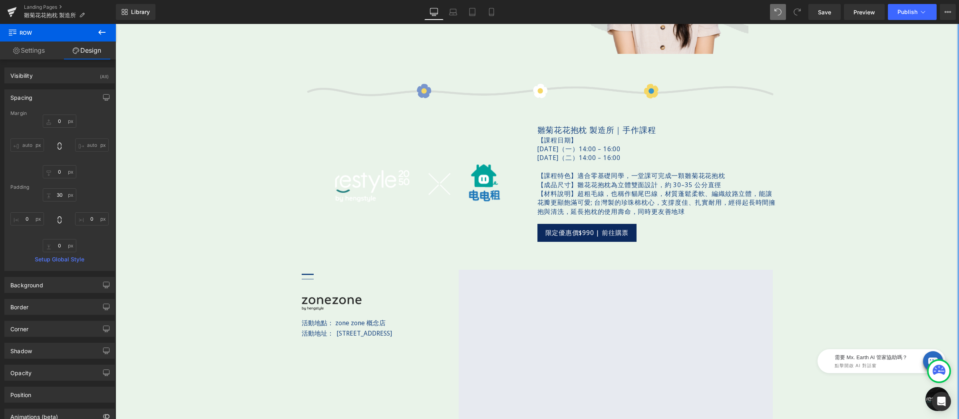
scroll to position [794, 0]
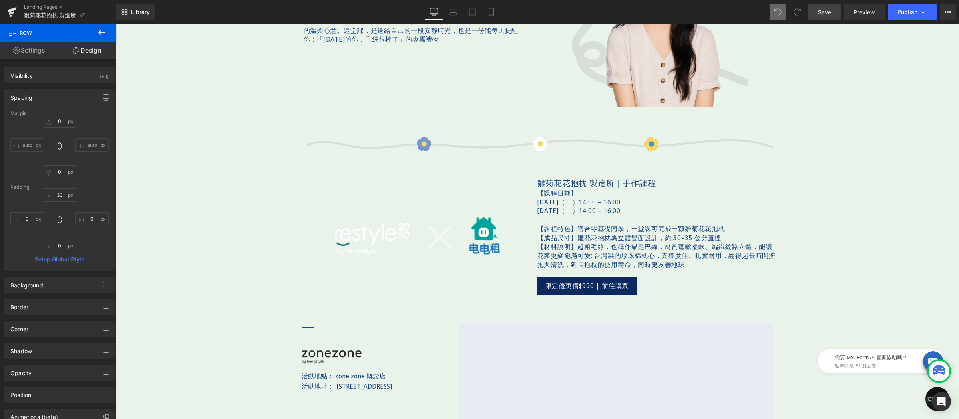
click at [819, 10] on span "Save" at bounding box center [824, 12] width 13 height 8
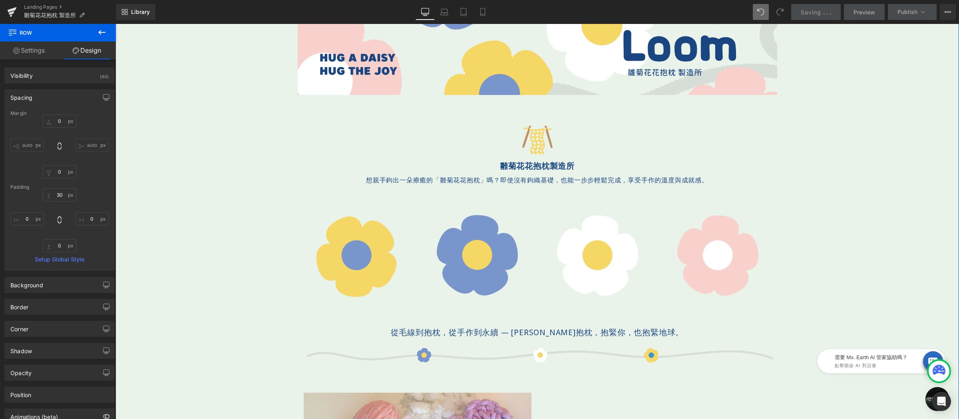
scroll to position [0, 0]
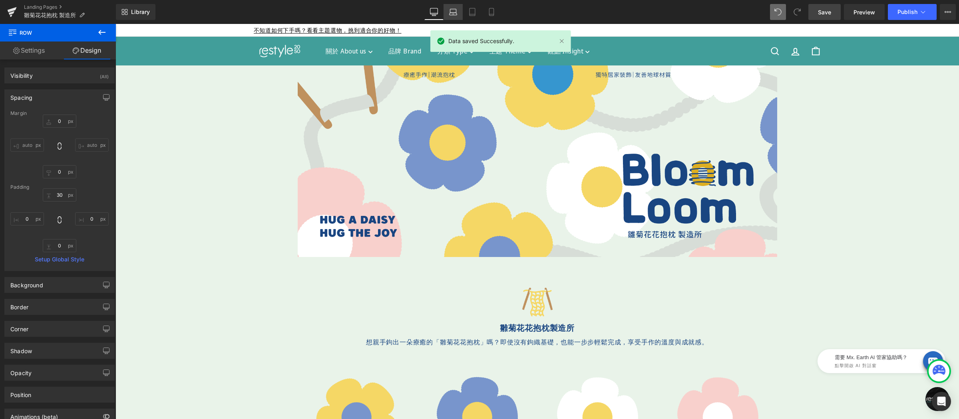
click at [446, 12] on link "Laptop" at bounding box center [452, 12] width 19 height 16
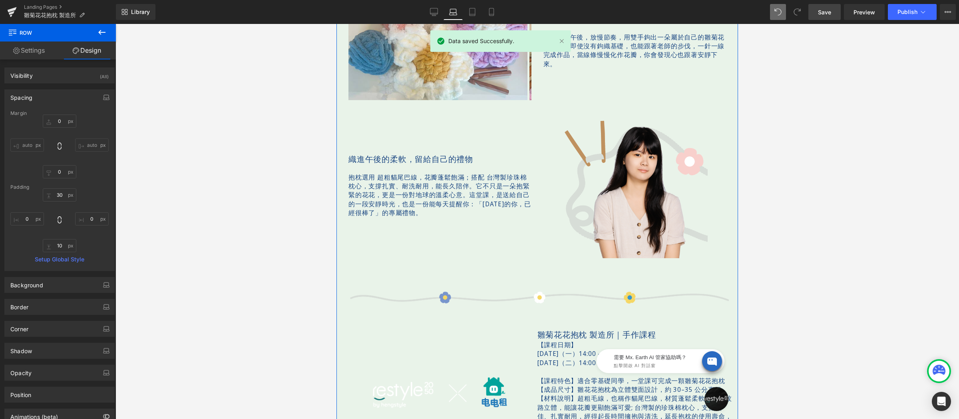
scroll to position [705, 0]
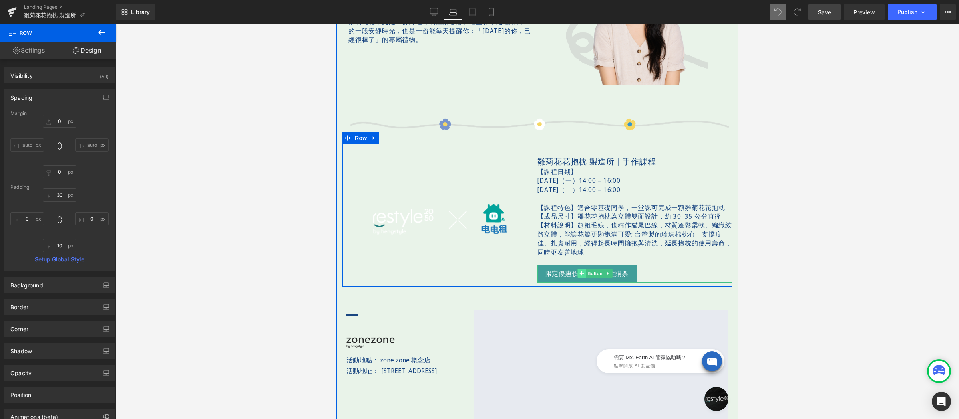
click at [579, 272] on icon at bounding box center [581, 274] width 4 height 4
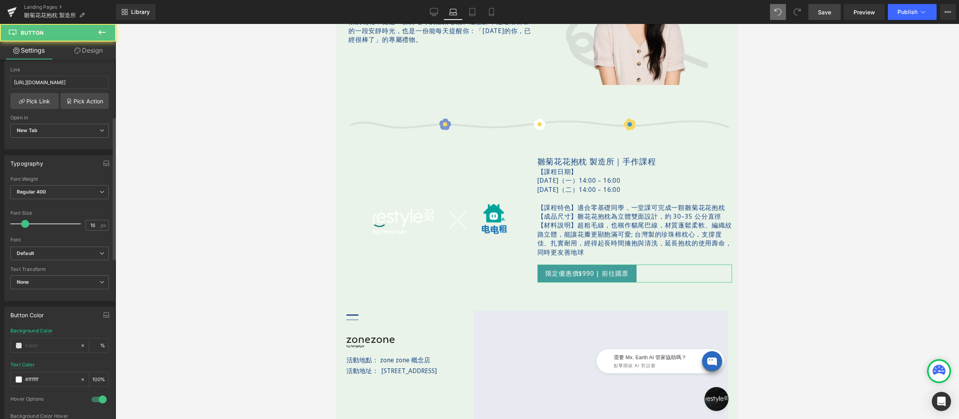
scroll to position [263, 0]
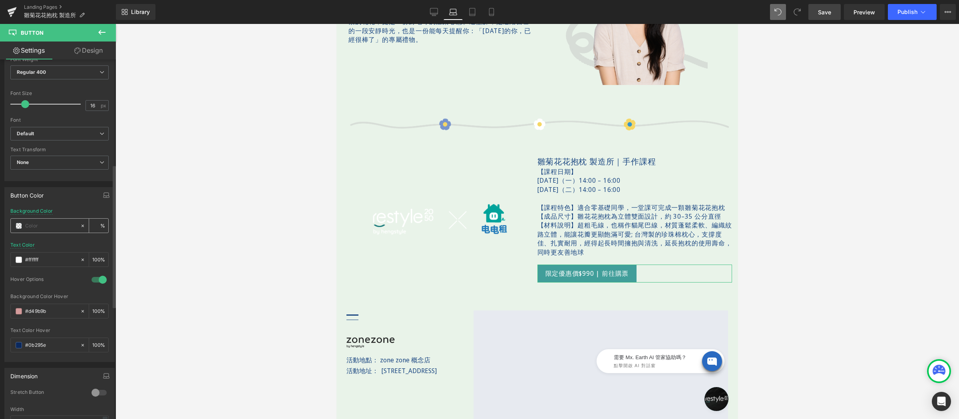
click at [52, 226] on input "text" at bounding box center [50, 226] width 51 height 9
paste input "#194581"
click at [475, 16] on link "Tablet" at bounding box center [472, 12] width 19 height 16
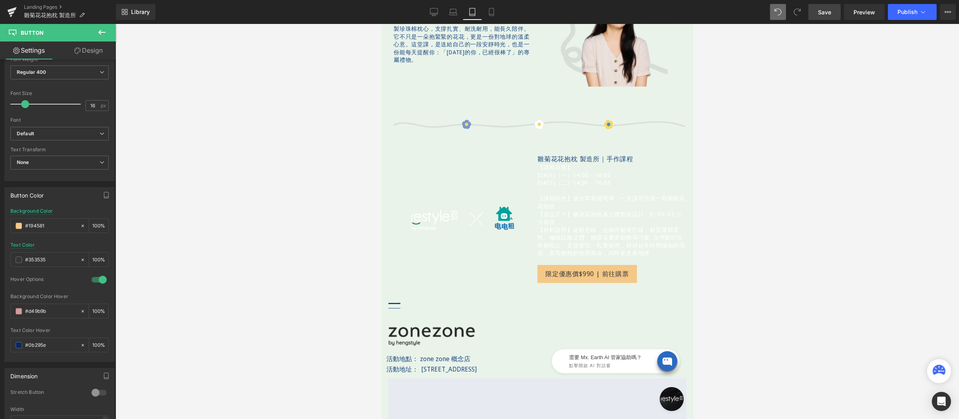
scroll to position [620, 0]
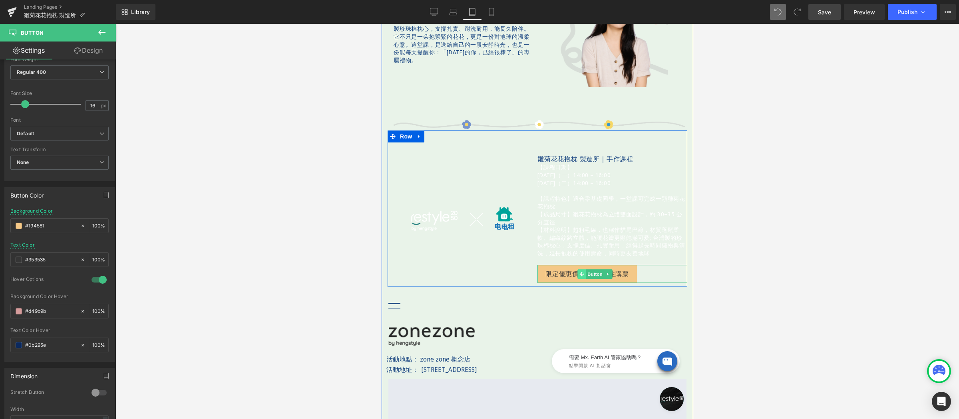
click at [579, 272] on icon at bounding box center [581, 274] width 4 height 4
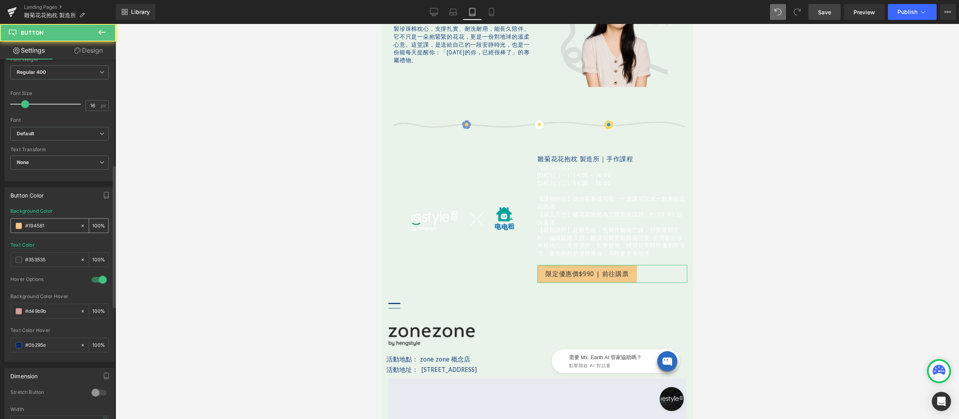
click at [57, 226] on input "#194581" at bounding box center [50, 226] width 51 height 9
paste input "#194581"
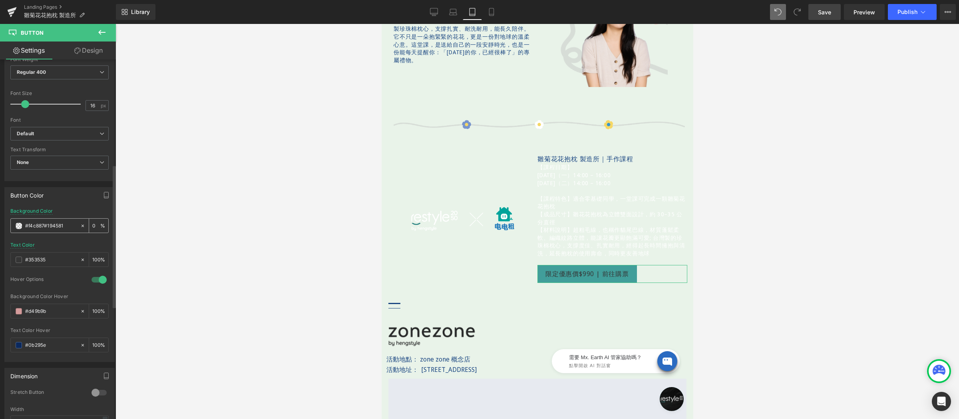
click at [58, 224] on input "#f4c887#194581" at bounding box center [50, 226] width 51 height 9
paste input "text"
type input "#194581"
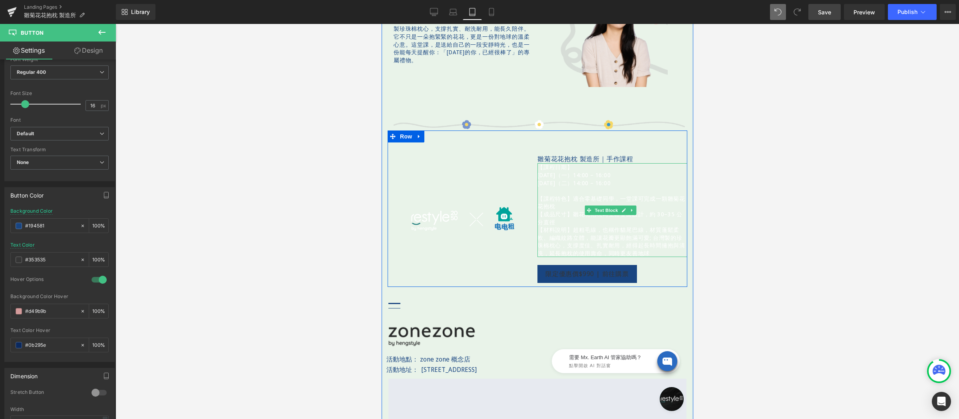
click at [564, 211] on p "【成品尺寸】雛花花抱枕為立體雙面設計，約 30–35 公分直徑" at bounding box center [612, 219] width 150 height 16
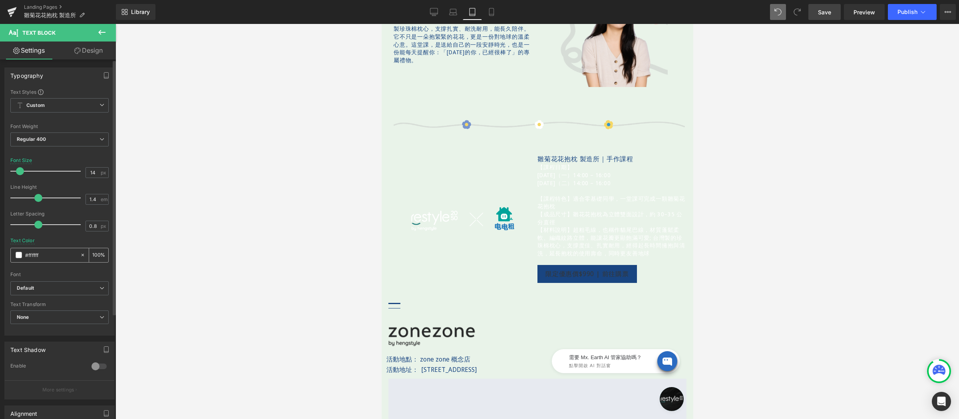
click at [67, 255] on input "#ffffff" at bounding box center [50, 255] width 51 height 9
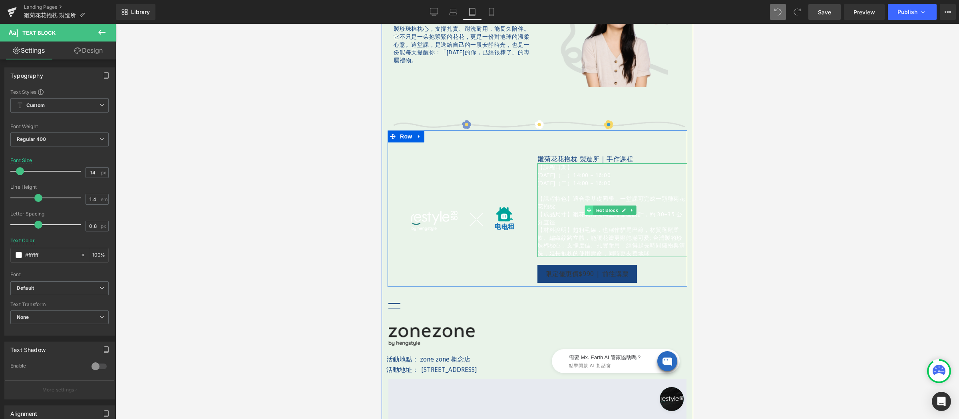
click at [586, 208] on icon at bounding box center [588, 210] width 4 height 4
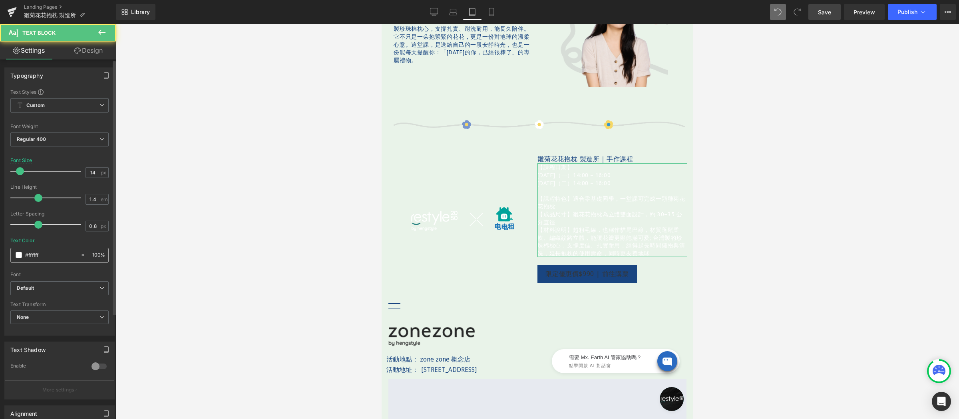
click at [54, 254] on input "#ffffff" at bounding box center [50, 255] width 51 height 9
paste input "194581"
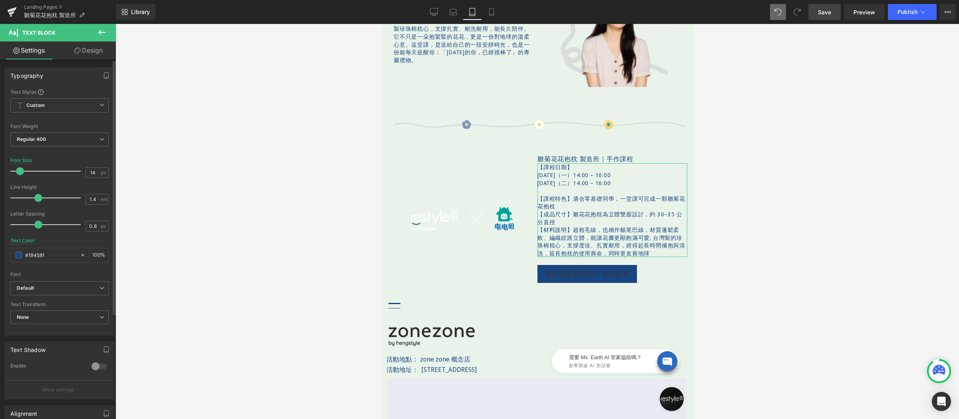
click at [59, 240] on div "Text Color #194581 100 %" at bounding box center [59, 255] width 98 height 34
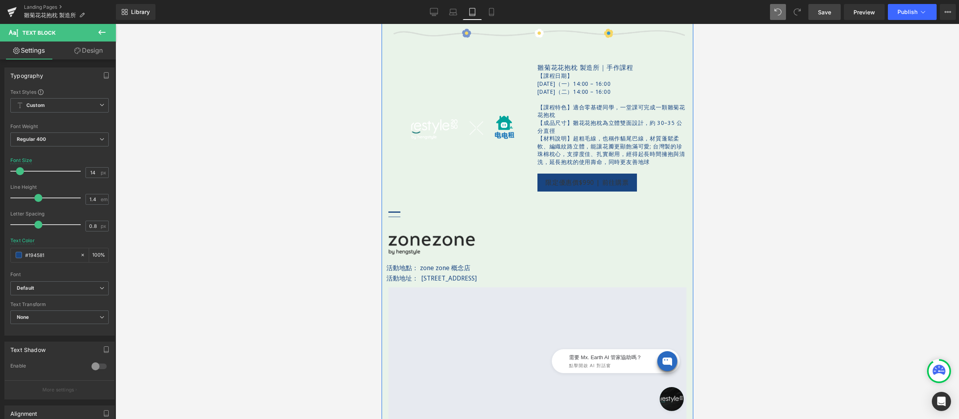
scroll to position [642, 0]
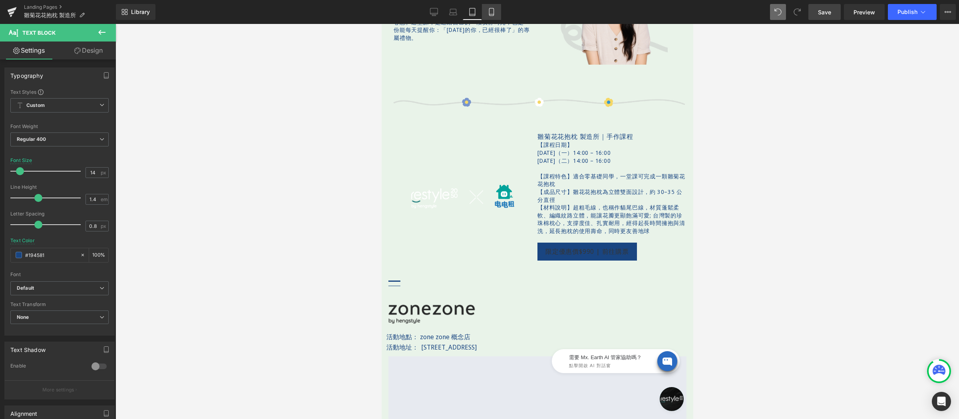
click at [495, 14] on link "Mobile" at bounding box center [491, 12] width 19 height 16
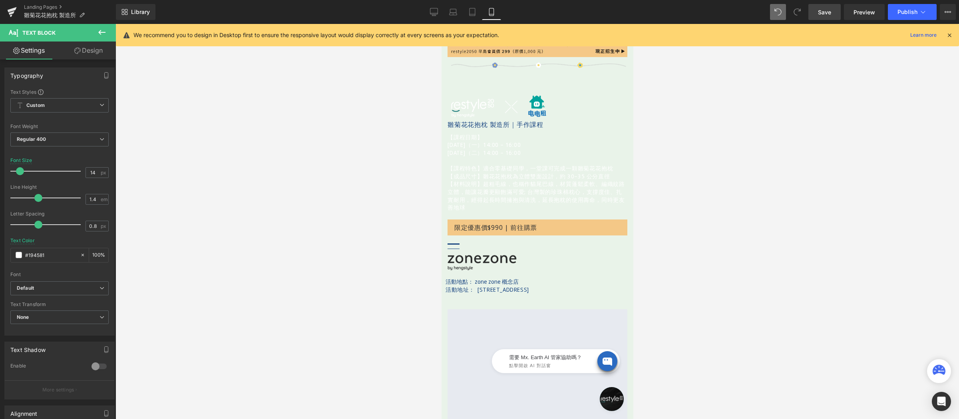
scroll to position [824, 0]
click at [484, 173] on p "【成品尺寸】雛花花抱枕為立體雙面設計，約 30–35 公分直徑" at bounding box center [537, 177] width 180 height 8
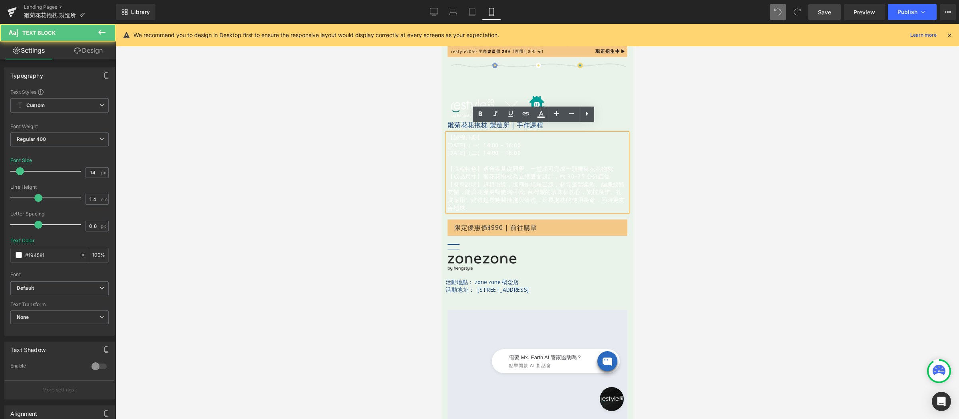
click at [475, 165] on p "【課程特色】適合零基礎同學，一堂課可完成一顆雛菊花花抱枕" at bounding box center [537, 169] width 180 height 8
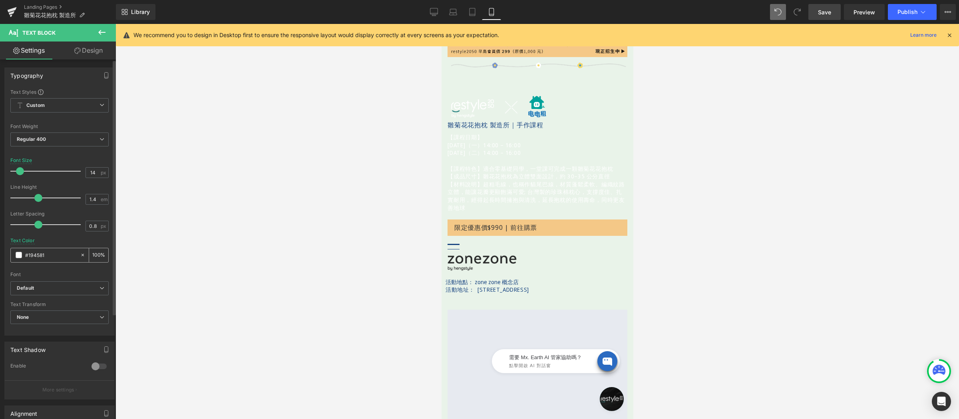
click at [64, 252] on input "#194581" at bounding box center [50, 255] width 51 height 9
paste input "194581"
type input "#194581"
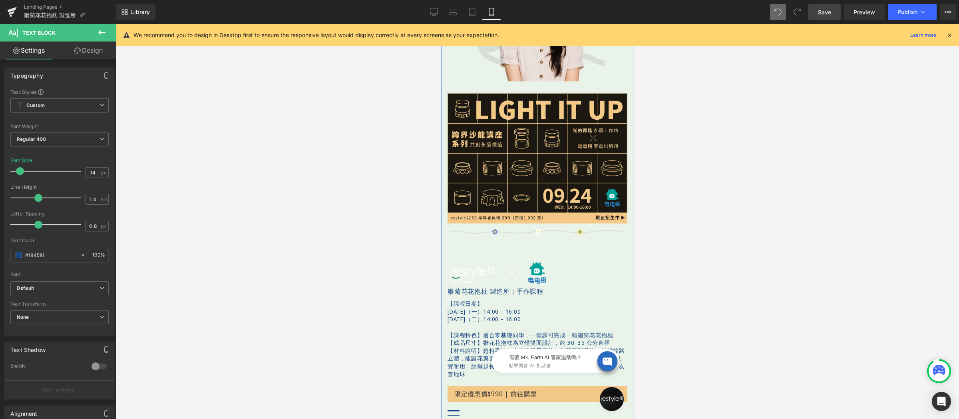
scroll to position [824, 0]
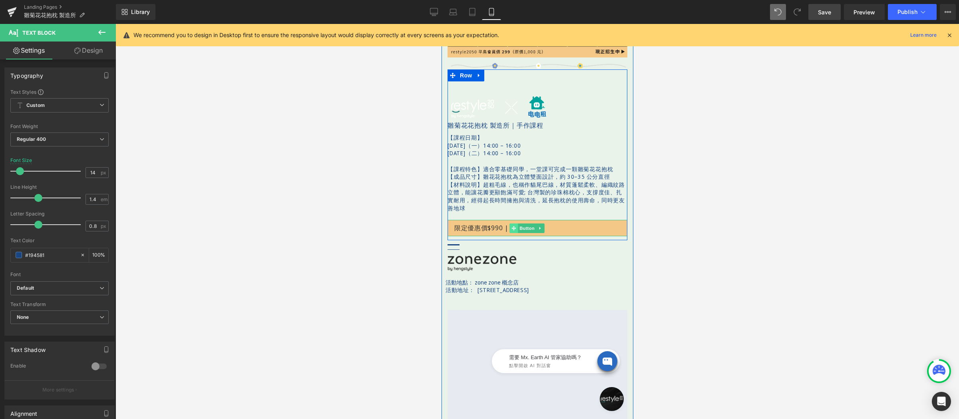
click at [516, 224] on span at bounding box center [513, 229] width 8 height 10
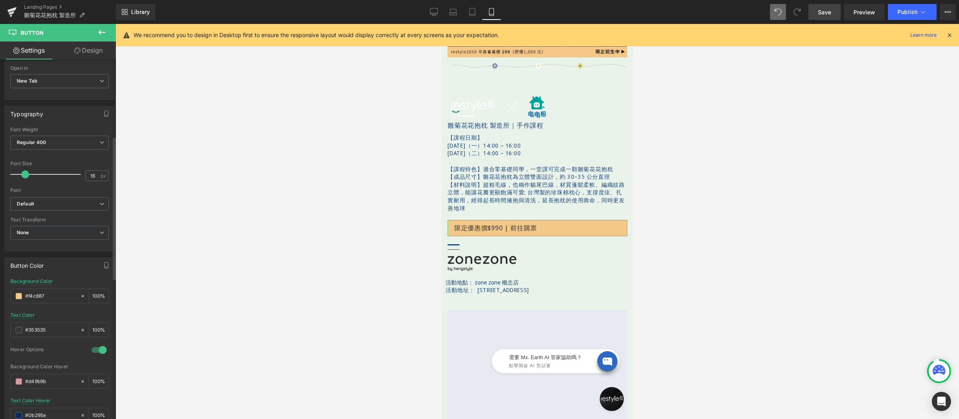
scroll to position [238, 0]
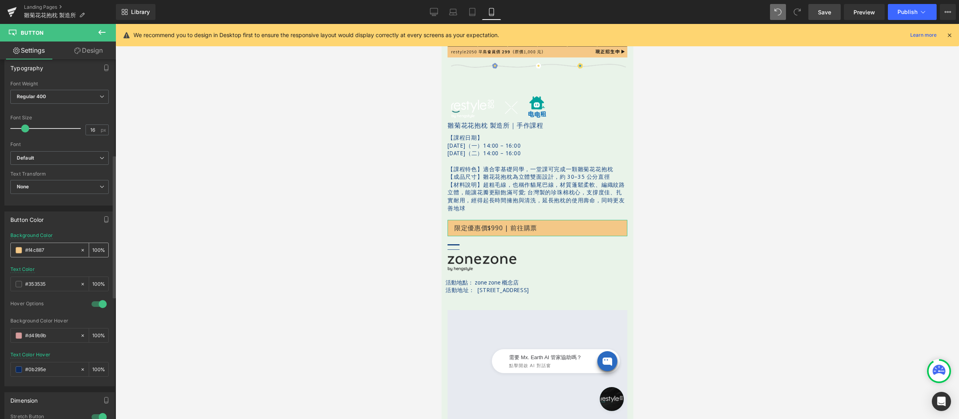
click at [57, 248] on input "#f4c887" at bounding box center [50, 250] width 51 height 9
paste input "194581"
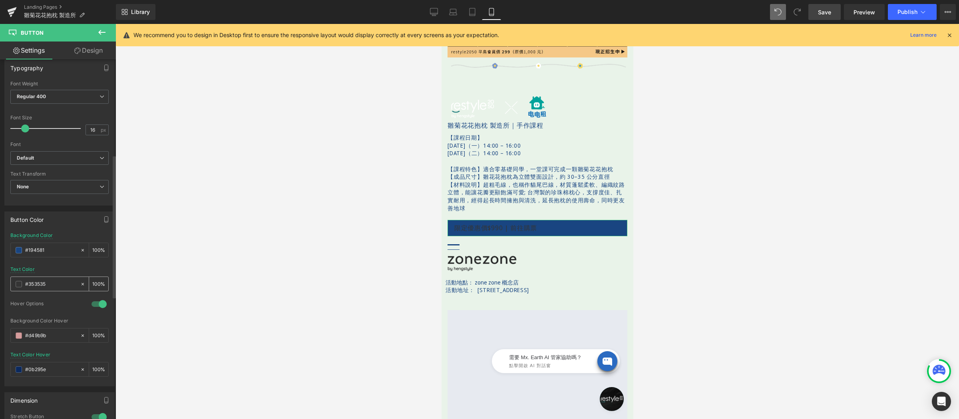
type input "#194581"
click at [19, 287] on span at bounding box center [19, 284] width 6 height 6
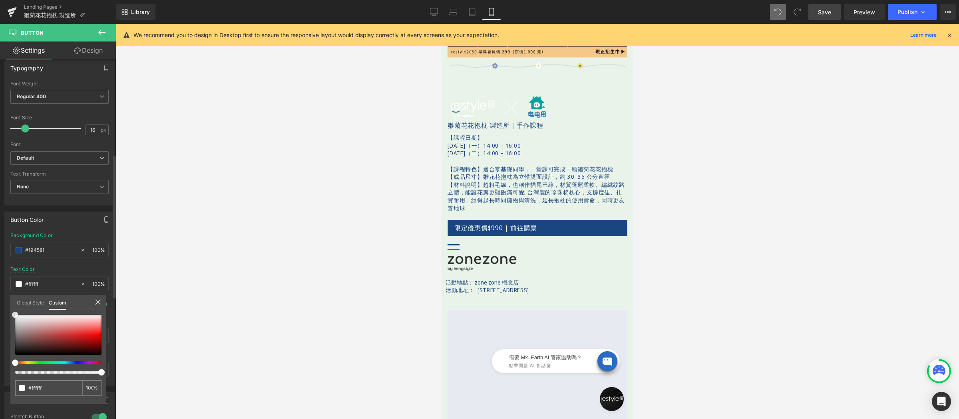
drag, startPoint x: 32, startPoint y: 313, endPoint x: 10, endPoint y: 308, distance: 23.4
click at [10, 308] on div "Button Color #f4c887 Background Color #194581 100 % rgba(53, 53, 53, 1) Text Co…" at bounding box center [59, 296] width 119 height 181
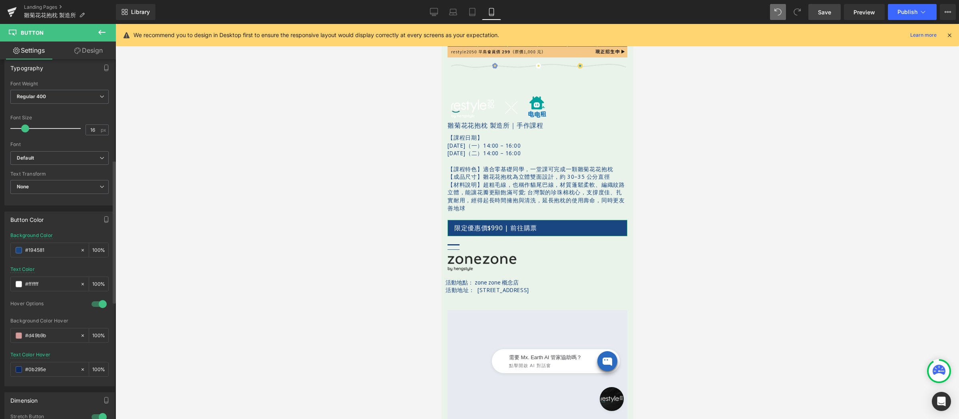
scroll to position [258, 0]
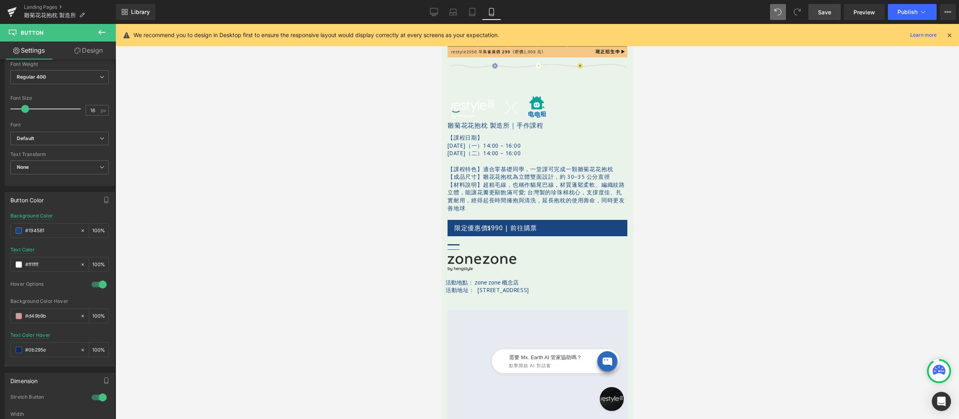
click at [456, 237] on body "跳過 不知道如何下手嗎？看看主題選物，挑到適合你的好物！ 不知道如何下手嗎？看看主題選物，挑到適合你的好物！ restyle2050 關於 About us …" at bounding box center [537, 12] width 192 height 1625
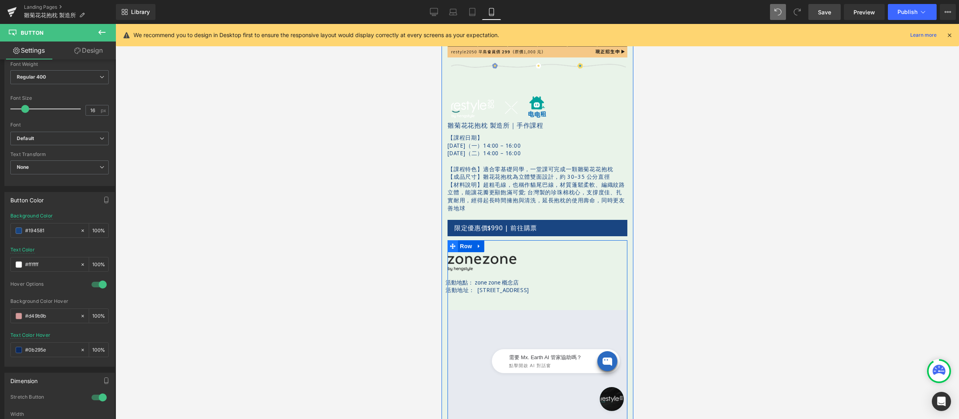
click at [453, 244] on icon at bounding box center [452, 247] width 6 height 6
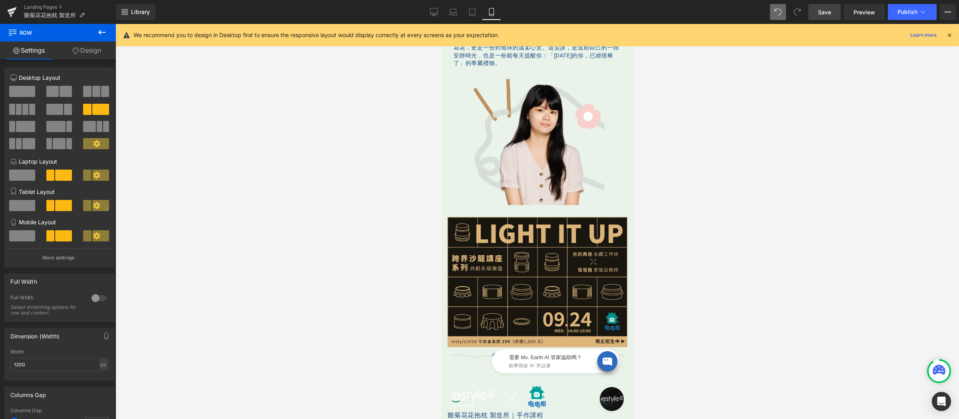
click at [495, 230] on img at bounding box center [537, 282] width 180 height 130
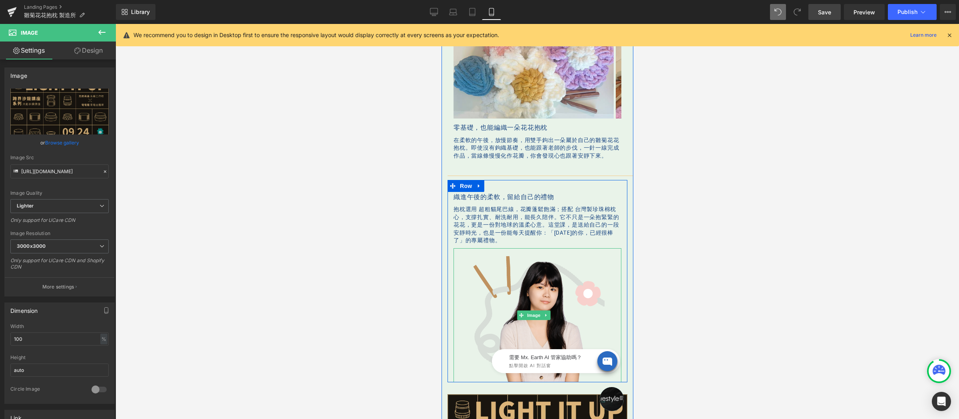
scroll to position [477, 0]
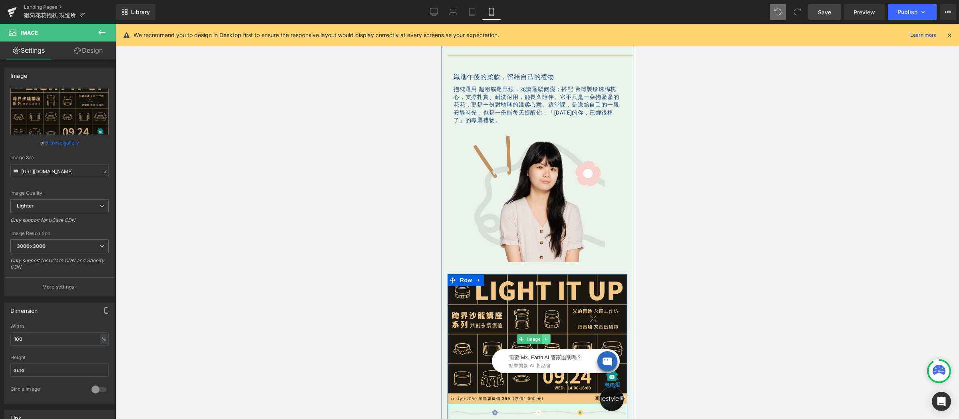
click at [546, 337] on icon at bounding box center [545, 339] width 4 height 5
click at [551, 337] on icon at bounding box center [550, 339] width 4 height 4
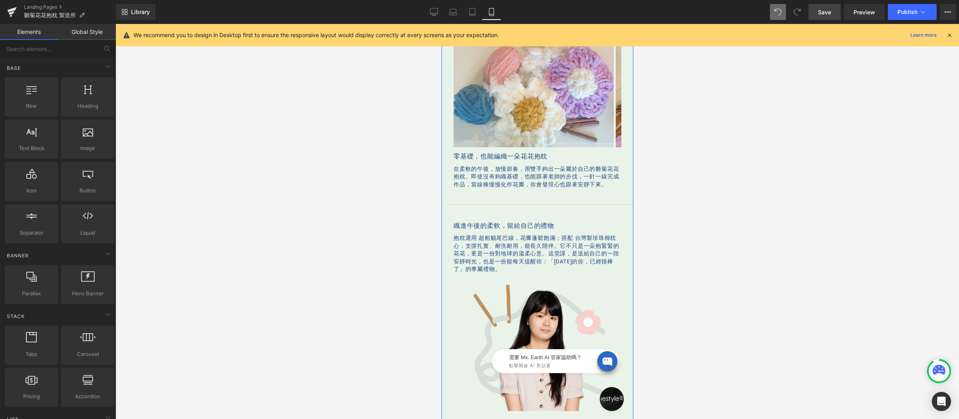
scroll to position [302, 0]
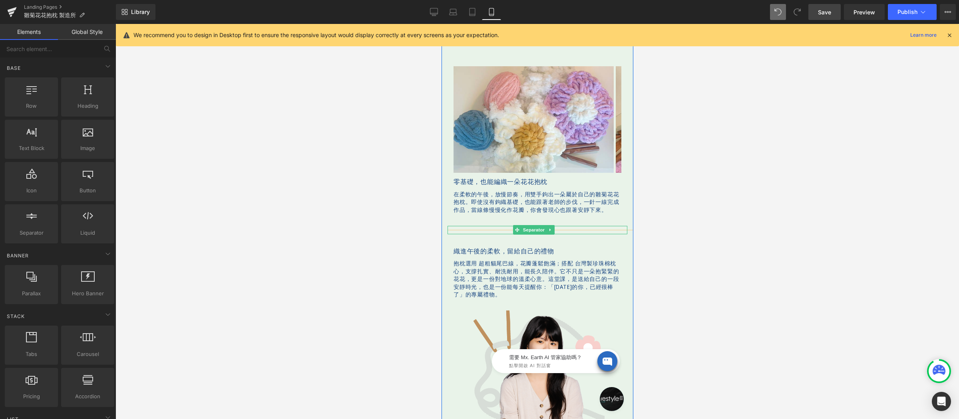
click at [481, 234] on hr at bounding box center [686, 232] width 479 height 4
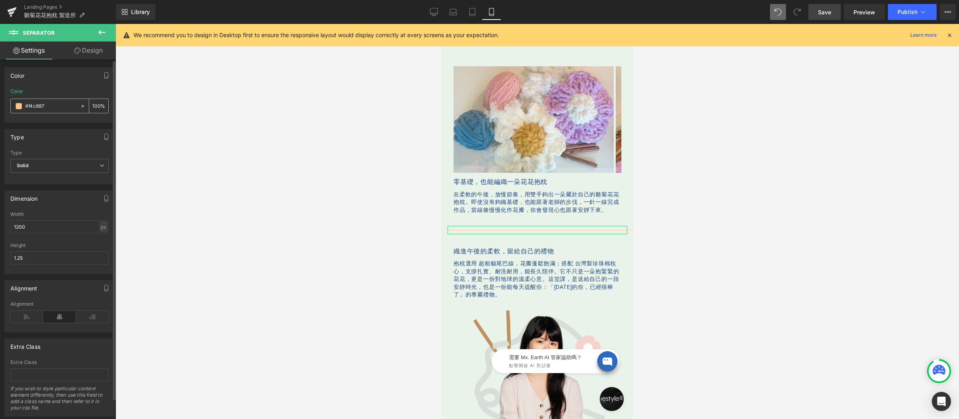
click at [62, 107] on input "#f4c887" at bounding box center [50, 106] width 51 height 9
paste input "194581"
type input "#194581"
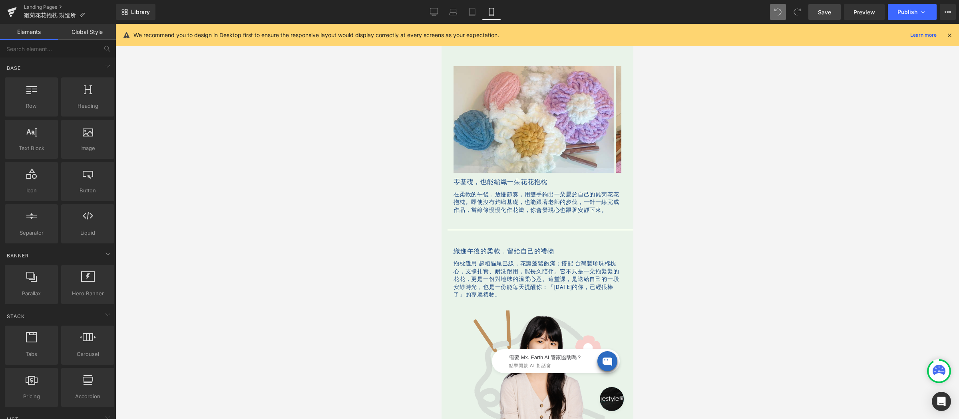
drag, startPoint x: 185, startPoint y: 153, endPoint x: 288, endPoint y: 179, distance: 106.3
click at [185, 153] on div at bounding box center [536, 221] width 843 height 395
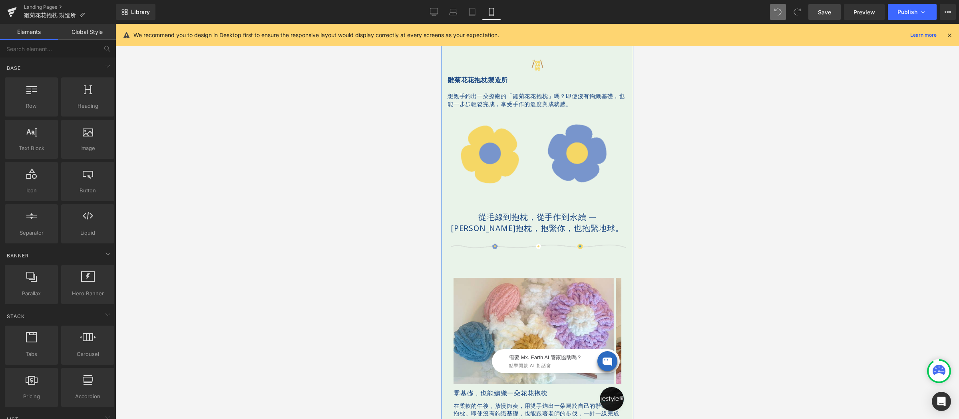
scroll to position [0, 0]
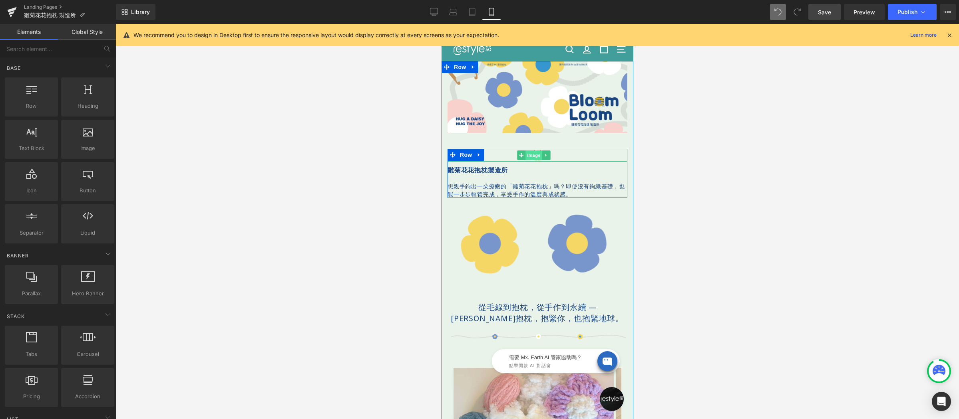
click at [532, 151] on div "Image" at bounding box center [537, 155] width 180 height 13
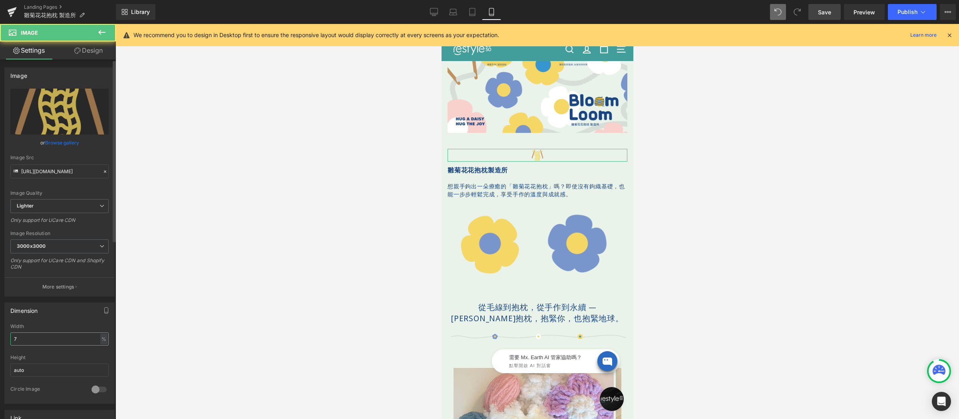
click at [40, 339] on input "7" at bounding box center [59, 339] width 98 height 13
type input "15"
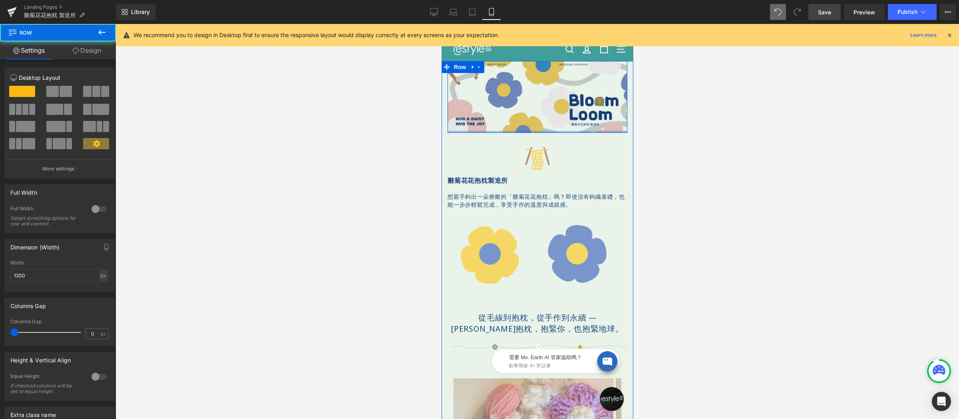
drag, startPoint x: 576, startPoint y: 129, endPoint x: 576, endPoint y: 124, distance: 4.8
click at [576, 124] on div "Image Row" at bounding box center [537, 97] width 180 height 72
